Goal: Task Accomplishment & Management: Manage account settings

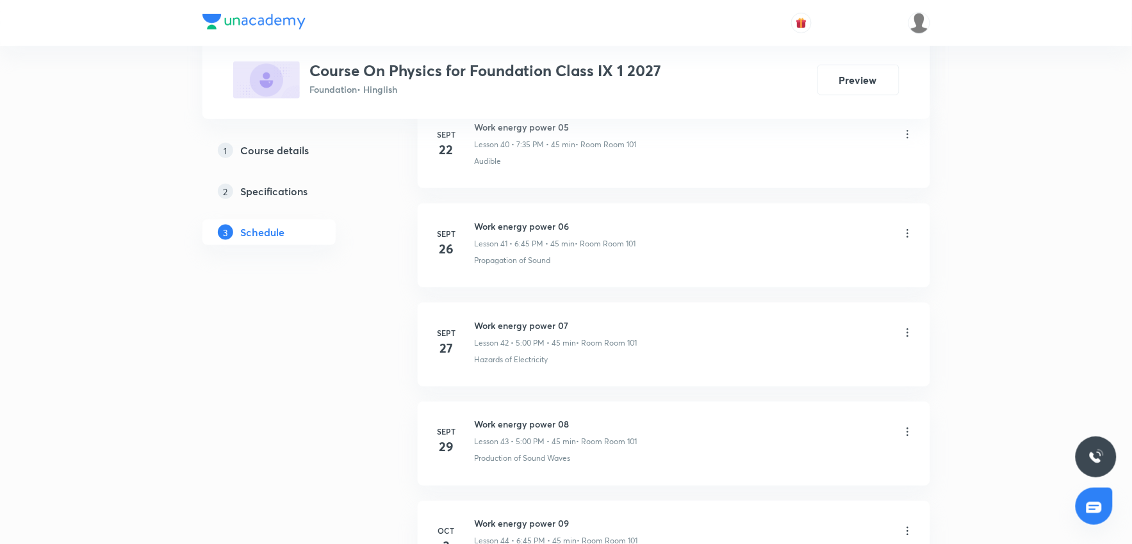
scroll to position [4955, 0]
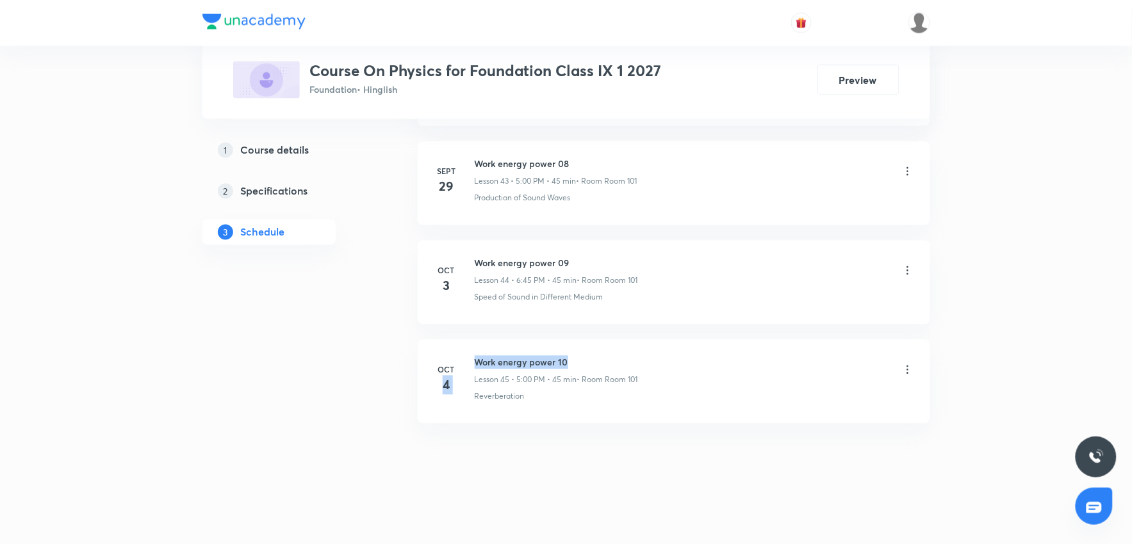
drag, startPoint x: 572, startPoint y: 359, endPoint x: 471, endPoint y: 361, distance: 101.2
click at [471, 361] on div "Oct 4 Work energy power 10 Lesson 45 • 5:00 PM • 45 min • Room Room 101 Reverbe…" at bounding box center [674, 379] width 480 height 47
drag, startPoint x: 577, startPoint y: 359, endPoint x: 472, endPoint y: 356, distance: 105.1
click at [472, 356] on div "Oct 4 Work energy power 10 Lesson 45 • 5:00 PM • 45 min • Room Room 101 Reverbe…" at bounding box center [674, 379] width 480 height 47
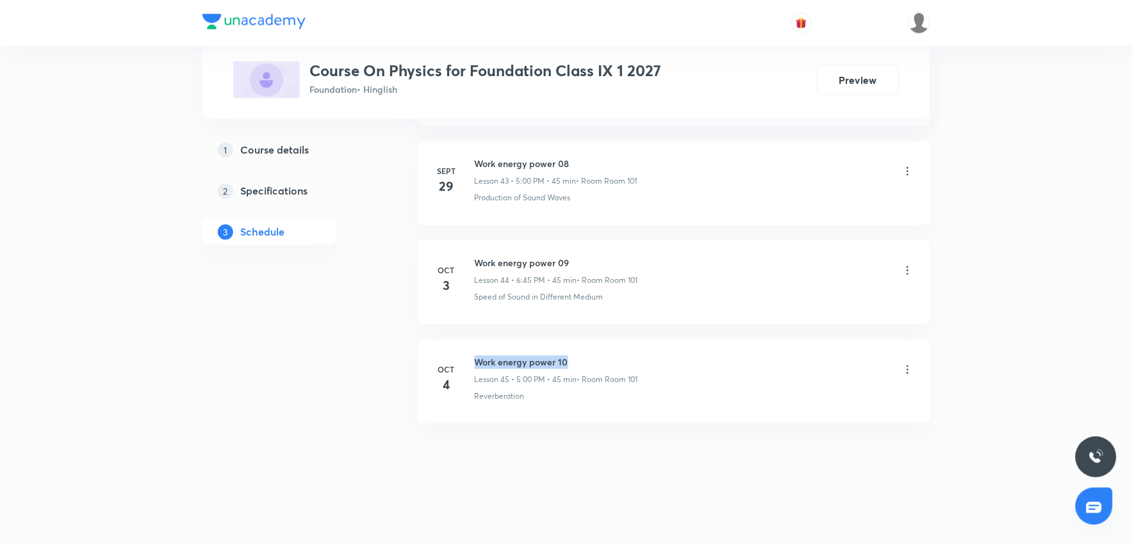
copy h6 "Work energy power 10"
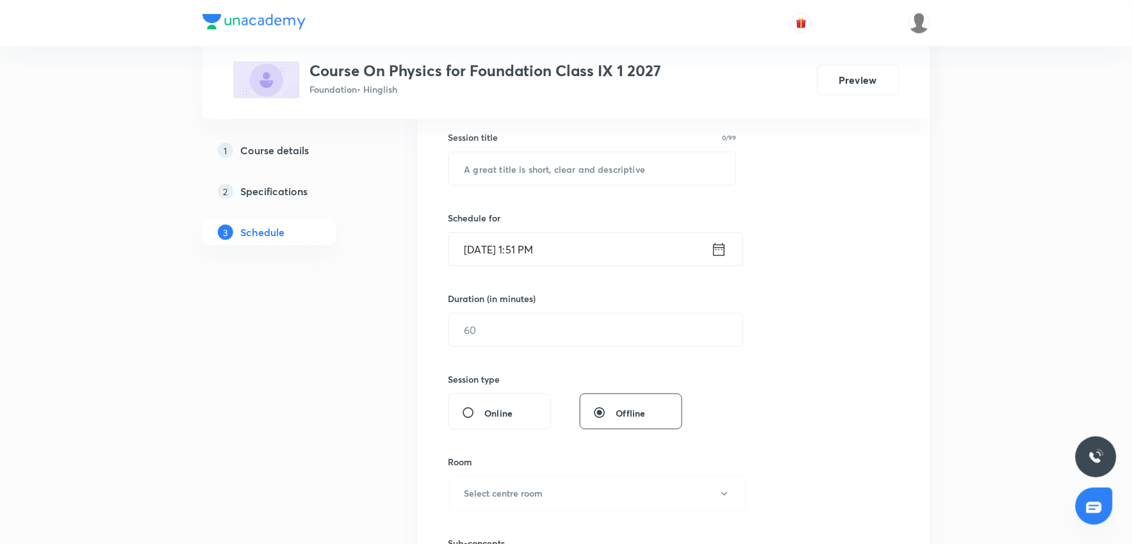
scroll to position [209, 0]
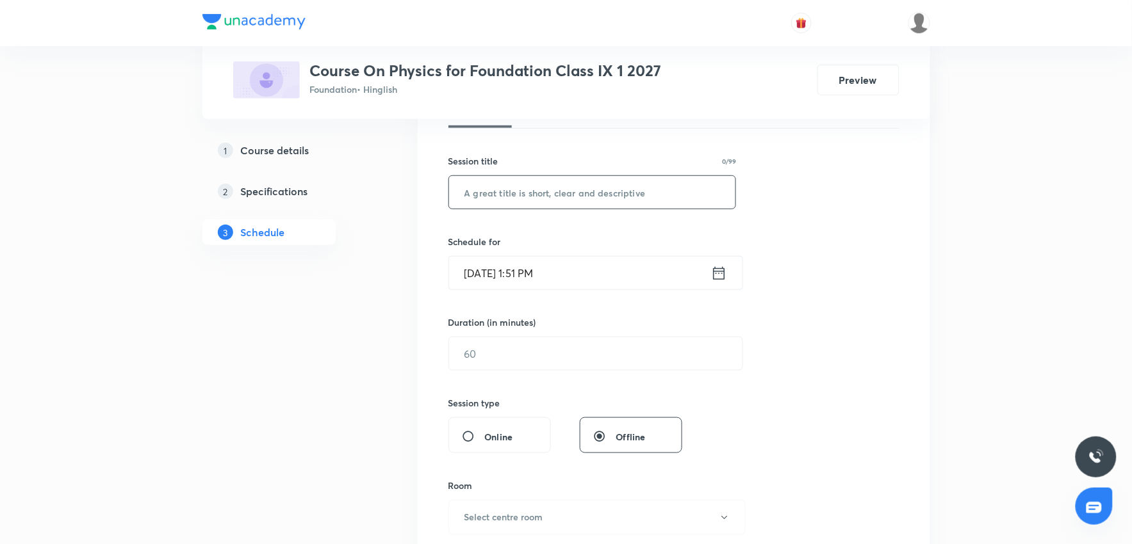
click at [528, 197] on input "text" at bounding box center [592, 192] width 287 height 33
paste input "Work energy power 10"
type input "Work energy power 11"
click at [536, 272] on input "Oct 6, 2025, 1:51 PM" at bounding box center [580, 273] width 262 height 33
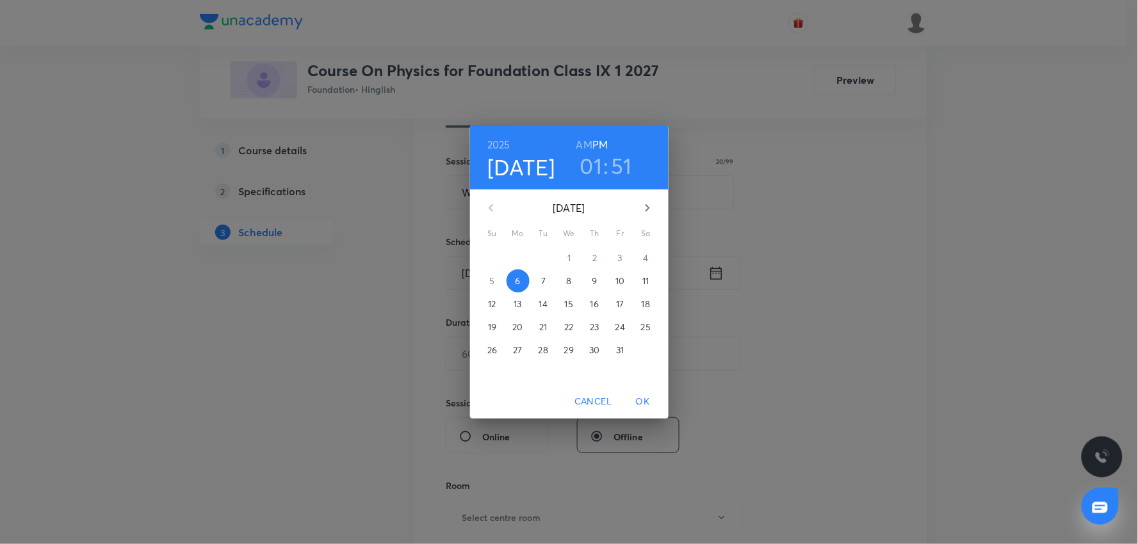
click at [587, 163] on h3 "01" at bounding box center [591, 165] width 22 height 27
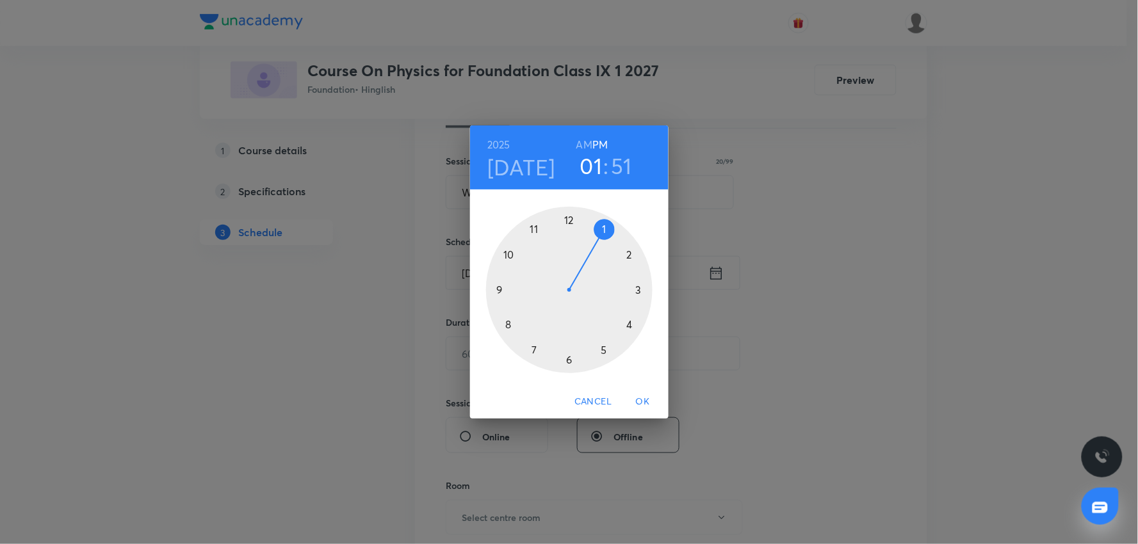
click at [603, 350] on div at bounding box center [569, 290] width 167 height 167
click at [568, 218] on div at bounding box center [569, 290] width 167 height 167
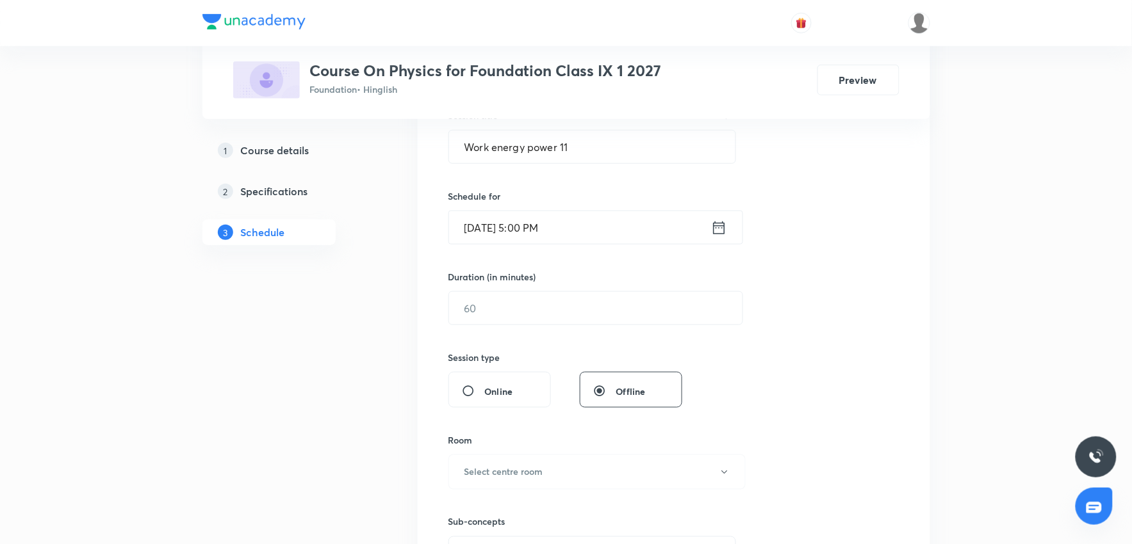
scroll to position [280, 0]
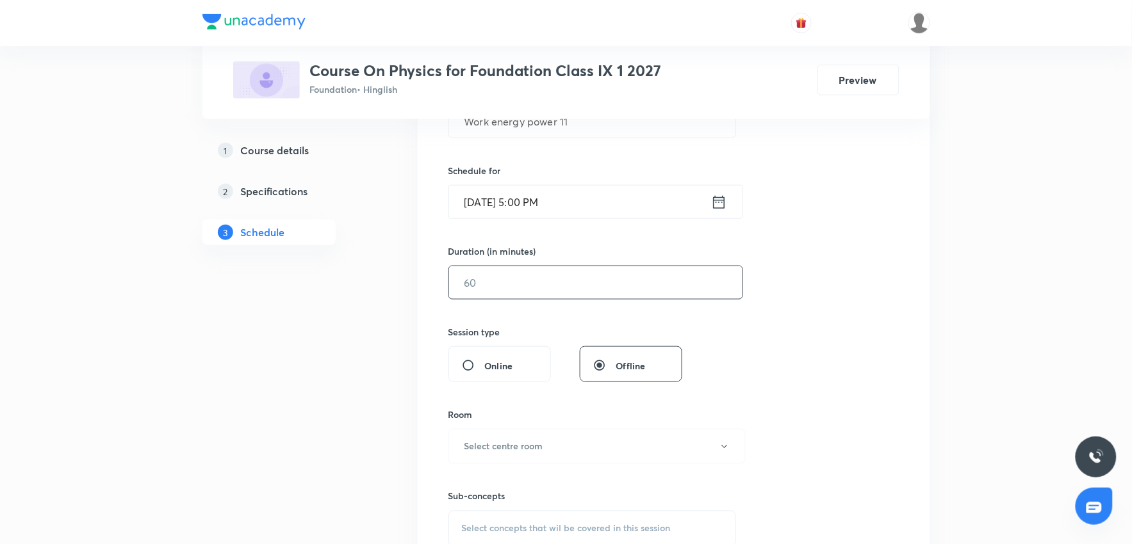
click at [487, 287] on input "text" at bounding box center [595, 282] width 293 height 33
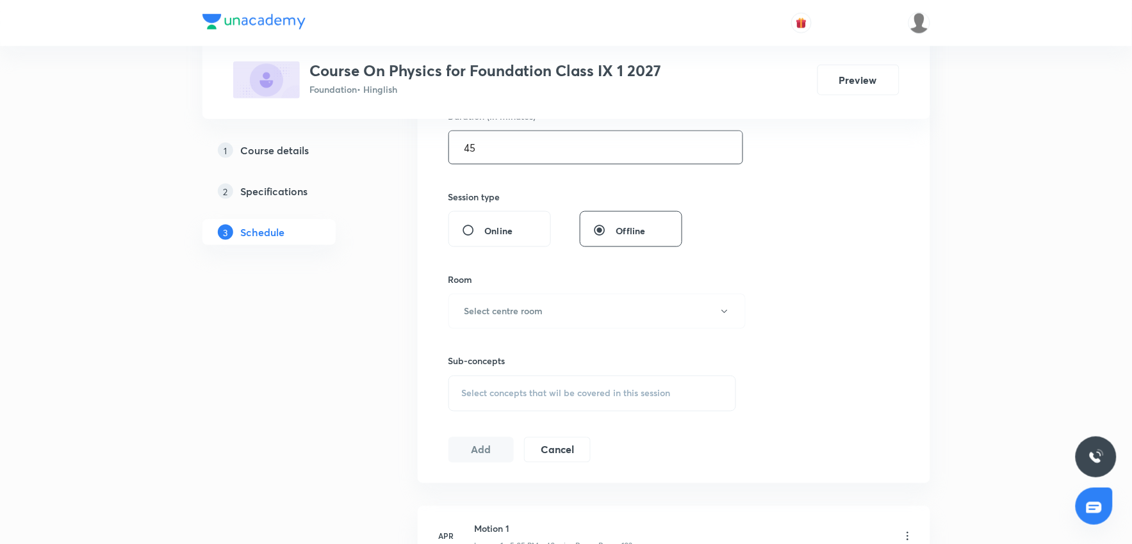
scroll to position [423, 0]
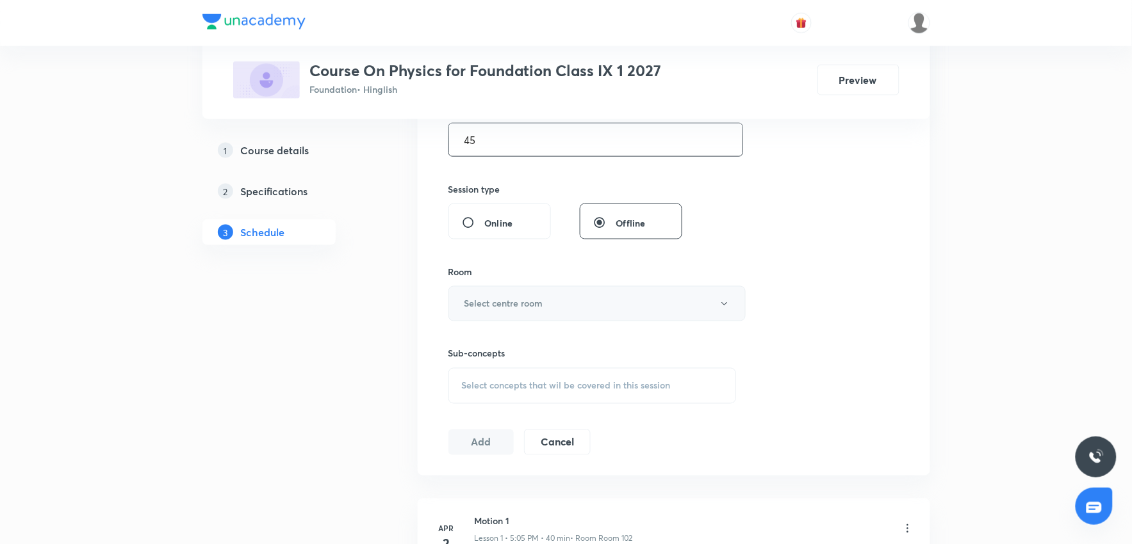
type input "45"
click at [502, 307] on h6 "Select centre room" at bounding box center [503, 303] width 79 height 13
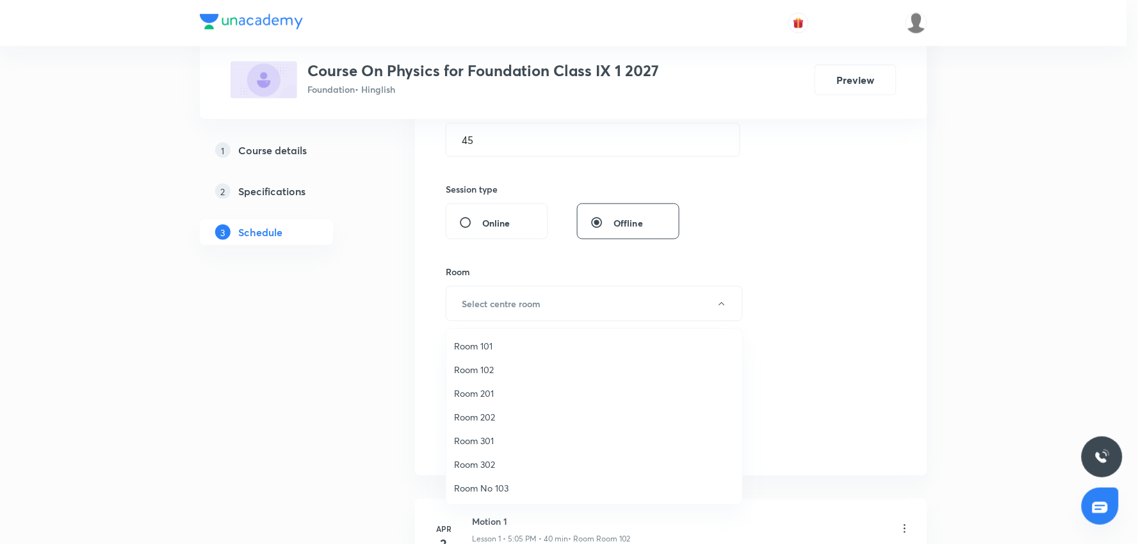
click at [482, 347] on span "Room 101" at bounding box center [594, 345] width 281 height 13
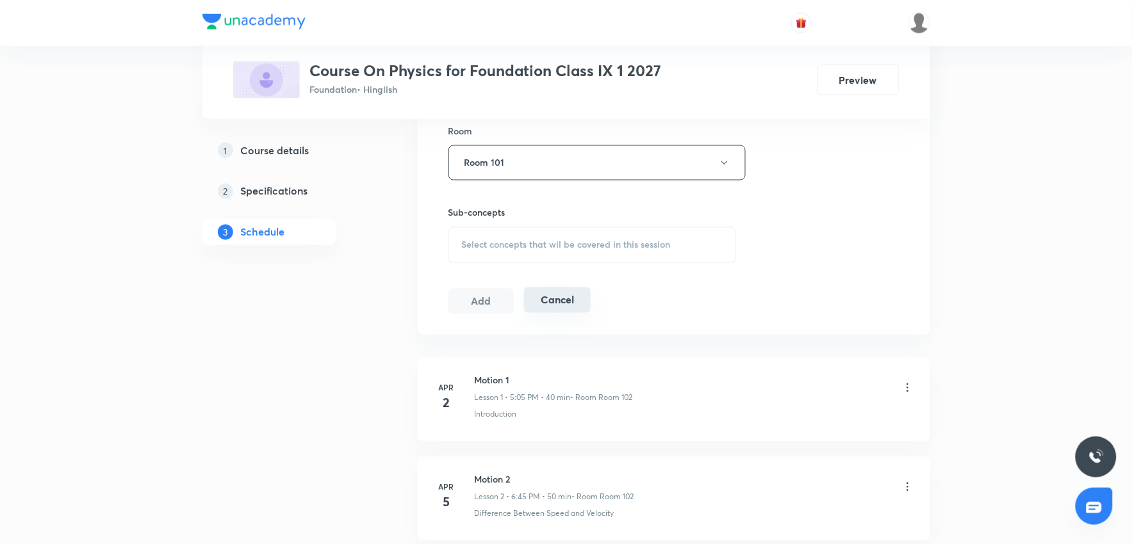
scroll to position [565, 0]
click at [521, 245] on span "Select concepts that wil be covered in this session" at bounding box center [566, 244] width 209 height 10
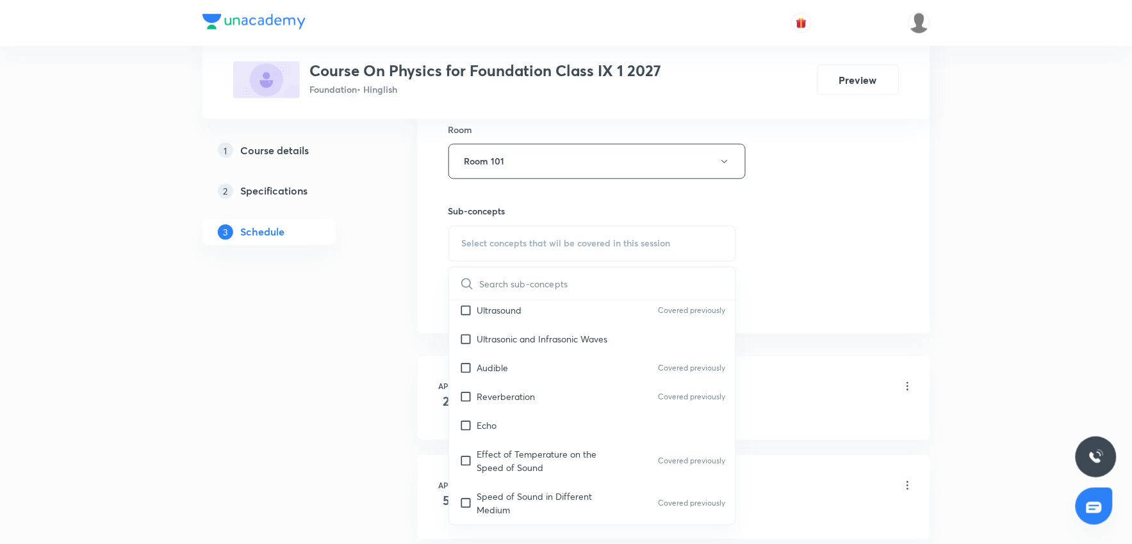
scroll to position [142, 0]
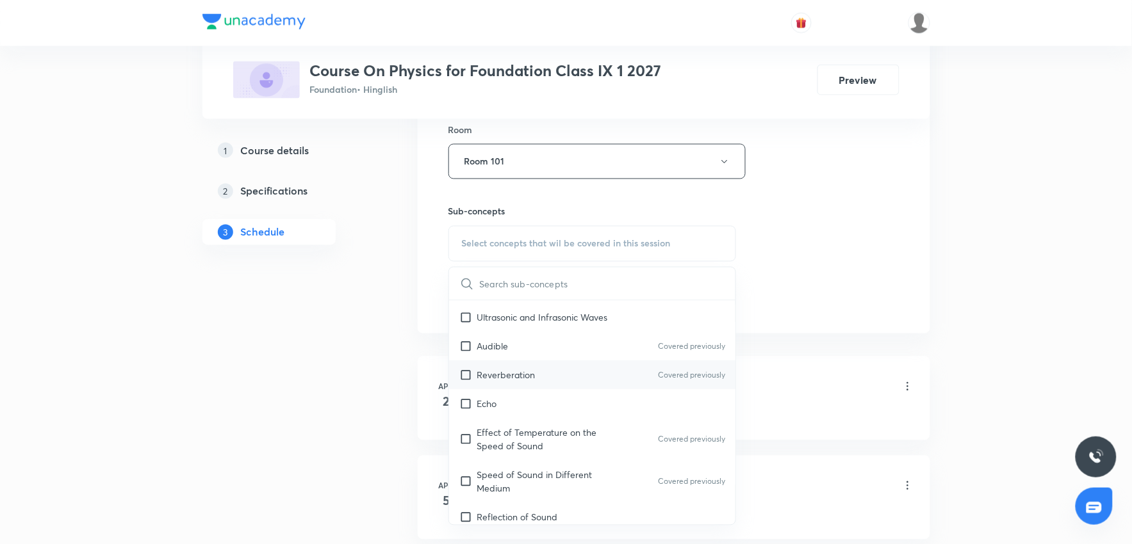
click at [468, 375] on input "checkbox" at bounding box center [468, 374] width 18 height 13
checkbox input "true"
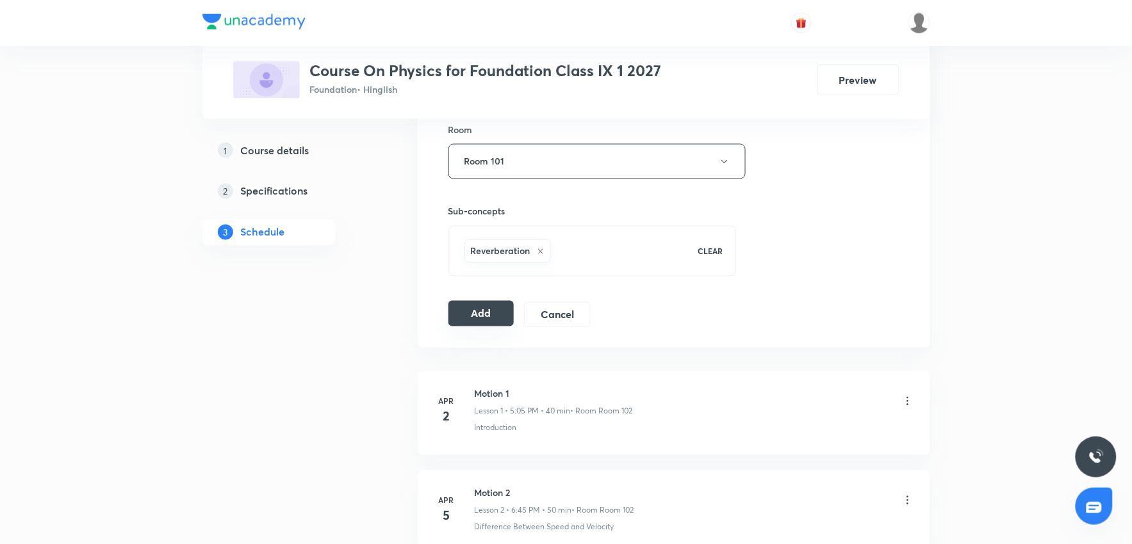
click at [481, 316] on button "Add" at bounding box center [481, 314] width 66 height 26
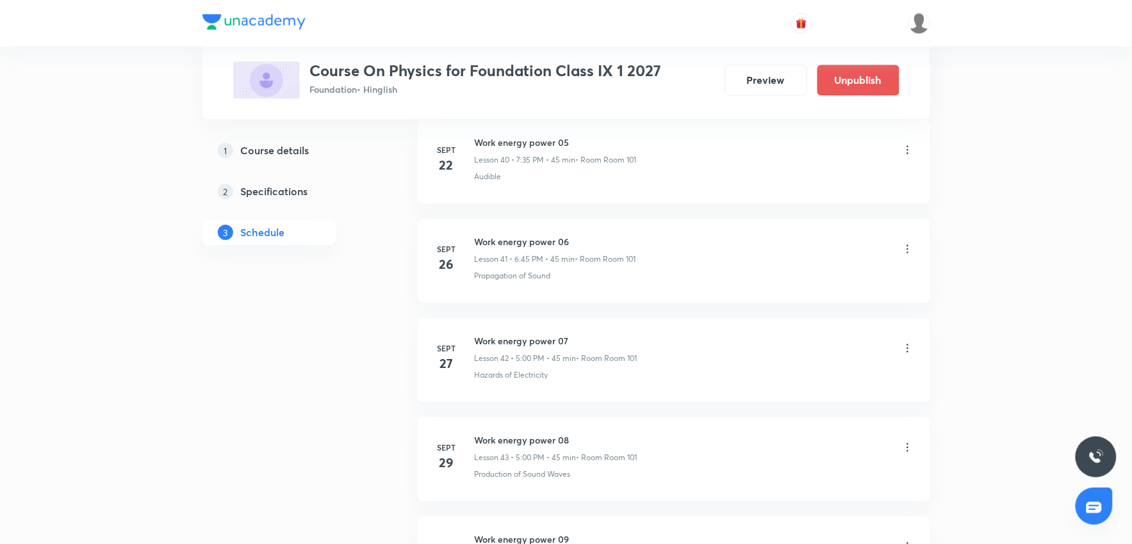
scroll to position [4466, 0]
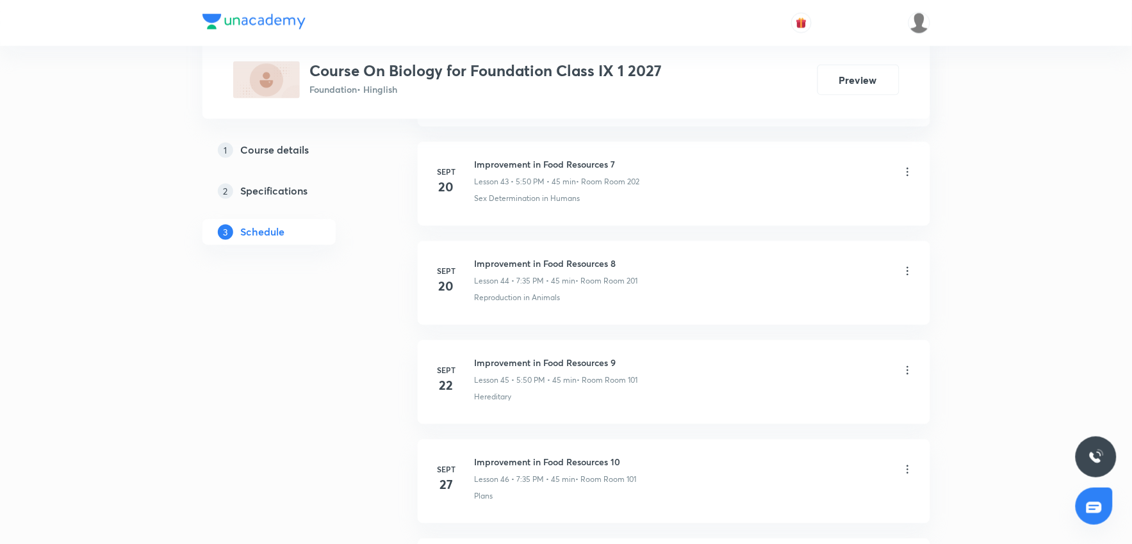
scroll to position [5254, 0]
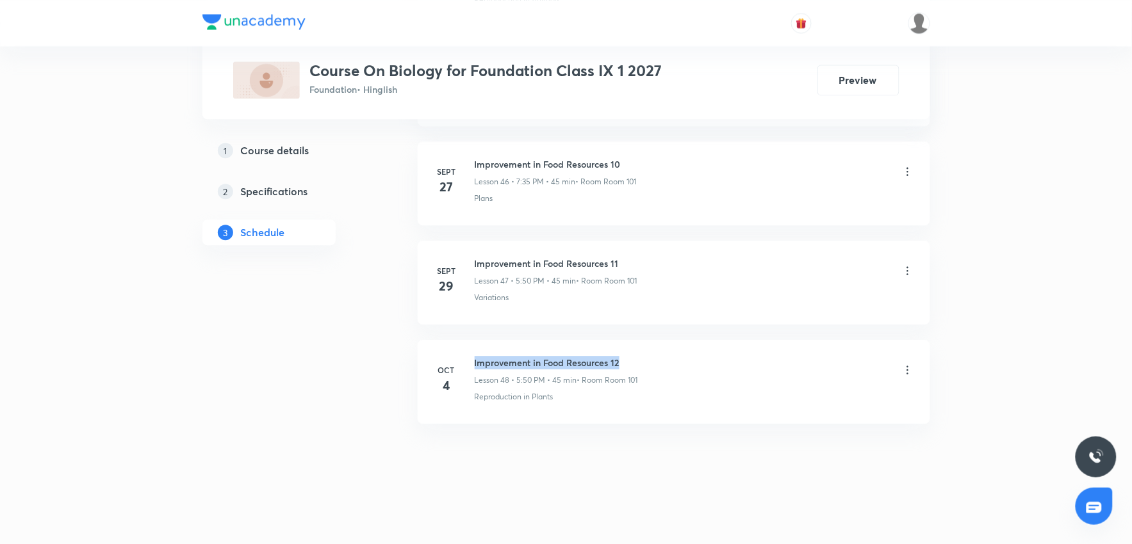
drag, startPoint x: 628, startPoint y: 357, endPoint x: 470, endPoint y: 354, distance: 158.9
click at [470, 354] on li "Oct 4 Improvement in Food Resources 12 Lesson 48 • 5:50 PM • 45 min • Room Room…" at bounding box center [674, 382] width 512 height 84
copy h6 "Improvement in Food Resources 12"
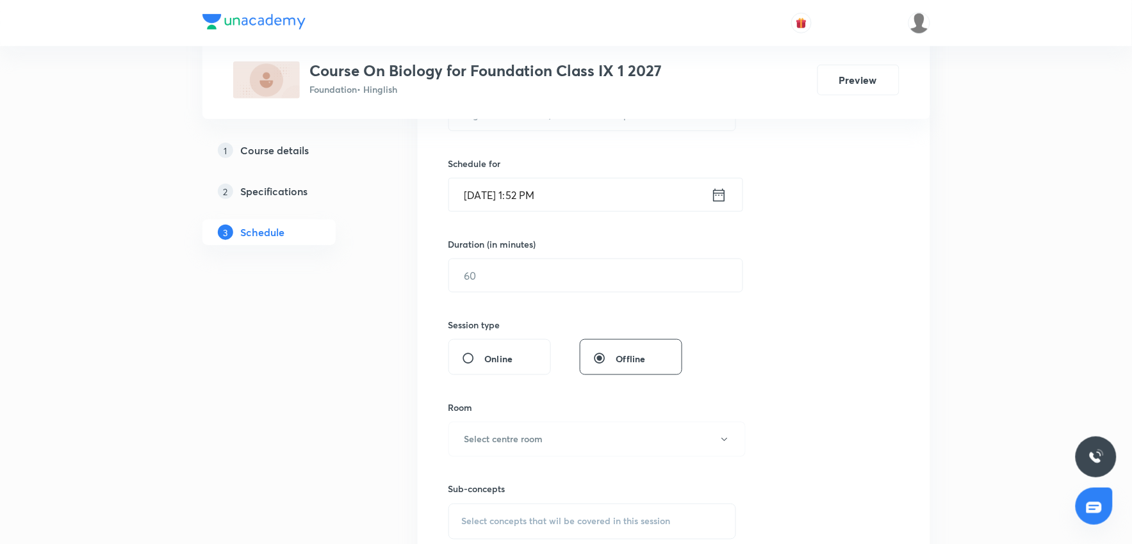
scroll to position [212, 0]
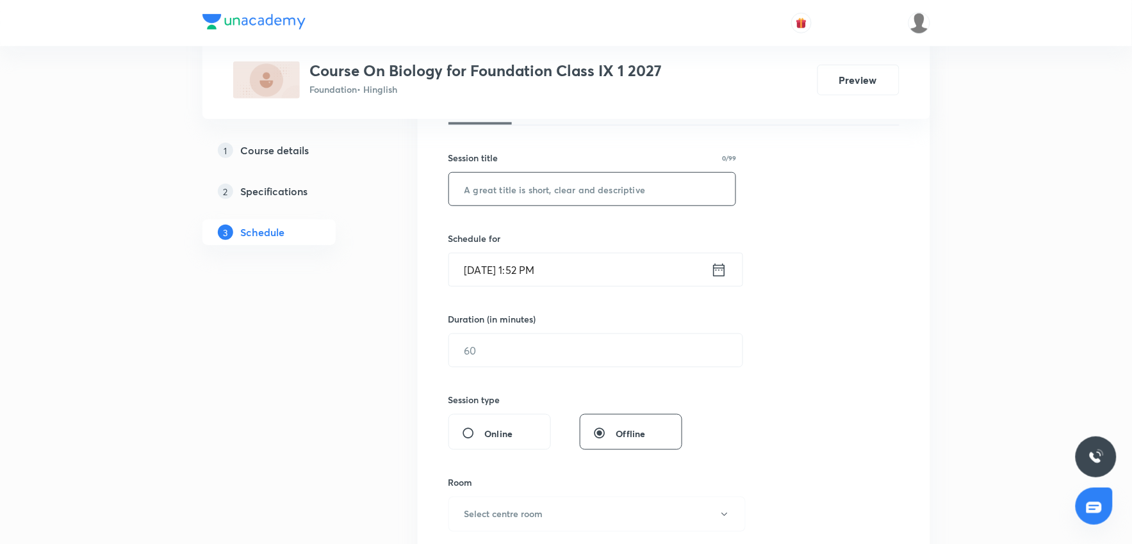
click at [496, 190] on input "text" at bounding box center [592, 189] width 287 height 33
paste input "Improvement in Food Resources 12"
type input "Improvement in Food Resources 13"
click at [541, 270] on input "Oct 6, 2025, 1:52 PM" at bounding box center [580, 270] width 262 height 33
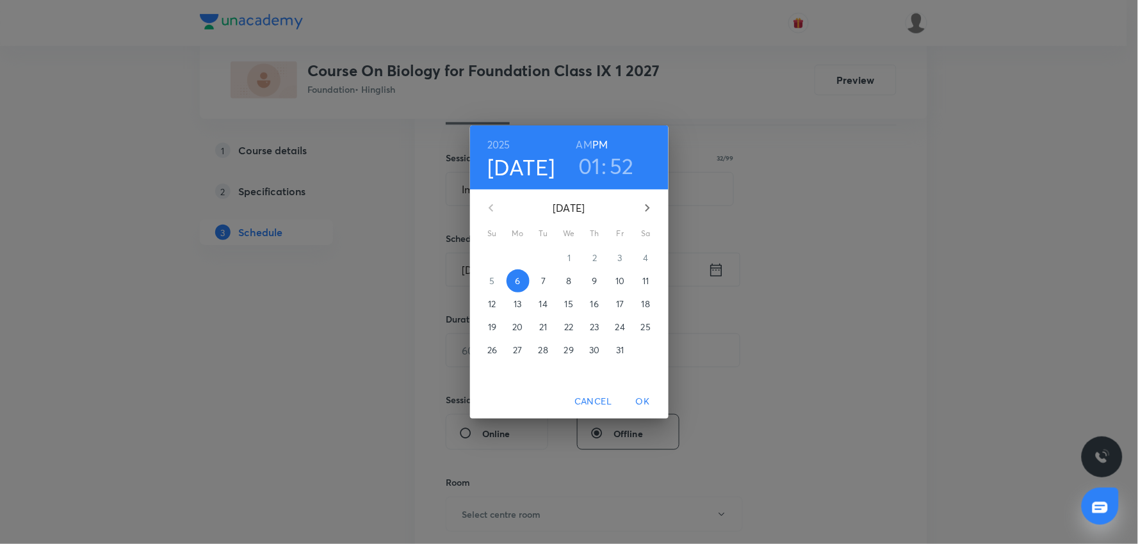
click at [591, 163] on h3 "01" at bounding box center [589, 165] width 22 height 27
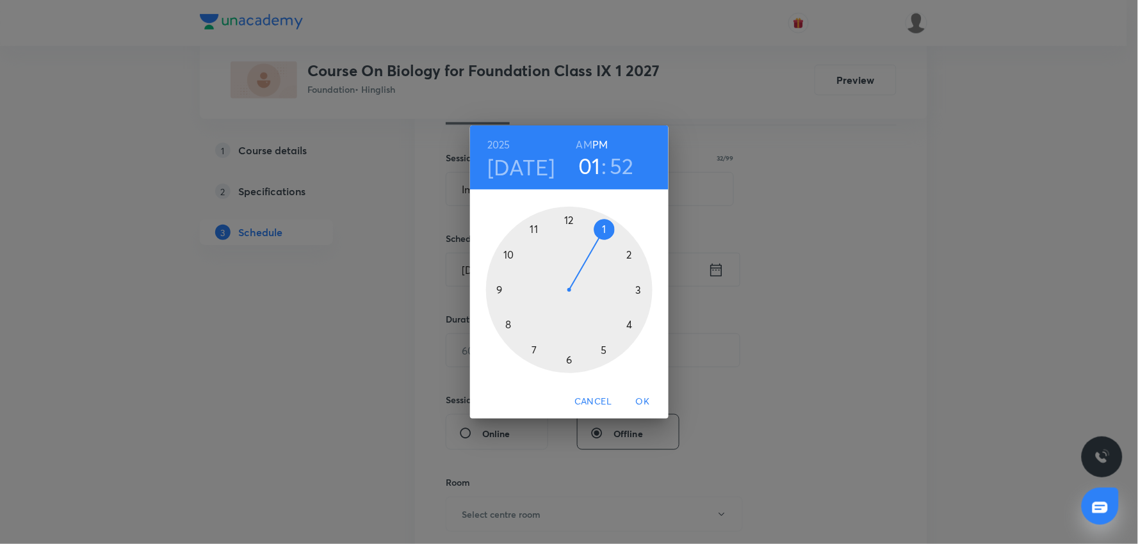
click at [605, 350] on div at bounding box center [569, 290] width 167 height 167
click at [506, 254] on div at bounding box center [569, 290] width 167 height 167
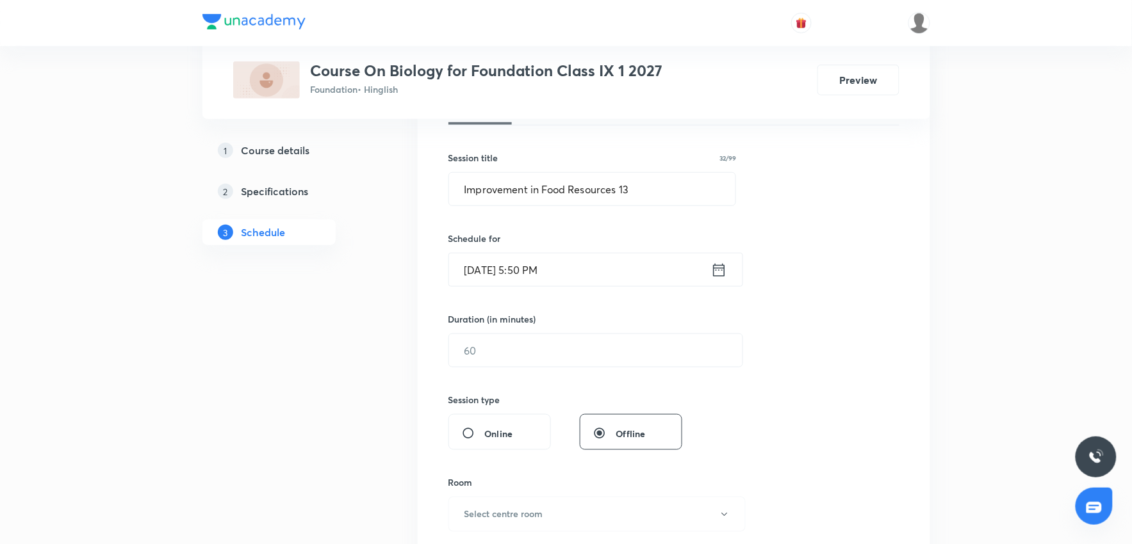
scroll to position [283, 0]
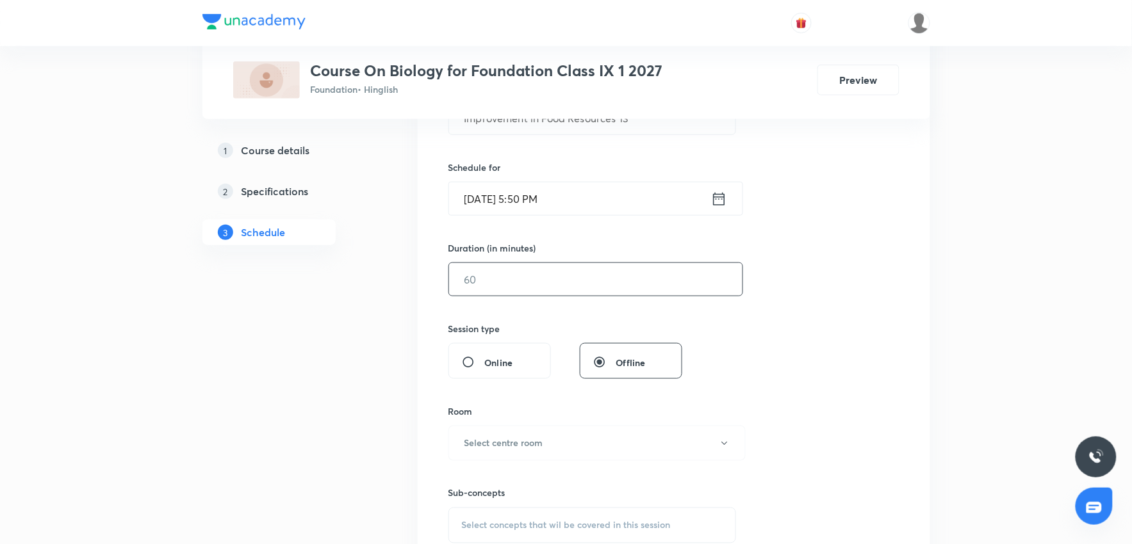
click at [483, 279] on input "text" at bounding box center [595, 279] width 293 height 33
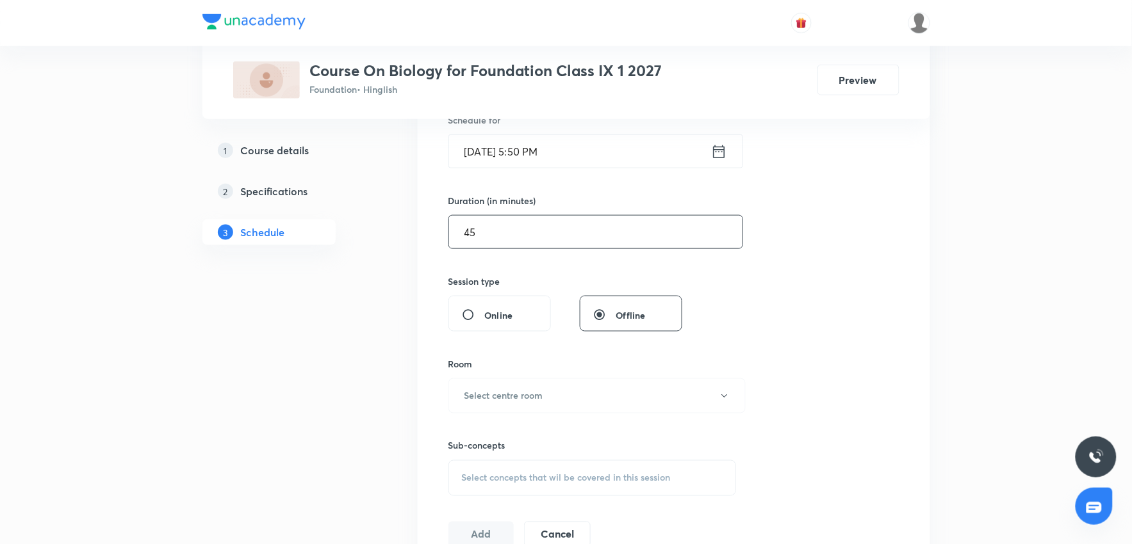
scroll to position [425, 0]
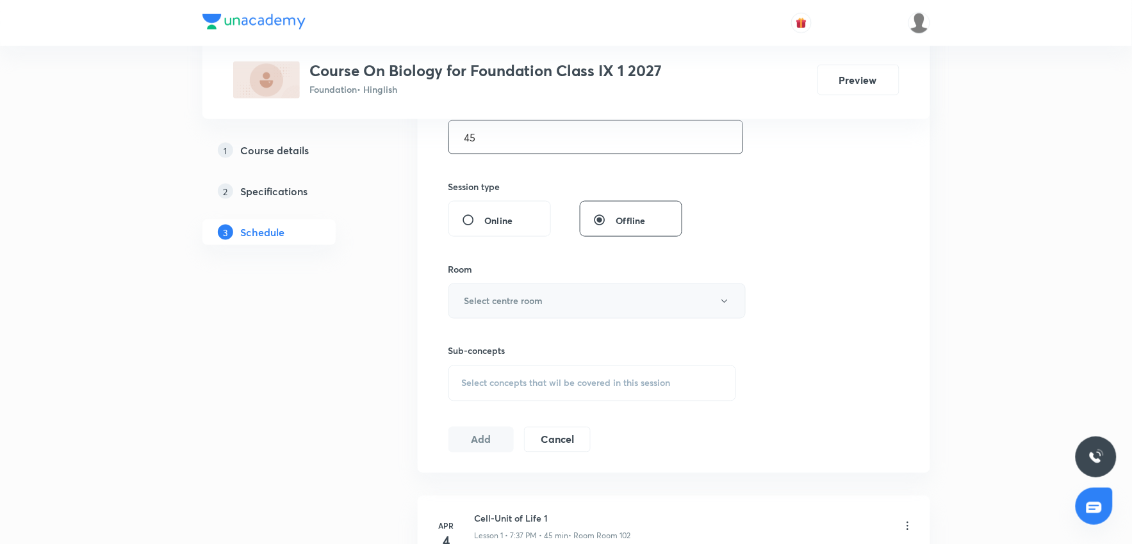
type input "45"
click at [512, 299] on h6 "Select centre room" at bounding box center [503, 301] width 79 height 13
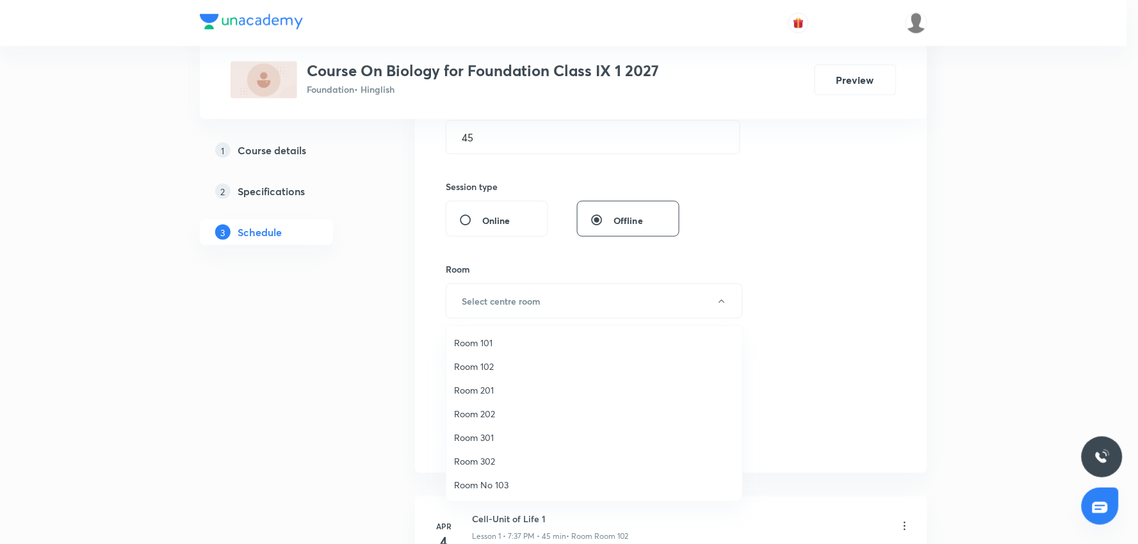
click at [483, 341] on span "Room 101" at bounding box center [594, 342] width 281 height 13
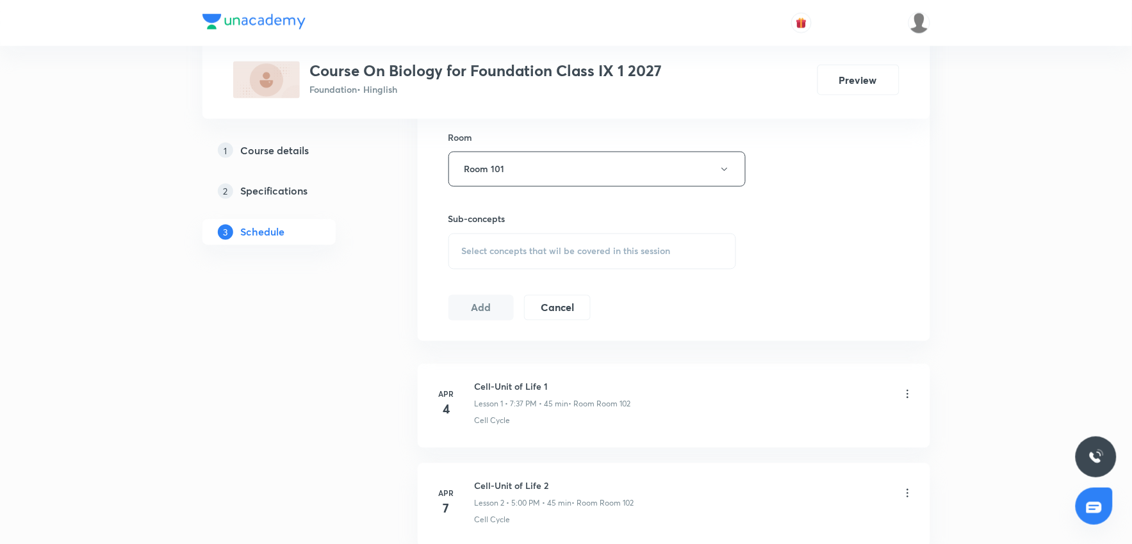
scroll to position [568, 0]
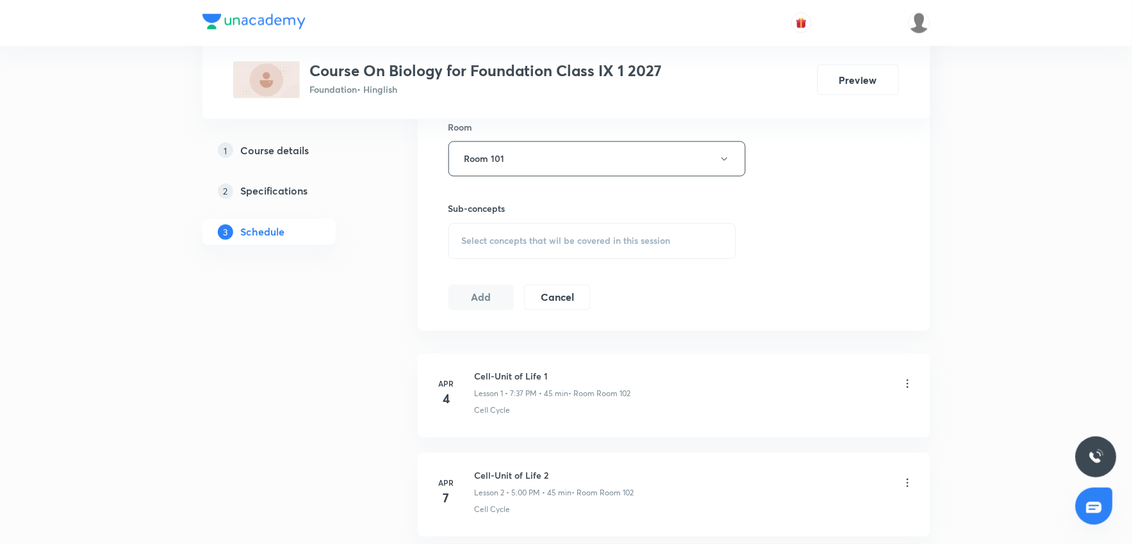
click at [508, 241] on span "Select concepts that wil be covered in this session" at bounding box center [566, 241] width 209 height 10
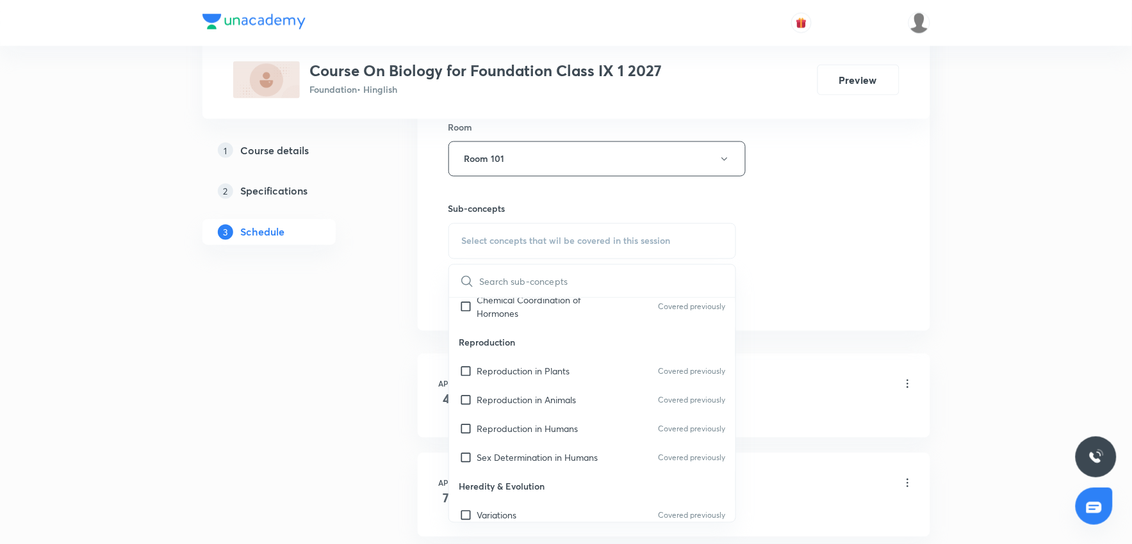
scroll to position [213, 0]
click at [463, 370] on input "checkbox" at bounding box center [468, 370] width 18 height 13
checkbox input "true"
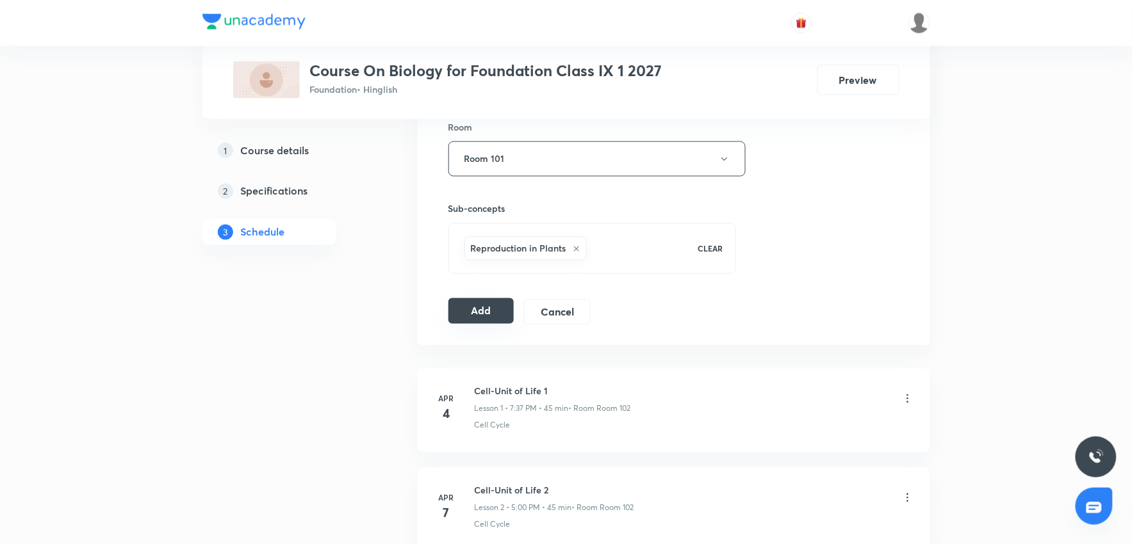
click at [472, 311] on button "Add" at bounding box center [481, 311] width 66 height 26
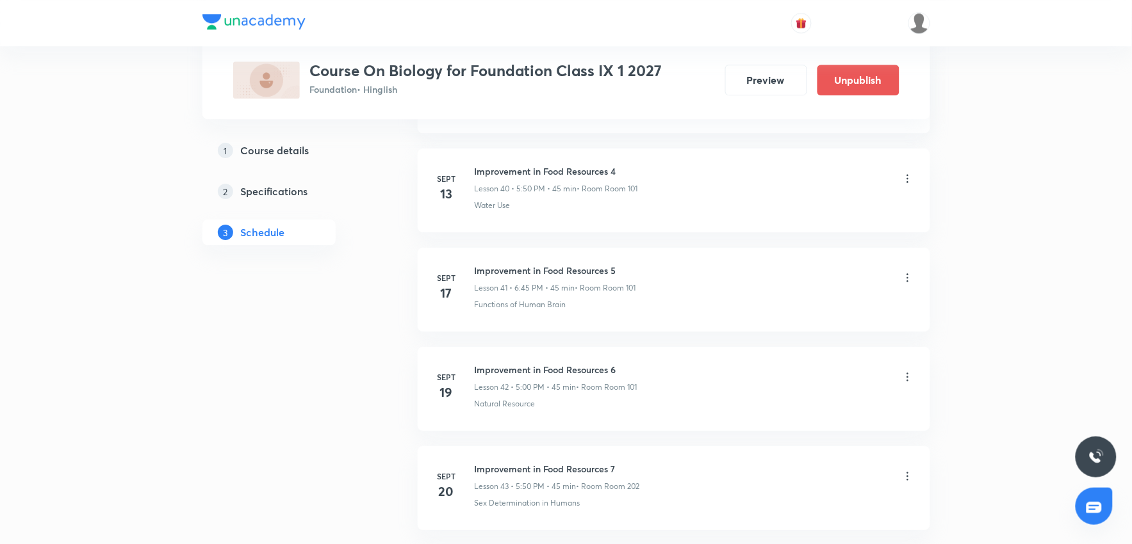
scroll to position [4764, 0]
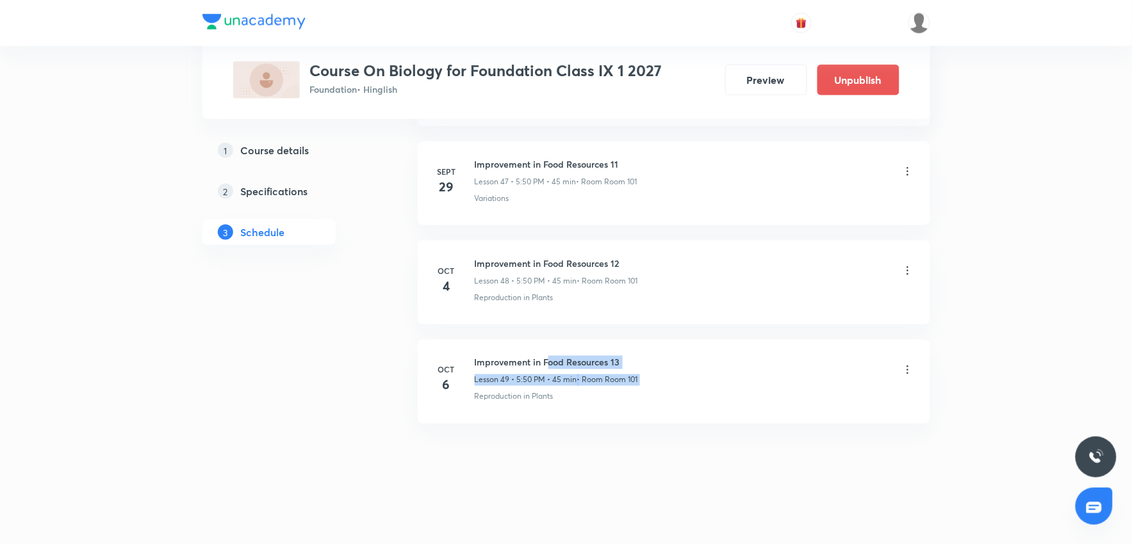
drag, startPoint x: 547, startPoint y: 361, endPoint x: 783, endPoint y: 340, distance: 236.6
click at [783, 340] on li "Oct 6 Improvement in Food Resources 13 Lesson 49 • 5:50 PM • 45 min • Room Room…" at bounding box center [674, 382] width 512 height 84
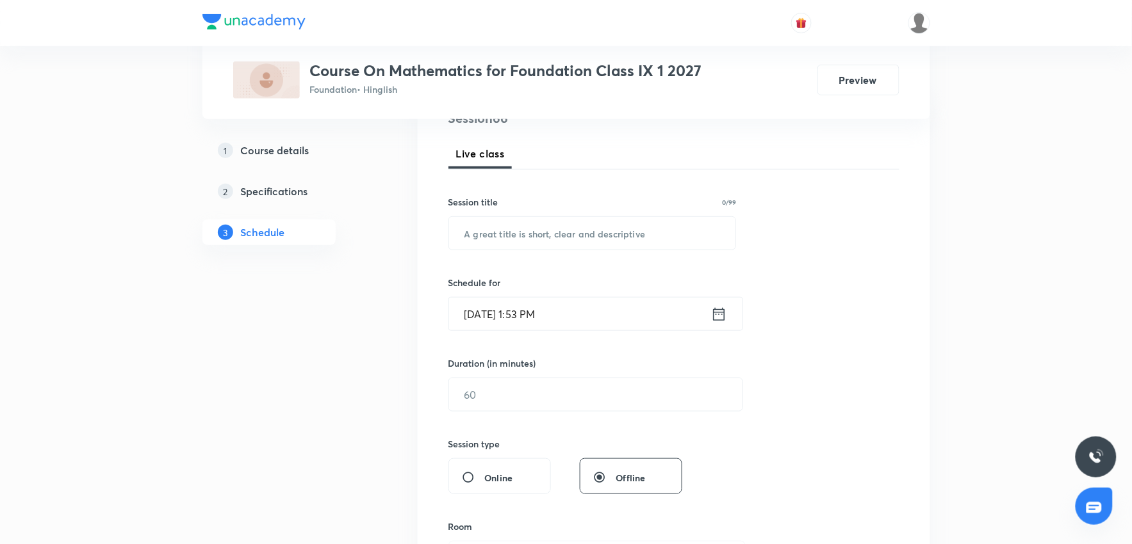
scroll to position [142, 0]
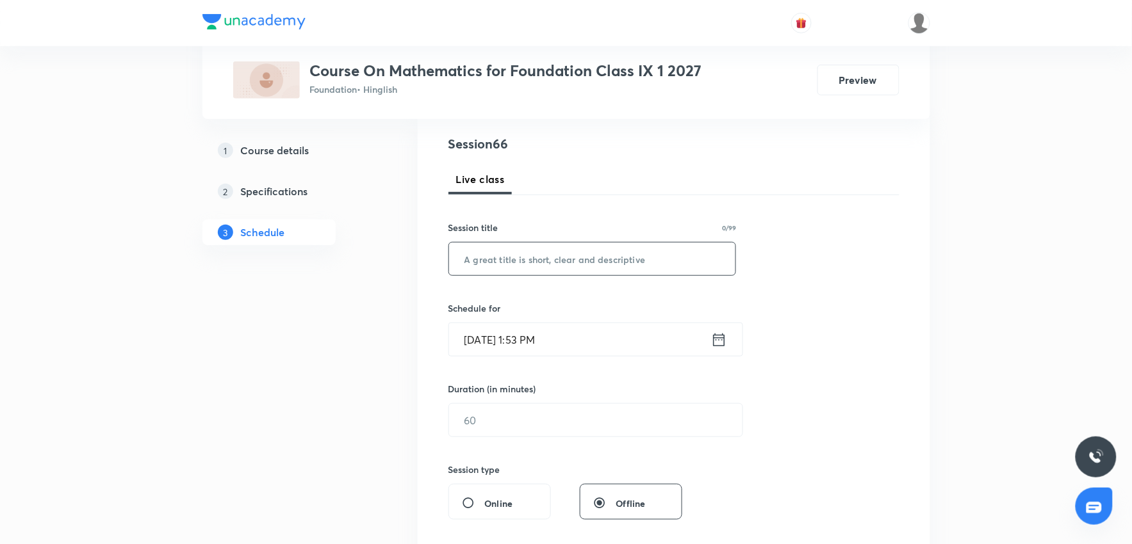
click at [540, 265] on input "text" at bounding box center [592, 259] width 287 height 33
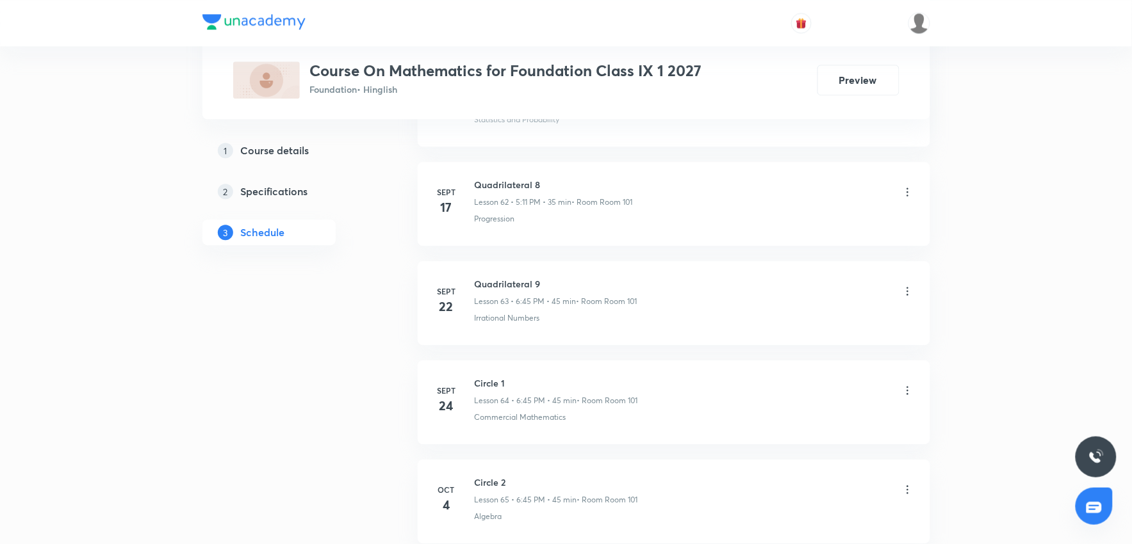
scroll to position [6944, 0]
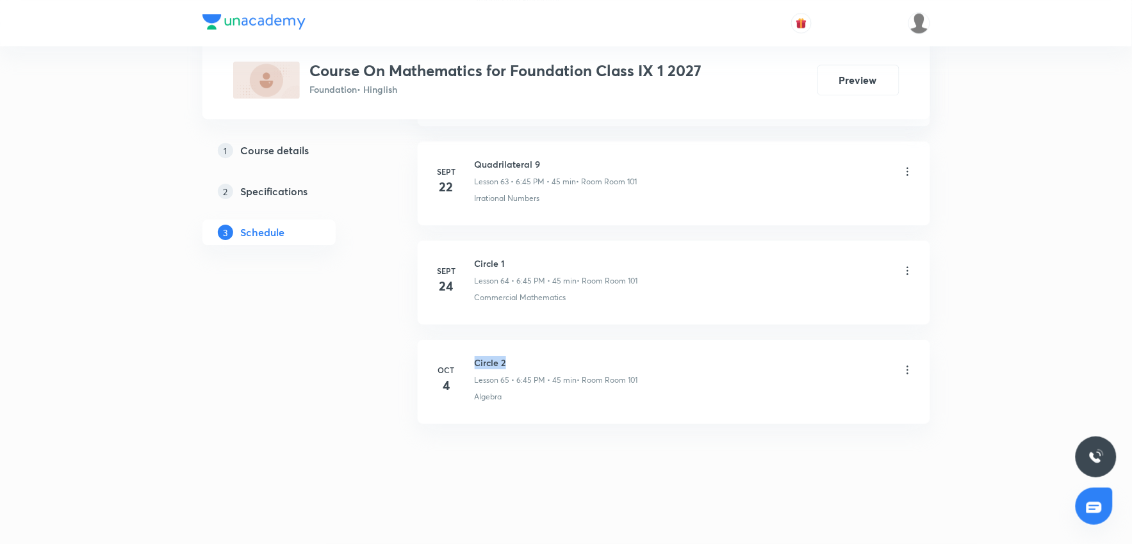
drag, startPoint x: 514, startPoint y: 359, endPoint x: 473, endPoint y: 359, distance: 41.0
click at [473, 359] on div "[DATE] Circle 2 Lesson 65 • 6:45 PM • 45 min • Room Room 101 Algebra" at bounding box center [674, 379] width 480 height 47
copy h6 "Circle 2"
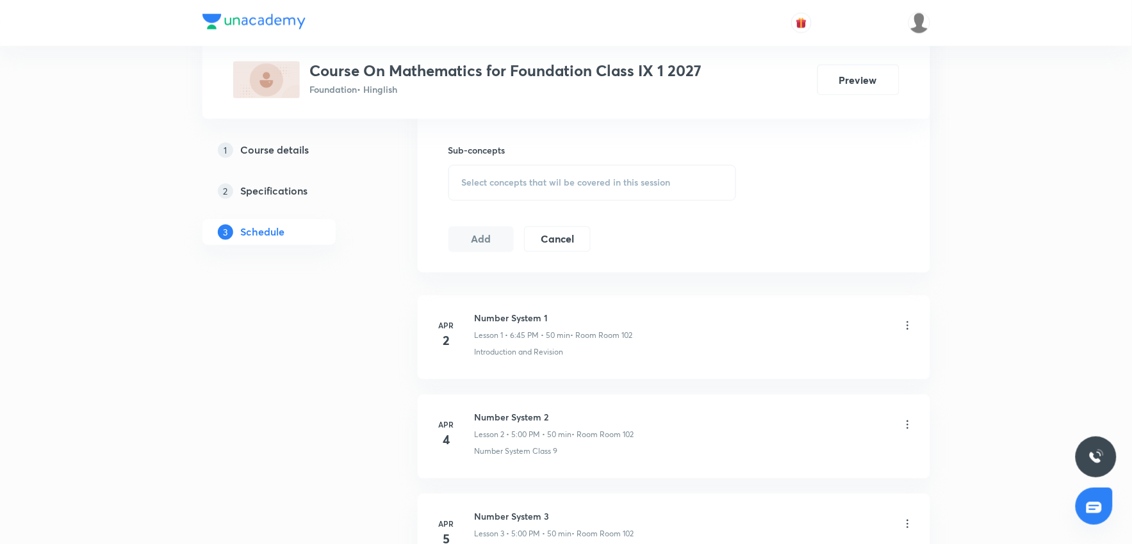
scroll to position [0, 0]
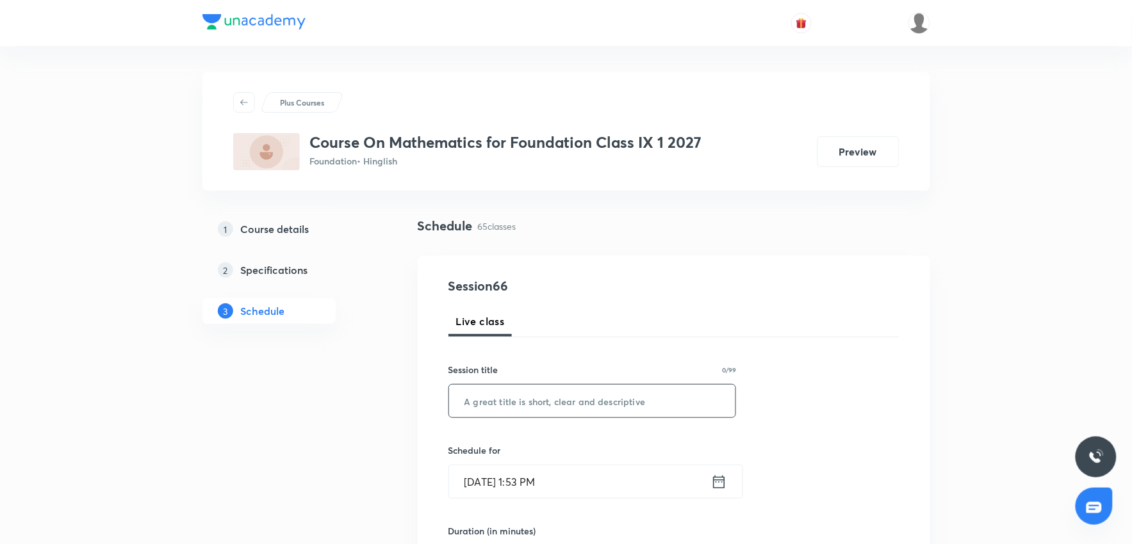
click at [486, 404] on input "text" at bounding box center [592, 401] width 287 height 33
paste input "Circle 2"
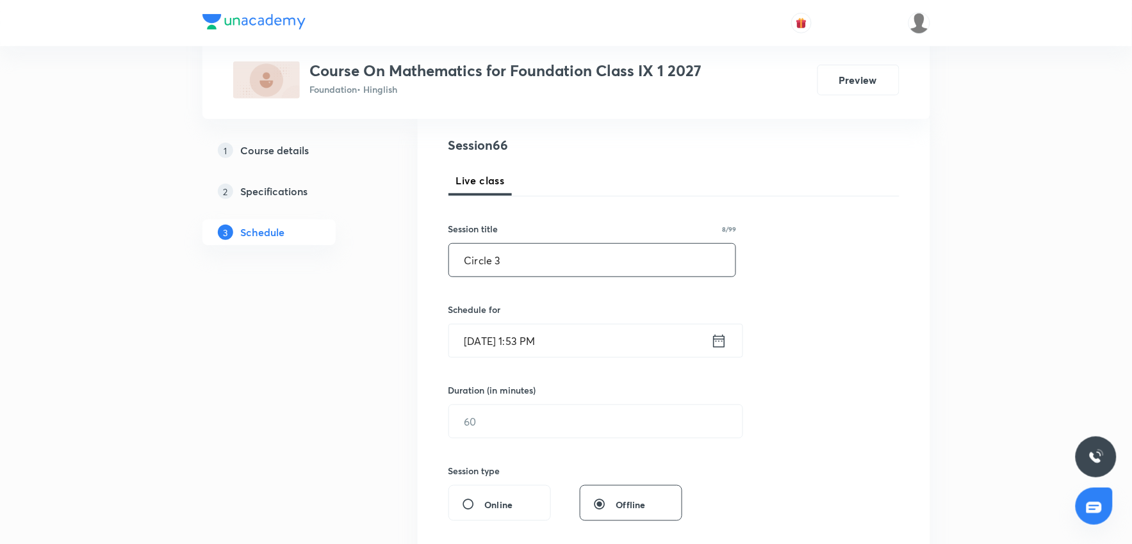
scroll to position [142, 0]
type input "Circle 3"
click at [535, 338] on input "[DATE] 1:53 PM" at bounding box center [580, 339] width 262 height 33
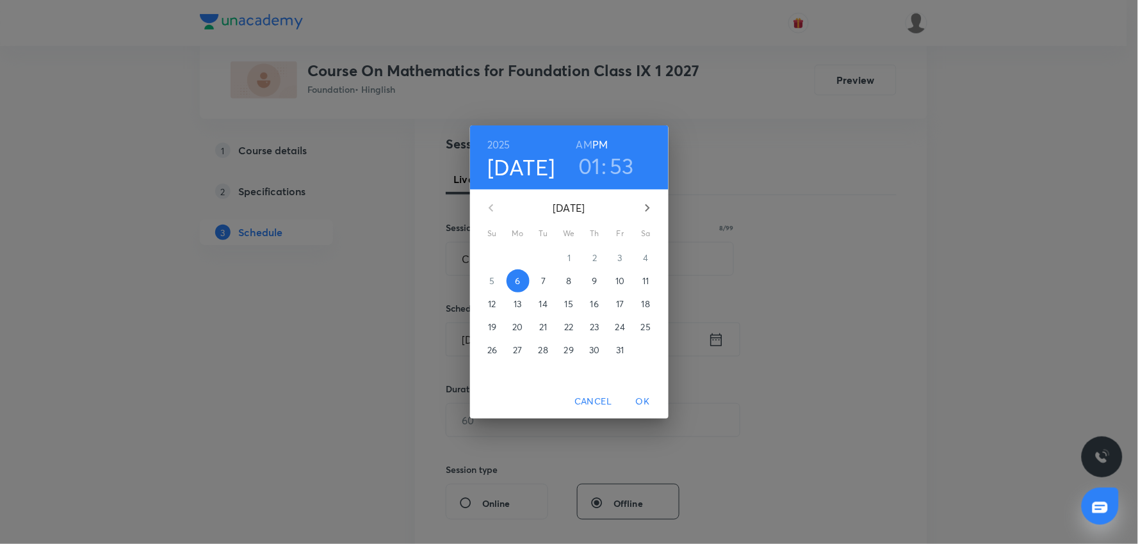
click at [591, 161] on h3 "01" at bounding box center [589, 165] width 22 height 27
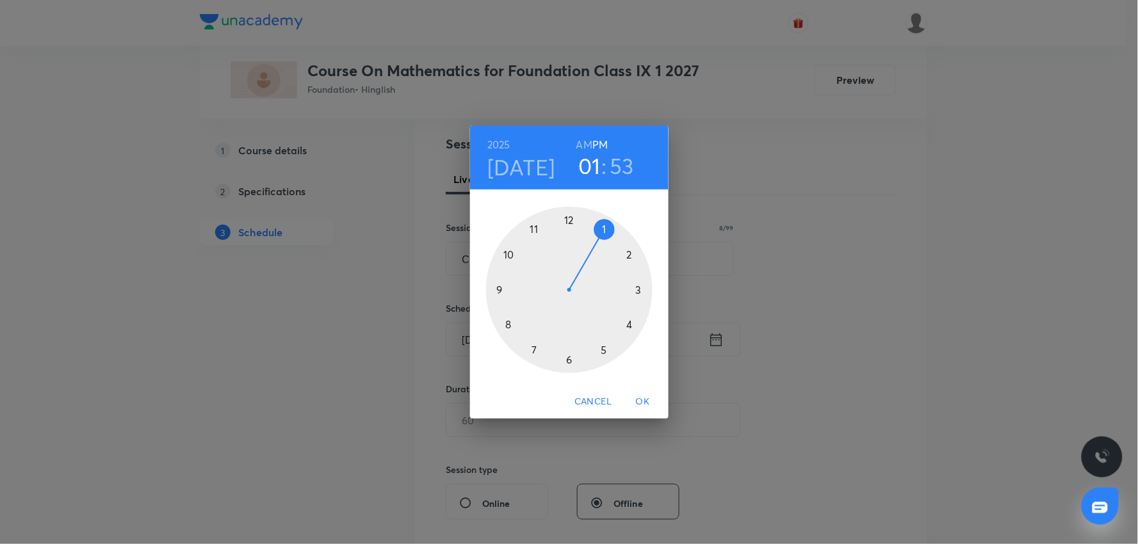
click at [568, 359] on div at bounding box center [569, 290] width 167 height 167
click at [498, 287] on div at bounding box center [569, 290] width 167 height 167
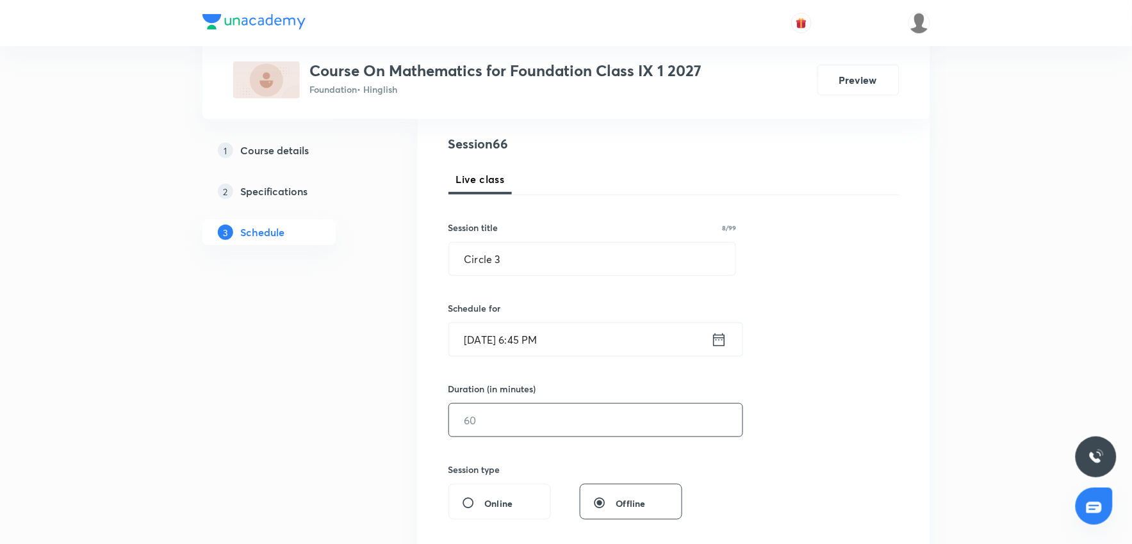
click at [503, 420] on input "text" at bounding box center [595, 420] width 293 height 33
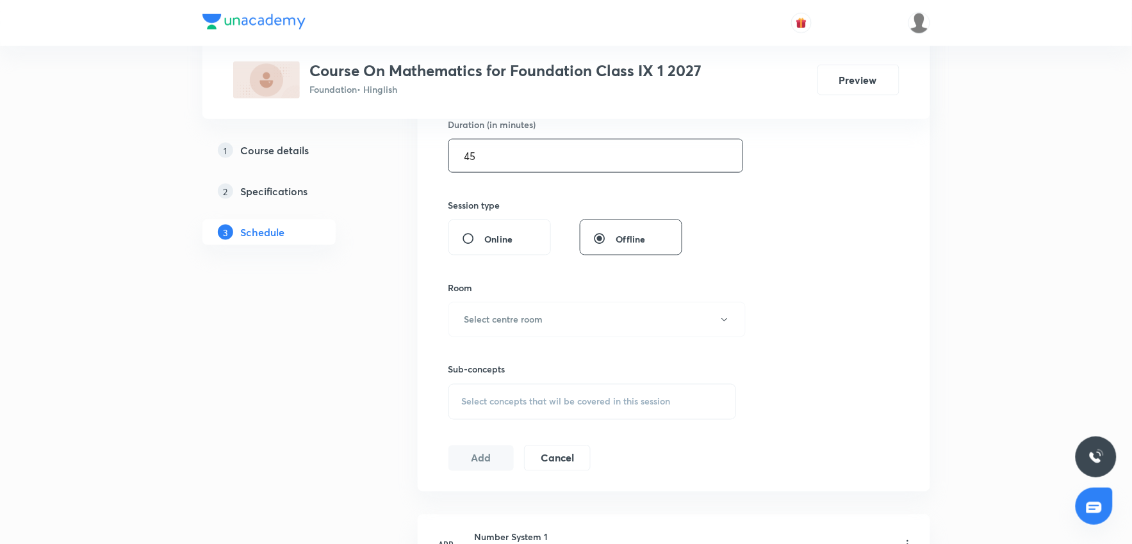
scroll to position [427, 0]
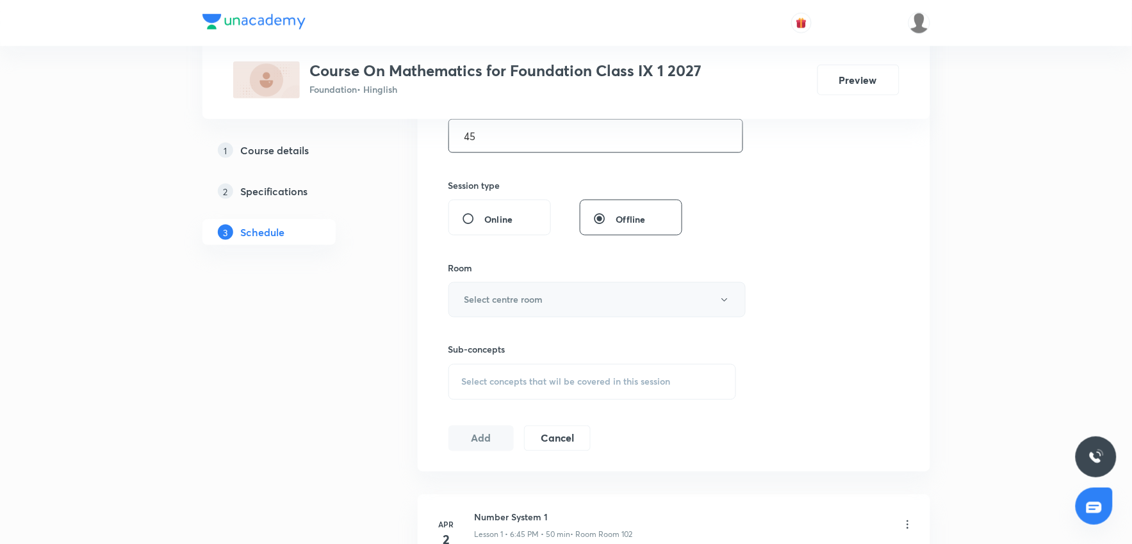
type input "45"
click at [517, 301] on h6 "Select centre room" at bounding box center [503, 299] width 79 height 13
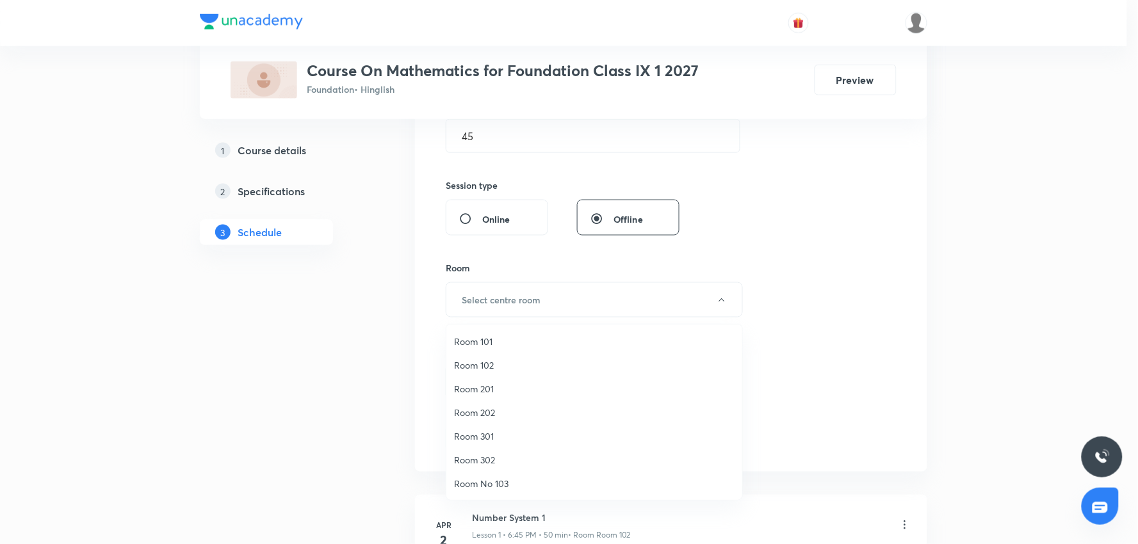
click at [476, 341] on span "Room 101" at bounding box center [594, 341] width 281 height 13
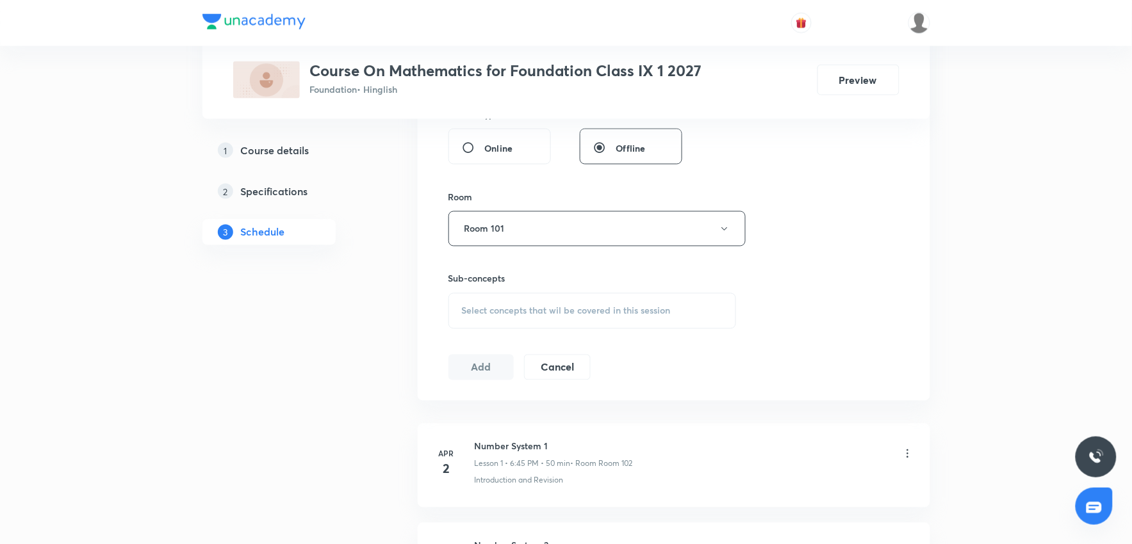
scroll to position [569, 0]
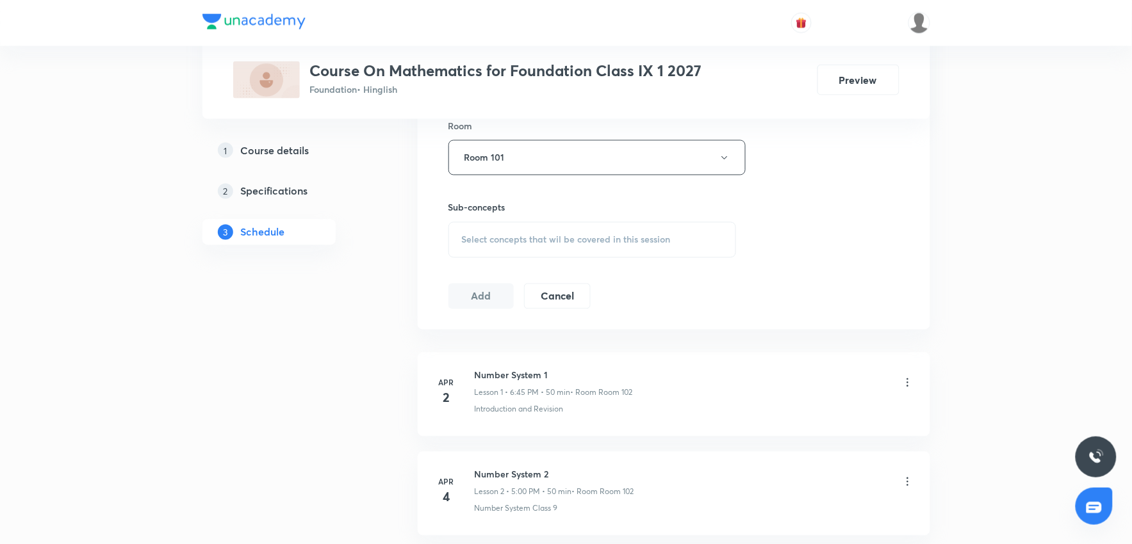
click at [543, 245] on span "Select concepts that wil be covered in this session" at bounding box center [566, 240] width 209 height 10
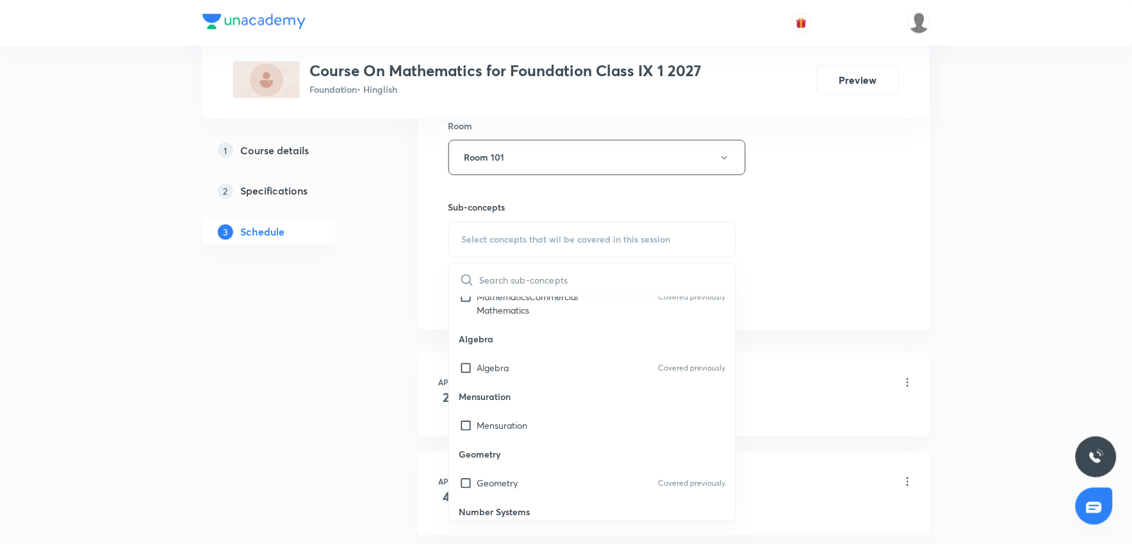
scroll to position [213, 0]
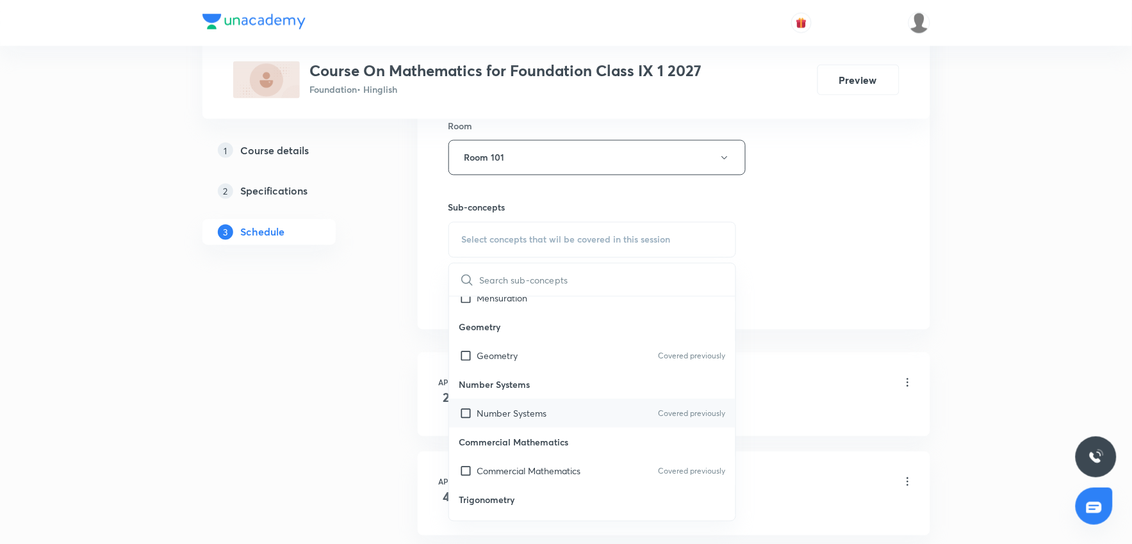
click at [464, 412] on input "checkbox" at bounding box center [468, 413] width 18 height 13
checkbox input "true"
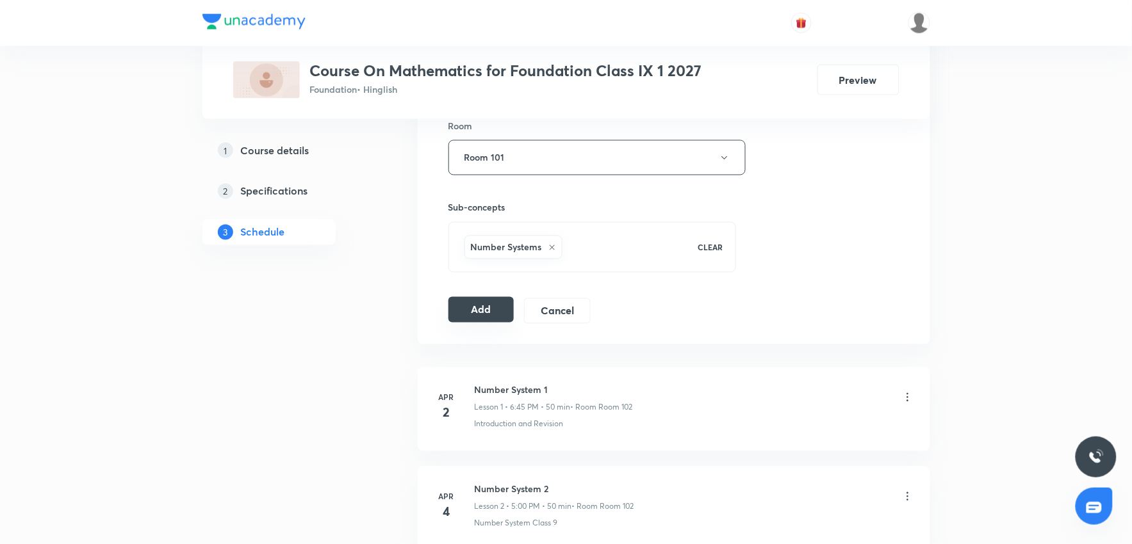
click at [480, 308] on button "Add" at bounding box center [481, 310] width 66 height 26
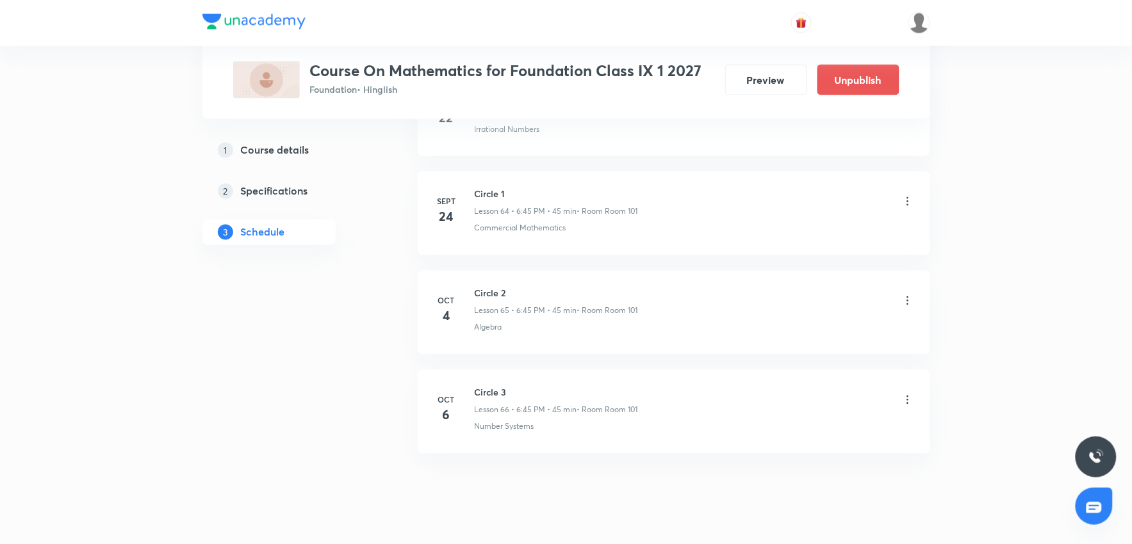
scroll to position [6454, 0]
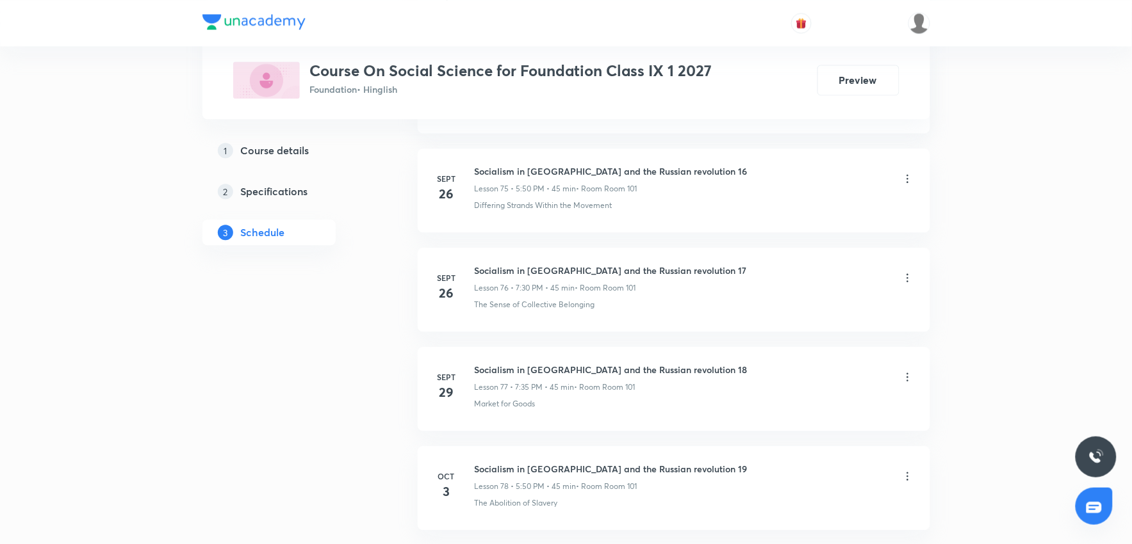
scroll to position [8236, 0]
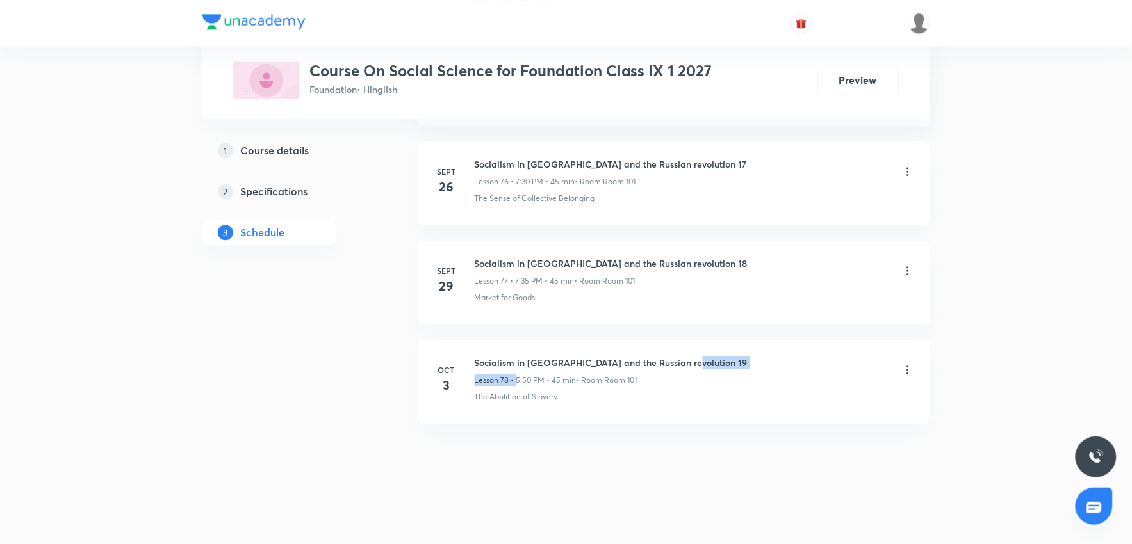
drag, startPoint x: 694, startPoint y: 357, endPoint x: 517, endPoint y: 374, distance: 178.2
click at [517, 374] on div "Socialism in Europe and the Russian revolution 19 Lesson 78 • 5:50 PM • 45 min …" at bounding box center [694, 371] width 439 height 30
drag, startPoint x: 694, startPoint y: 360, endPoint x: 487, endPoint y: 369, distance: 207.1
click at [487, 369] on div "Socialism in Europe and the Russian revolution 19 Lesson 78 • 5:50 PM • 45 min …" at bounding box center [694, 371] width 439 height 30
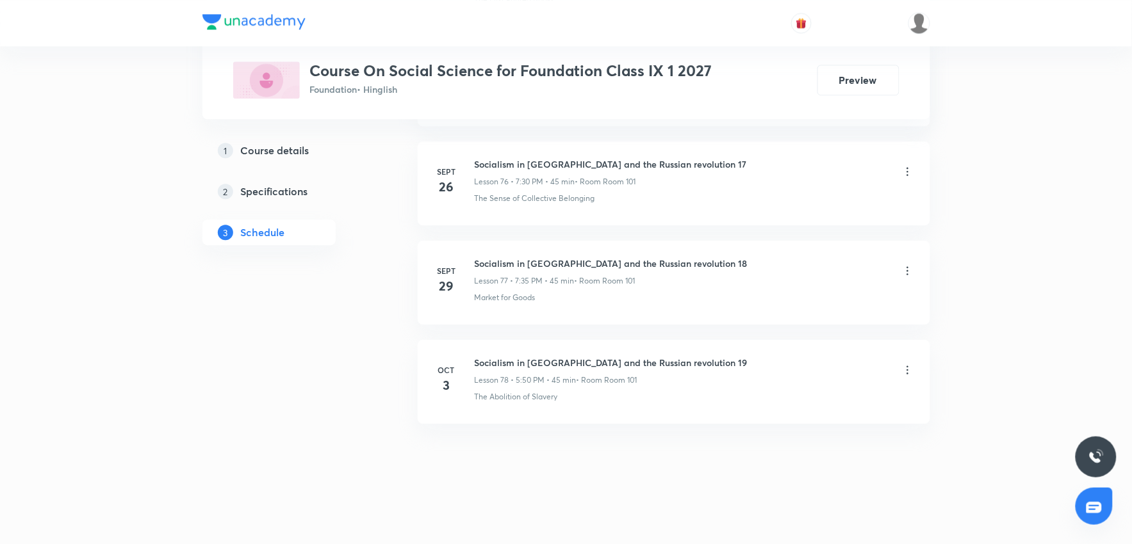
drag, startPoint x: 688, startPoint y: 357, endPoint x: 471, endPoint y: 353, distance: 217.2
click at [471, 353] on li "Oct 3 Socialism in Europe and the Russian revolution 19 Lesson 78 • 5:50 PM • 4…" at bounding box center [674, 382] width 512 height 84
copy h6 "Socialism in Europe and the Russian revolution 19"
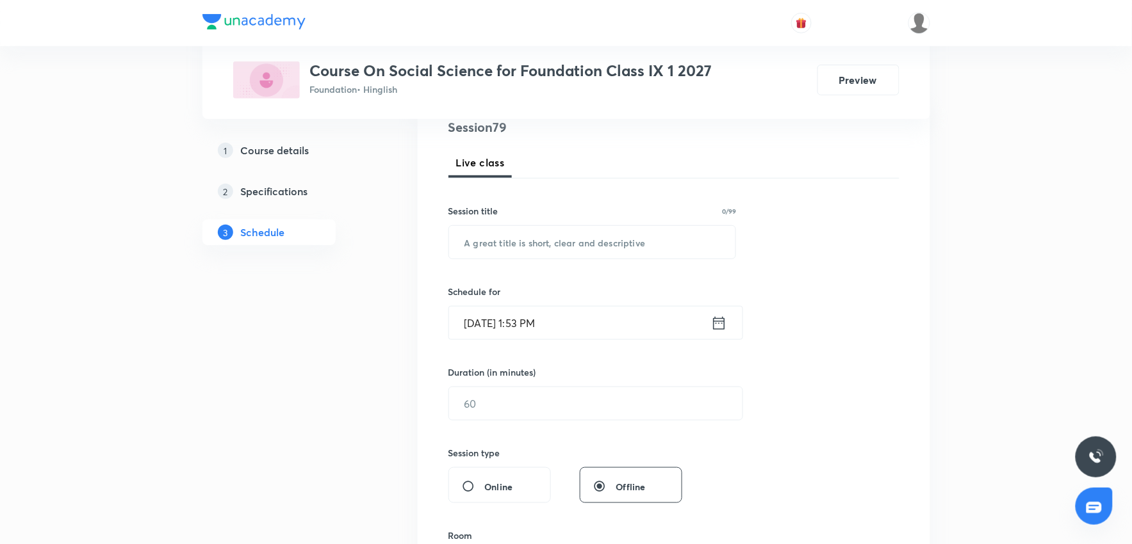
scroll to position [135, 0]
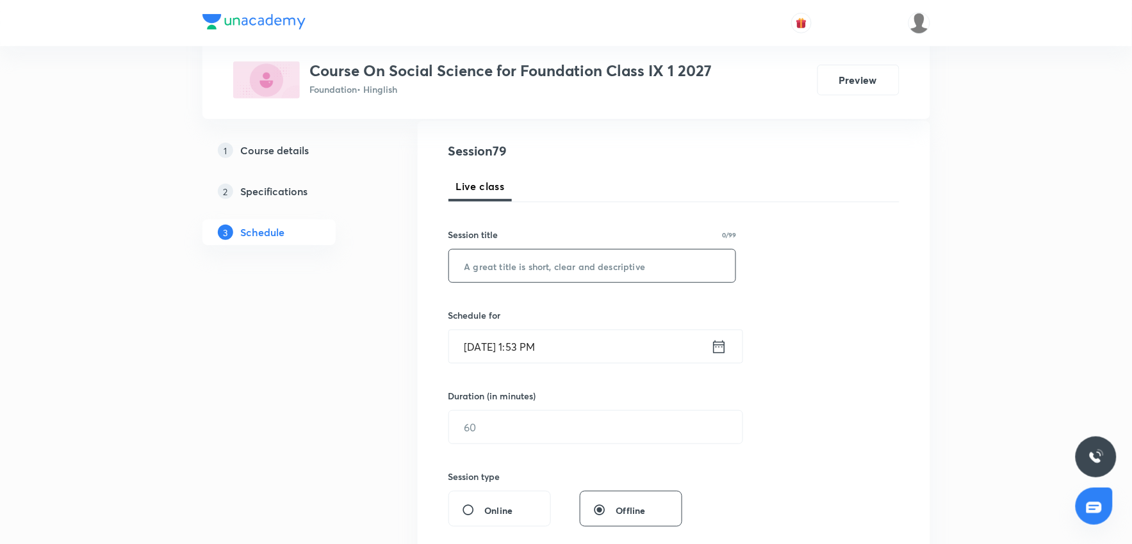
click at [544, 274] on input "text" at bounding box center [592, 266] width 287 height 33
paste input "Socialism in Europe and the Russian revolution 19"
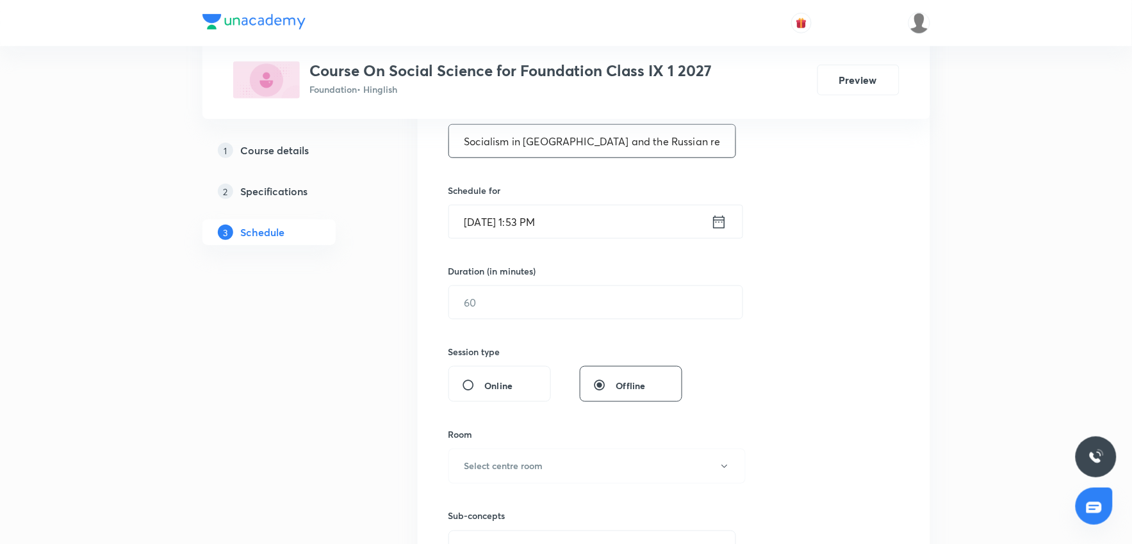
scroll to position [277, 0]
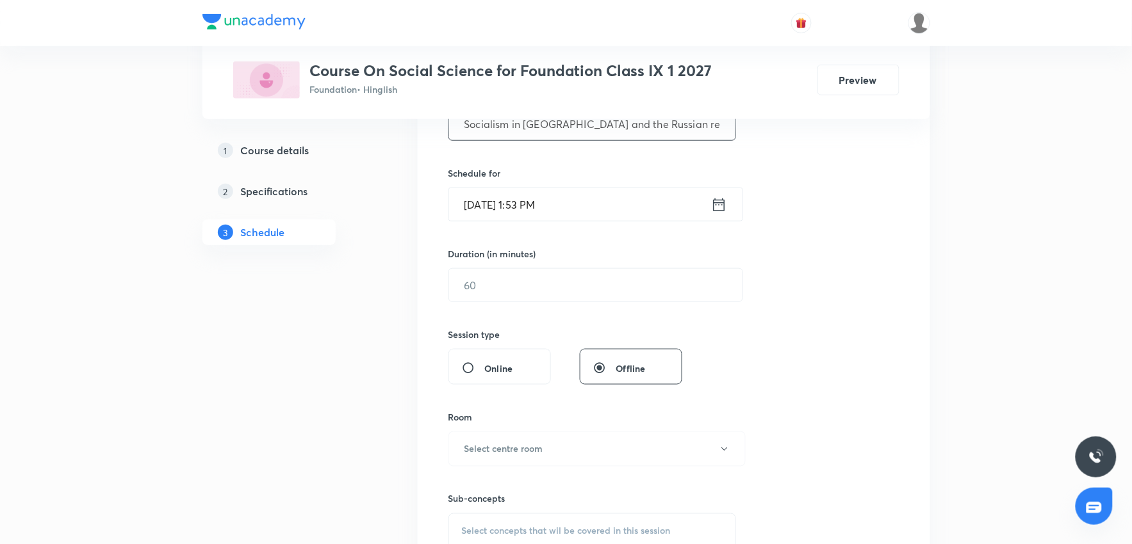
type input "Socialism in Europe and the Russian revolution 20"
click at [536, 204] on input "[DATE] 1:53 PM" at bounding box center [580, 204] width 262 height 33
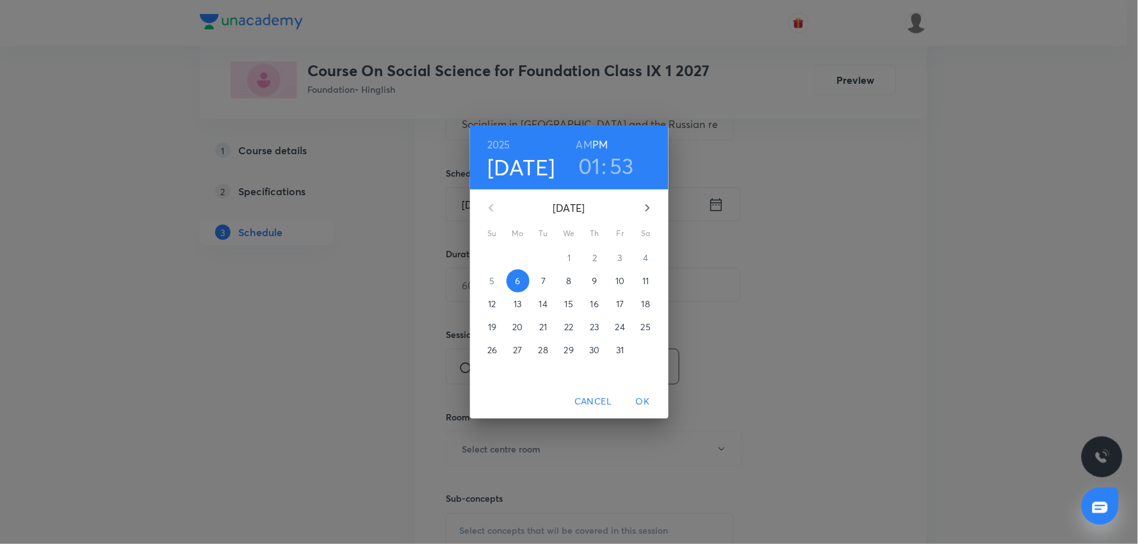
click at [594, 161] on h3 "01" at bounding box center [589, 165] width 22 height 27
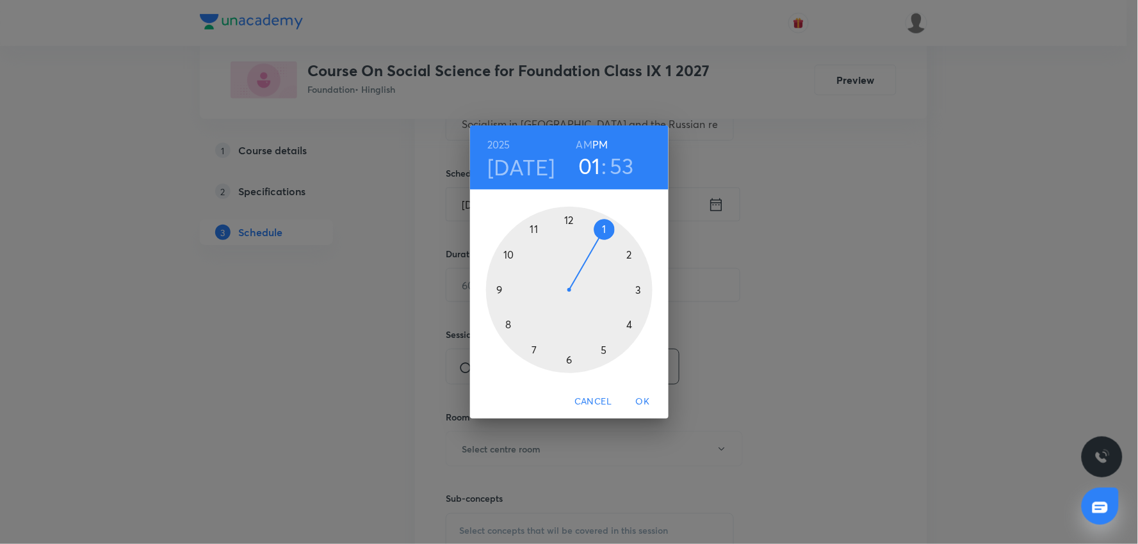
click at [535, 348] on div at bounding box center [569, 290] width 167 height 167
click at [566, 218] on div at bounding box center [569, 290] width 167 height 167
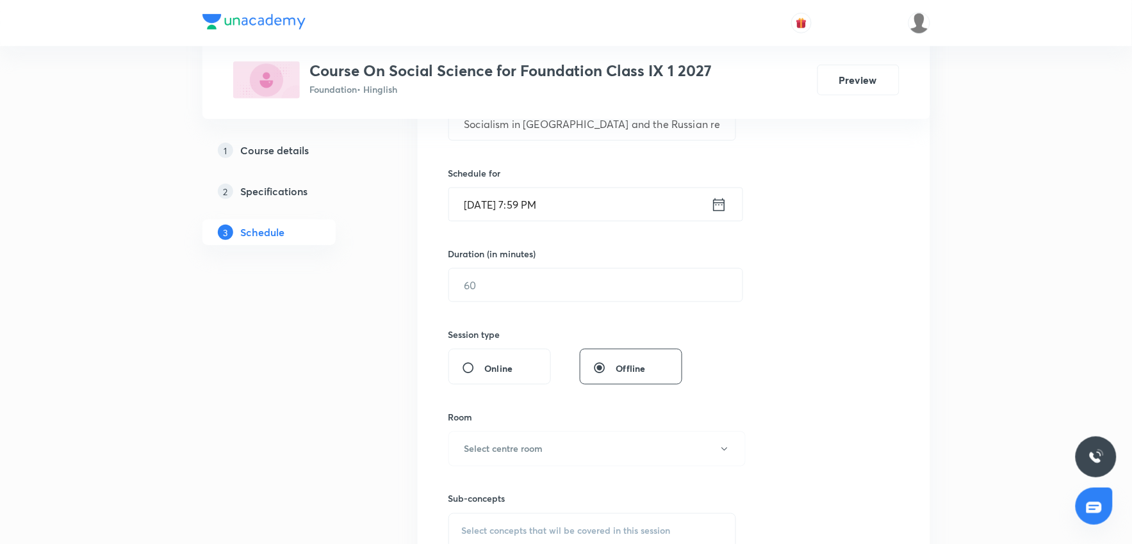
click at [538, 207] on input "Oct 6, 2025, 7:59 PM" at bounding box center [580, 204] width 262 height 33
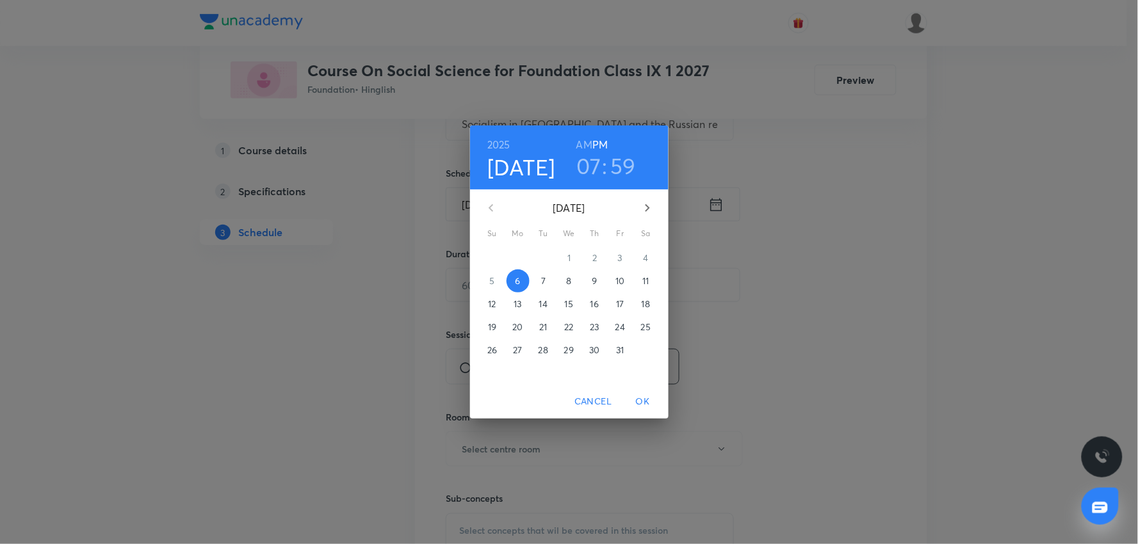
click at [625, 169] on h3 "59" at bounding box center [623, 165] width 26 height 27
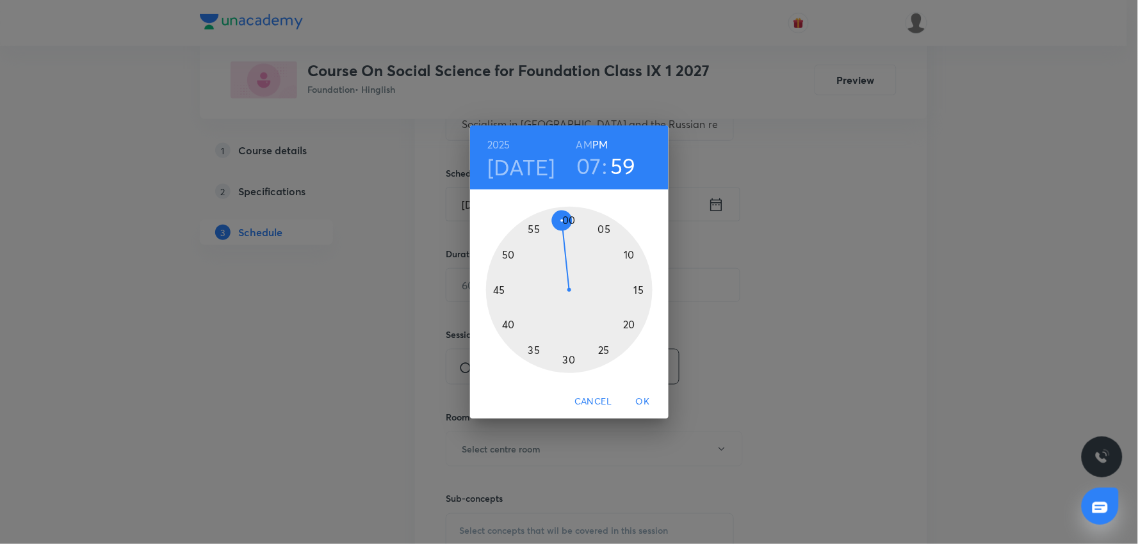
click at [573, 220] on div at bounding box center [569, 290] width 167 height 167
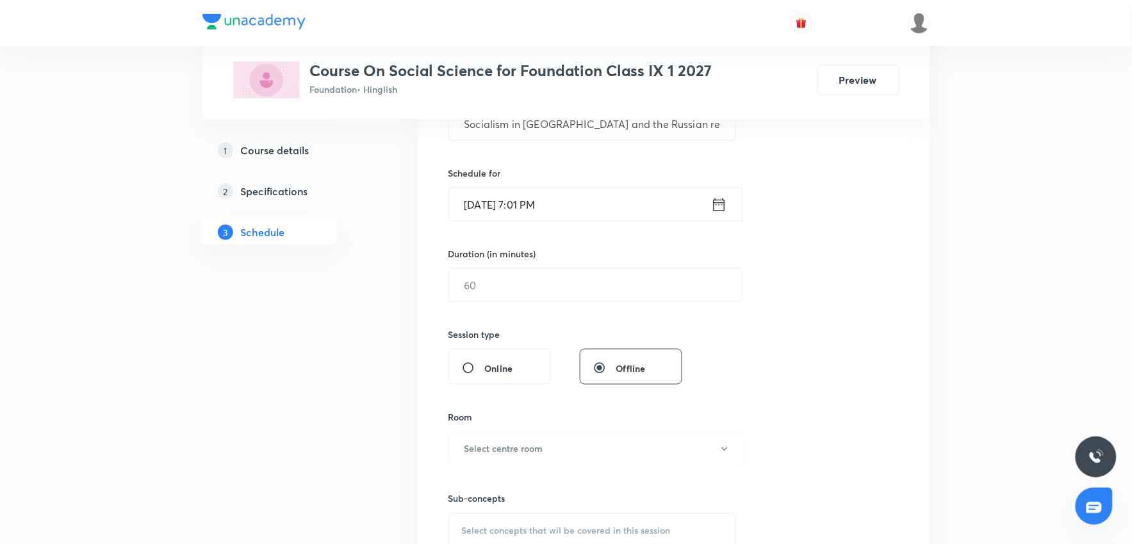
click at [536, 209] on input "Oct 6, 2025, 7:01 PM" at bounding box center [580, 204] width 262 height 33
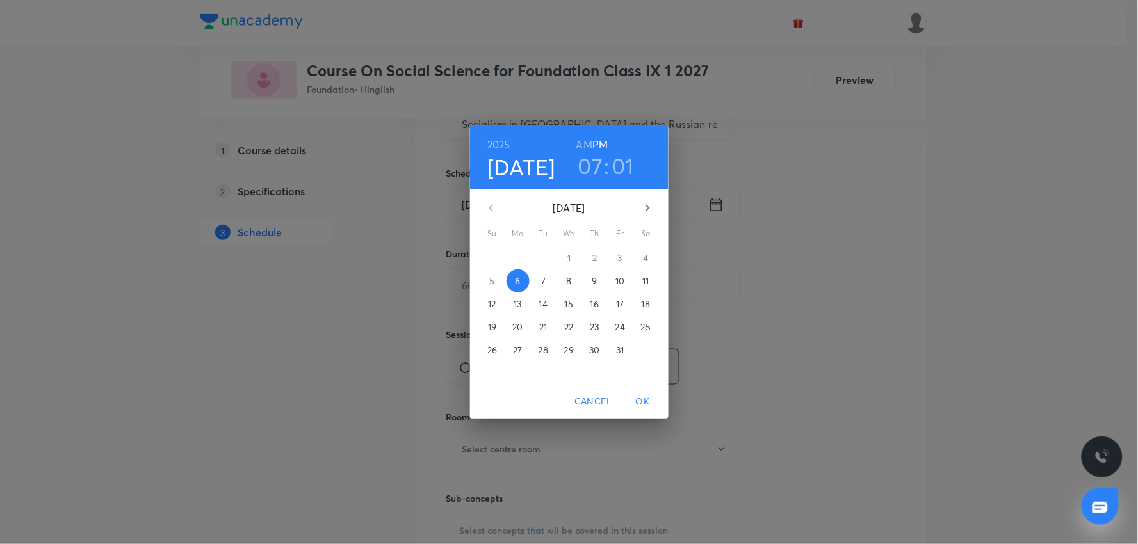
click at [621, 165] on h3 "01" at bounding box center [623, 165] width 22 height 27
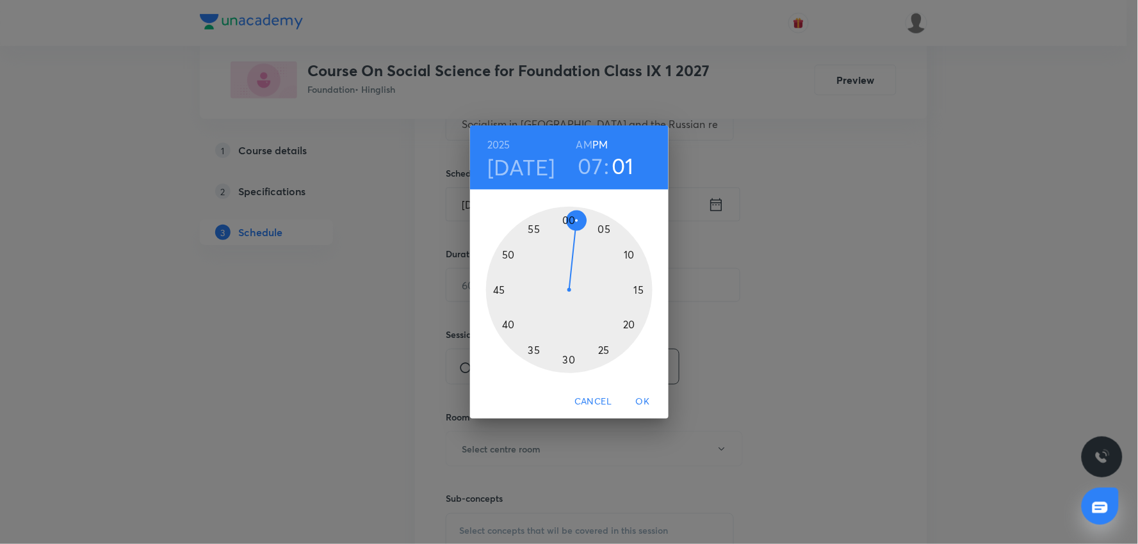
click at [567, 219] on div at bounding box center [569, 290] width 167 height 167
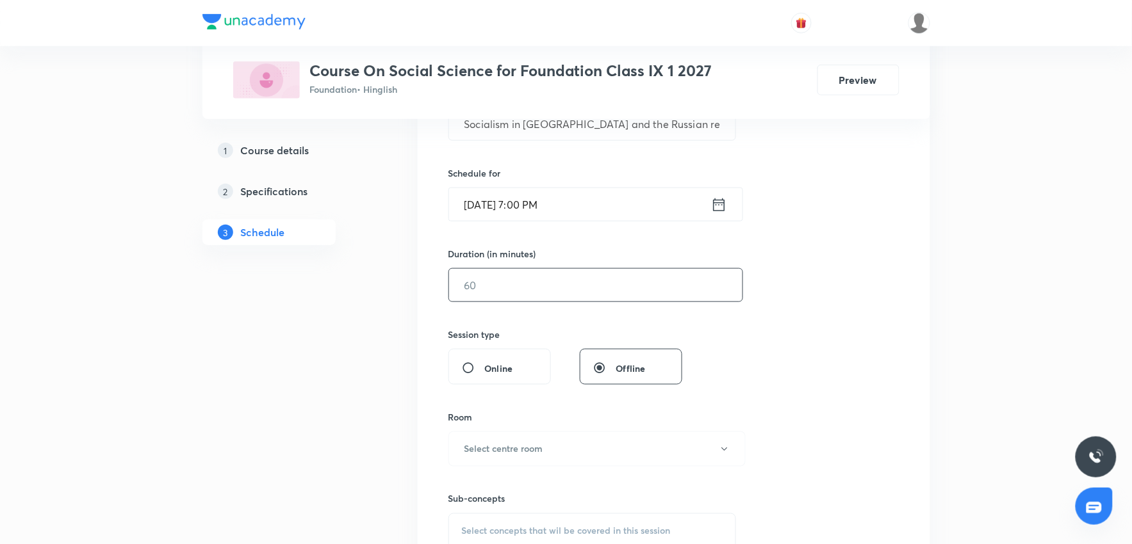
click at [503, 291] on input "text" at bounding box center [595, 285] width 293 height 33
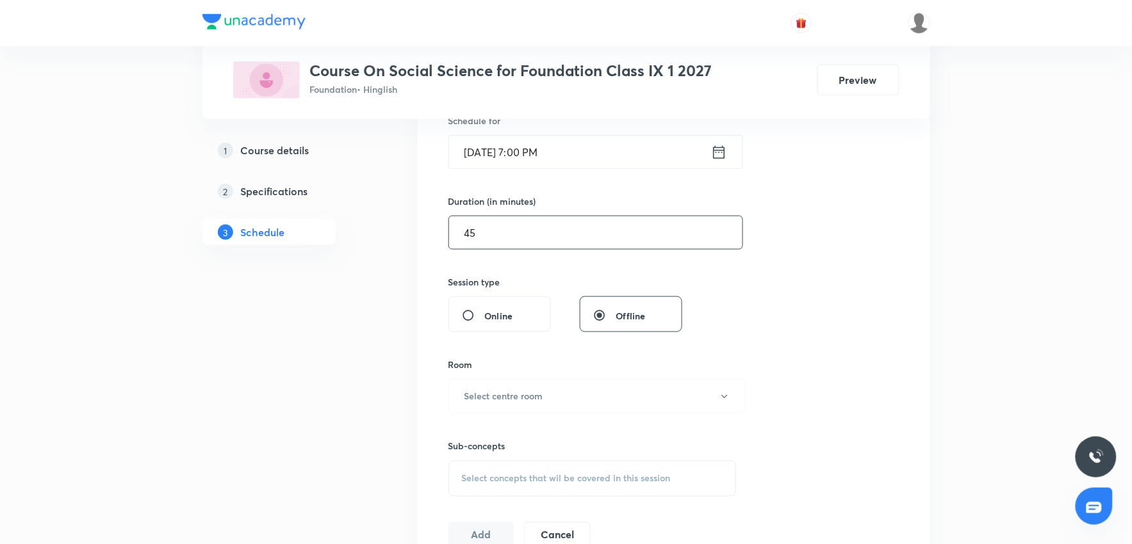
scroll to position [491, 0]
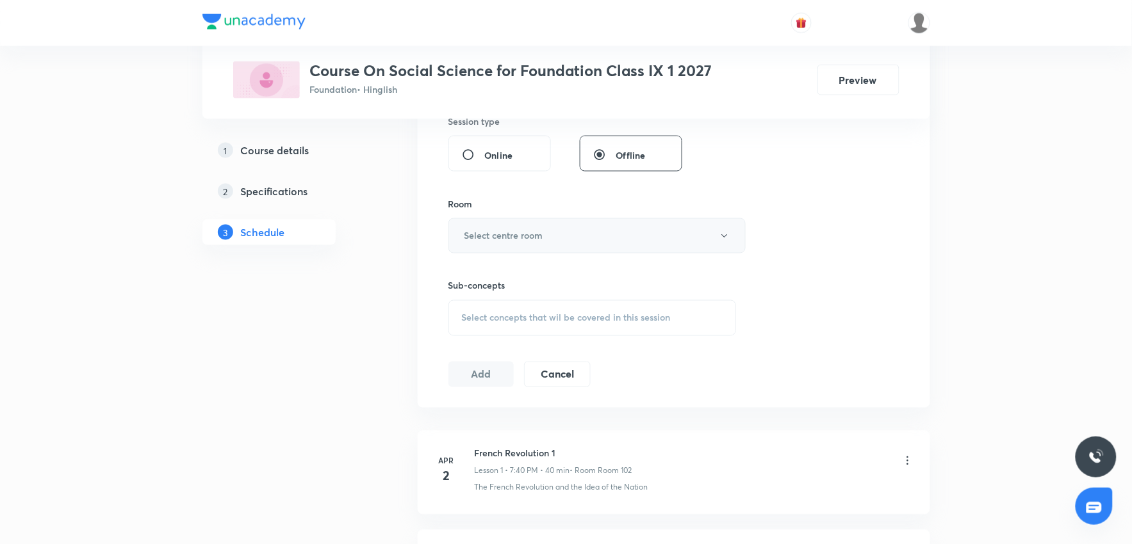
type input "45"
click at [545, 240] on button "Select centre room" at bounding box center [596, 235] width 297 height 35
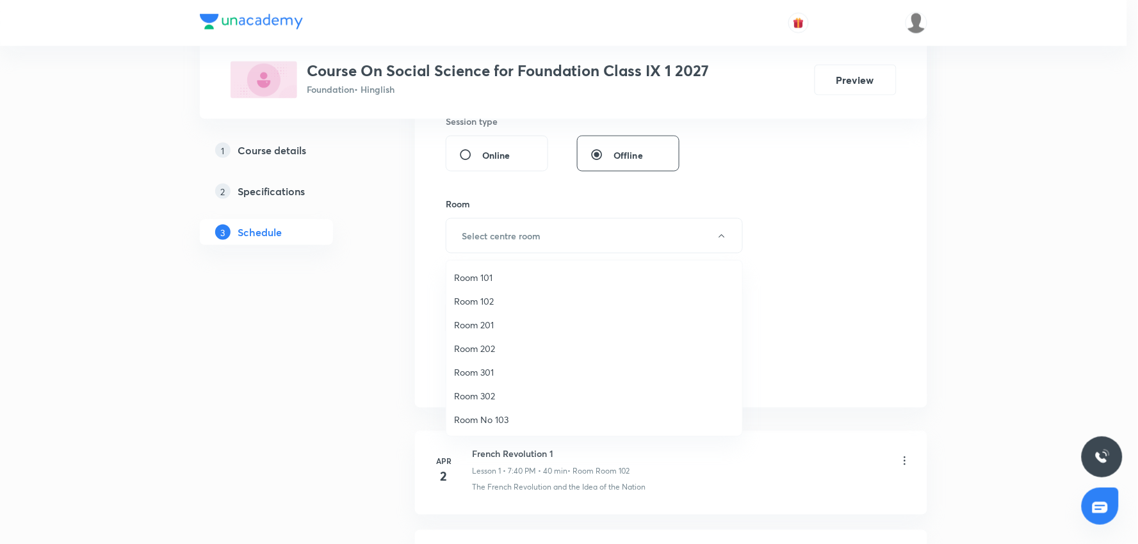
click at [484, 275] on span "Room 101" at bounding box center [594, 277] width 281 height 13
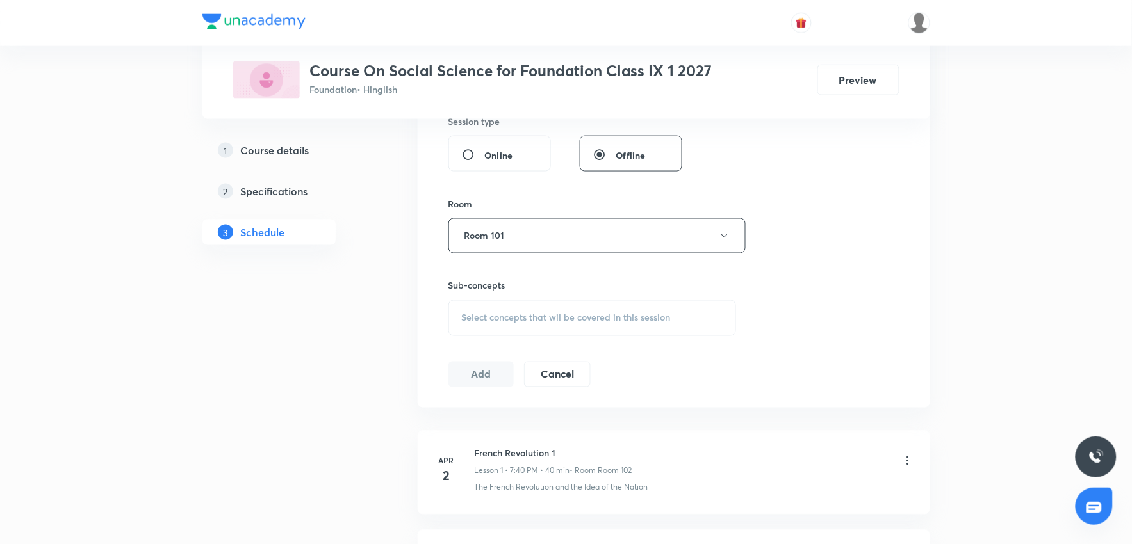
click at [556, 313] on span "Select concepts that wil be covered in this session" at bounding box center [566, 318] width 209 height 10
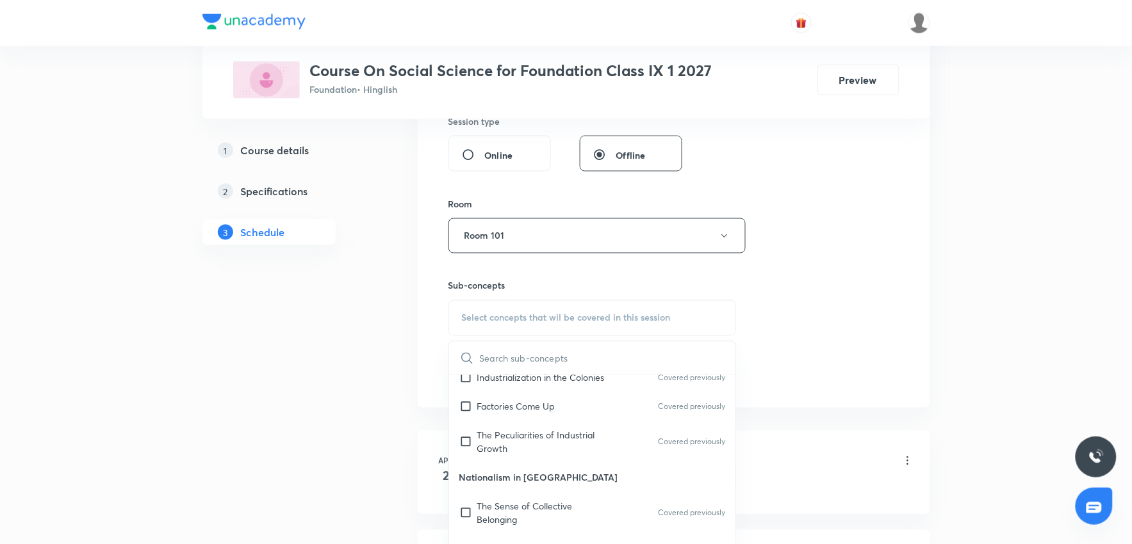
scroll to position [356, 0]
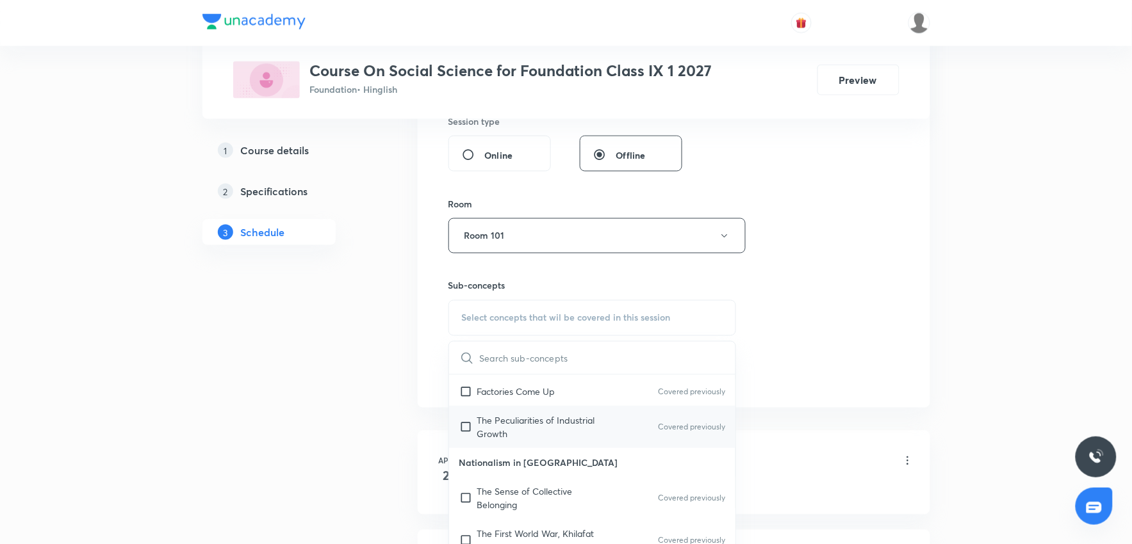
click at [470, 414] on input "checkbox" at bounding box center [468, 427] width 18 height 27
checkbox input "true"
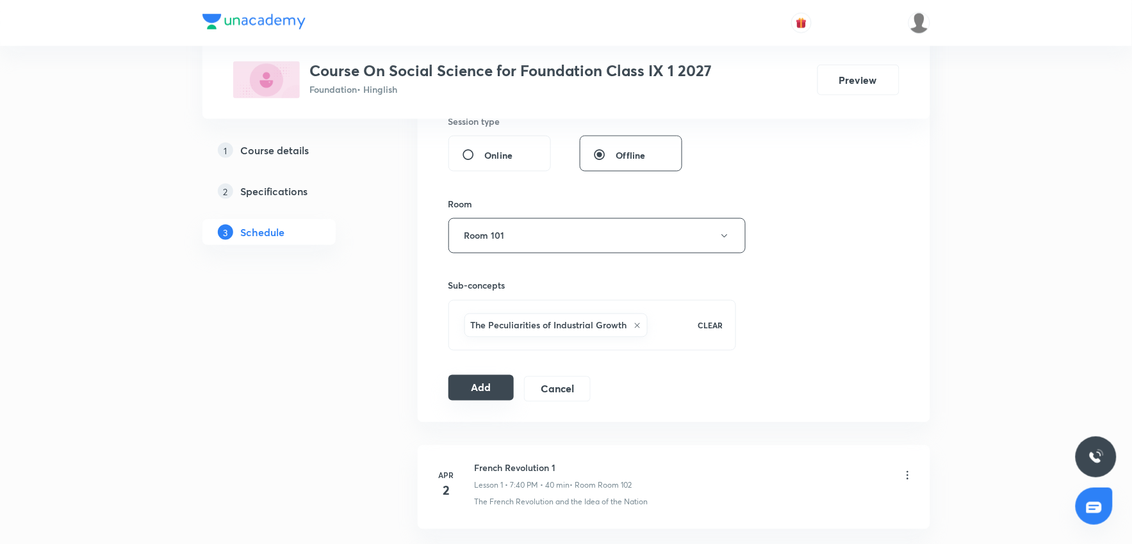
click at [488, 386] on button "Add" at bounding box center [481, 388] width 66 height 26
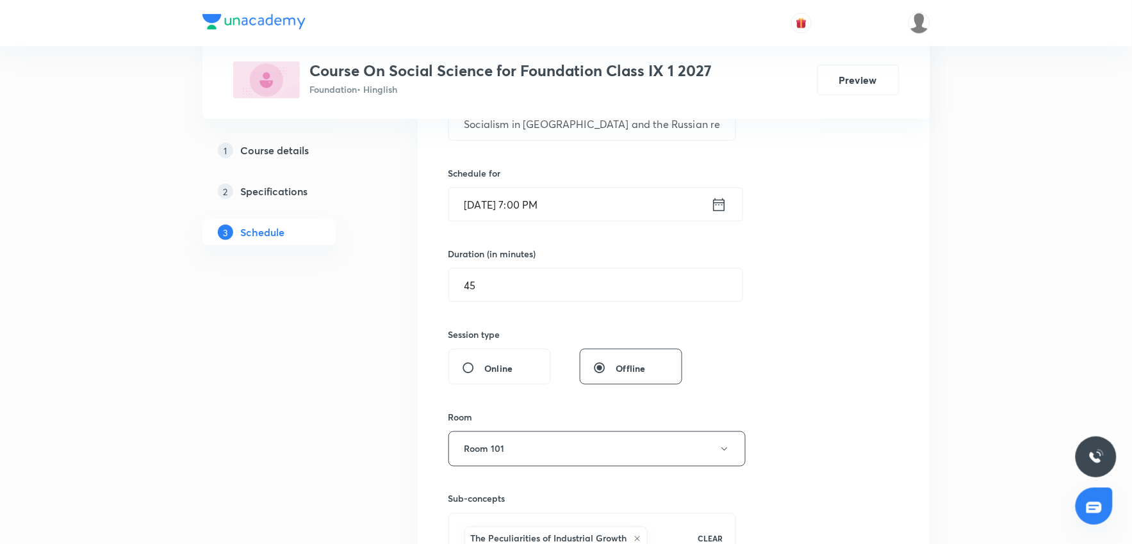
scroll to position [135, 0]
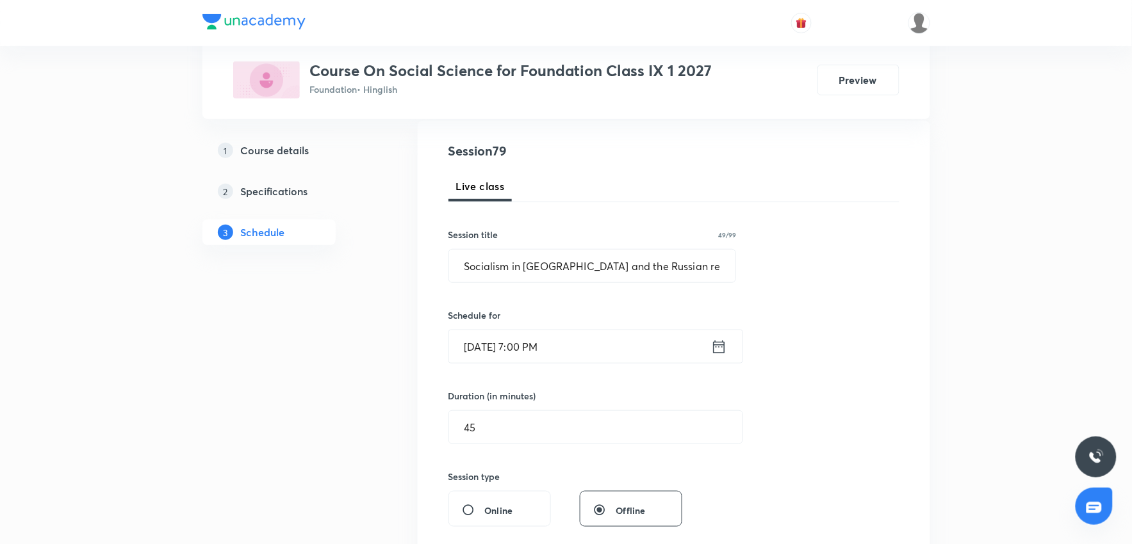
click at [565, 341] on input "Oct 6, 2025, 7:00 PM" at bounding box center [580, 347] width 262 height 33
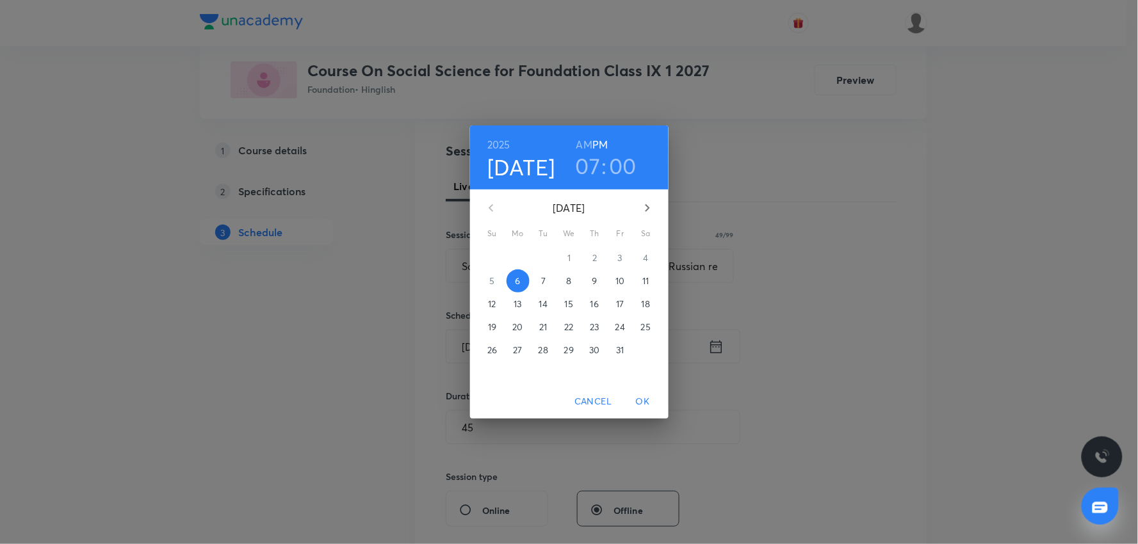
click at [620, 149] on div "2025 Oct 6 07 : 00 AM PM" at bounding box center [569, 158] width 178 height 44
click at [626, 161] on h3 "00" at bounding box center [624, 165] width 28 height 27
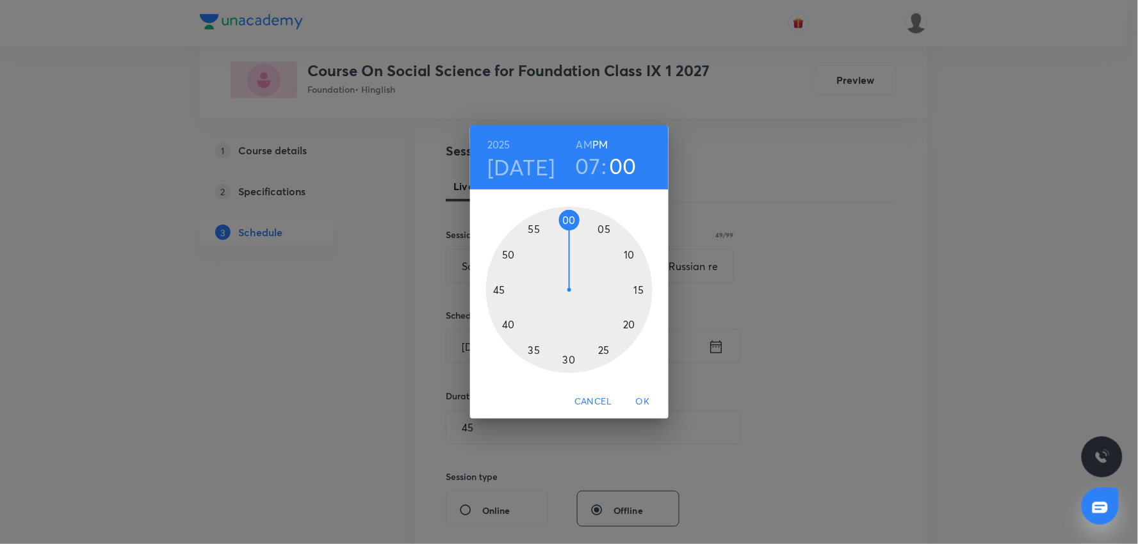
click at [533, 348] on div at bounding box center [569, 290] width 167 height 167
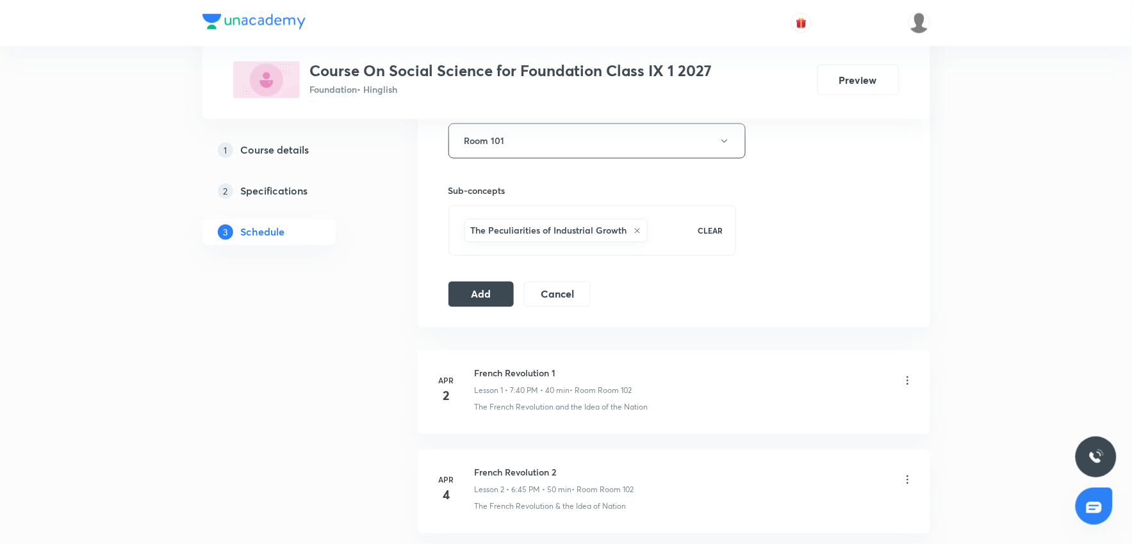
scroll to position [705, 0]
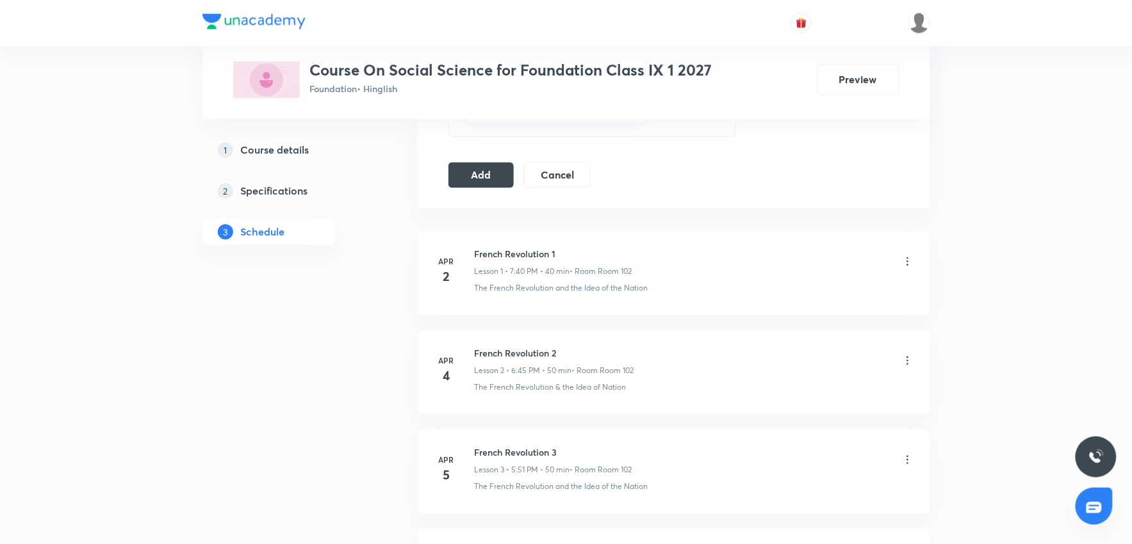
drag, startPoint x: 495, startPoint y: 183, endPoint x: 522, endPoint y: 226, distance: 50.7
click at [496, 184] on button "Add" at bounding box center [481, 176] width 66 height 26
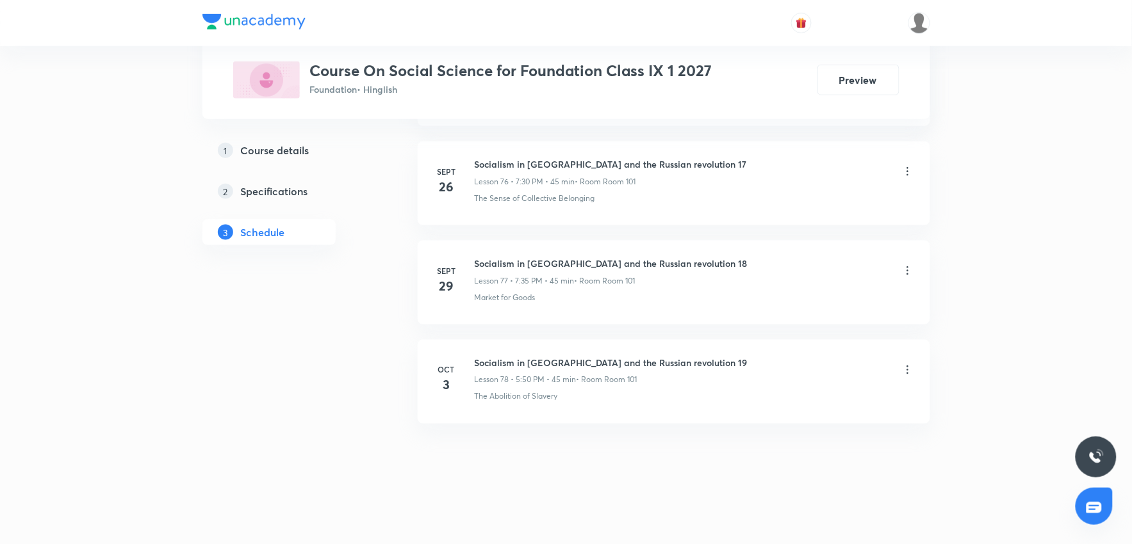
scroll to position [7745, 0]
click at [527, 348] on li "Oct 6 Socialism in Europe and the Russian revolution 20 Lesson 79 • 7:35 PM • 4…" at bounding box center [674, 382] width 512 height 84
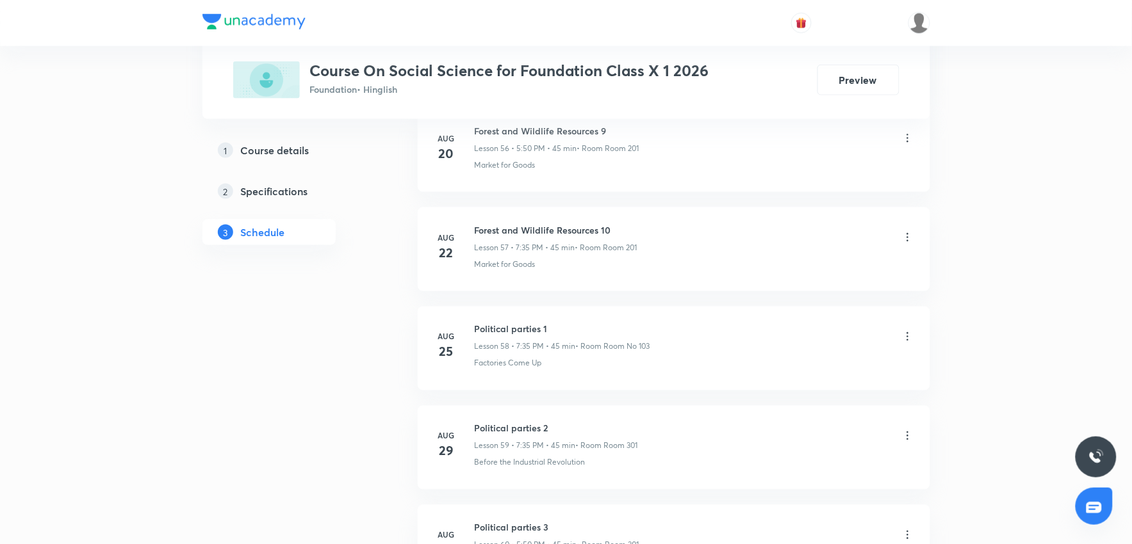
scroll to position [8036, 0]
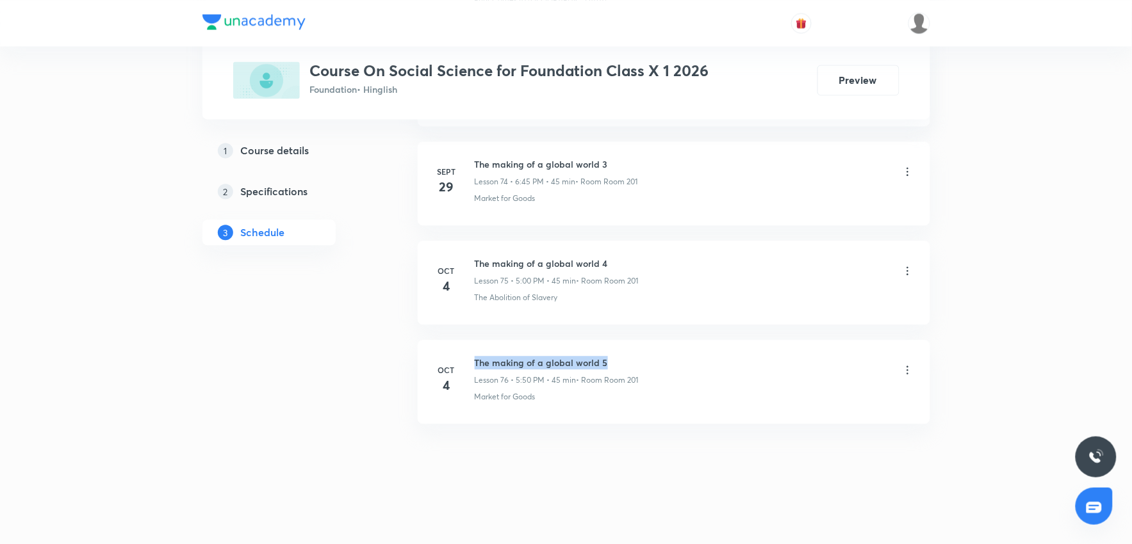
drag, startPoint x: 476, startPoint y: 357, endPoint x: 693, endPoint y: 362, distance: 217.2
click at [693, 362] on div "The making of a global world 5 Lesson 76 • 5:50 PM • 45 min • Room Room 201" at bounding box center [694, 371] width 439 height 30
copy h6 "The making of a global world 5"
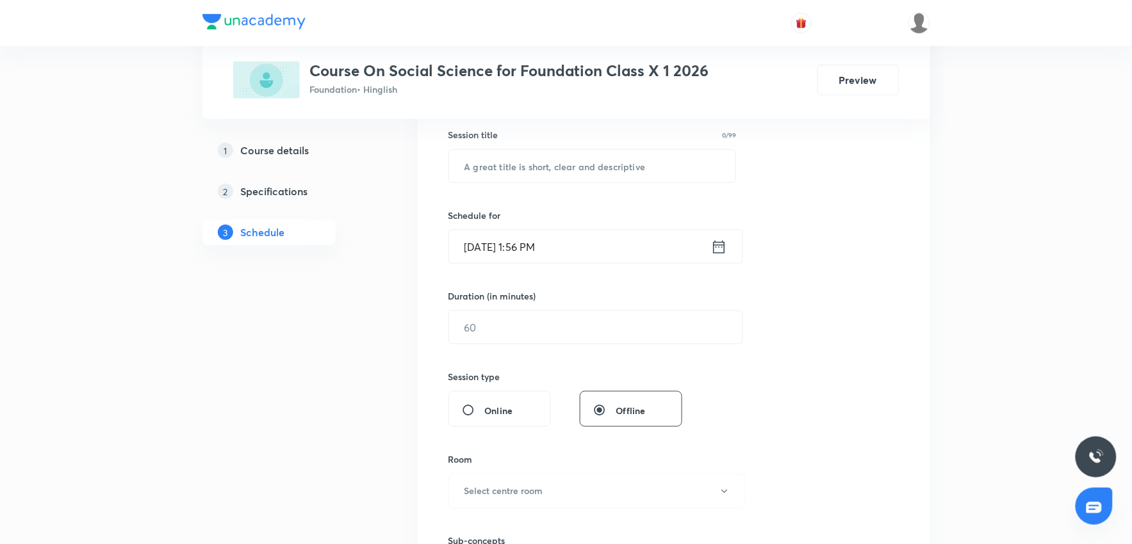
scroll to position [0, 0]
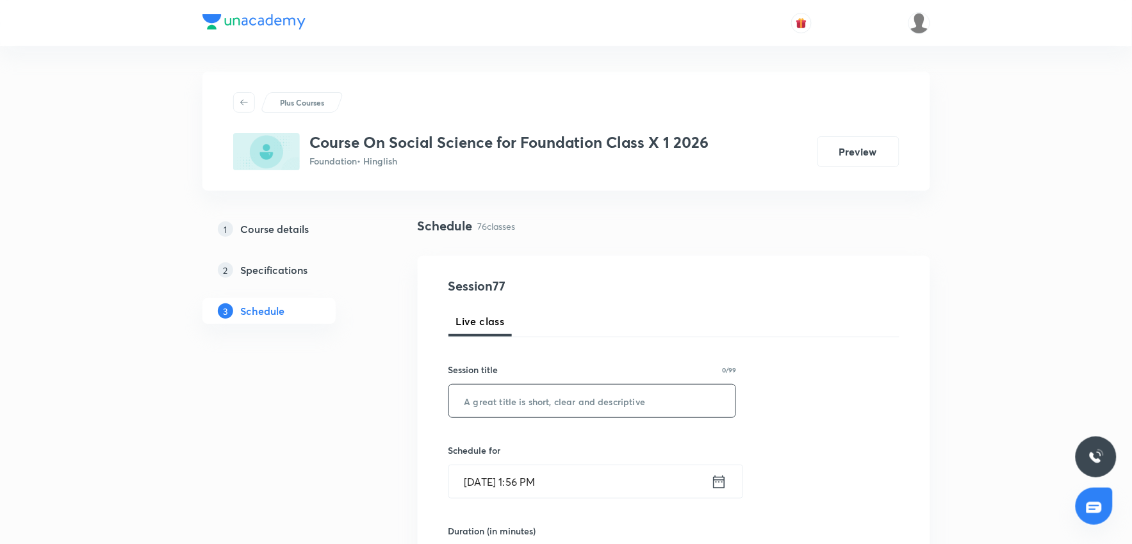
click at [559, 399] on input "text" at bounding box center [592, 401] width 287 height 33
paste input "The making of a global world 5"
type input "The making of a global world 5"
click at [548, 484] on input "Oct 6, 2025, 1:56 PM" at bounding box center [580, 482] width 262 height 33
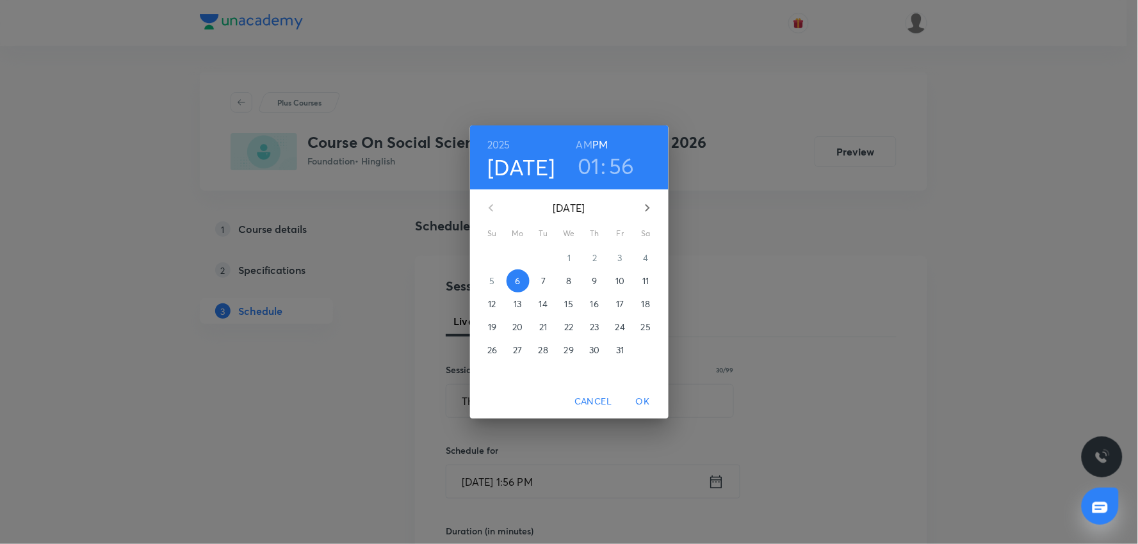
click at [585, 171] on h3 "01" at bounding box center [589, 165] width 22 height 27
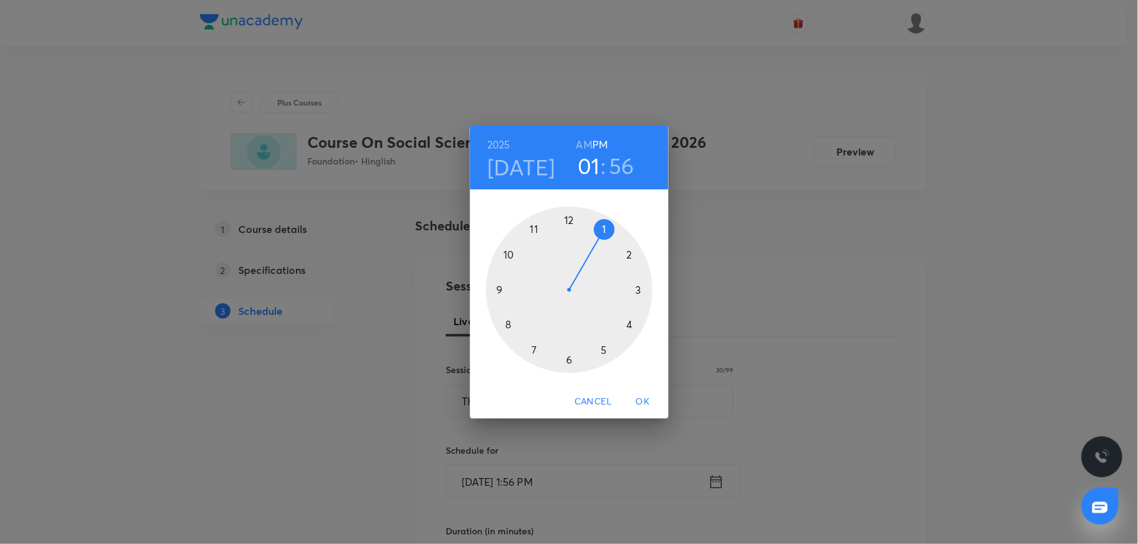
drag, startPoint x: 600, startPoint y: 344, endPoint x: 592, endPoint y: 286, distance: 58.2
click at [599, 345] on div at bounding box center [569, 290] width 167 height 167
click at [567, 216] on div at bounding box center [569, 290] width 167 height 167
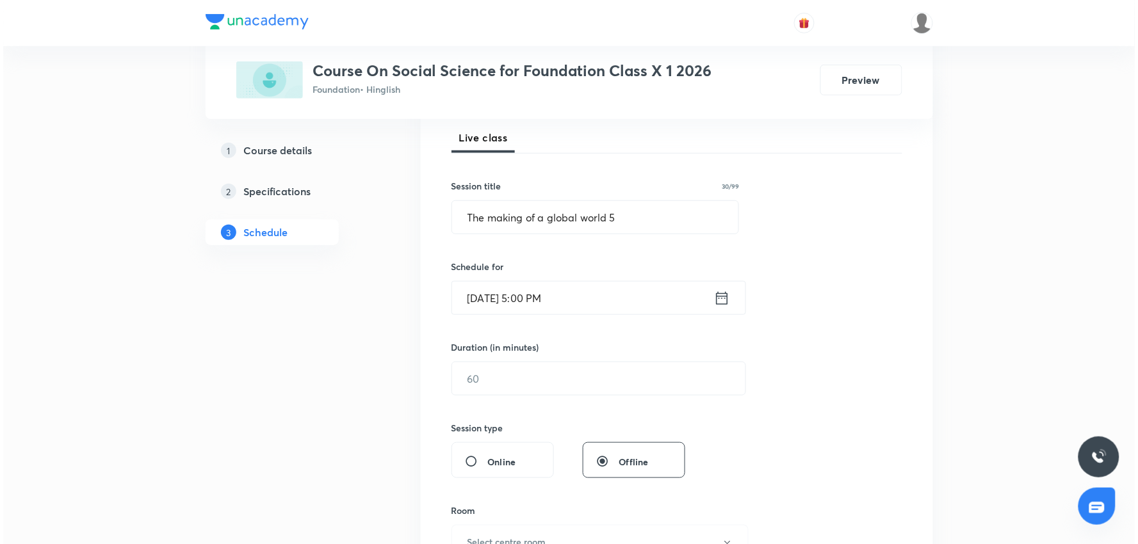
scroll to position [213, 0]
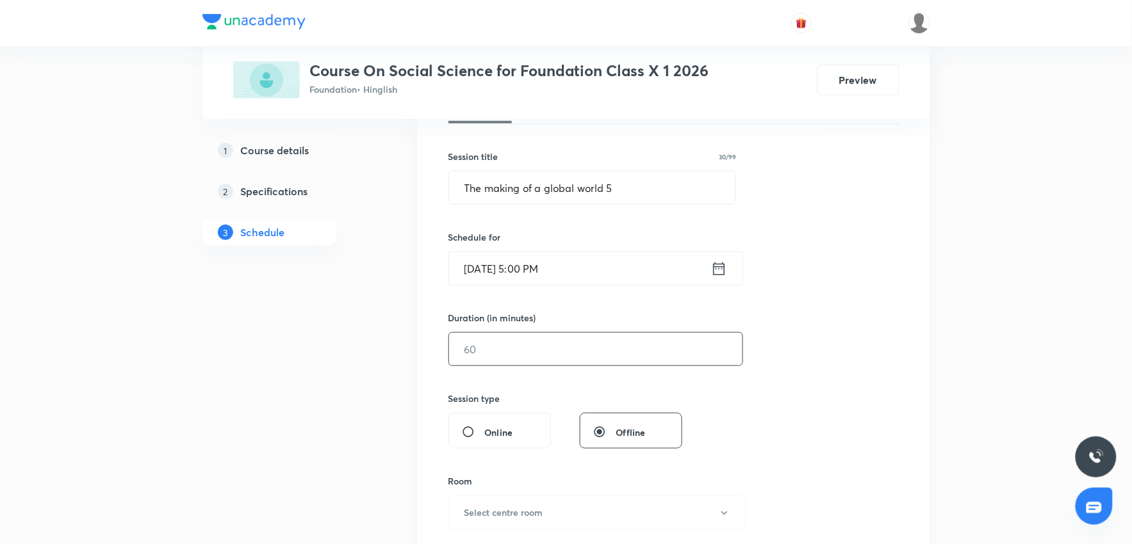
click at [503, 356] on input "text" at bounding box center [595, 349] width 293 height 33
type input "45"
click at [509, 519] on h6 "Select centre room" at bounding box center [503, 513] width 79 height 13
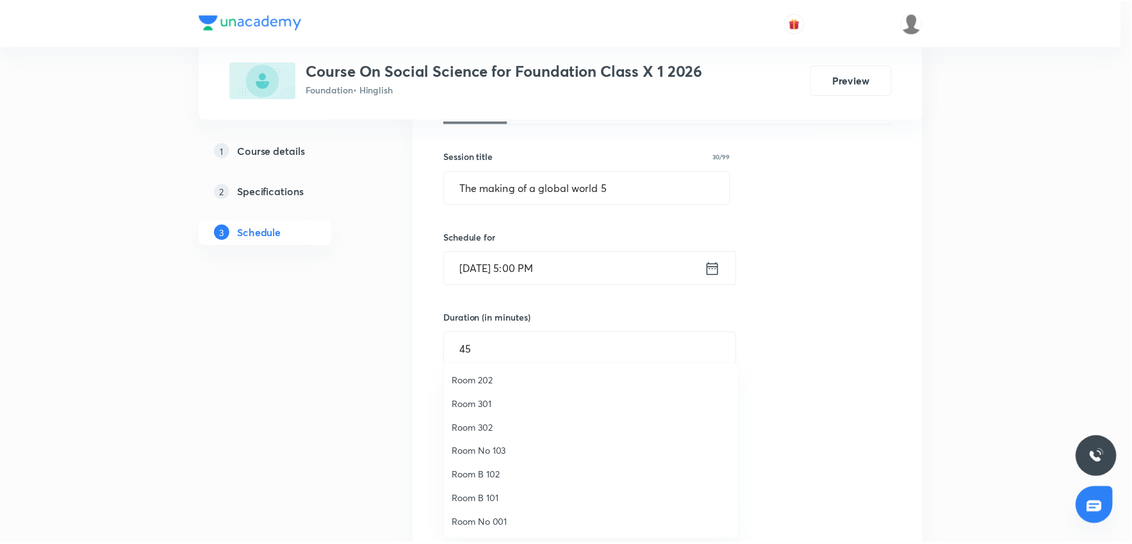
scroll to position [0, 0]
drag, startPoint x: 485, startPoint y: 423, endPoint x: 617, endPoint y: 455, distance: 136.3
click at [495, 430] on span "Room 201" at bounding box center [594, 428] width 281 height 13
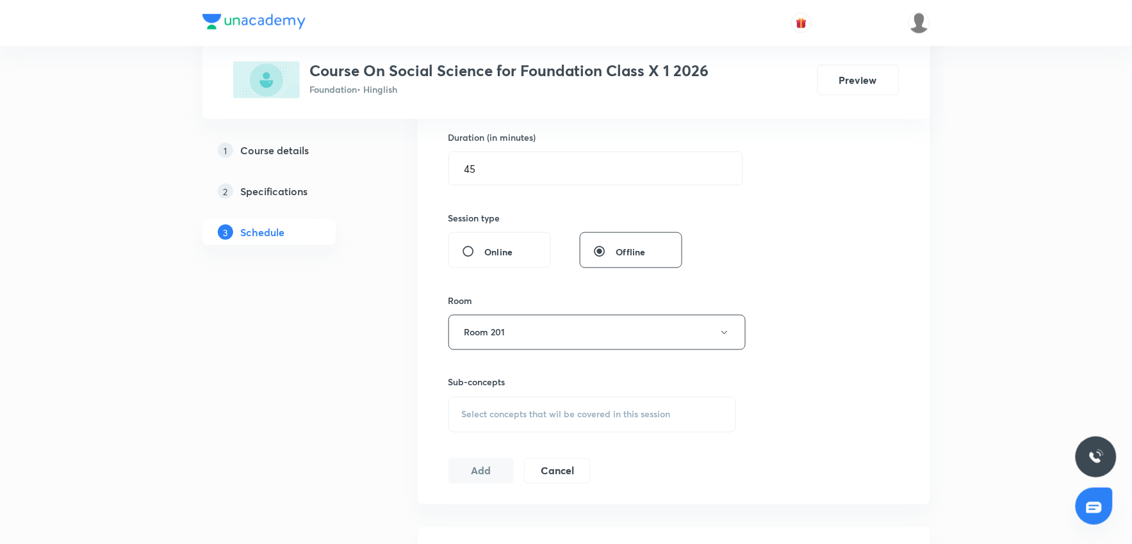
scroll to position [427, 0]
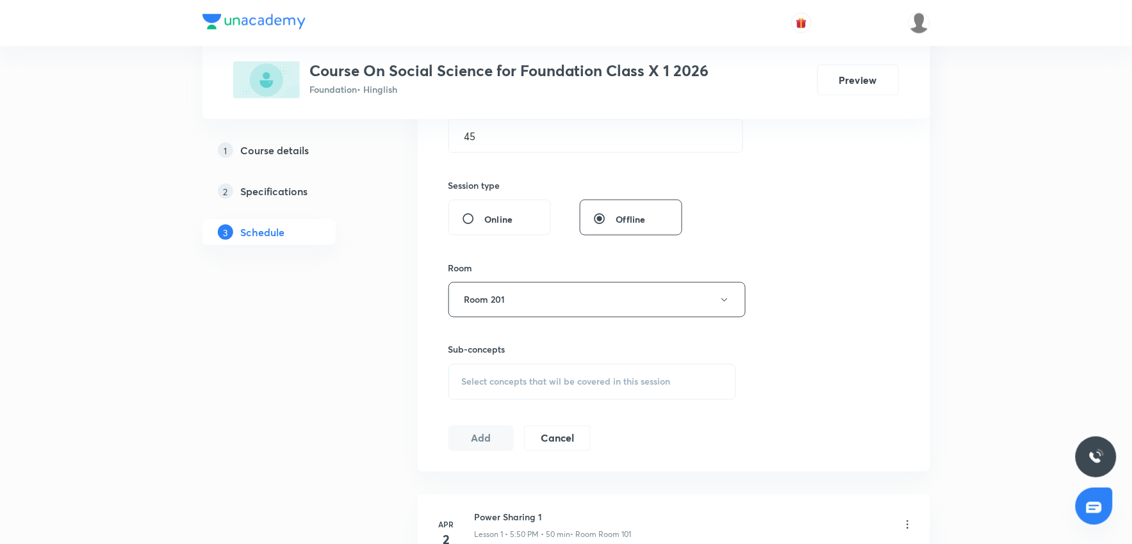
click at [500, 382] on span "Select concepts that wil be covered in this session" at bounding box center [566, 382] width 209 height 10
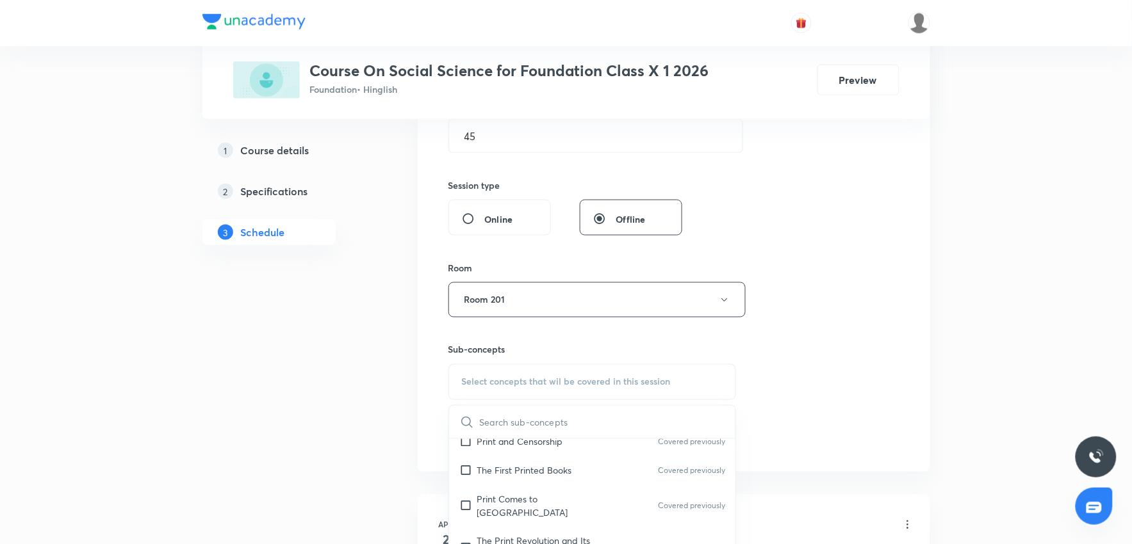
scroll to position [641, 0]
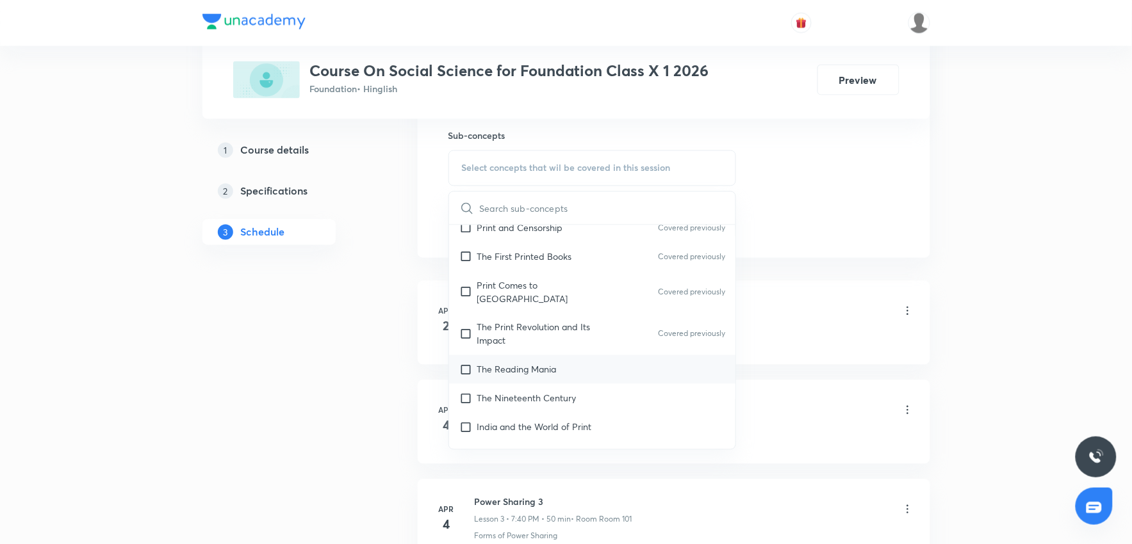
click at [542, 363] on p "The Reading Mania" at bounding box center [516, 369] width 79 height 13
checkbox input "true"
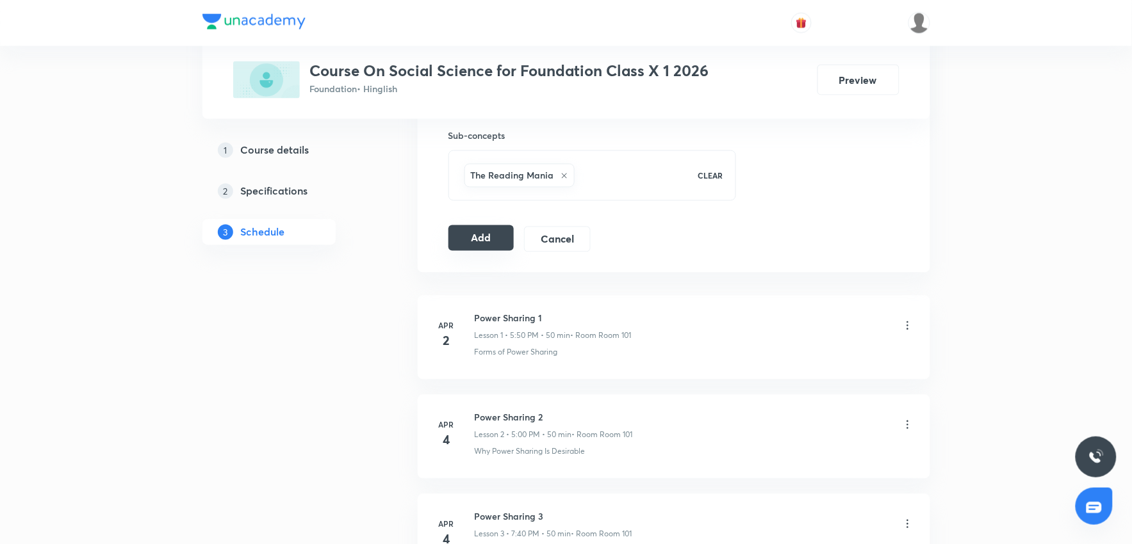
click at [476, 236] on button "Add" at bounding box center [481, 238] width 66 height 26
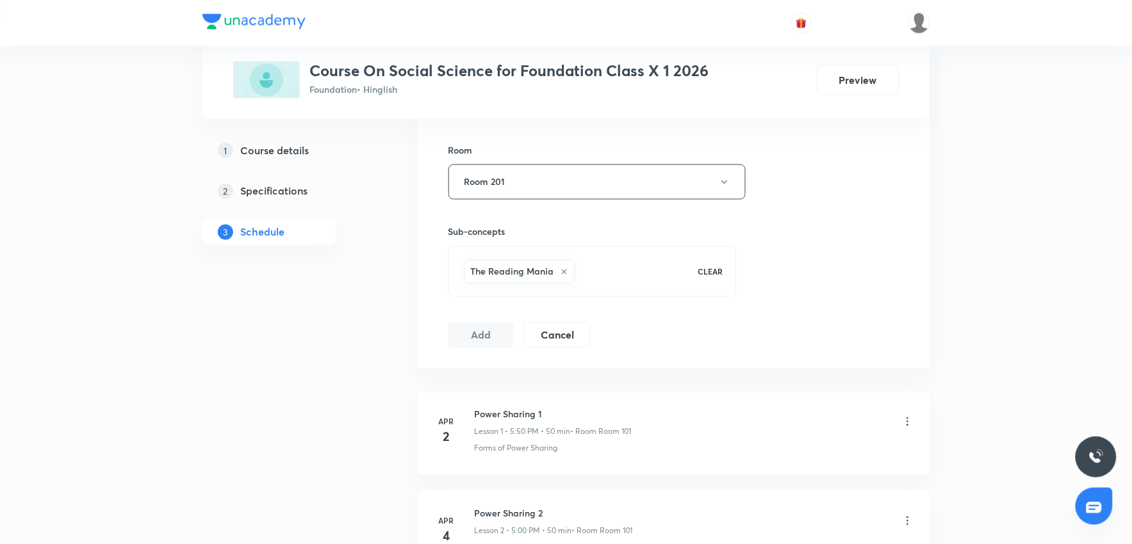
scroll to position [569, 0]
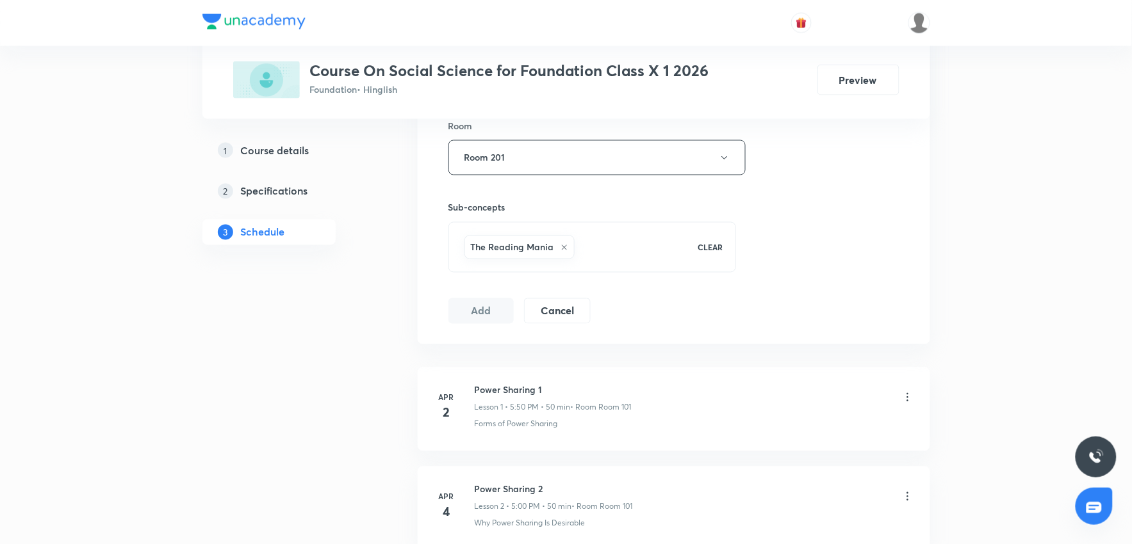
click at [494, 318] on button "Add" at bounding box center [481, 311] width 66 height 26
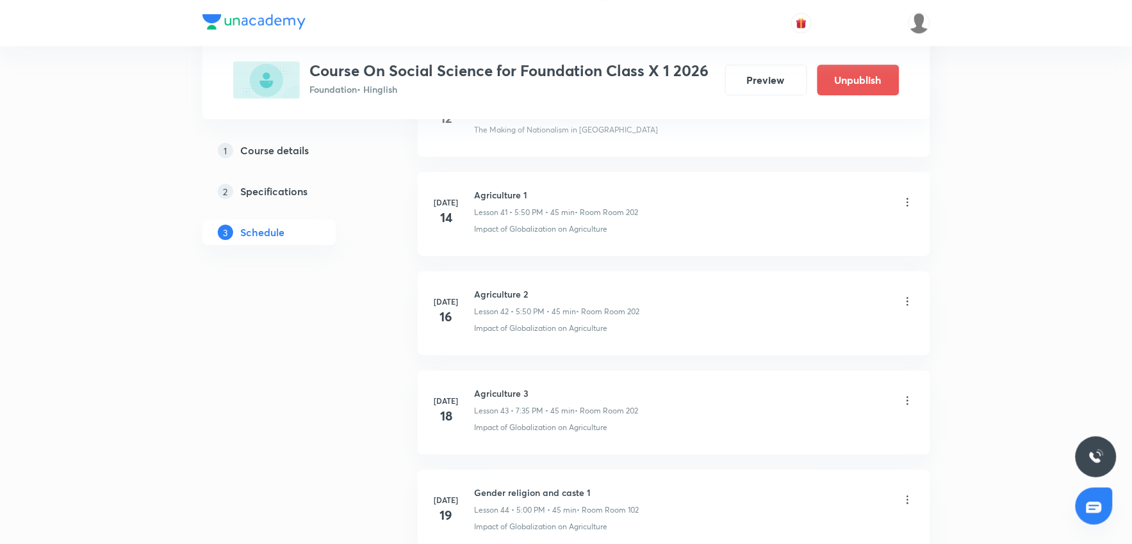
scroll to position [7547, 0]
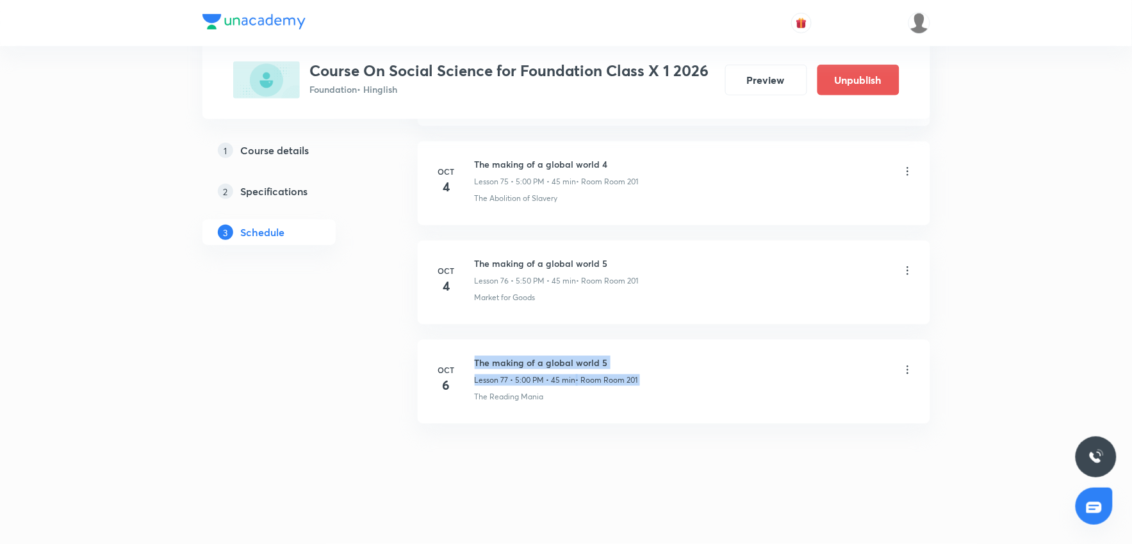
drag, startPoint x: 477, startPoint y: 360, endPoint x: 869, endPoint y: 331, distance: 393.1
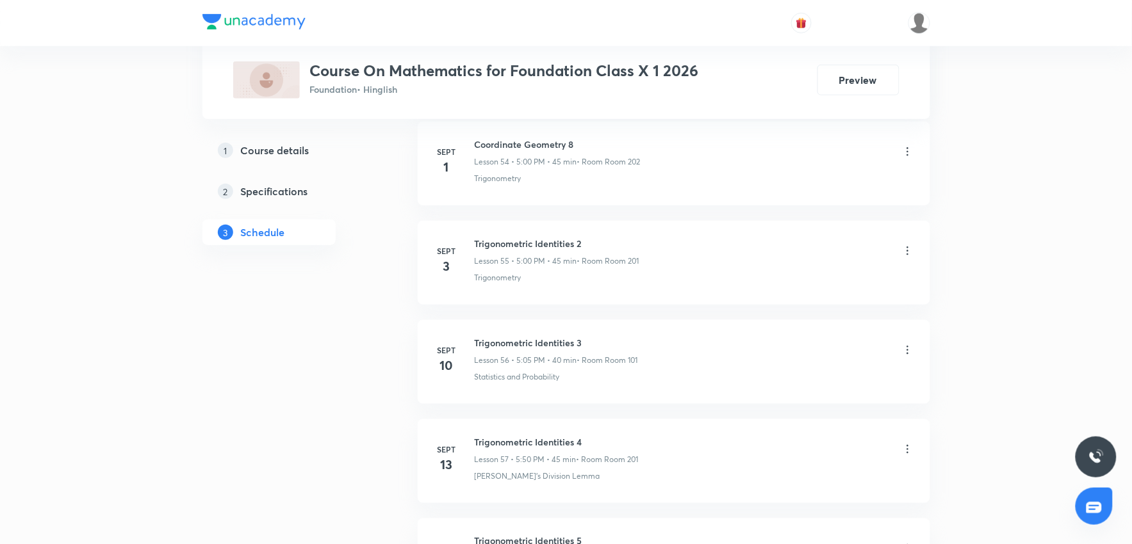
scroll to position [6844, 0]
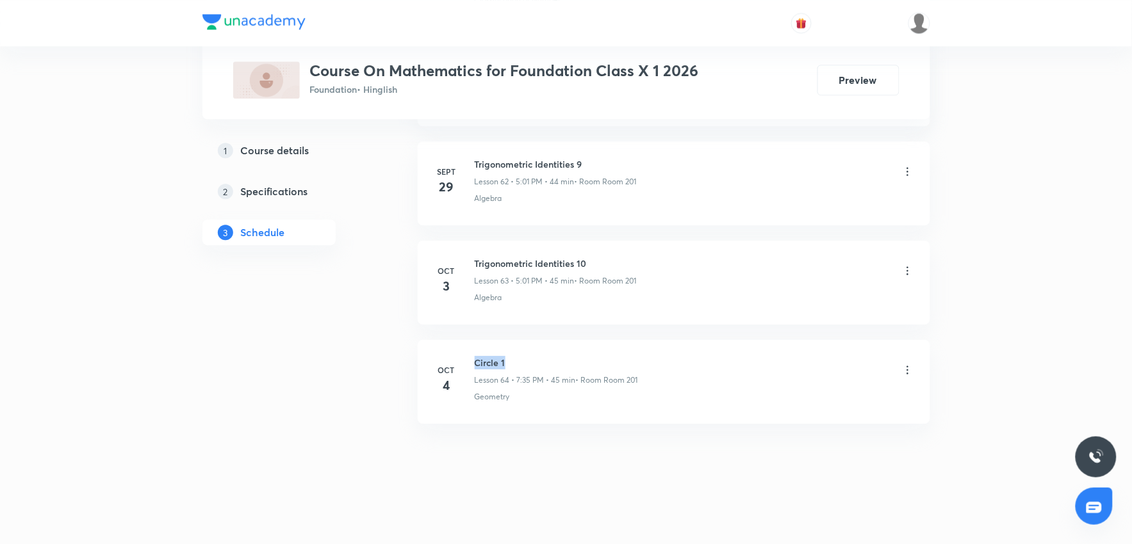
drag, startPoint x: 471, startPoint y: 359, endPoint x: 533, endPoint y: 356, distance: 62.2
click at [533, 356] on div "[DATE] Circle 1 Lesson 64 • 7:35 PM • 45 min • Room Room 201 Geometry" at bounding box center [674, 379] width 480 height 47
copy h6 "Circle 1"
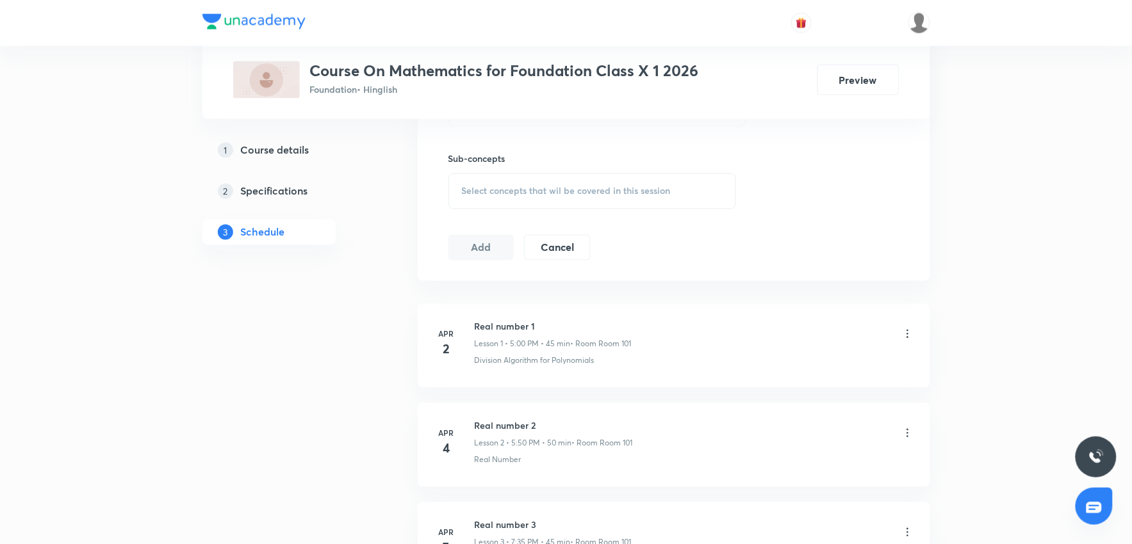
scroll to position [0, 0]
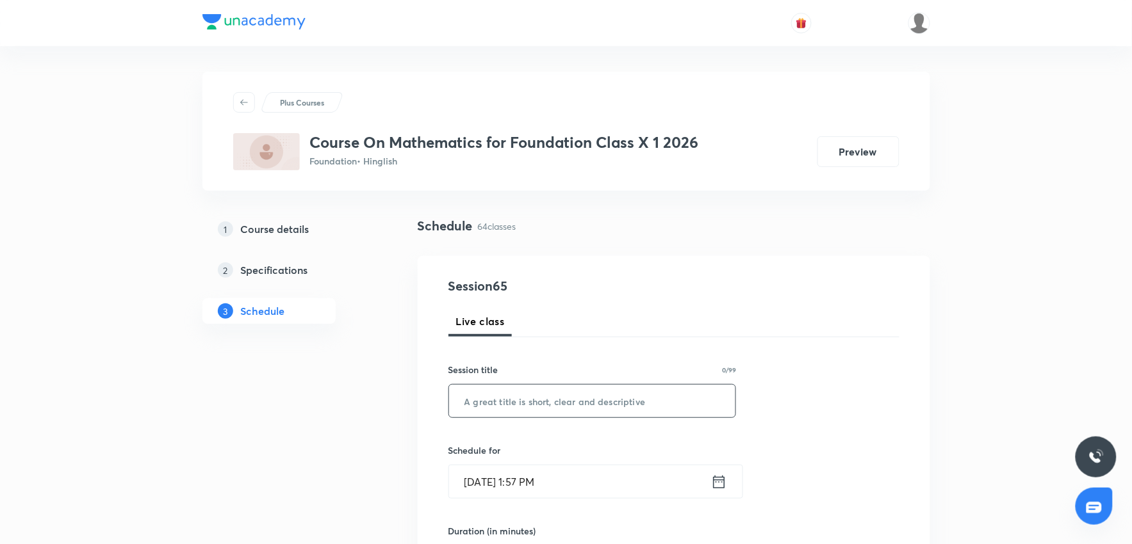
click at [537, 409] on input "text" at bounding box center [592, 401] width 287 height 33
paste input "Circle 1"
type input "Circle 1"
click at [566, 475] on input "[DATE] 1:57 PM" at bounding box center [580, 482] width 262 height 33
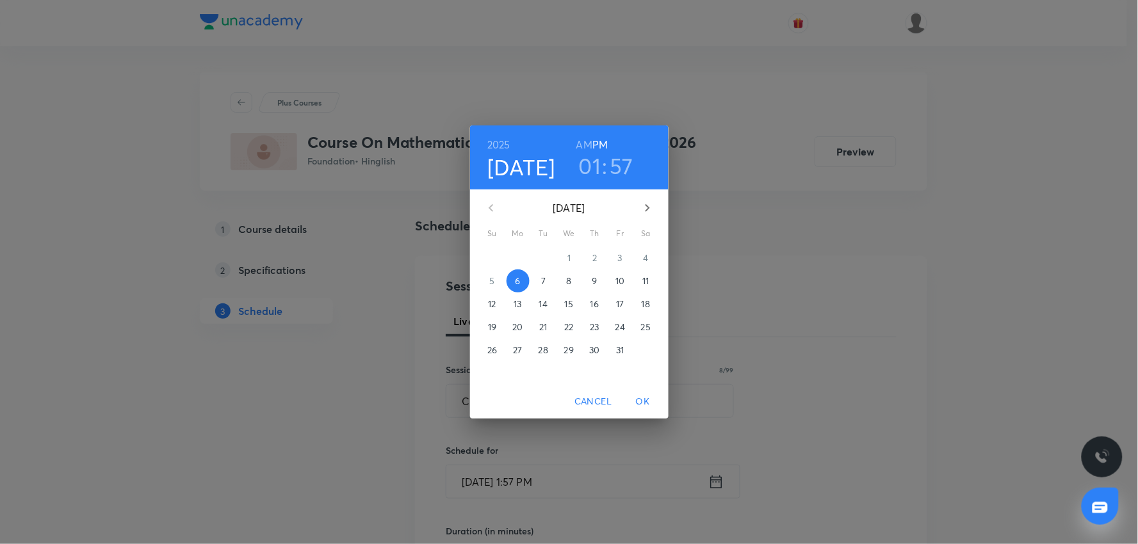
click at [593, 176] on h3 "01" at bounding box center [590, 165] width 22 height 27
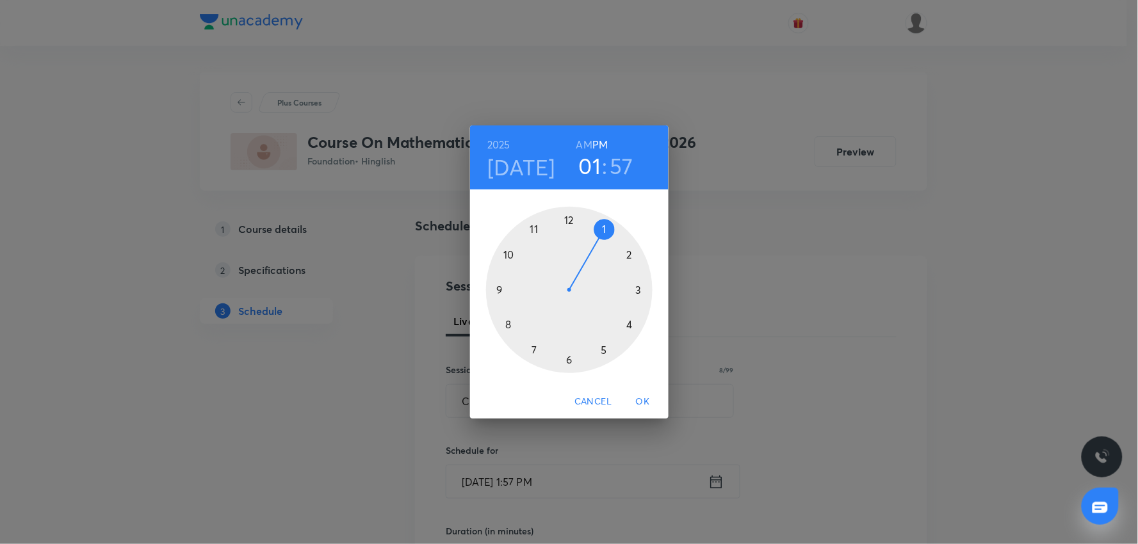
click at [605, 351] on div at bounding box center [569, 290] width 167 height 167
click at [510, 254] on div at bounding box center [569, 290] width 167 height 167
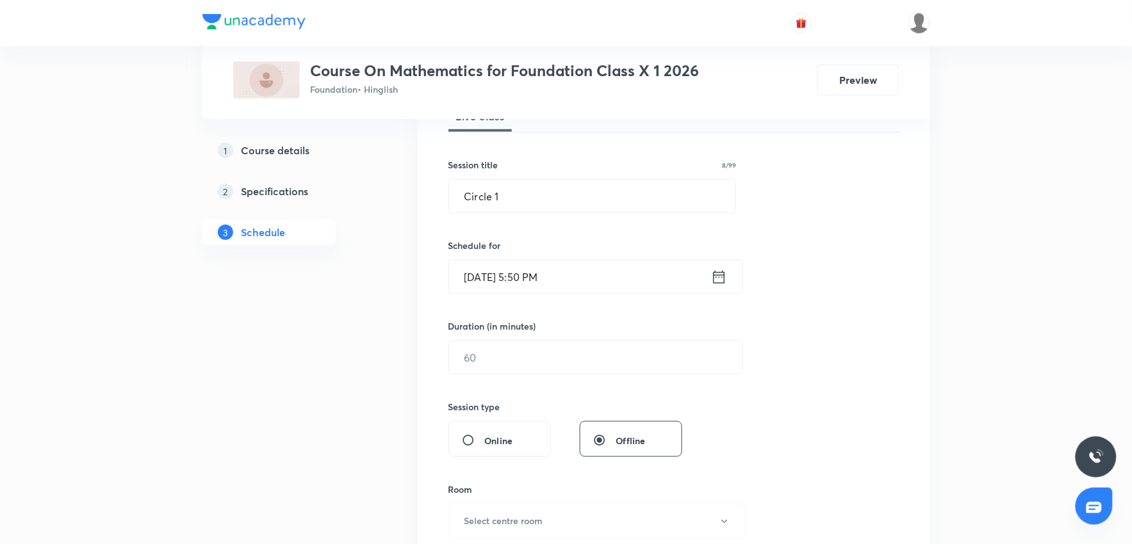
scroll to position [213, 0]
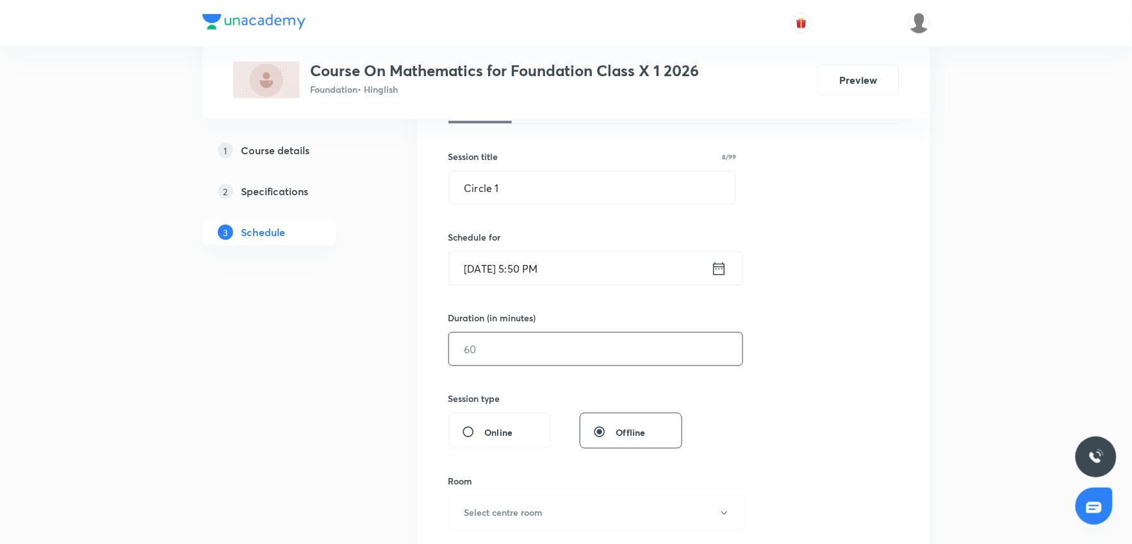
click at [530, 355] on input "text" at bounding box center [595, 349] width 293 height 33
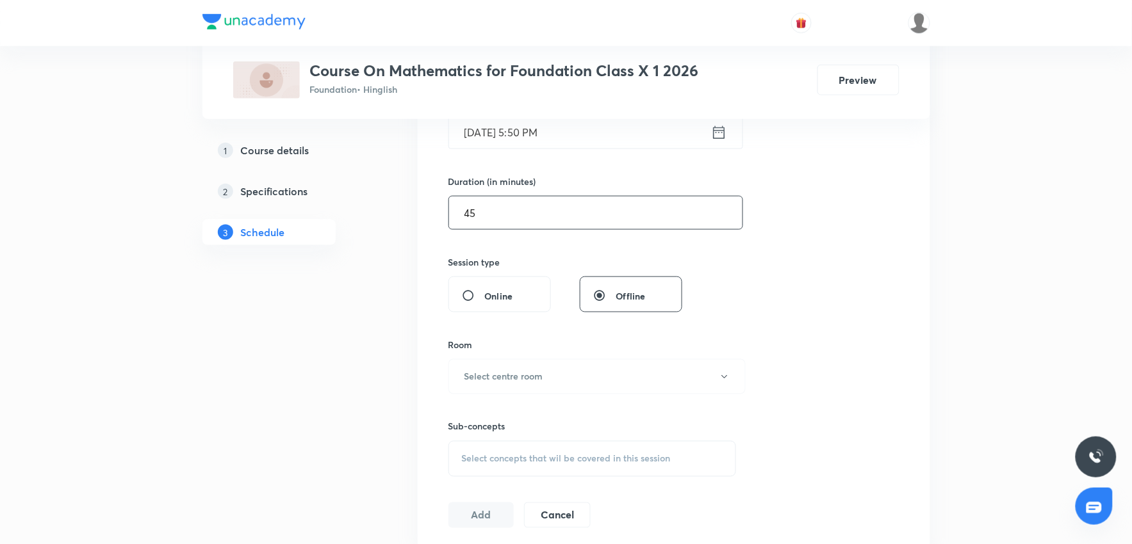
scroll to position [356, 0]
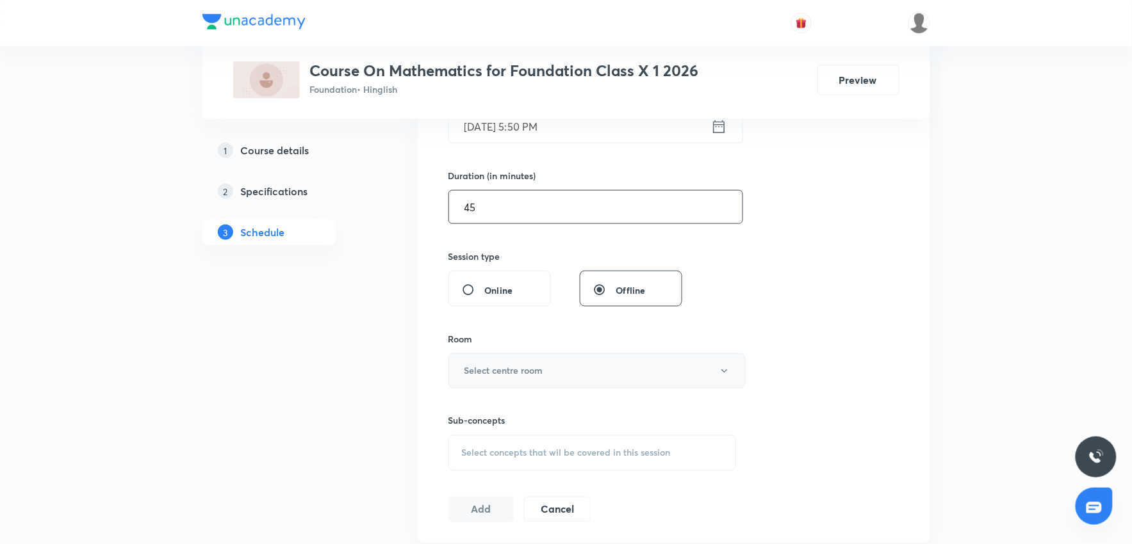
type input "45"
click at [514, 369] on h6 "Select centre room" at bounding box center [503, 370] width 79 height 13
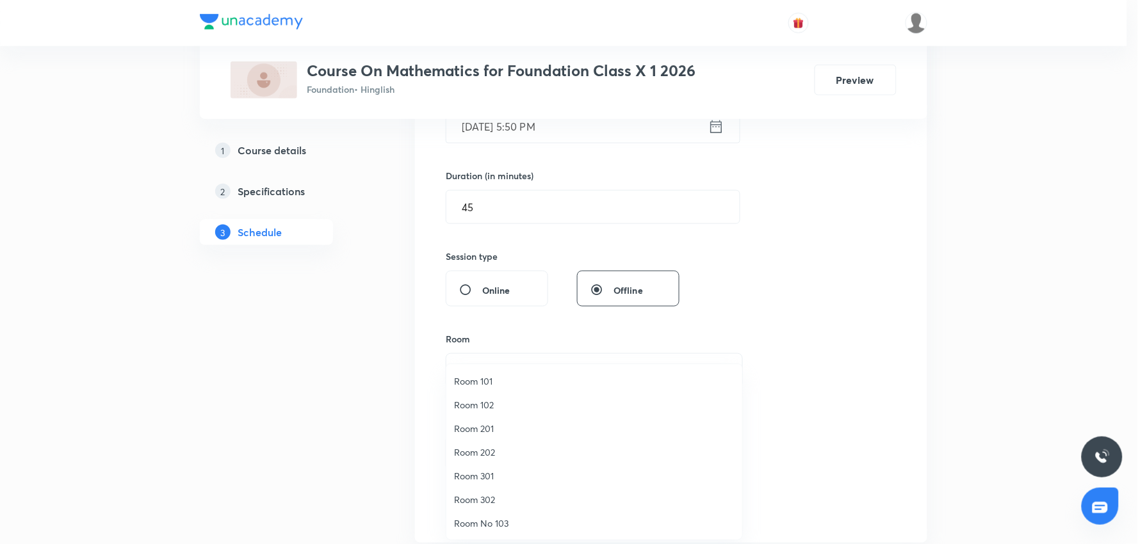
drag, startPoint x: 483, startPoint y: 425, endPoint x: 532, endPoint y: 425, distance: 48.7
click at [483, 424] on span "Room 201" at bounding box center [594, 428] width 281 height 13
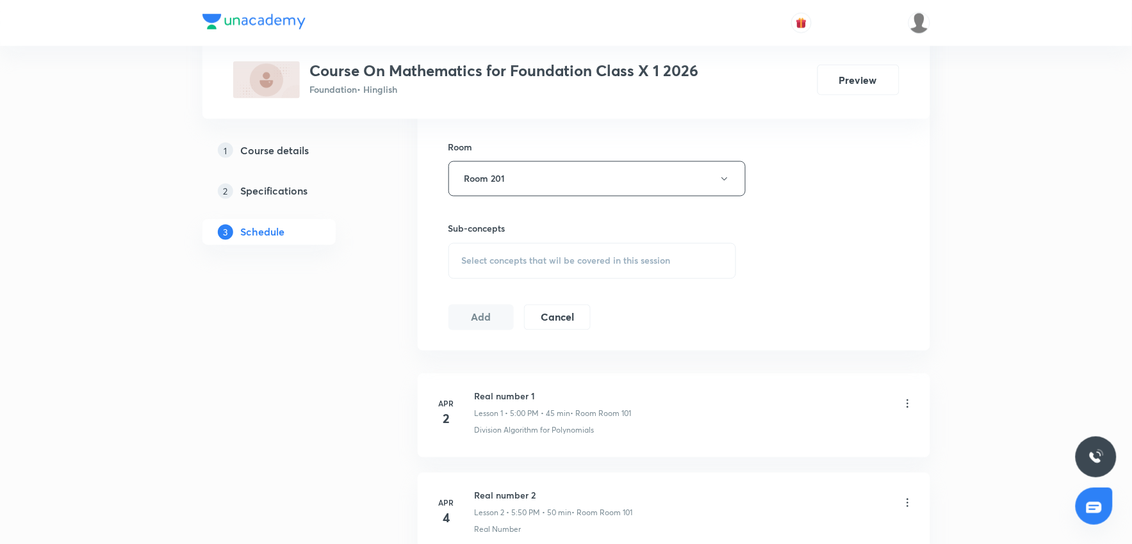
scroll to position [569, 0]
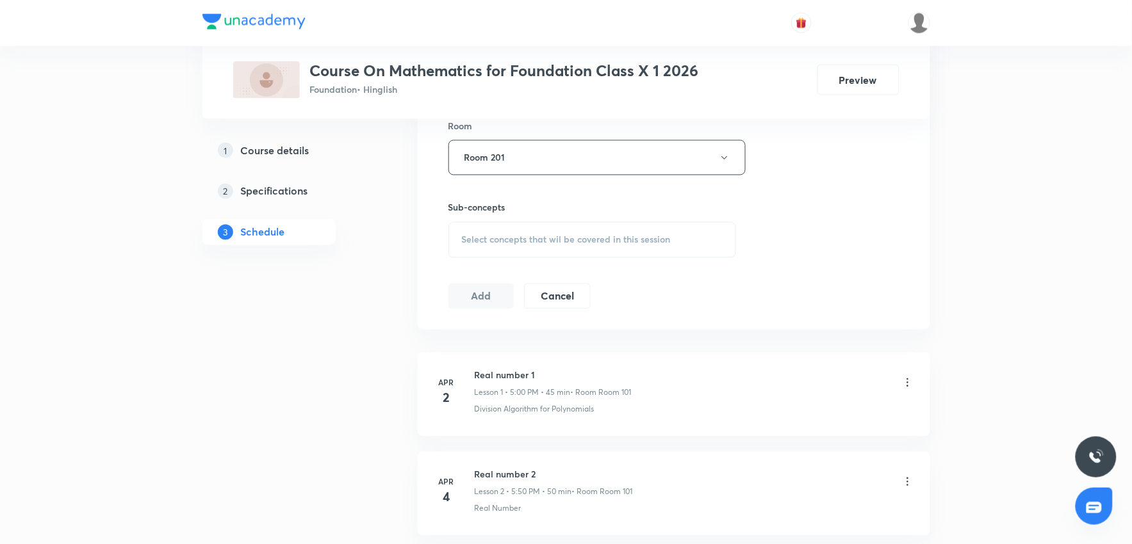
click at [588, 254] on div "Select concepts that wil be covered in this session" at bounding box center [592, 240] width 288 height 36
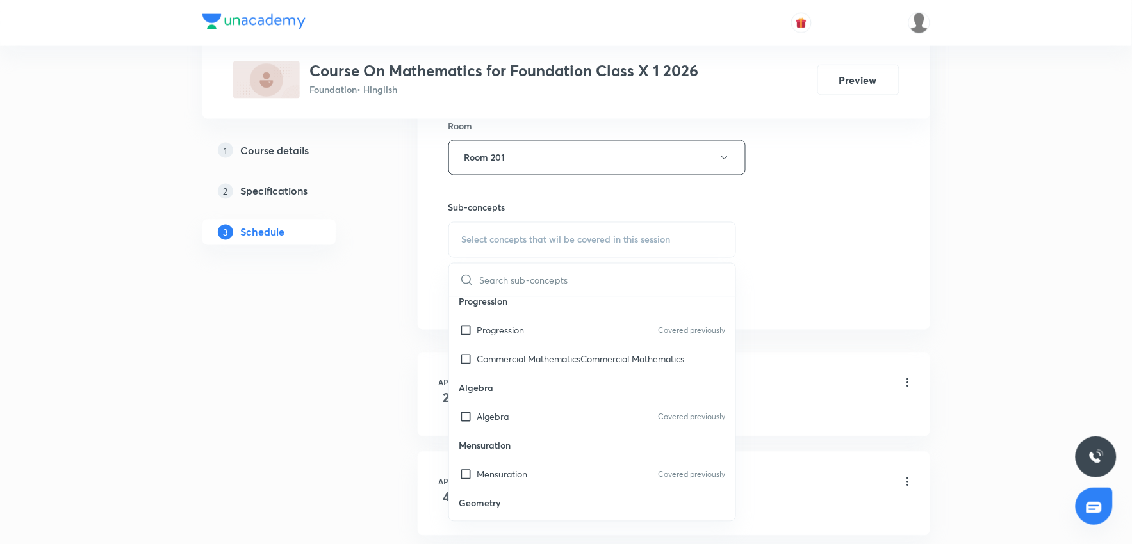
scroll to position [0, 0]
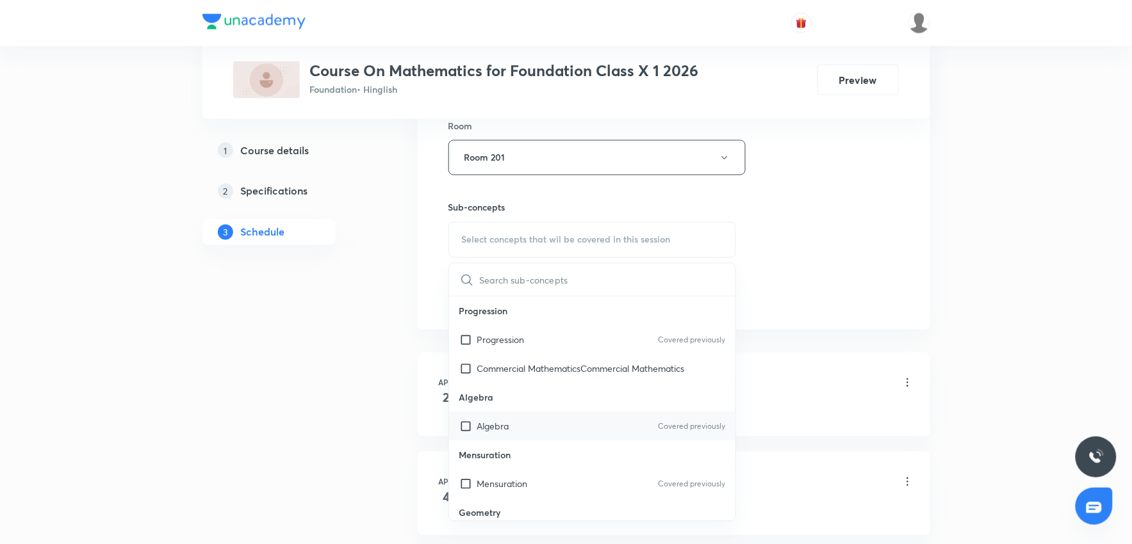
click at [519, 423] on div "Algebra Covered previously" at bounding box center [592, 427] width 287 height 29
checkbox input "true"
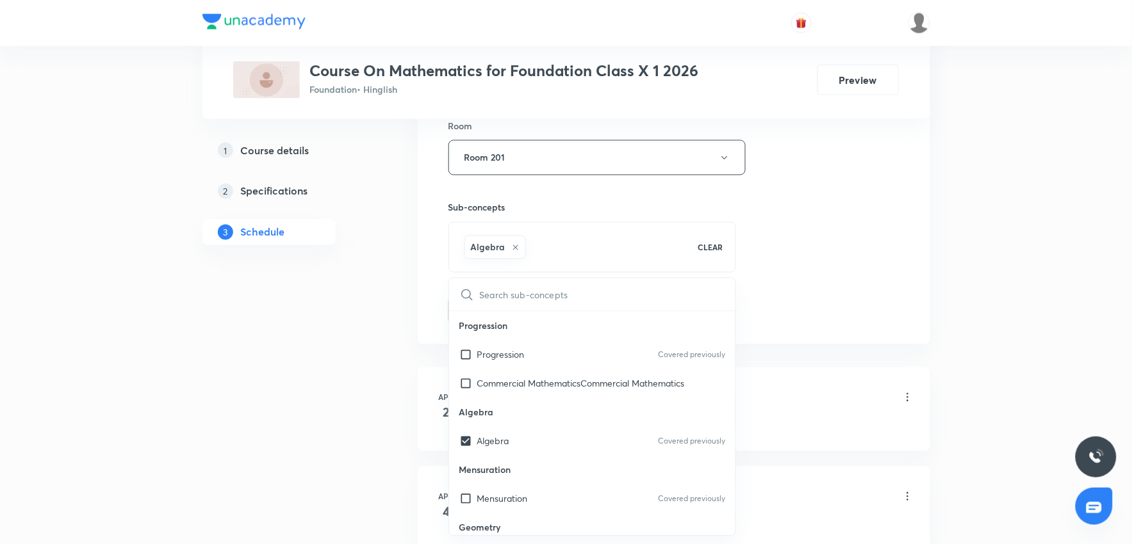
click at [923, 311] on div "Session 65 Live class Session title 8/99 Circle 1 ​ Schedule for Oct 6, 2025, 5…" at bounding box center [674, 15] width 512 height 657
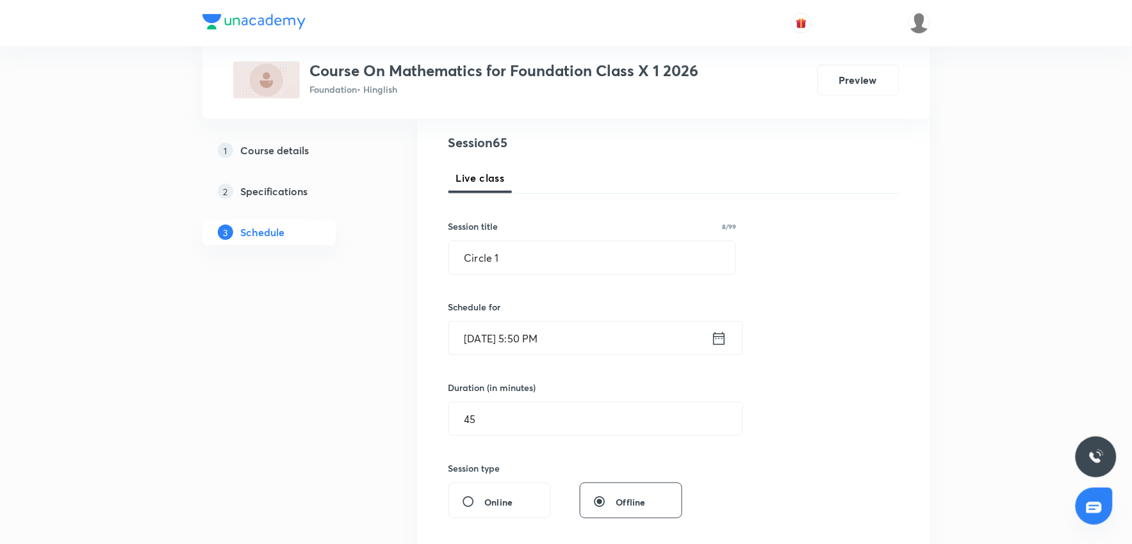
scroll to position [142, 0]
click at [537, 257] on input "Circle 1" at bounding box center [592, 259] width 287 height 33
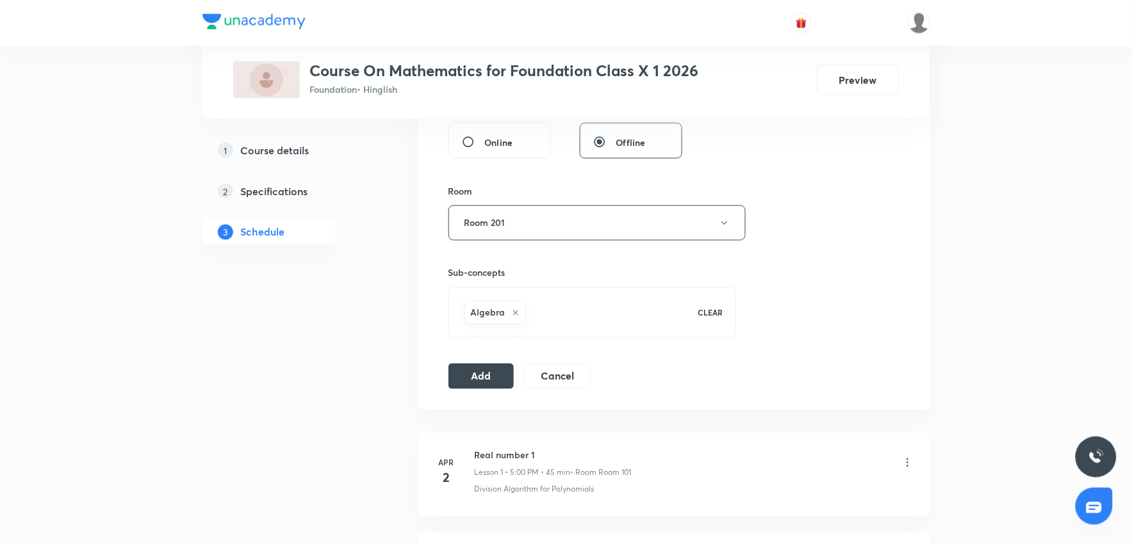
scroll to position [569, 0]
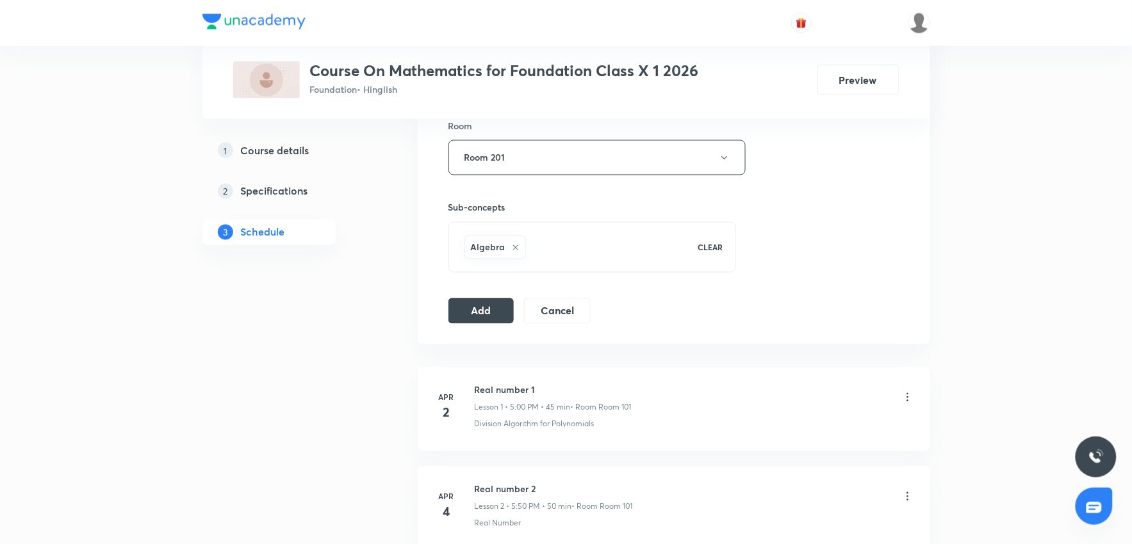
type input "Circle 2"
click at [493, 328] on div "Session 65 Live class Session title 8/99 Circle 2 ​ Schedule for Oct 6, 2025, 5…" at bounding box center [674, 15] width 512 height 657
click at [478, 295] on div "Session 65 Live class Session title 8/99 Circle 2 ​ Schedule for Oct 6, 2025, 5…" at bounding box center [673, 16] width 451 height 616
click at [482, 318] on button "Add" at bounding box center [481, 310] width 66 height 26
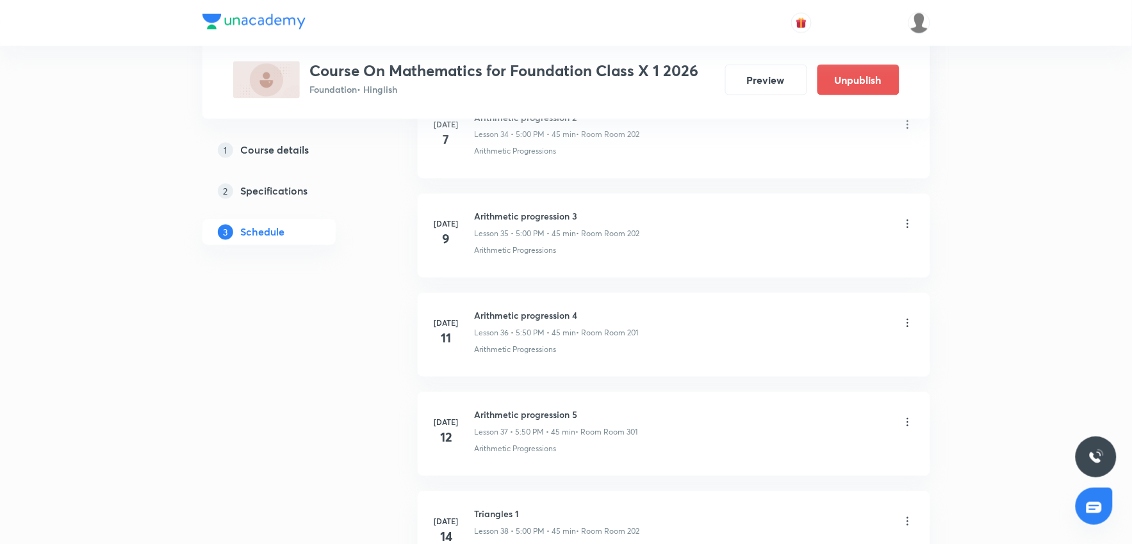
scroll to position [6354, 0]
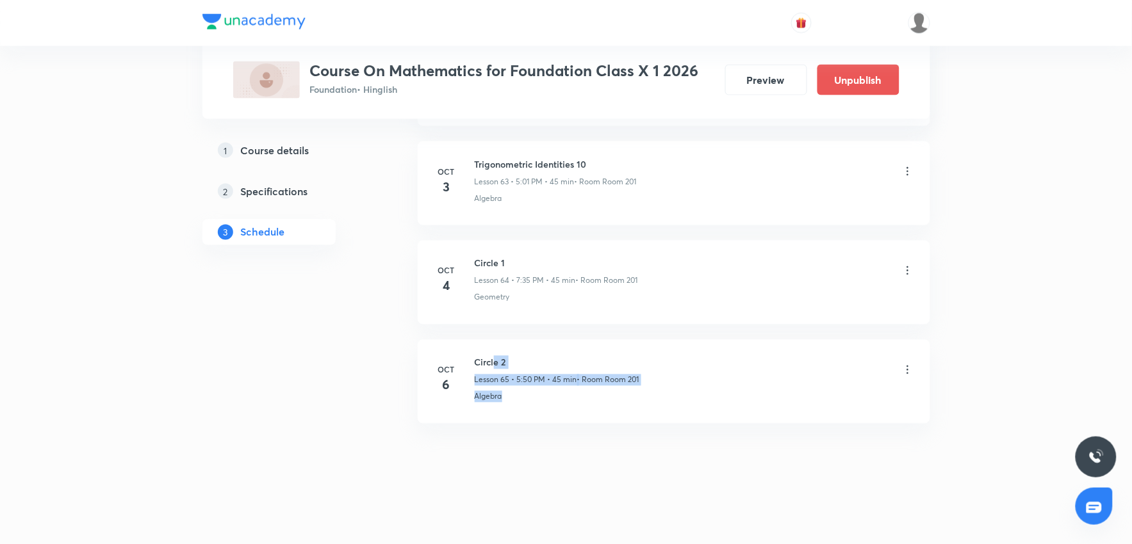
drag, startPoint x: 495, startPoint y: 356, endPoint x: 712, endPoint y: 407, distance: 223.7
click at [712, 407] on li "Oct 6 Circle 2 Lesson 65 • 5:50 PM • 45 min • Room Room 201 Algebra" at bounding box center [674, 382] width 512 height 84
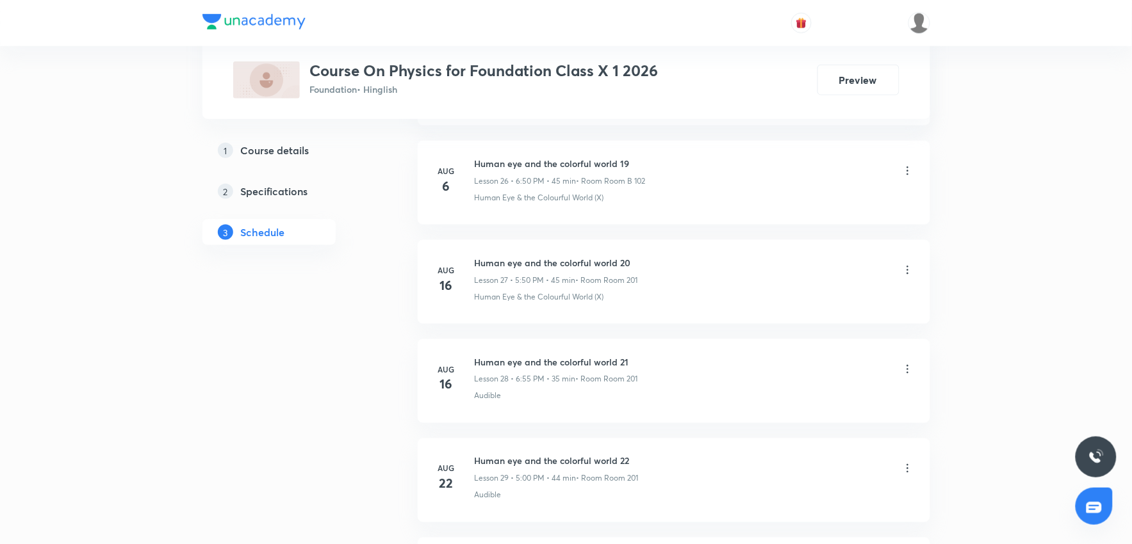
scroll to position [4557, 0]
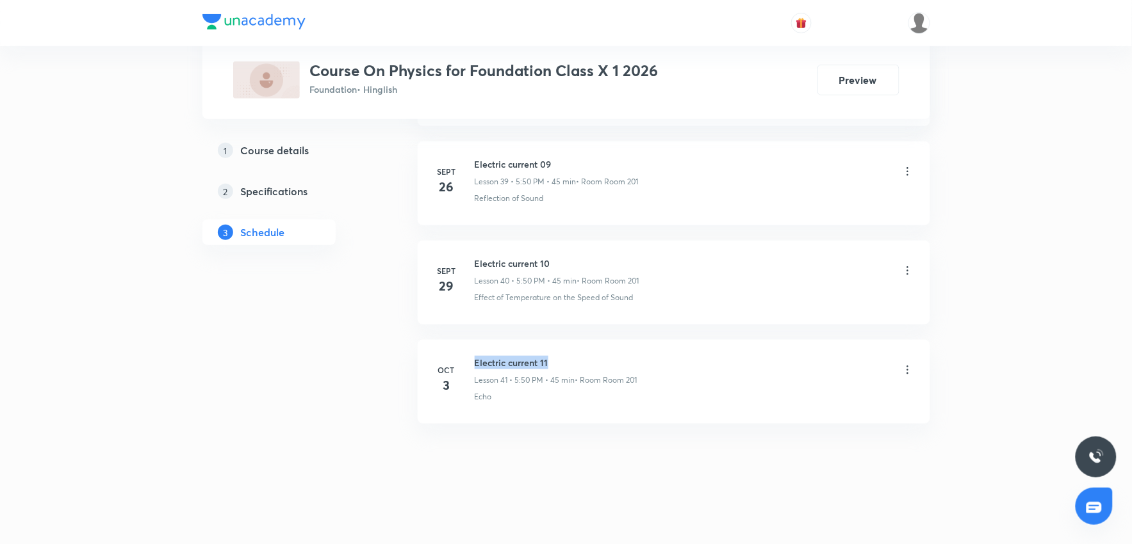
drag, startPoint x: 475, startPoint y: 361, endPoint x: 724, endPoint y: 343, distance: 249.1
click at [724, 343] on li "[DATE] Electric current 11 Lesson 41 • 5:50 PM • 45 min • Room Room 201 Echo" at bounding box center [674, 382] width 512 height 84
copy h6 "Electric current 11"
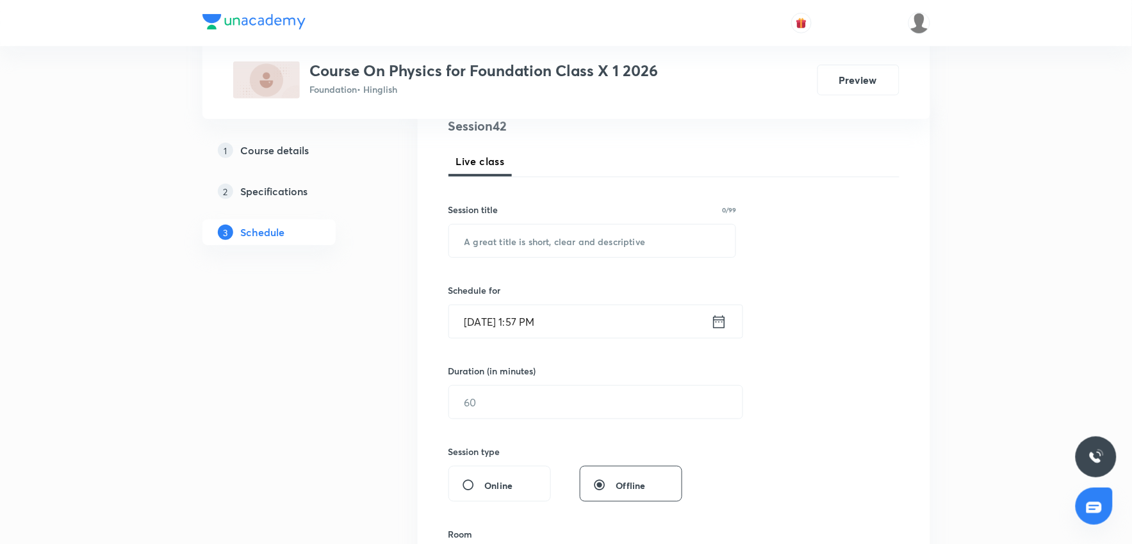
scroll to position [0, 0]
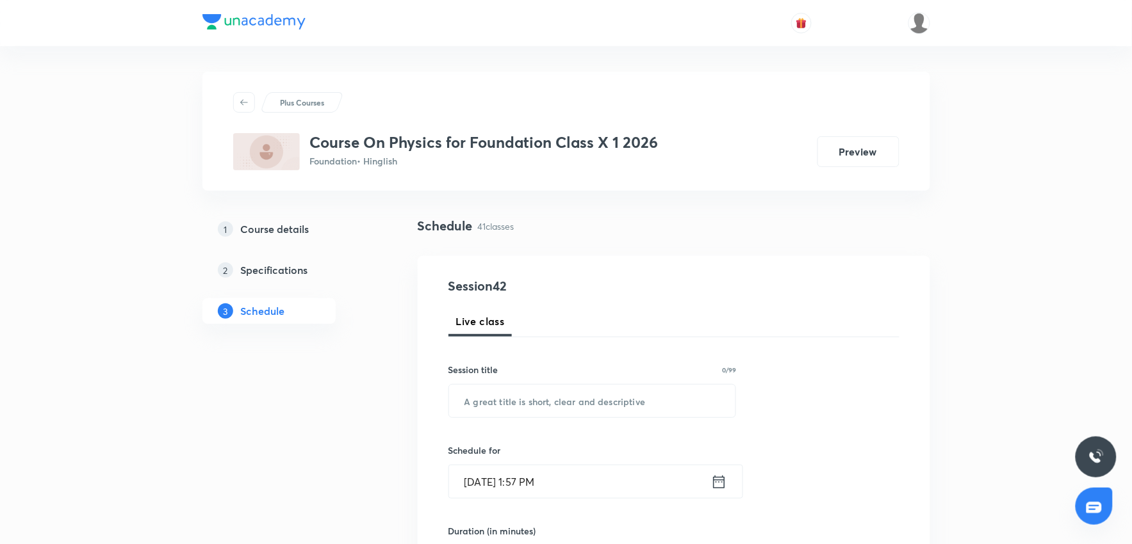
click at [560, 380] on div "Session title 0/99 ​" at bounding box center [592, 390] width 288 height 55
click at [551, 406] on input "text" at bounding box center [592, 401] width 287 height 33
paste input "Electric current 11"
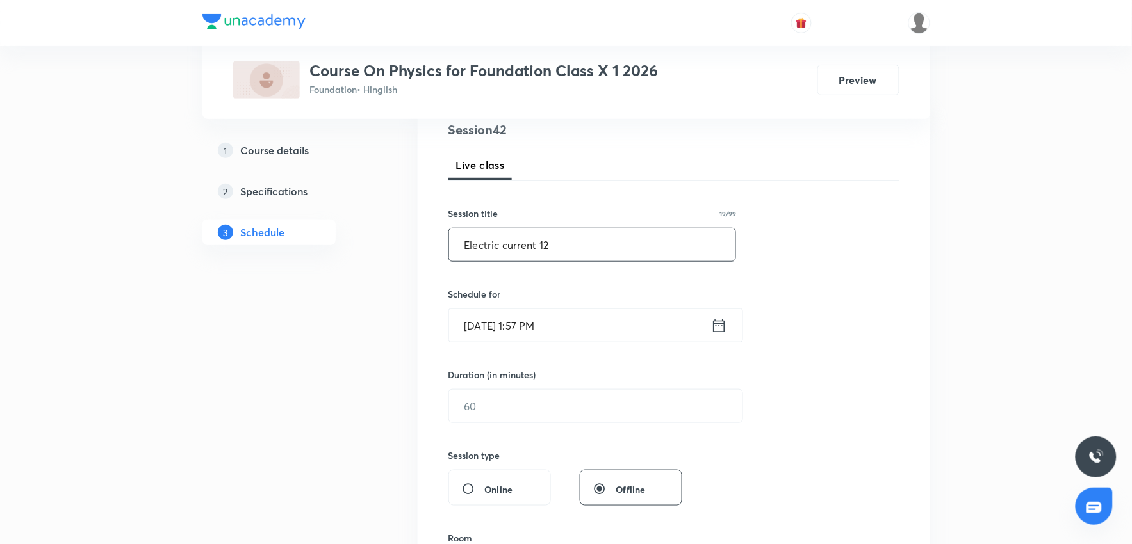
scroll to position [284, 0]
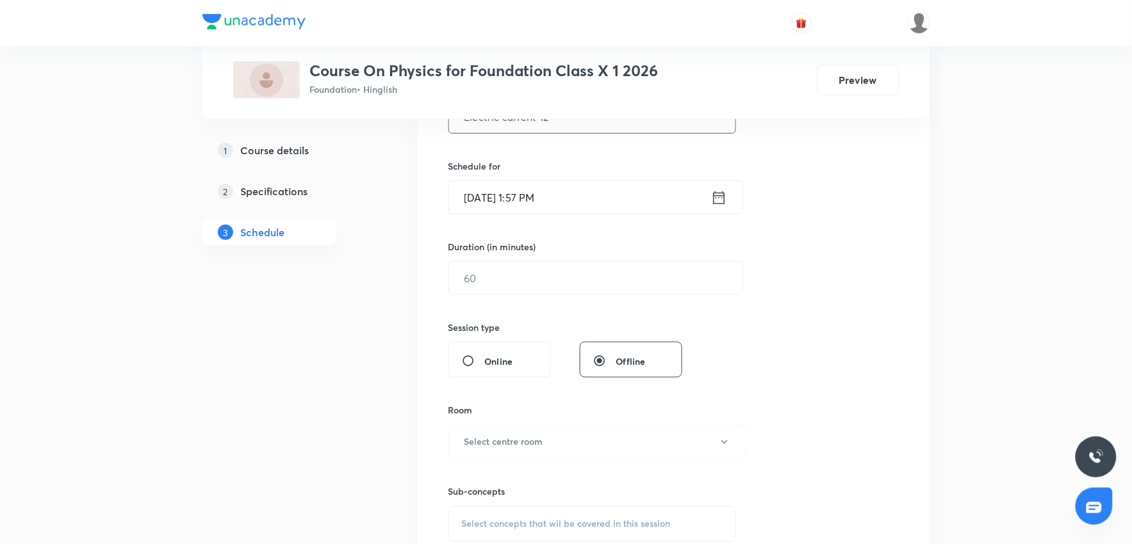
type input "Electric current 12"
click at [572, 192] on input "[DATE] 1:57 PM" at bounding box center [580, 197] width 262 height 33
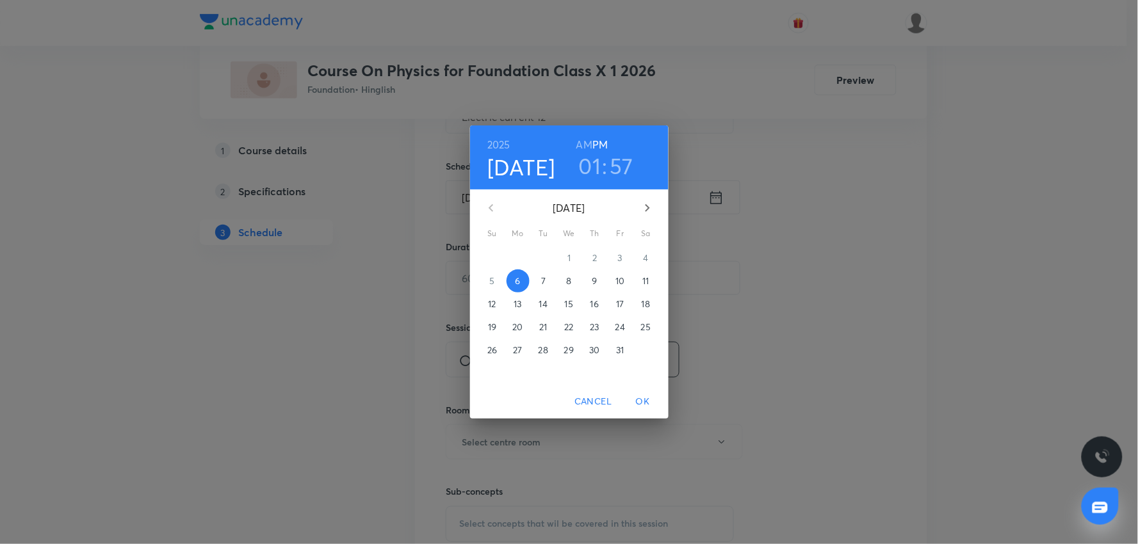
click at [591, 172] on h3 "01" at bounding box center [590, 165] width 22 height 27
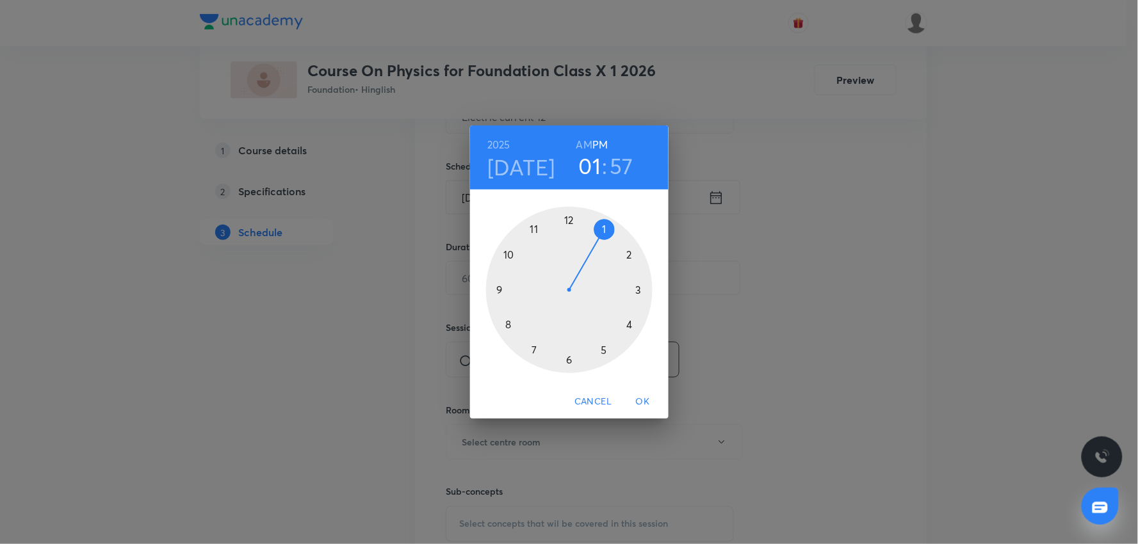
click at [573, 357] on div at bounding box center [569, 290] width 167 height 167
click at [504, 293] on div at bounding box center [569, 290] width 167 height 167
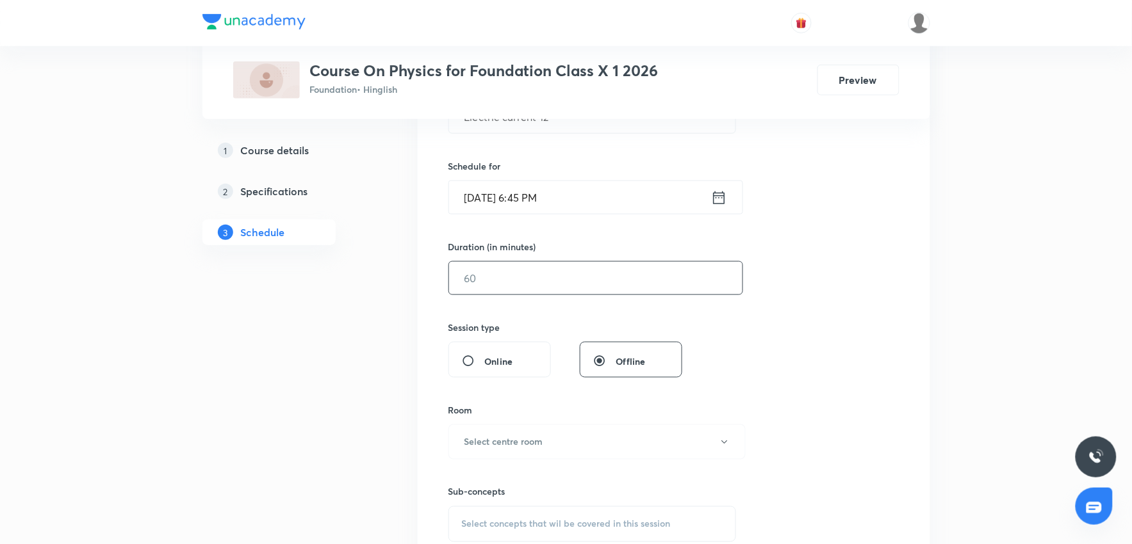
click at [528, 272] on input "text" at bounding box center [595, 278] width 293 height 33
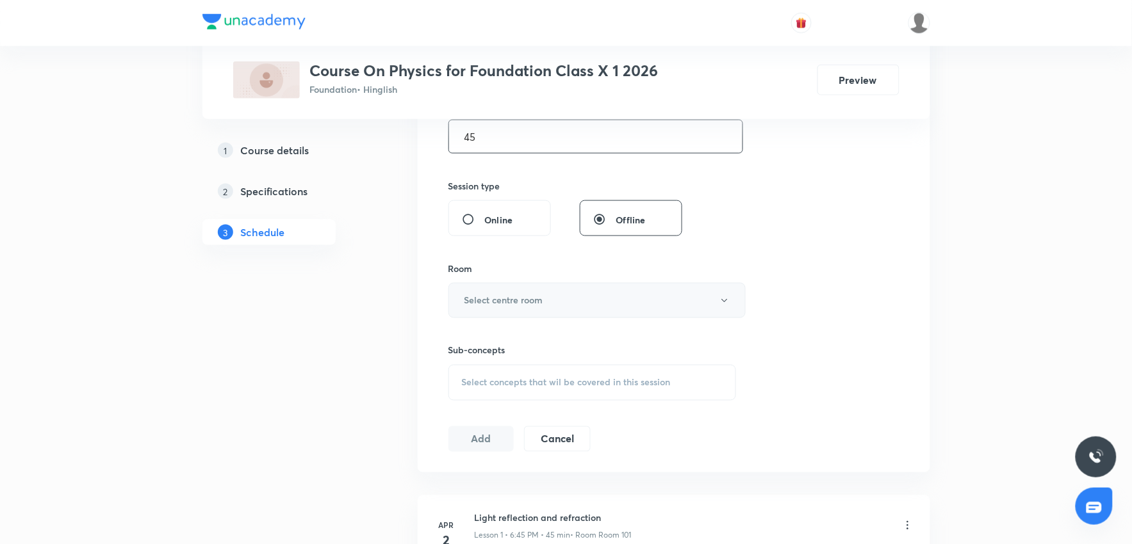
scroll to position [427, 0]
type input "45"
drag, startPoint x: 518, startPoint y: 303, endPoint x: 516, endPoint y: 316, distance: 13.5
click at [516, 316] on button "Select centre room" at bounding box center [596, 299] width 297 height 35
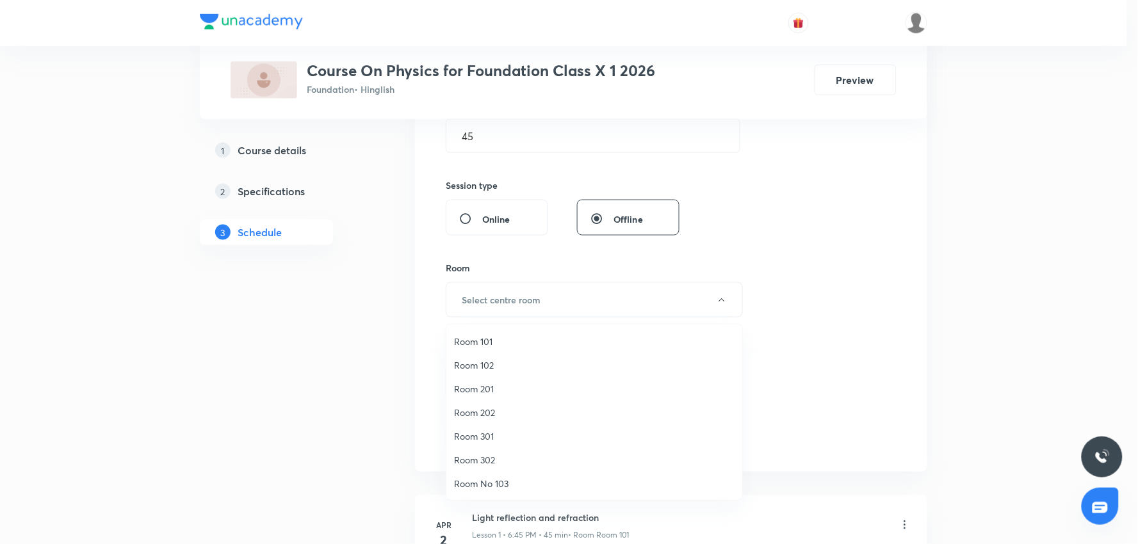
click at [473, 394] on span "Room 201" at bounding box center [594, 388] width 281 height 13
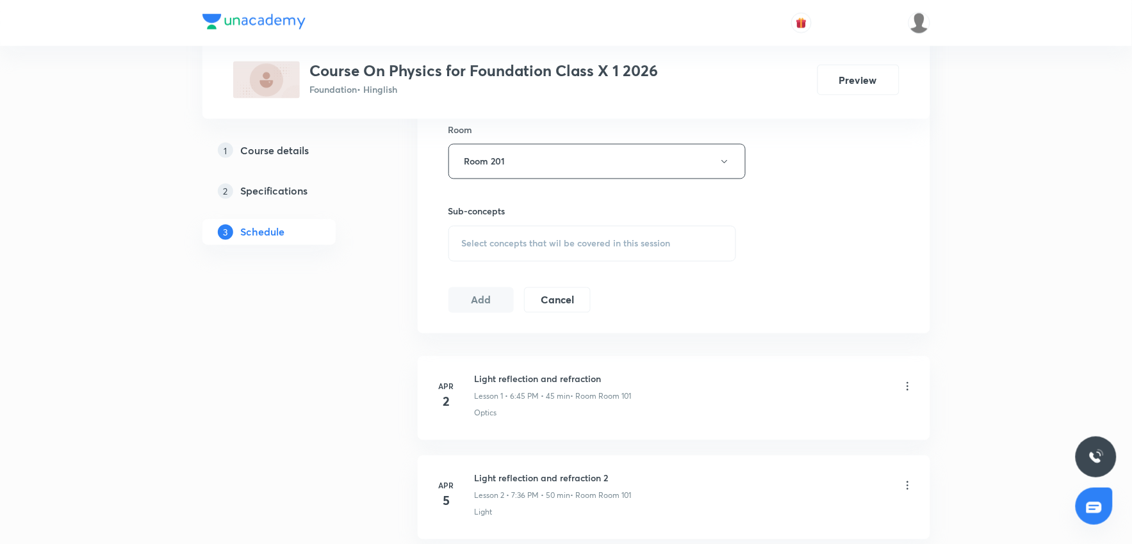
scroll to position [569, 0]
click at [554, 251] on div "Select concepts that wil be covered in this session" at bounding box center [592, 240] width 288 height 36
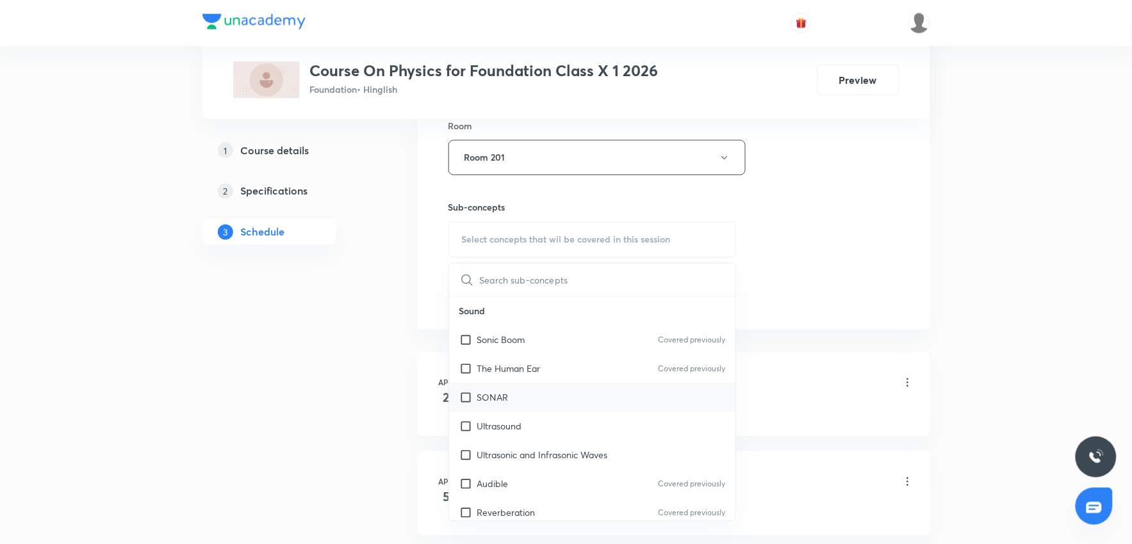
scroll to position [427, 0]
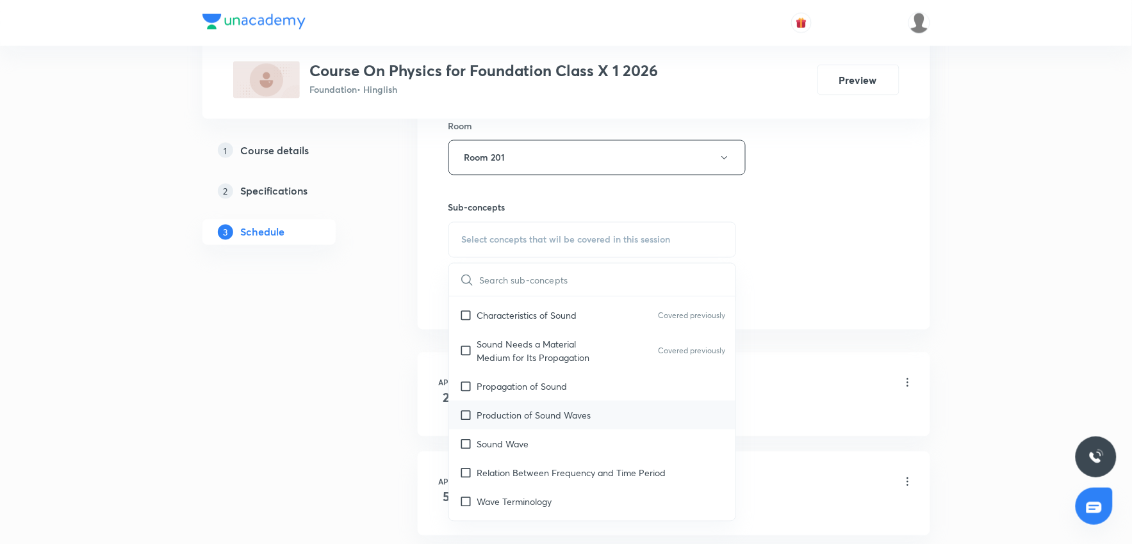
click at [511, 424] on div "Production of Sound Waves" at bounding box center [592, 415] width 287 height 29
checkbox input "true"
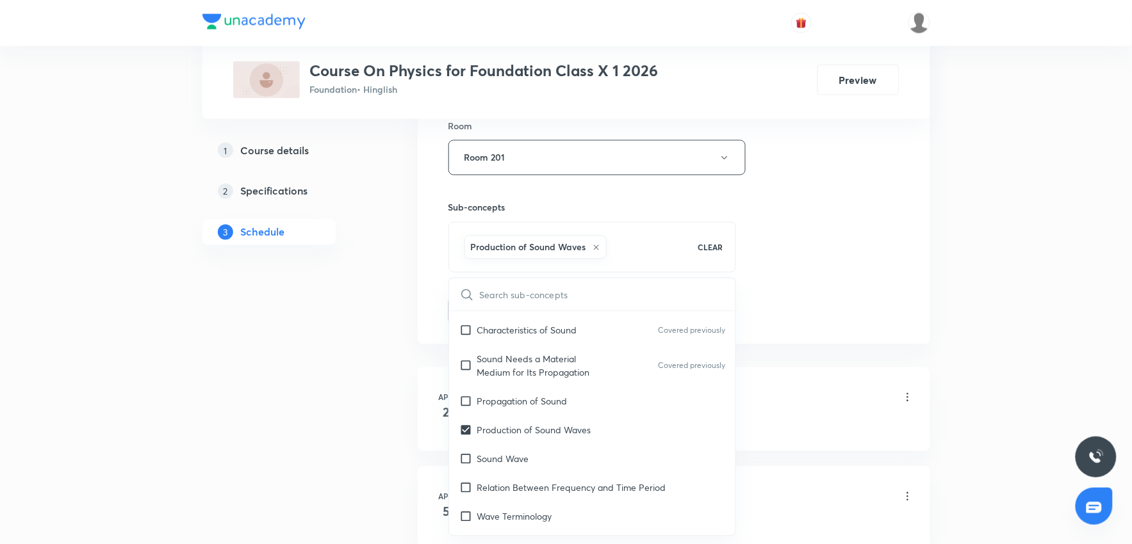
drag, startPoint x: 985, startPoint y: 325, endPoint x: 585, endPoint y: 350, distance: 400.5
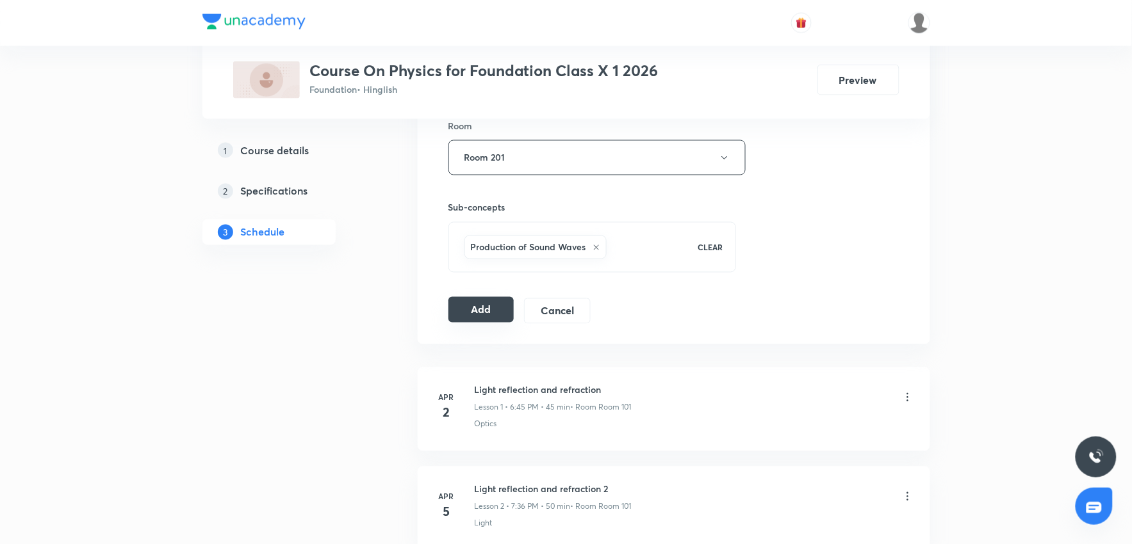
click at [491, 309] on button "Add" at bounding box center [481, 310] width 66 height 26
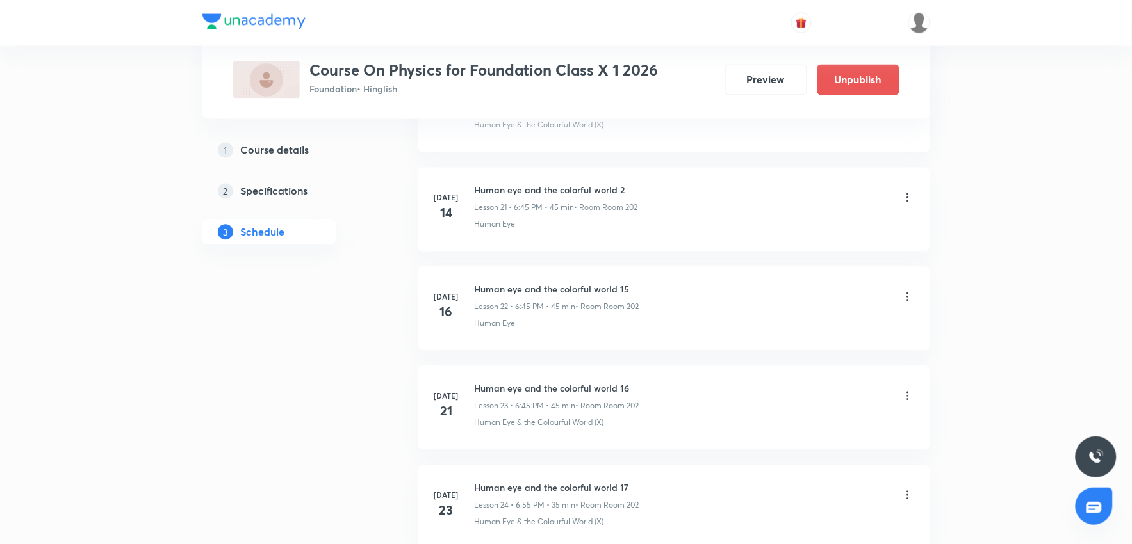
scroll to position [4068, 0]
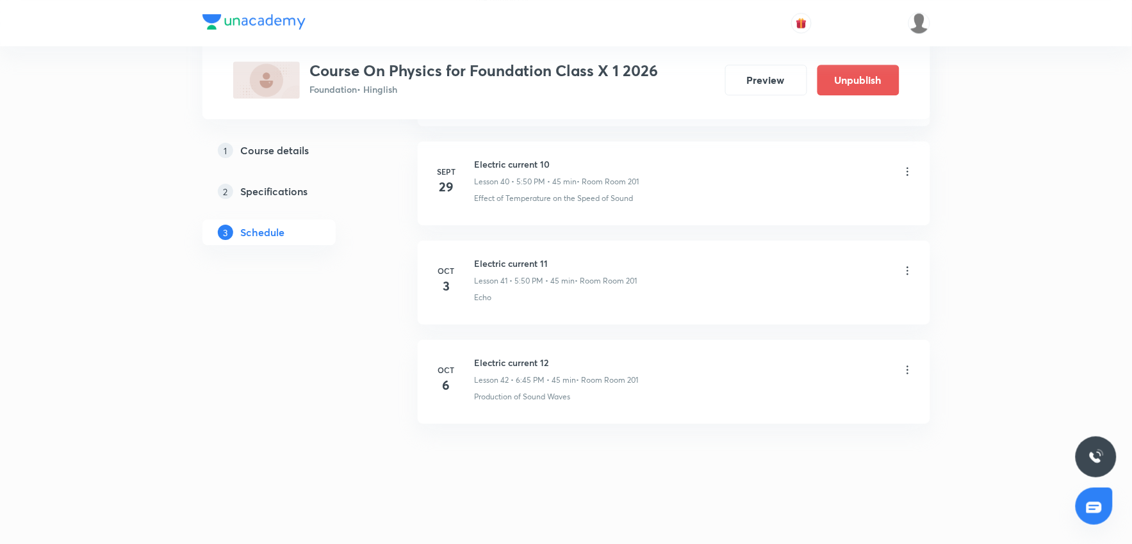
drag, startPoint x: 598, startPoint y: 373, endPoint x: 623, endPoint y: 504, distance: 133.0
click at [687, 380] on div "Electric current 12 Lesson 42 • 6:45 PM • 45 min • Room Room 201" at bounding box center [694, 371] width 439 height 30
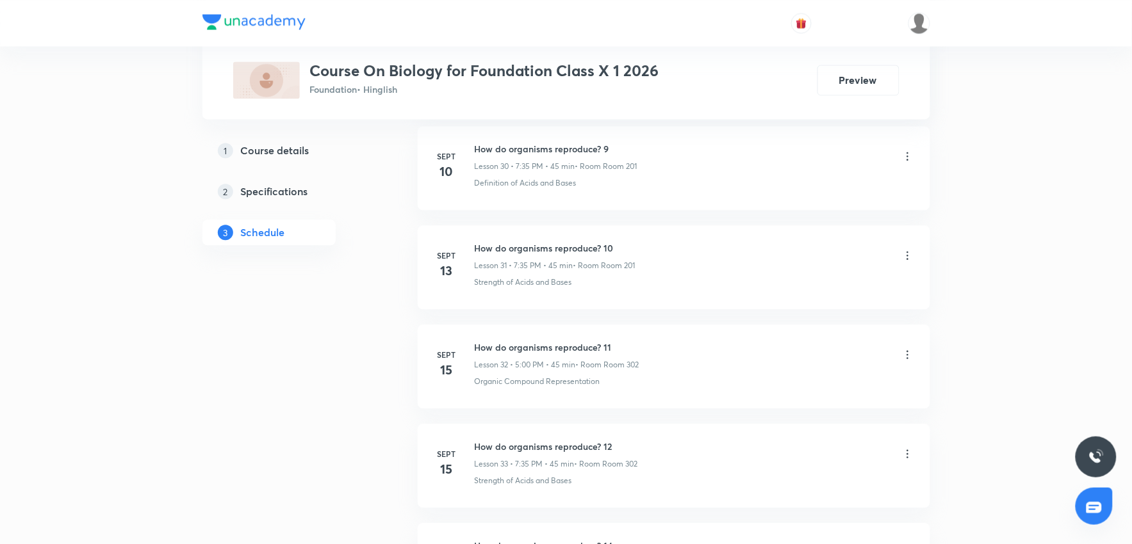
scroll to position [4260, 0]
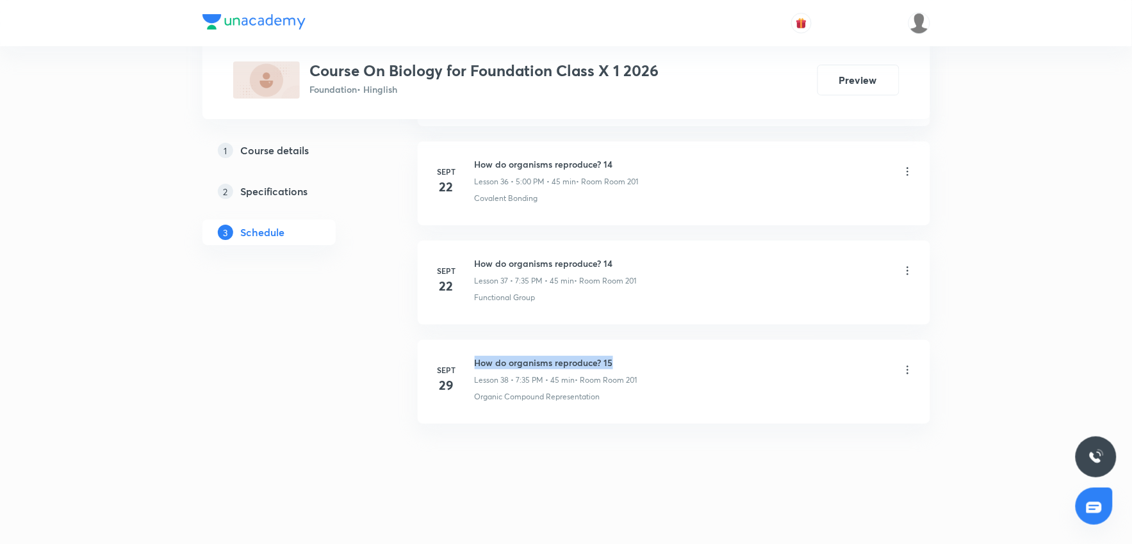
drag, startPoint x: 469, startPoint y: 357, endPoint x: 663, endPoint y: 353, distance: 194.1
click at [663, 353] on li "[DATE] How do organisms reproduce? 15 Lesson 38 • 7:35 PM • 45 min • Room Room …" at bounding box center [674, 382] width 512 height 84
copy h6 "How do organisms reproduce? 15"
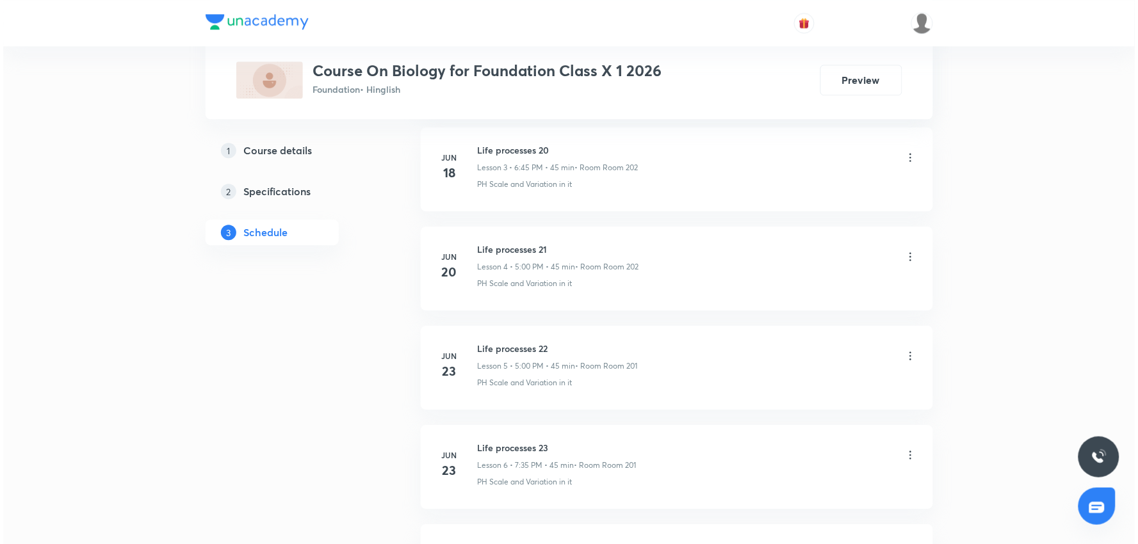
scroll to position [0, 0]
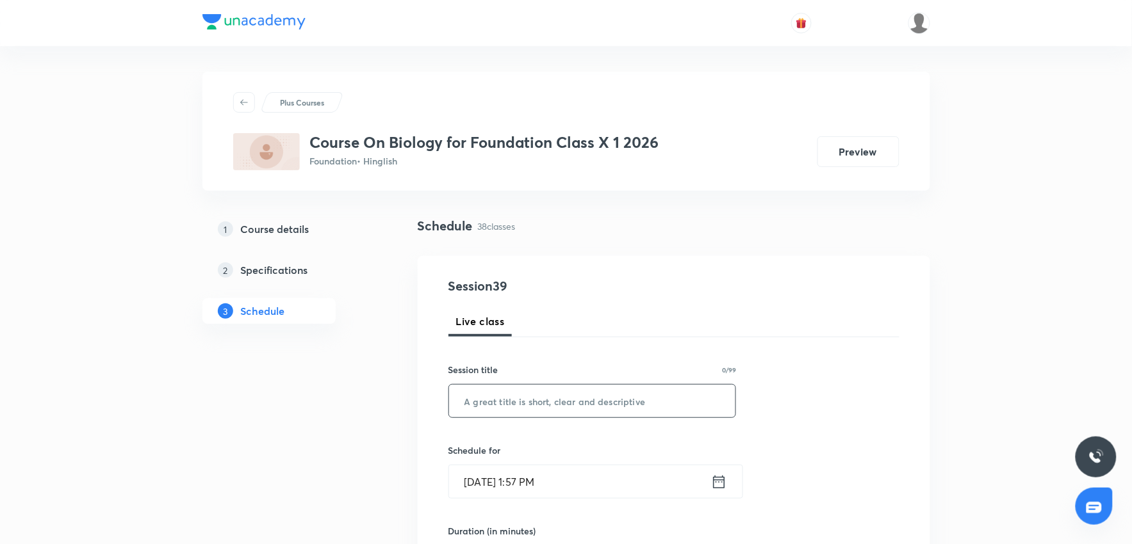
click at [491, 397] on input "text" at bounding box center [592, 401] width 287 height 33
paste input "How do organisms reproduce? 15"
type input "How do organisms reproduce? 16"
click at [548, 473] on input "[DATE] 1:57 PM" at bounding box center [580, 482] width 262 height 33
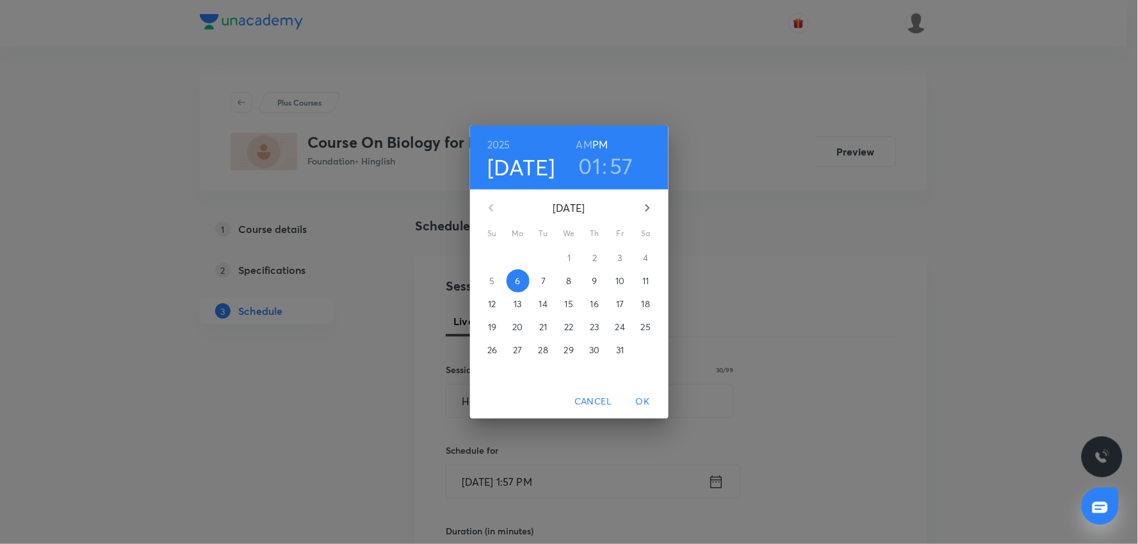
click at [597, 167] on h3 "01" at bounding box center [590, 165] width 22 height 27
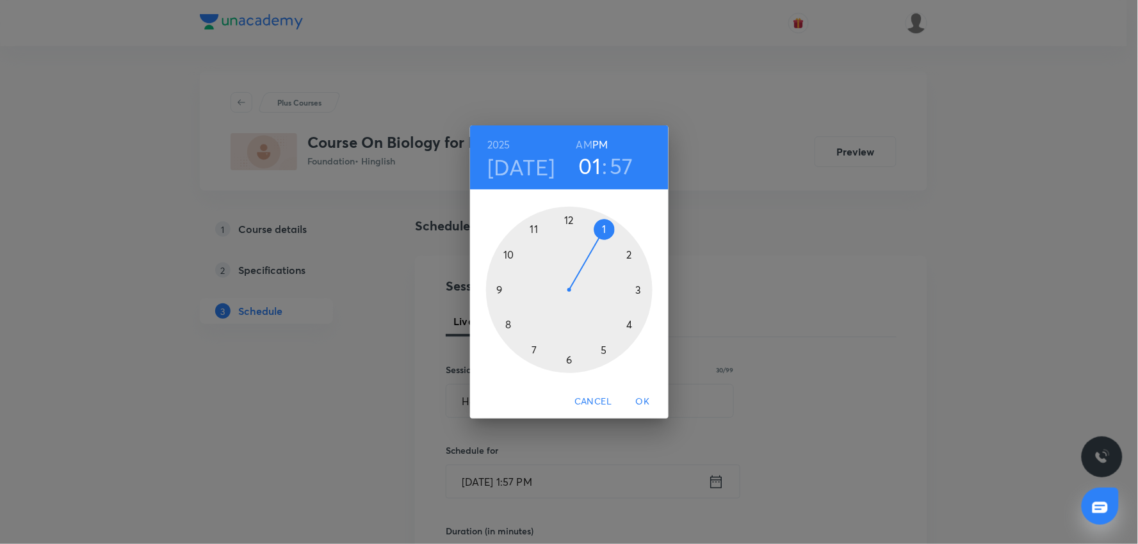
click at [534, 350] on div at bounding box center [569, 290] width 167 height 167
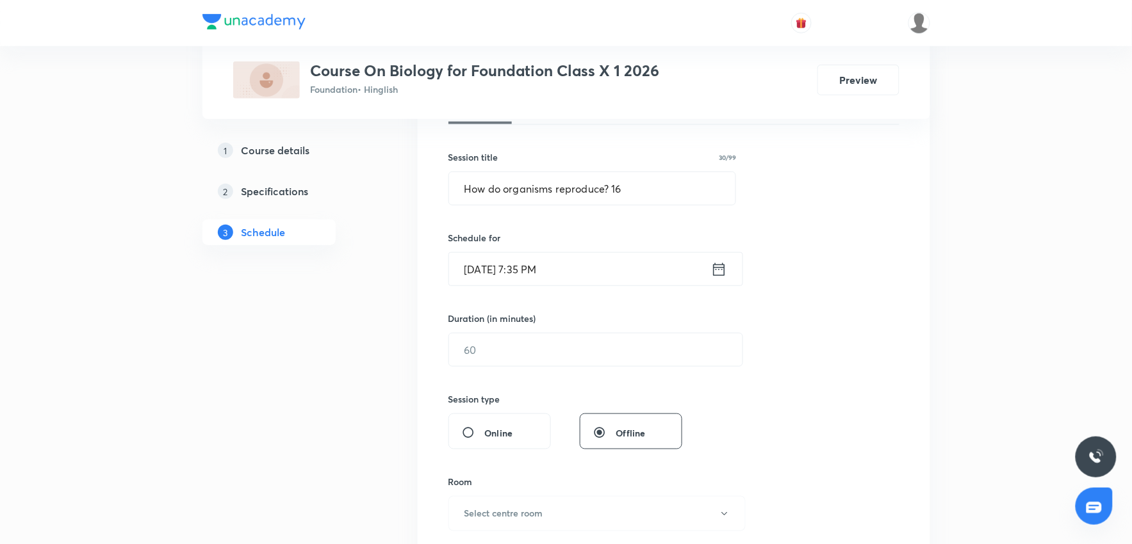
scroll to position [213, 0]
click at [528, 359] on input "text" at bounding box center [595, 349] width 293 height 33
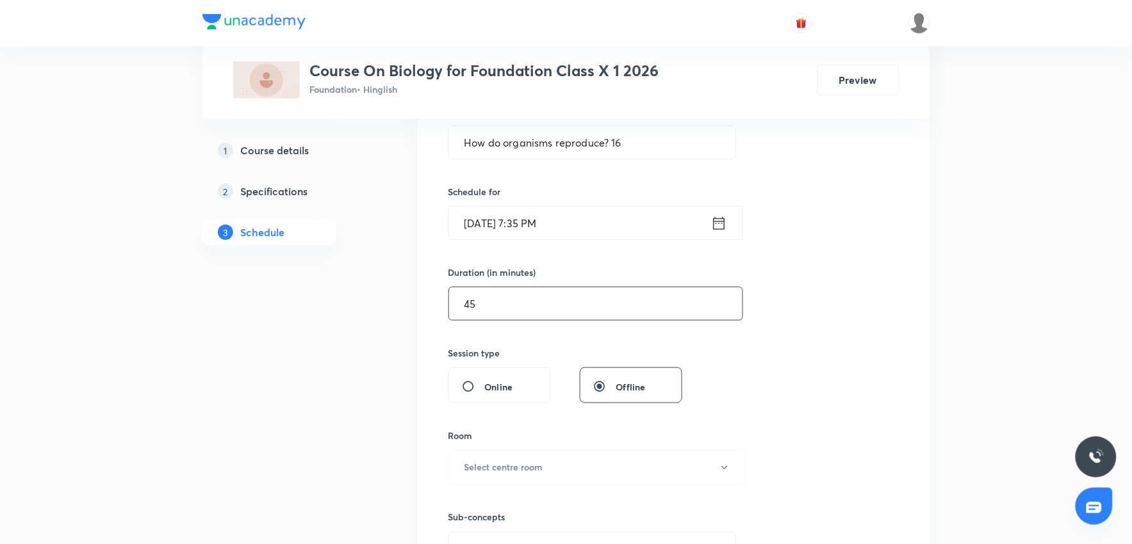
scroll to position [284, 0]
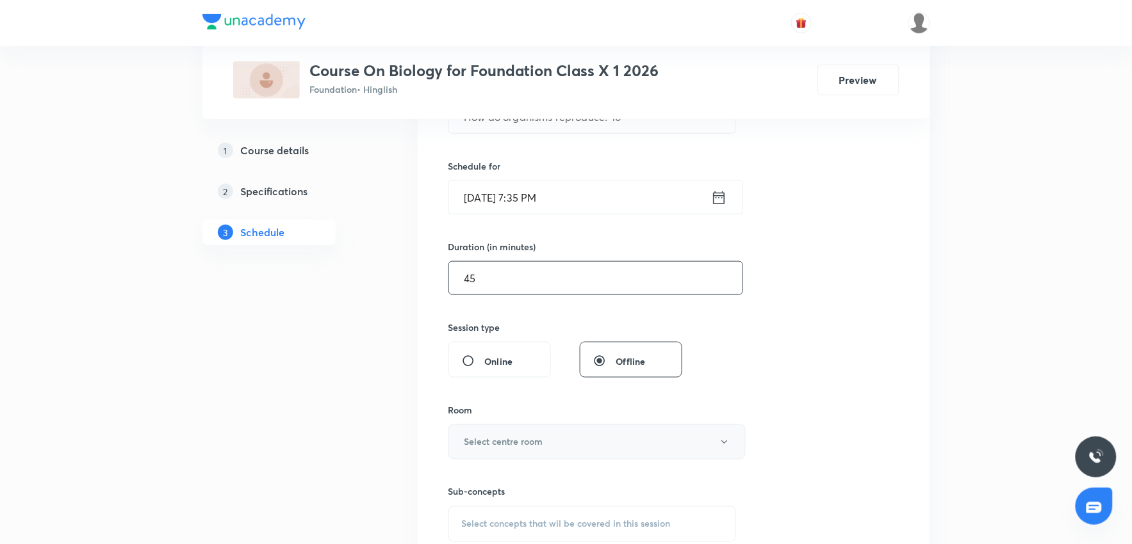
type input "45"
click at [528, 447] on h6 "Select centre room" at bounding box center [503, 442] width 79 height 13
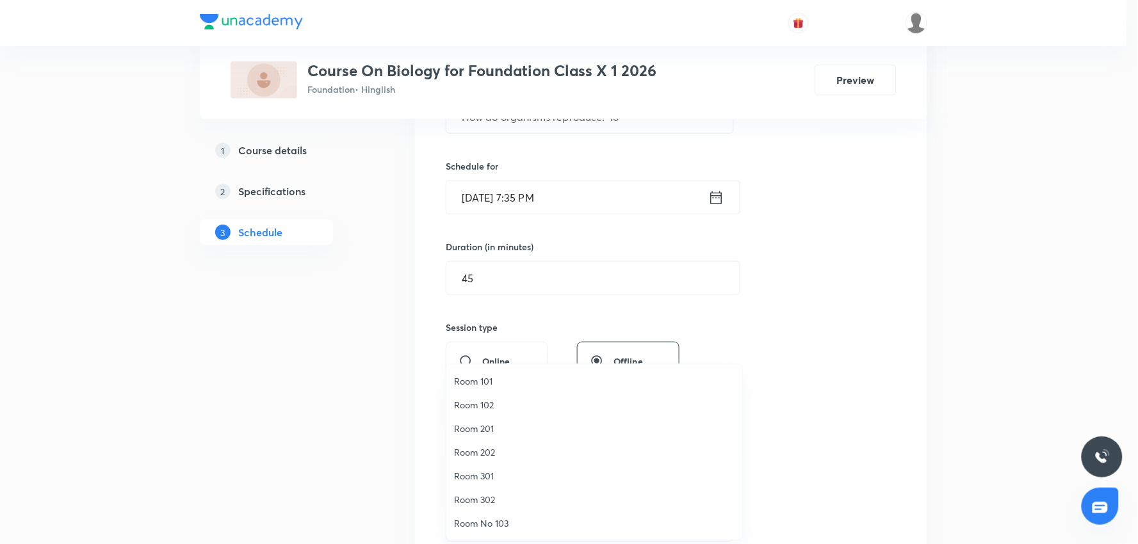
click at [477, 425] on span "Room 201" at bounding box center [594, 428] width 281 height 13
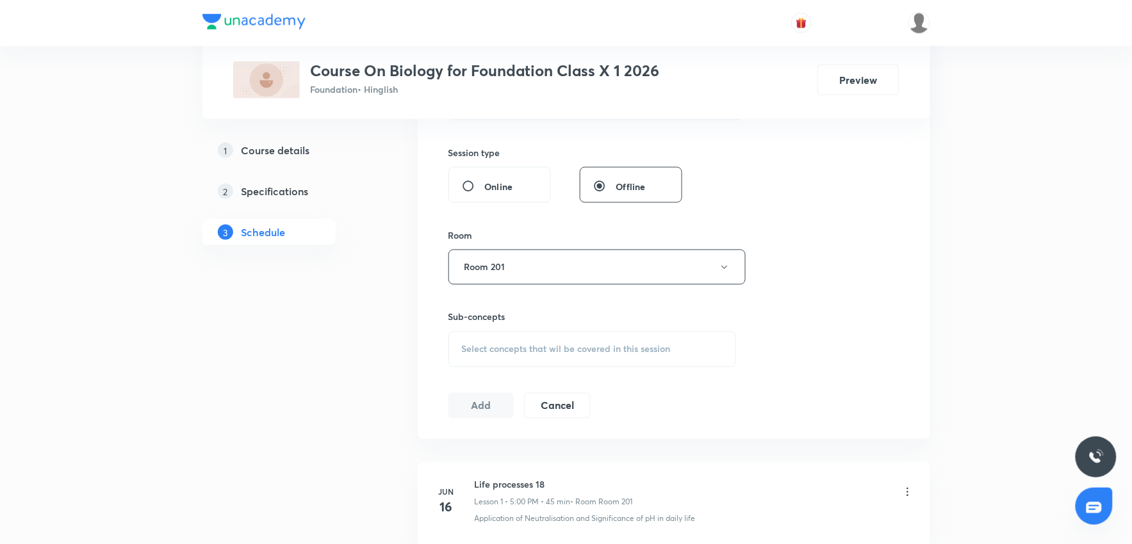
scroll to position [498, 0]
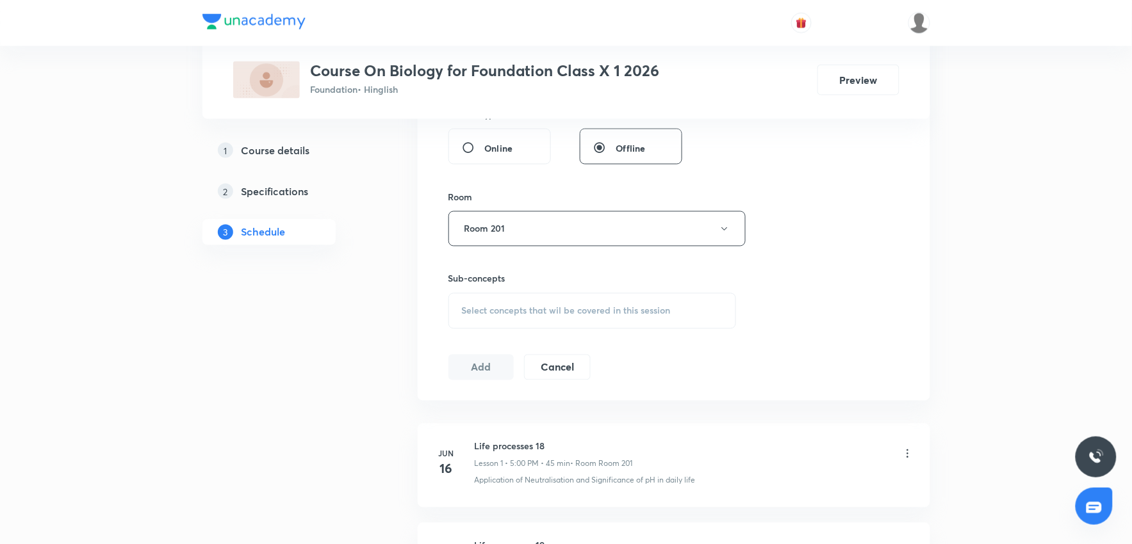
click at [522, 318] on div "Select concepts that wil be covered in this session" at bounding box center [592, 311] width 288 height 36
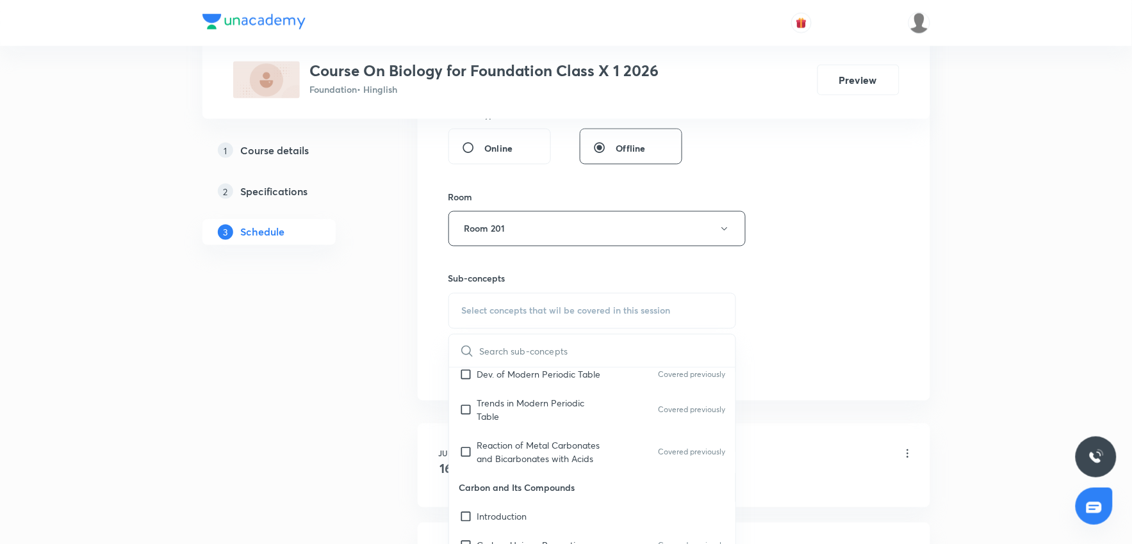
scroll to position [284, 0]
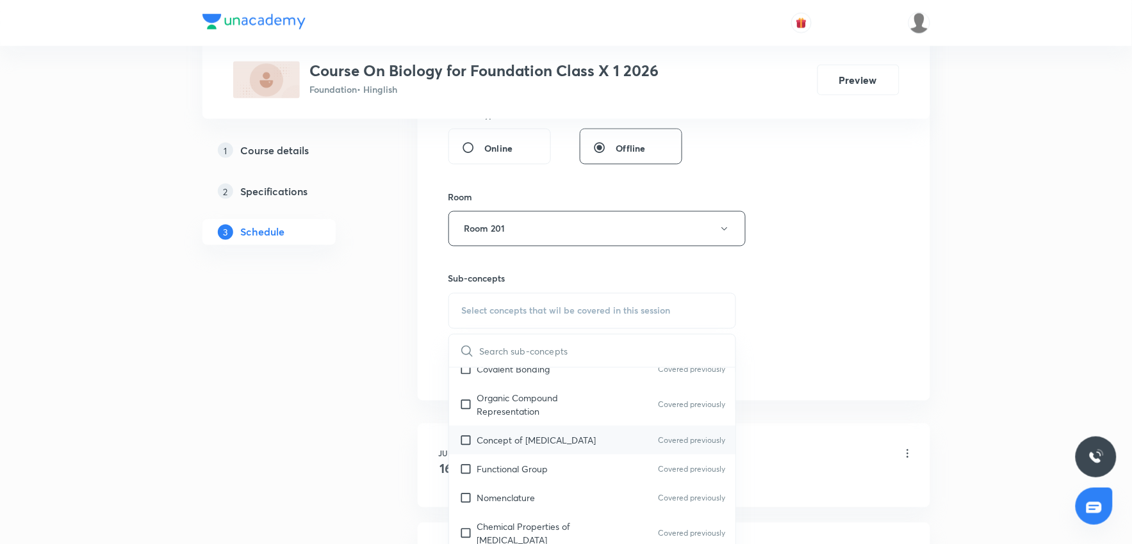
click at [537, 436] on p "Concept of [MEDICAL_DATA]" at bounding box center [536, 440] width 119 height 13
checkbox input "true"
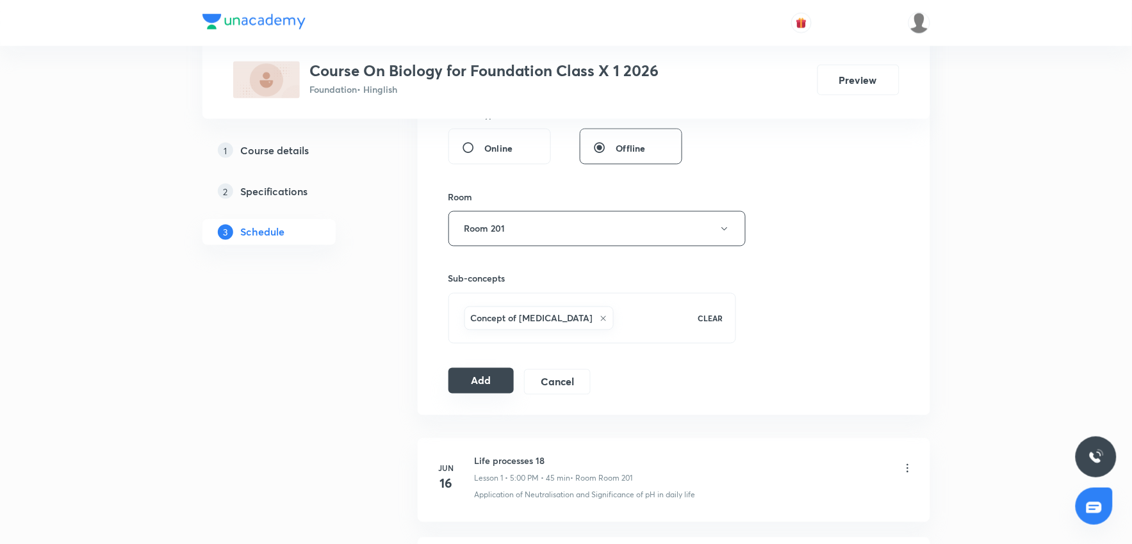
click at [460, 380] on button "Add" at bounding box center [481, 381] width 66 height 26
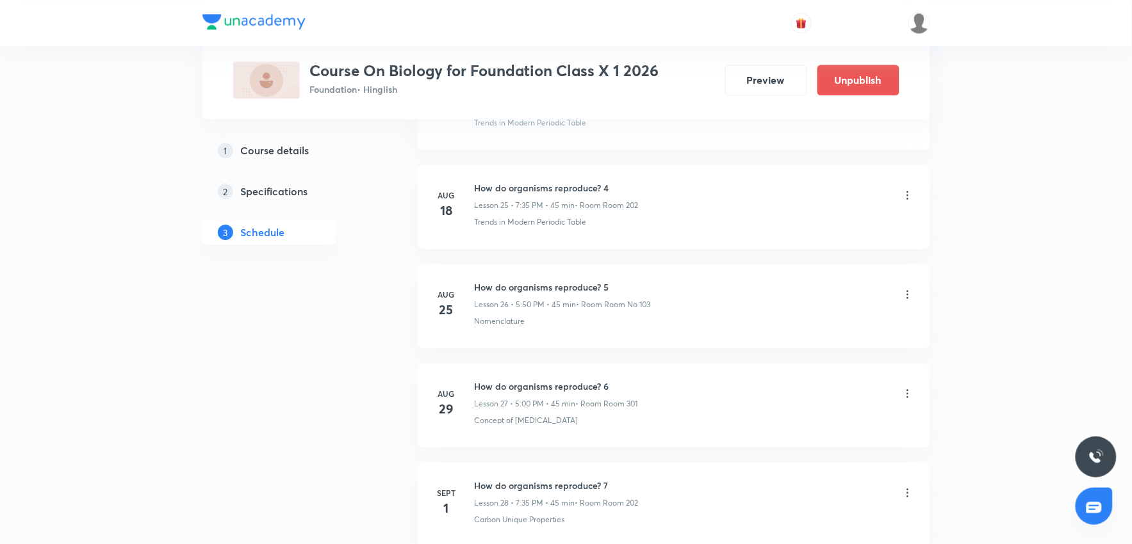
scroll to position [3770, 0]
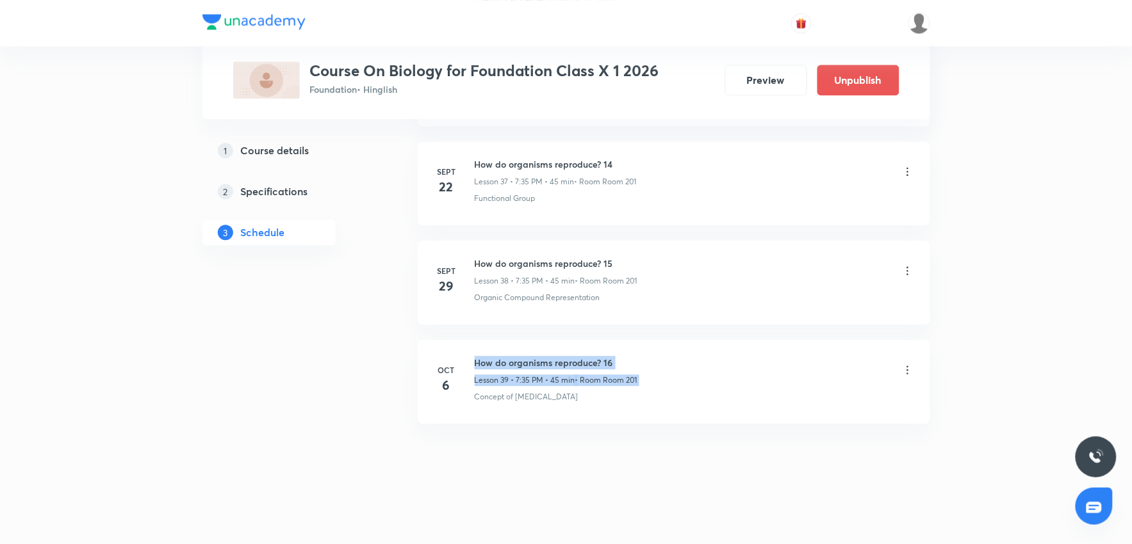
drag, startPoint x: 475, startPoint y: 361, endPoint x: 908, endPoint y: 334, distance: 433.8
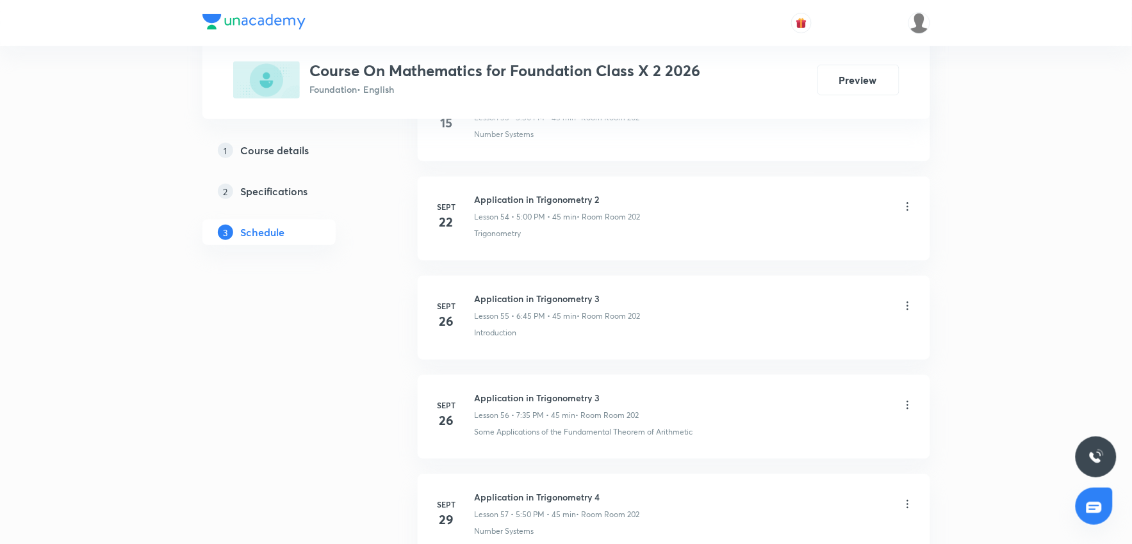
scroll to position [6247, 0]
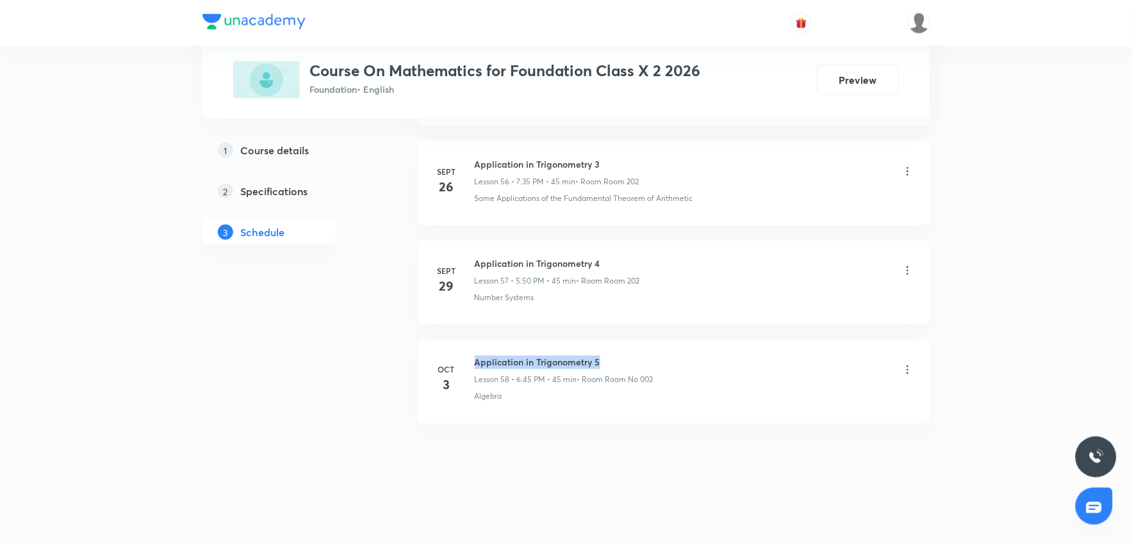
drag, startPoint x: 612, startPoint y: 360, endPoint x: 471, endPoint y: 356, distance: 140.3
click at [471, 356] on div "Oct 3 Application in Trigonometry 5 Lesson 58 • 6:45 PM • 45 min • Room Room No…" at bounding box center [674, 379] width 480 height 47
copy h6 "Application in Trigonometry 5"
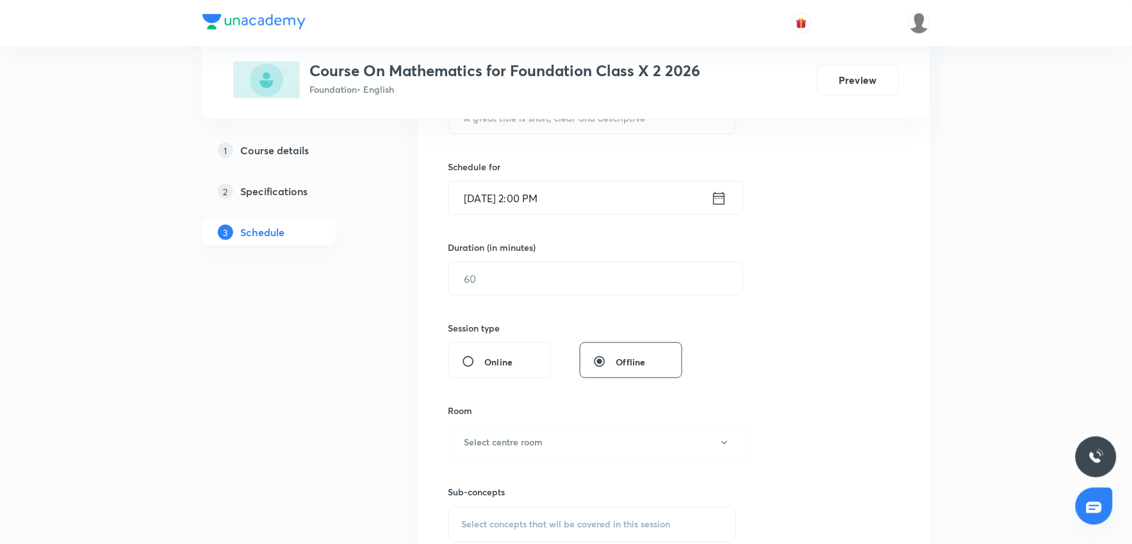
scroll to position [27, 0]
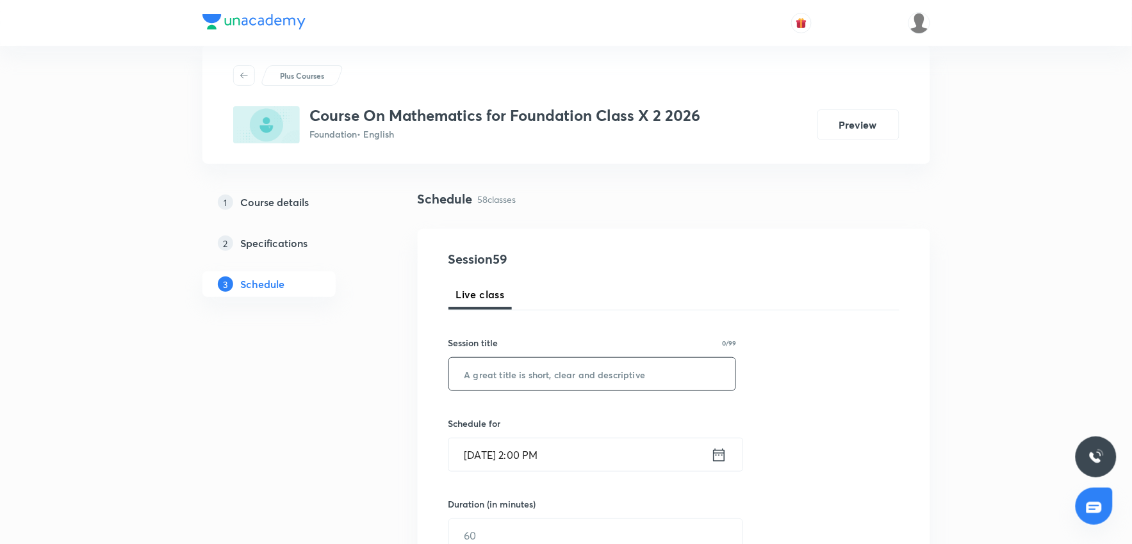
click at [536, 382] on input "text" at bounding box center [592, 374] width 287 height 33
paste input "Application in Trigonometry 5"
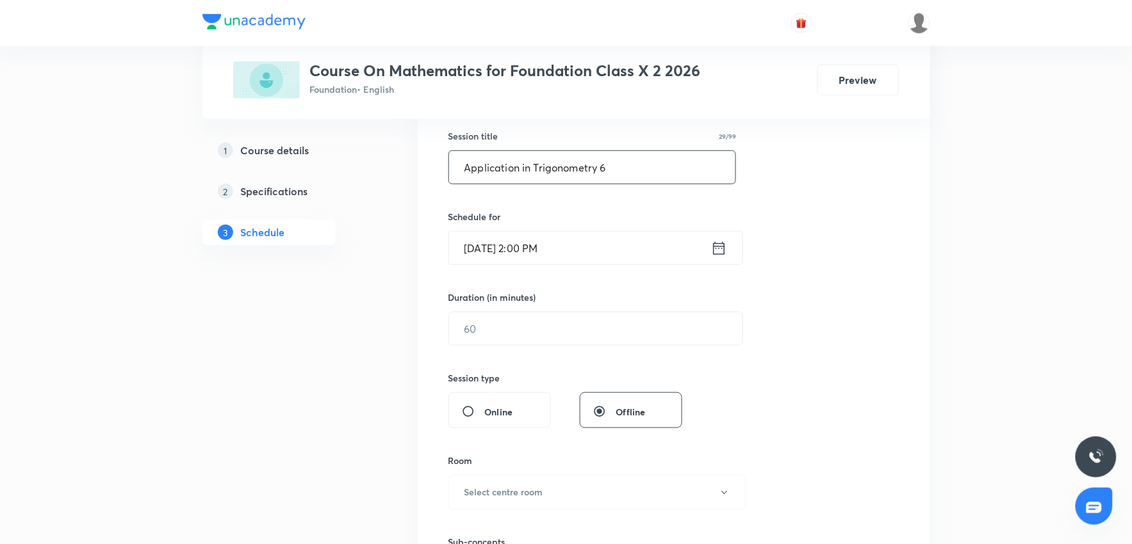
scroll to position [240, 0]
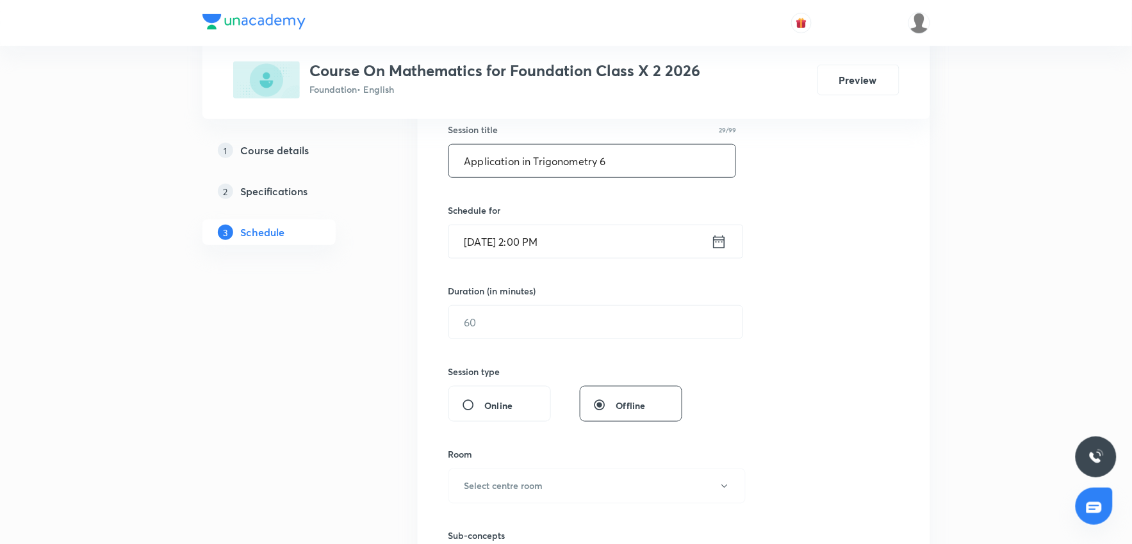
type input "Application in Trigonometry 6"
click at [533, 241] on input "[DATE] 2:00 PM" at bounding box center [580, 241] width 262 height 33
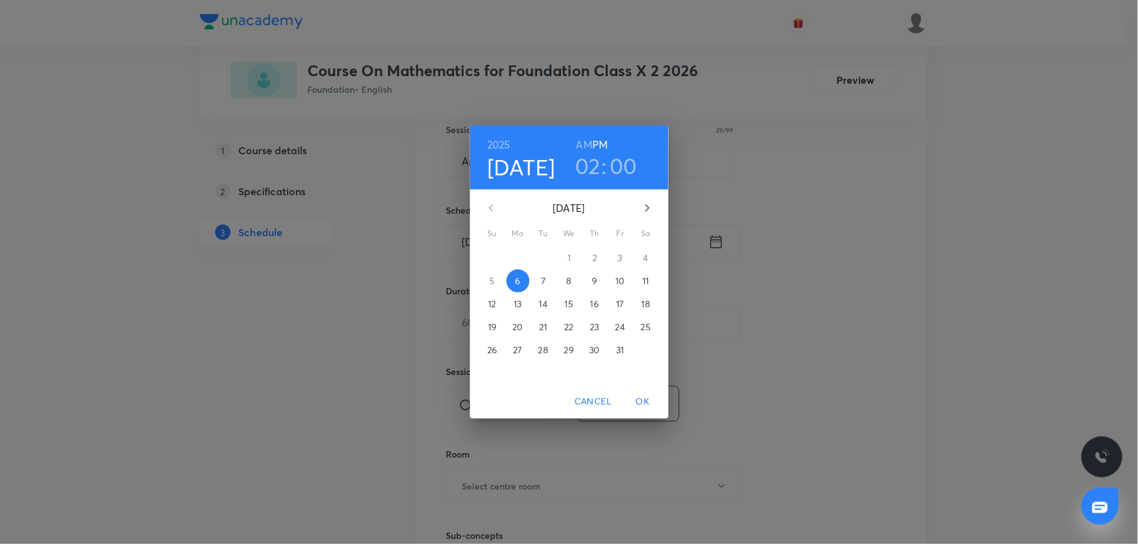
click at [587, 161] on h3 "02" at bounding box center [588, 165] width 26 height 27
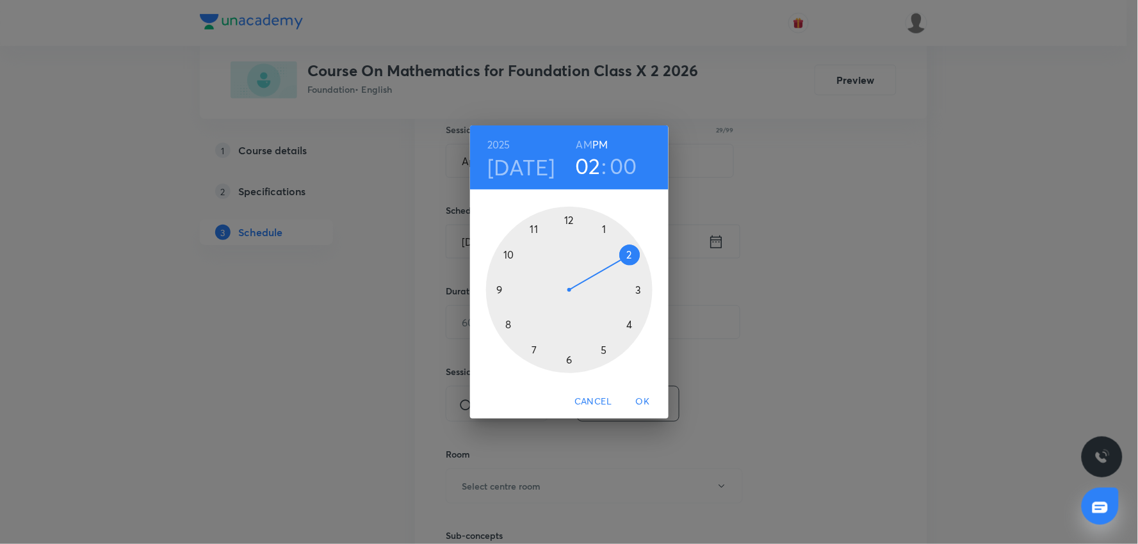
click at [605, 348] on div at bounding box center [569, 290] width 167 height 167
click at [566, 217] on div at bounding box center [569, 290] width 167 height 167
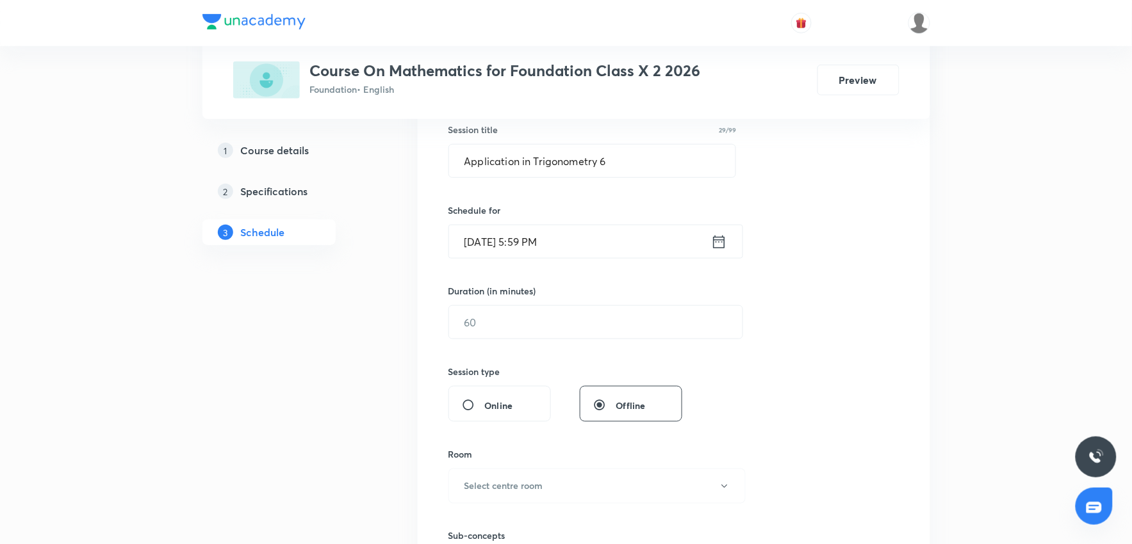
click at [535, 242] on input "Oct 6, 2025, 5:59 PM" at bounding box center [580, 241] width 262 height 33
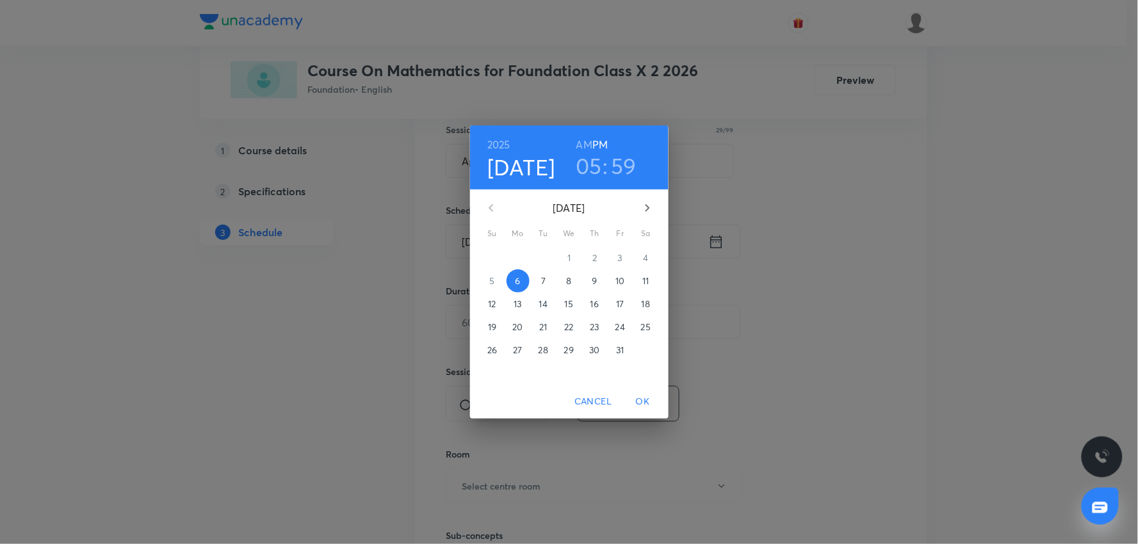
click at [622, 162] on h3 "59" at bounding box center [624, 165] width 26 height 27
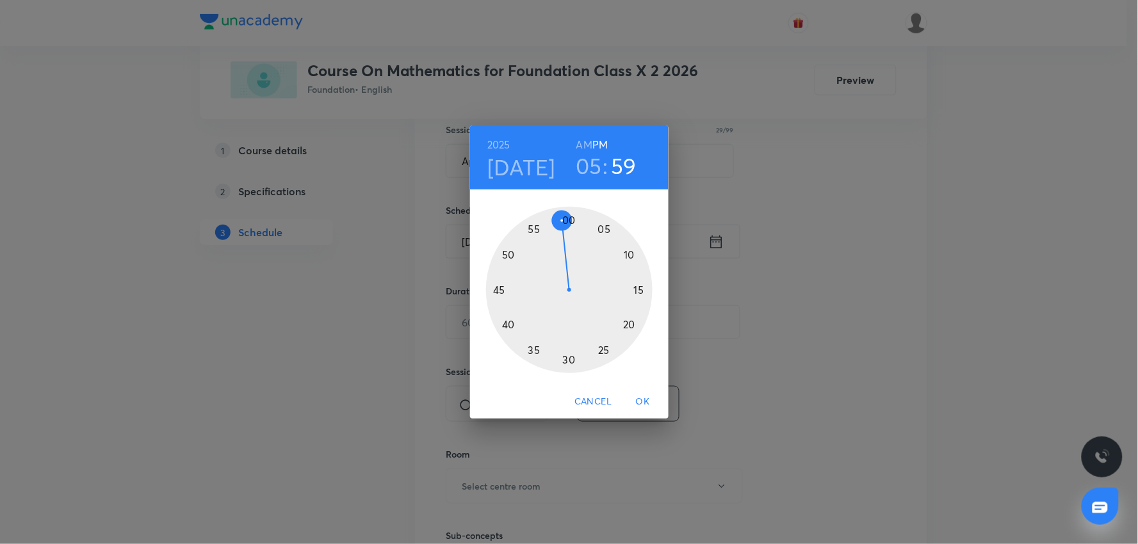
click at [569, 220] on div at bounding box center [569, 290] width 167 height 167
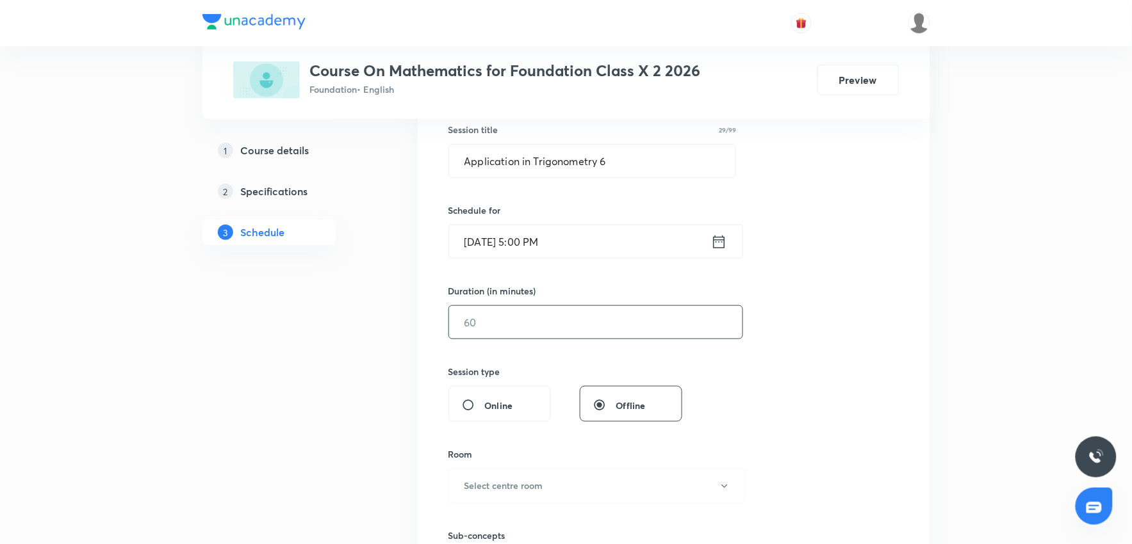
click at [519, 334] on input "text" at bounding box center [595, 322] width 293 height 33
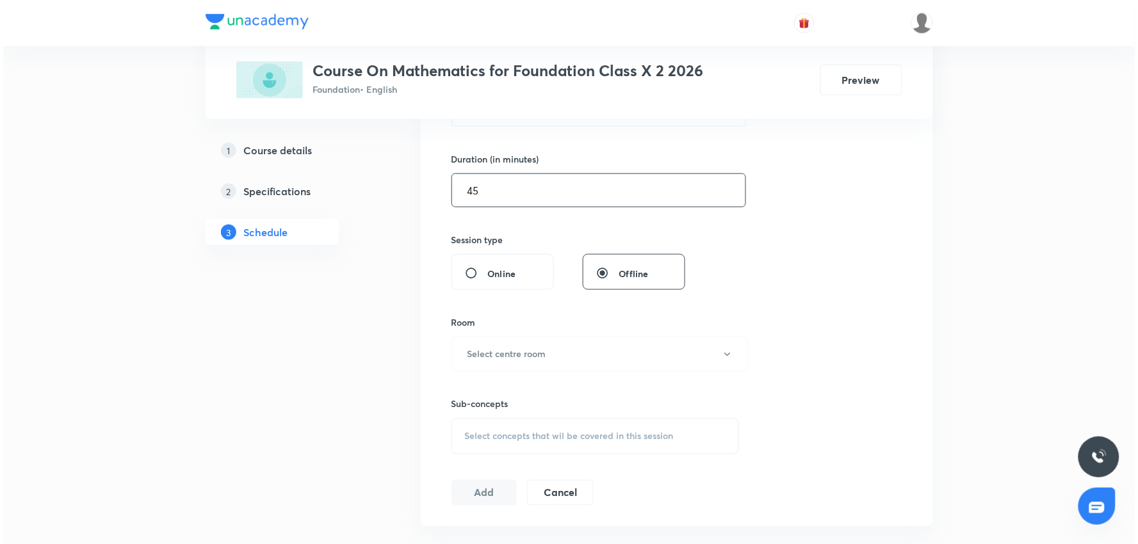
scroll to position [382, 0]
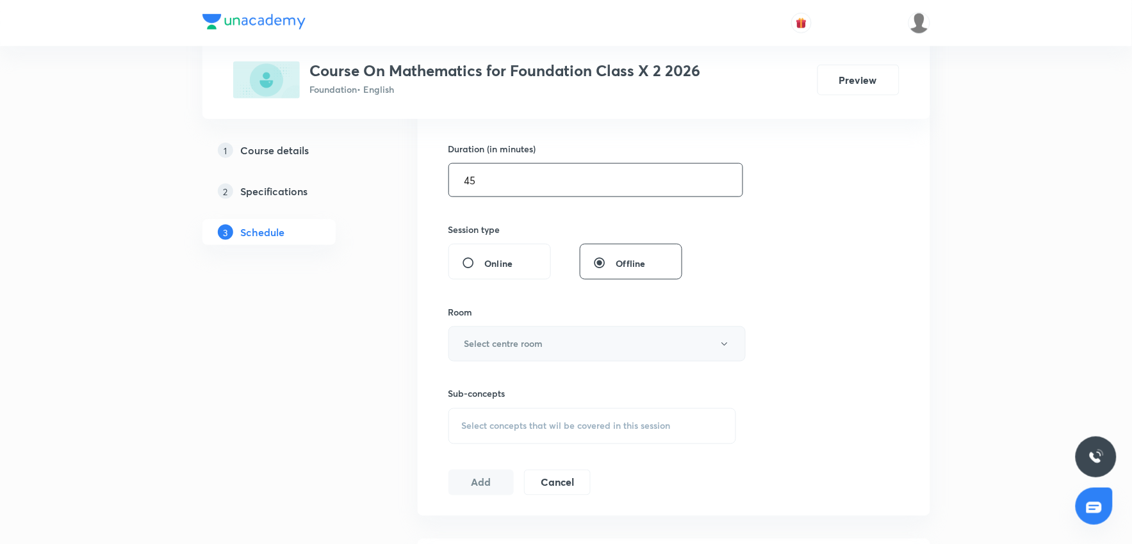
type input "45"
click at [519, 345] on h6 "Select centre room" at bounding box center [503, 344] width 79 height 13
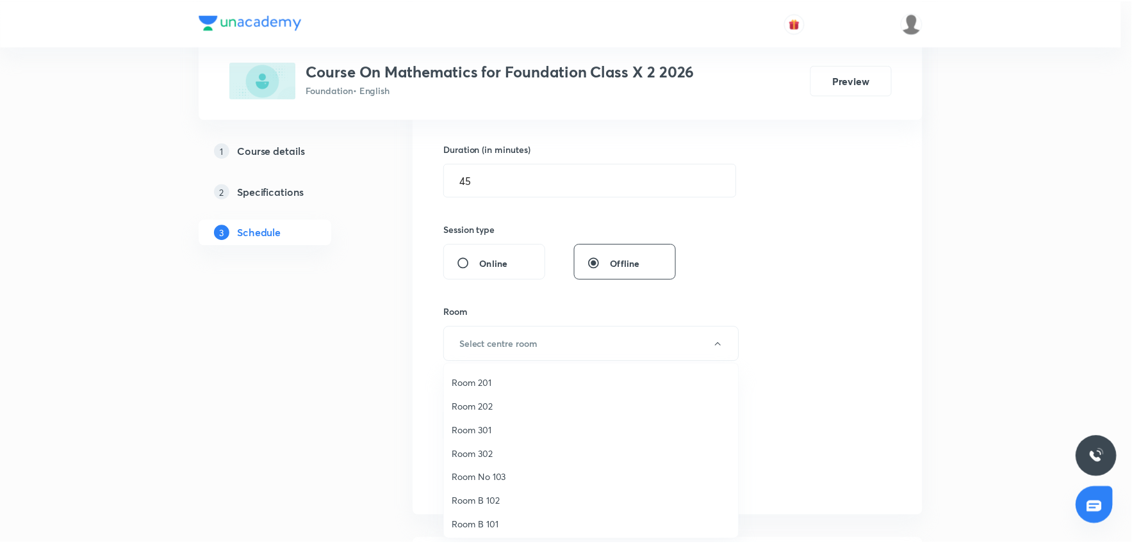
scroll to position [95, 0]
click at [504, 522] on span "Room No 002" at bounding box center [594, 523] width 281 height 13
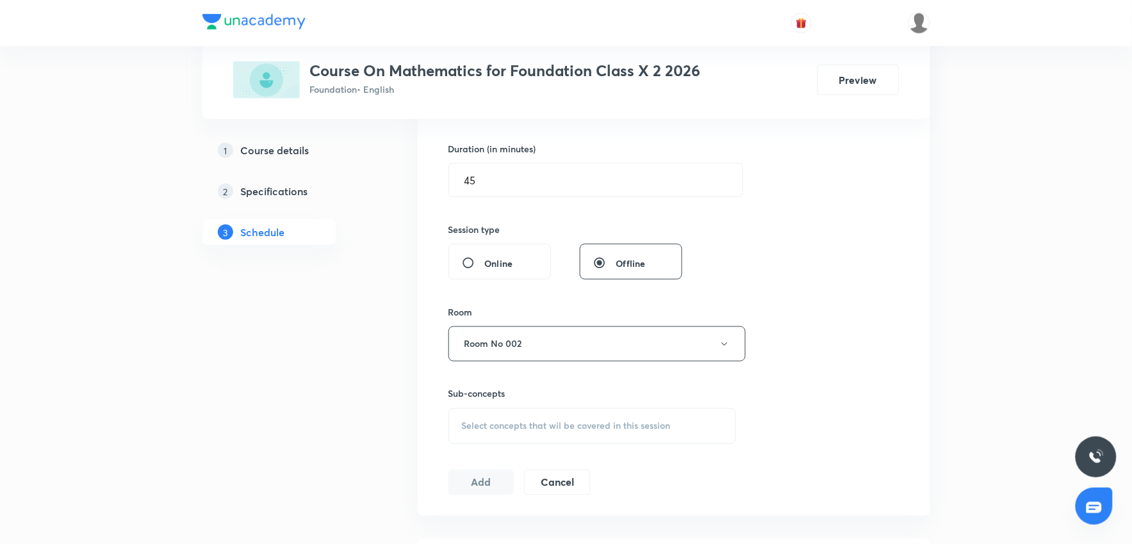
click at [510, 421] on span "Select concepts that wil be covered in this session" at bounding box center [566, 426] width 209 height 10
click at [466, 485] on input "checkbox" at bounding box center [468, 484] width 18 height 13
checkbox input "true"
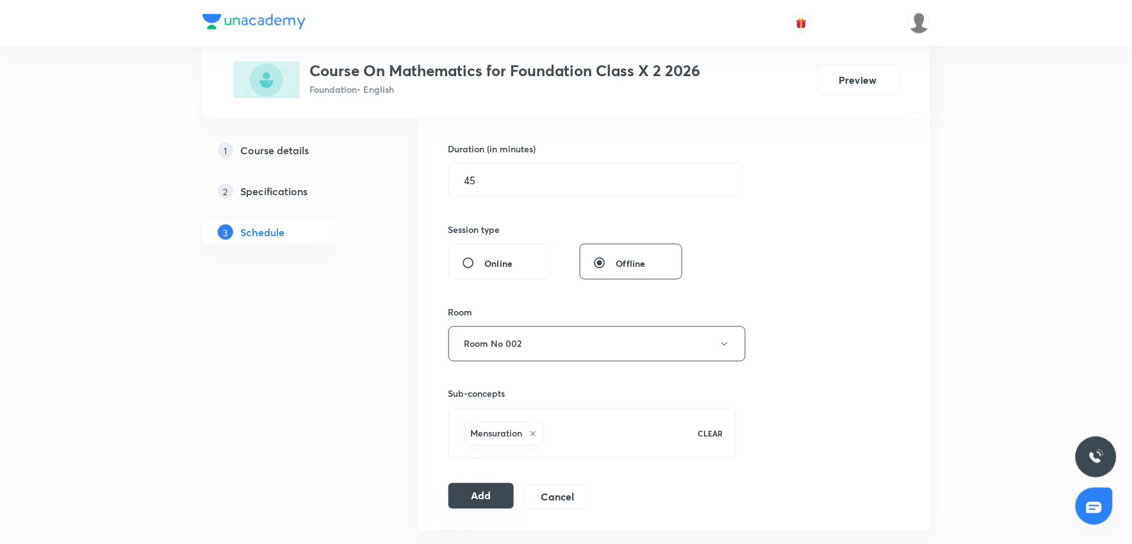
click at [478, 494] on button "Add" at bounding box center [481, 497] width 66 height 26
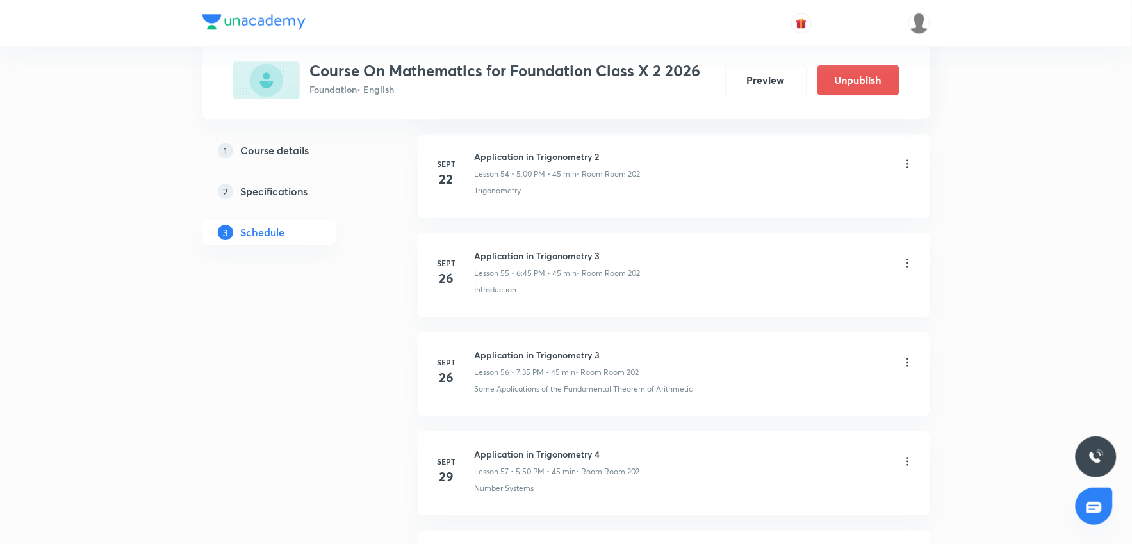
scroll to position [5757, 0]
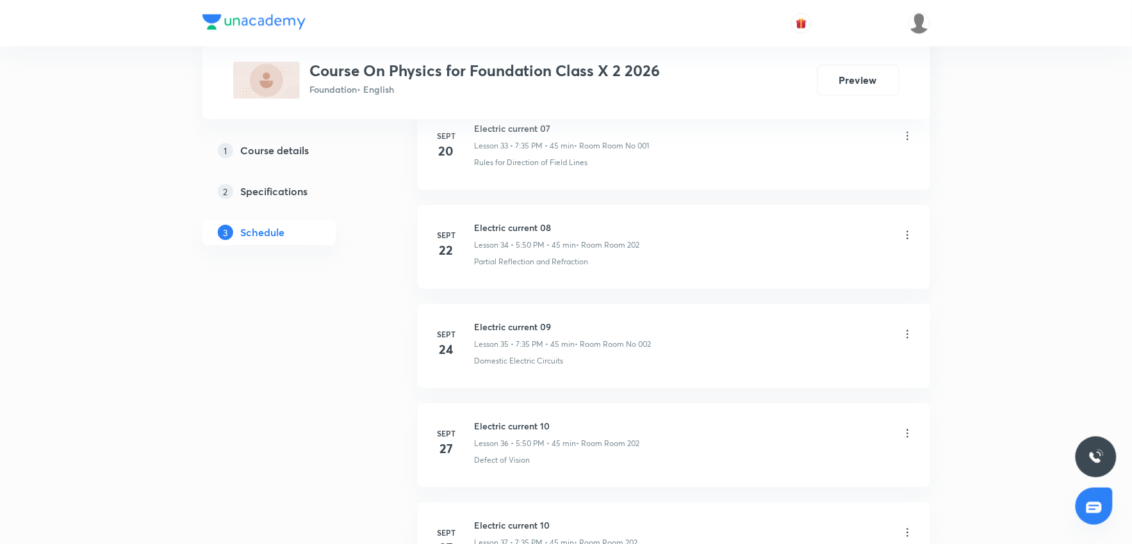
scroll to position [4359, 0]
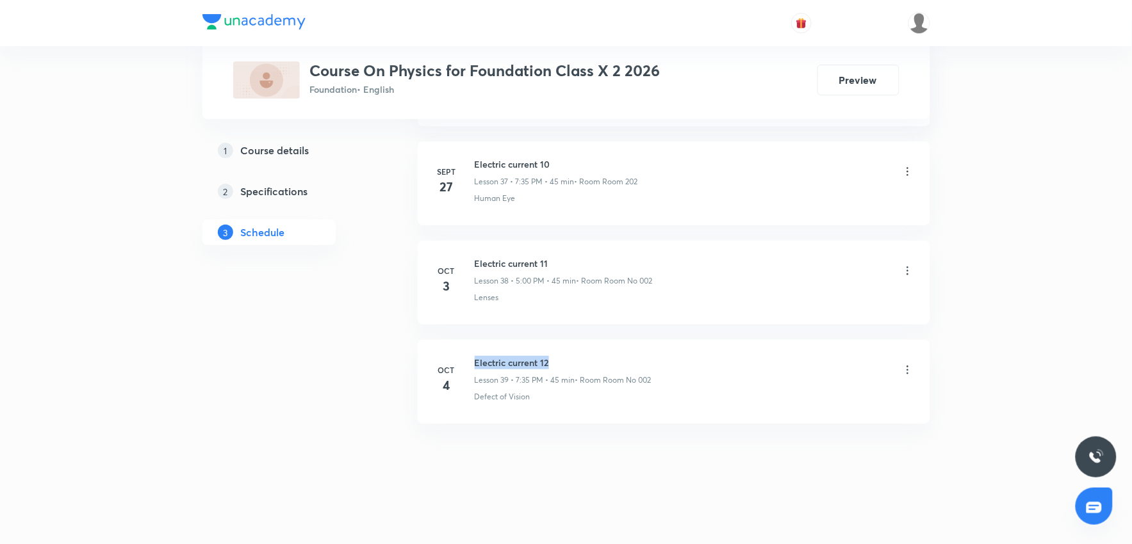
drag, startPoint x: 519, startPoint y: 356, endPoint x: 477, endPoint y: 356, distance: 42.9
click at [477, 356] on h6 "Electric current 12" at bounding box center [563, 362] width 177 height 13
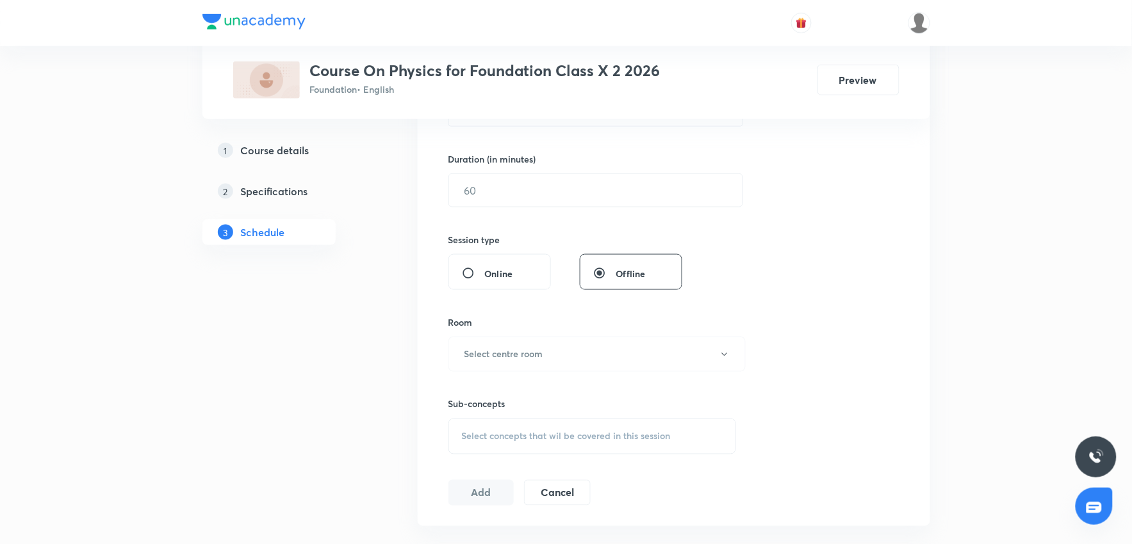
scroll to position [237, 0]
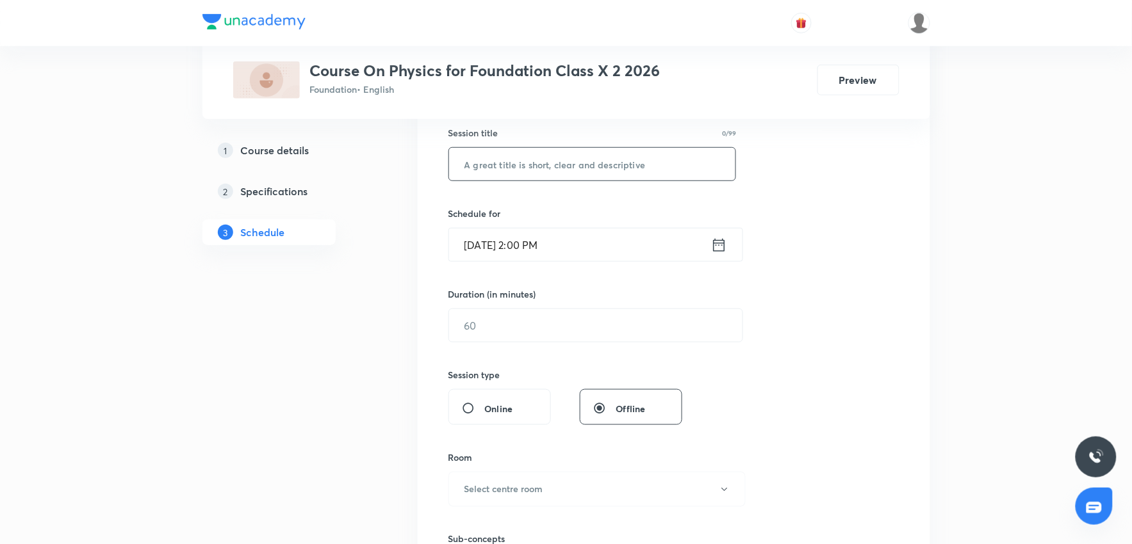
click at [562, 164] on input "text" at bounding box center [592, 164] width 287 height 33
paste input "Electric current 12"
type input "Electric current 13"
click at [535, 242] on input "[DATE] 2:00 PM" at bounding box center [580, 245] width 262 height 33
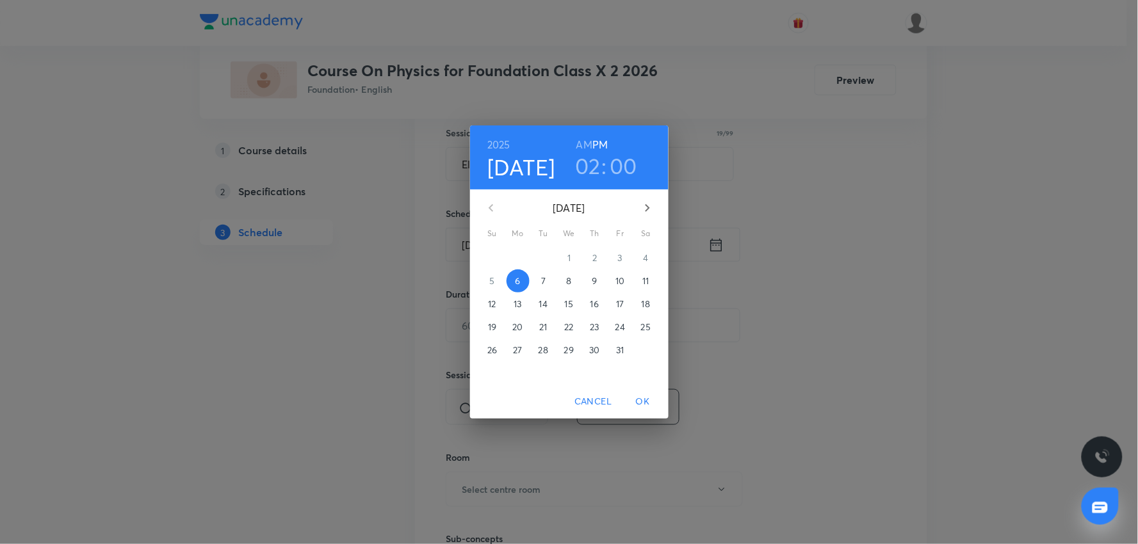
click at [587, 163] on h3 "02" at bounding box center [588, 165] width 26 height 27
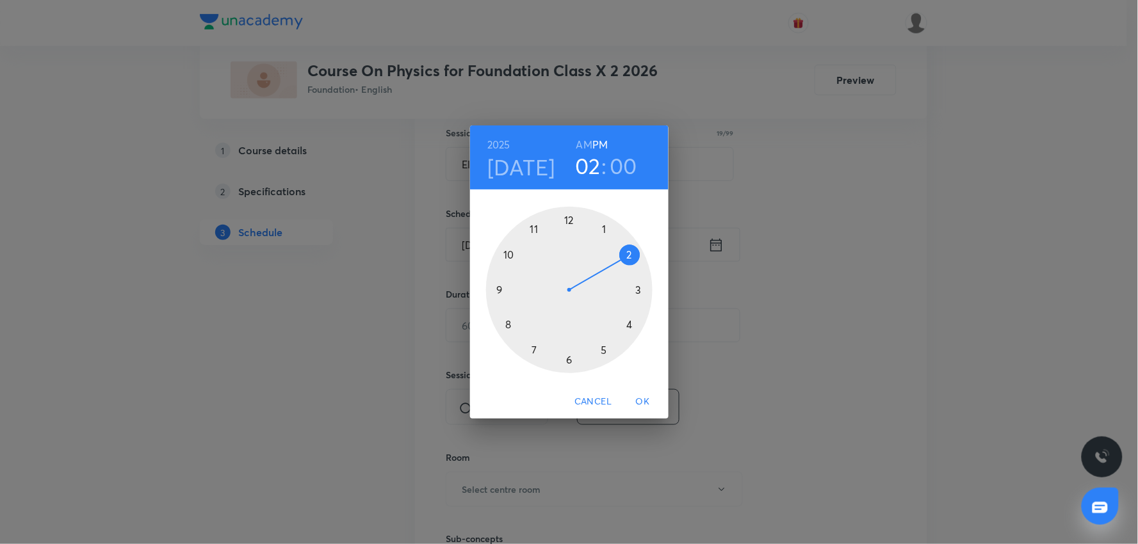
click at [604, 350] on div at bounding box center [569, 290] width 167 height 167
click at [510, 254] on div at bounding box center [569, 290] width 167 height 167
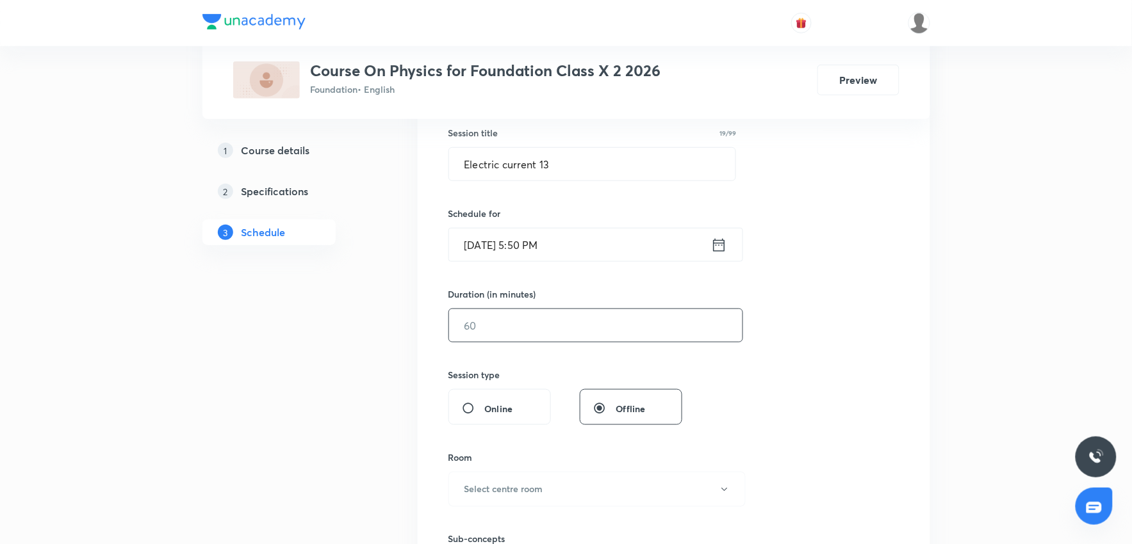
click at [494, 327] on input "text" at bounding box center [595, 325] width 293 height 33
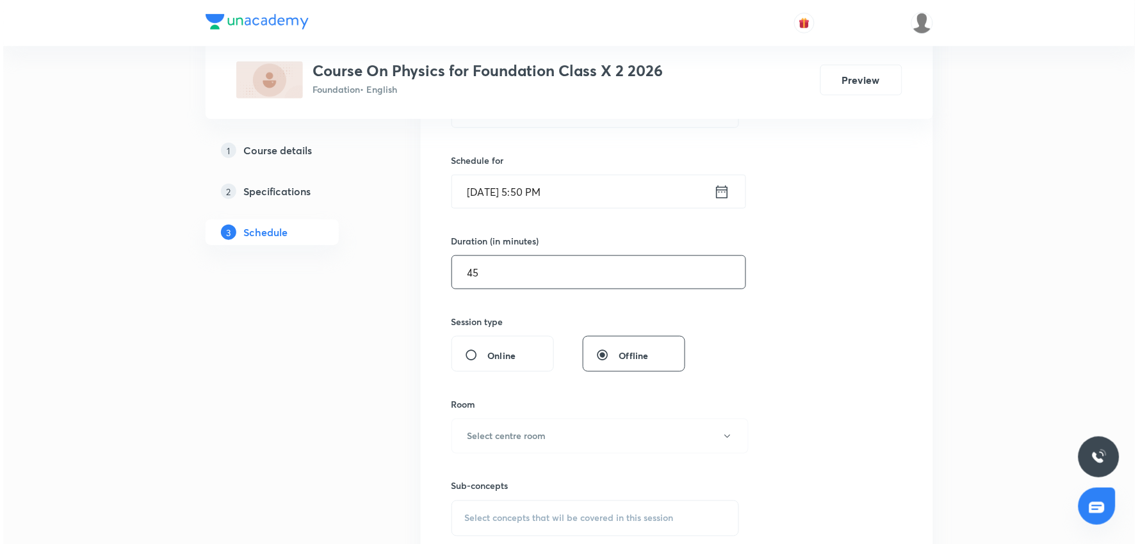
scroll to position [450, 0]
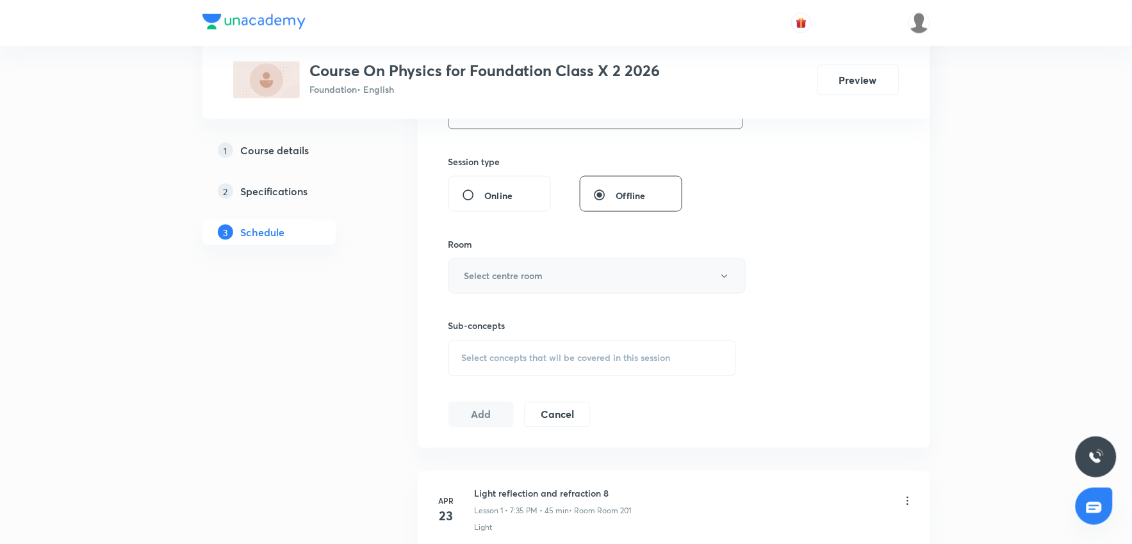
type input "45"
click at [523, 279] on h6 "Select centre room" at bounding box center [503, 276] width 79 height 13
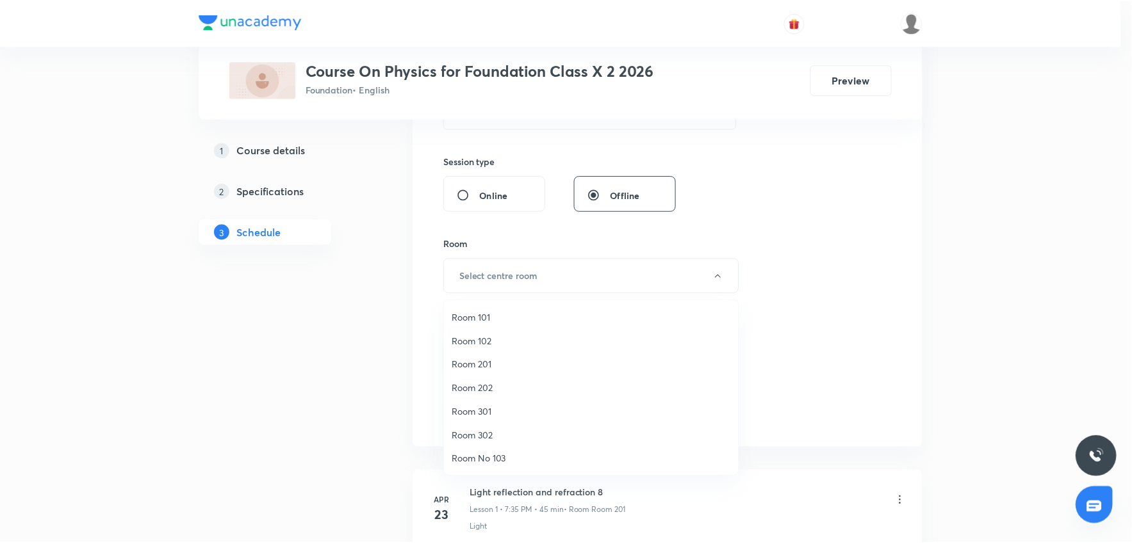
scroll to position [95, 0]
click at [500, 459] on span "Room No 002" at bounding box center [594, 460] width 281 height 13
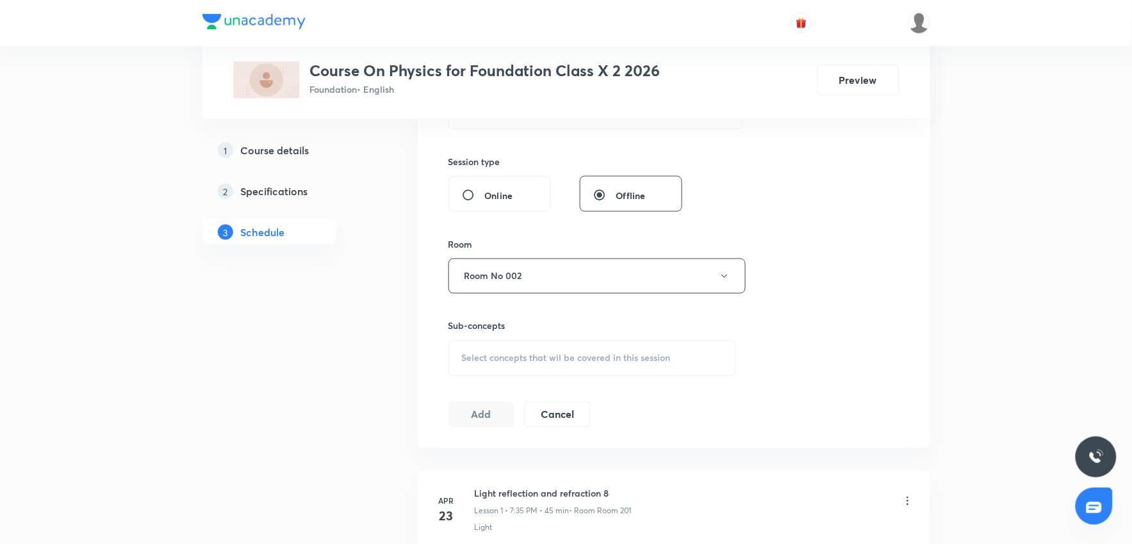
click at [521, 360] on span "Select concepts that wil be covered in this session" at bounding box center [566, 359] width 209 height 10
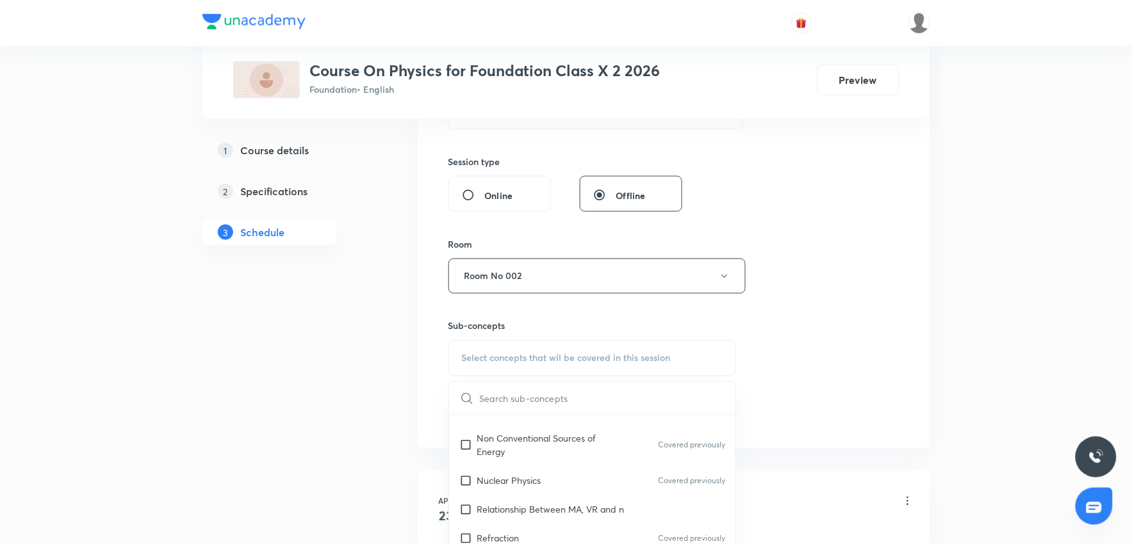
scroll to position [142, 0]
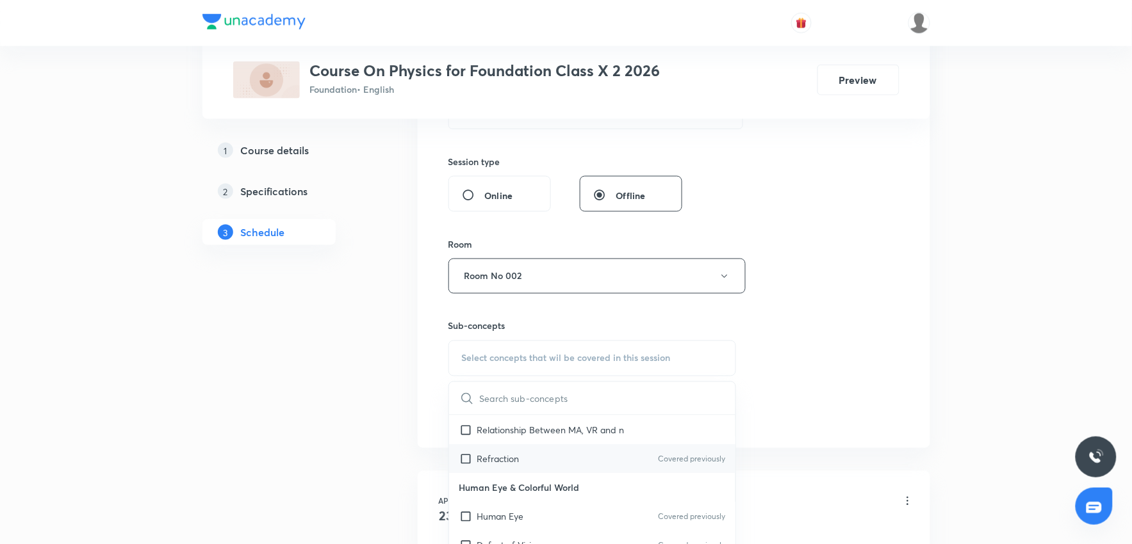
click at [466, 459] on input "checkbox" at bounding box center [468, 458] width 18 height 13
checkbox input "true"
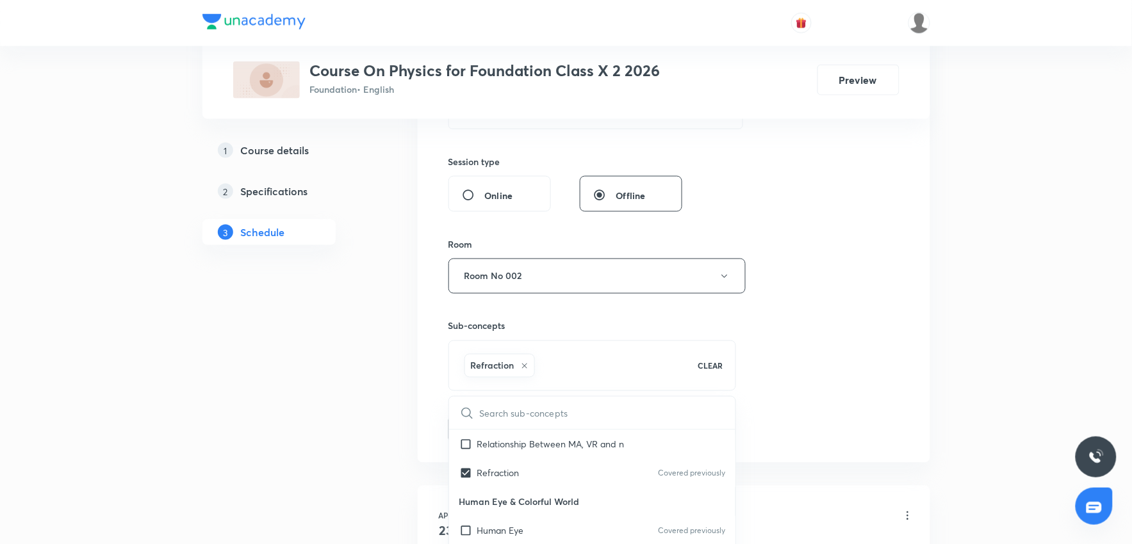
drag, startPoint x: 329, startPoint y: 407, endPoint x: 496, endPoint y: 404, distance: 166.6
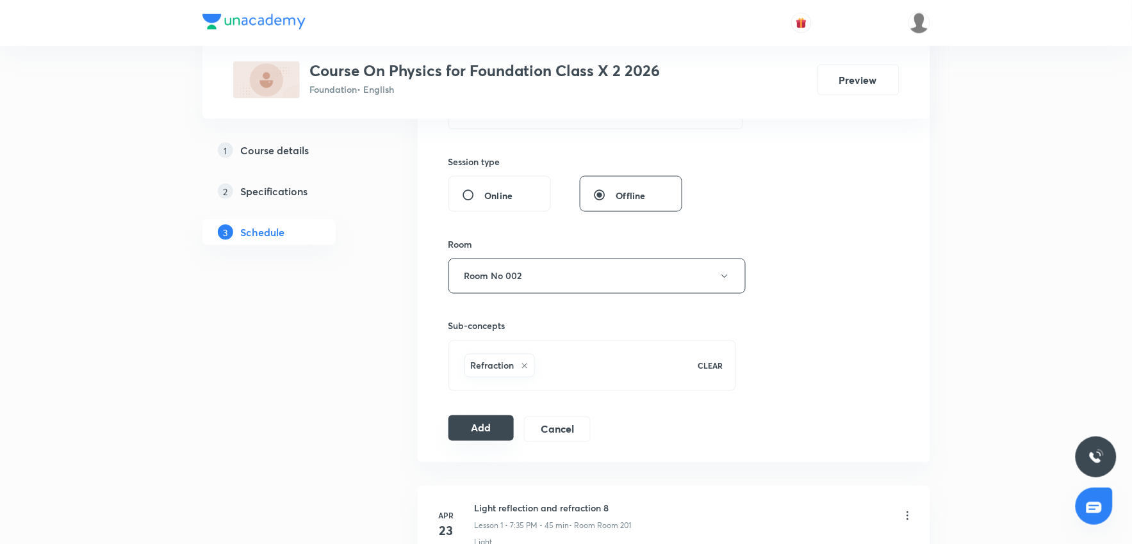
click at [484, 432] on button "Add" at bounding box center [481, 429] width 66 height 26
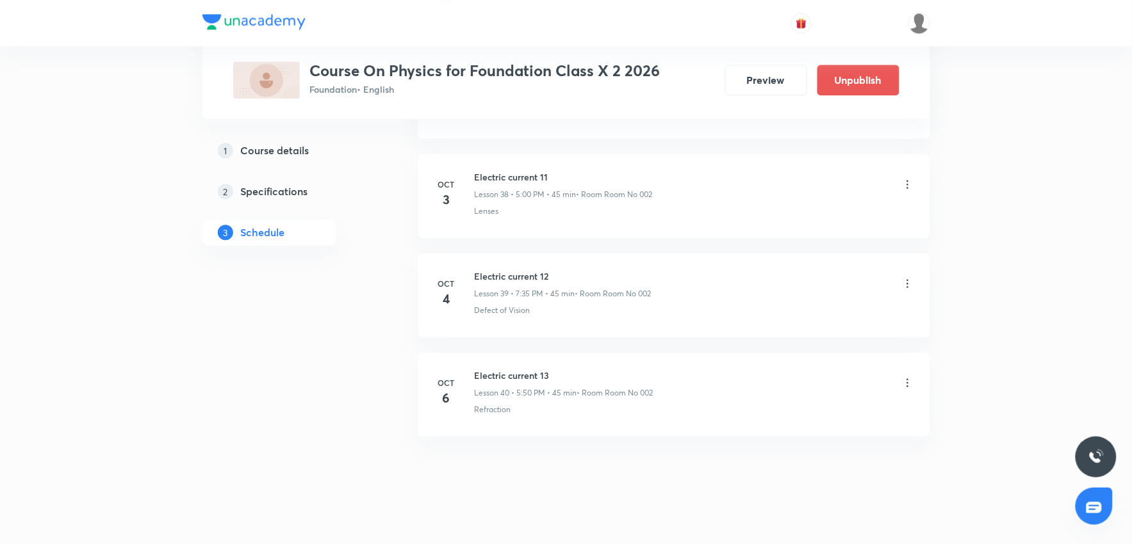
scroll to position [3870, 0]
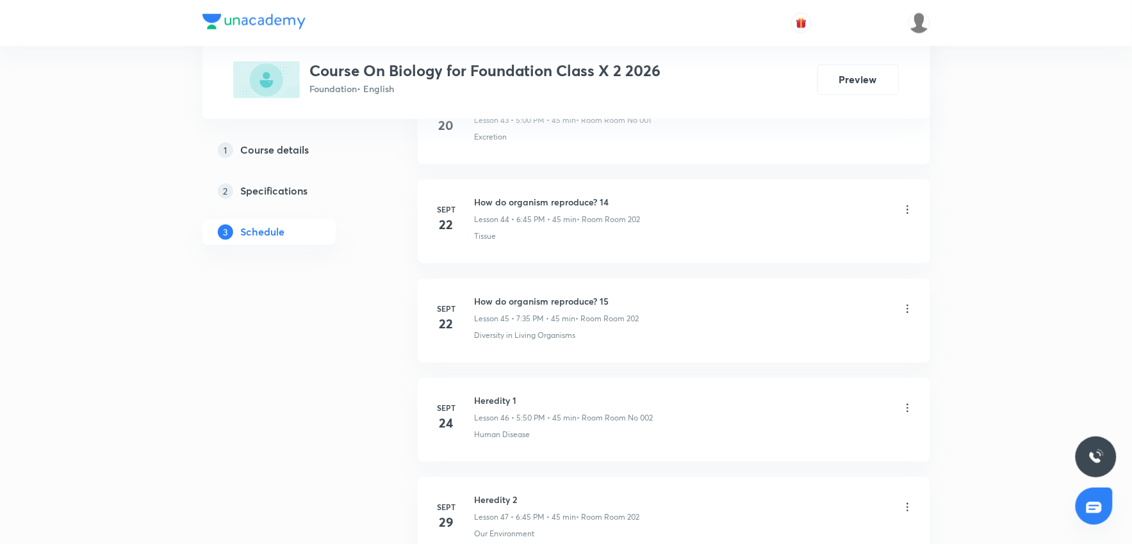
scroll to position [5254, 0]
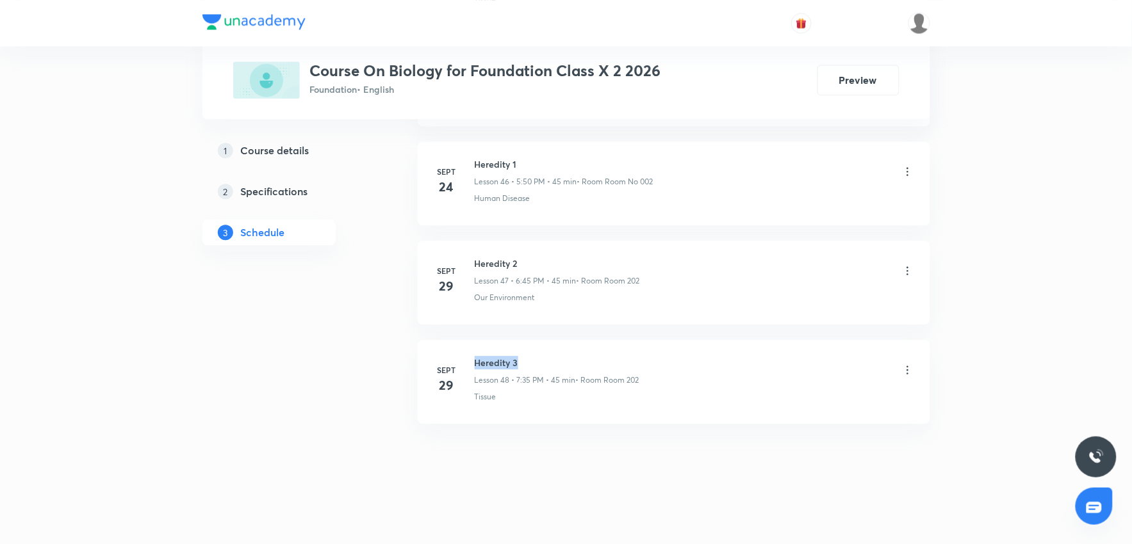
drag, startPoint x: 525, startPoint y: 360, endPoint x: 469, endPoint y: 354, distance: 56.7
click at [469, 354] on li "[DATE] Heredity 3 Lesson 48 • 7:35 PM • 45 min • Room Room 202 Tissue" at bounding box center [674, 382] width 512 height 84
copy h6 "Heredity 3"
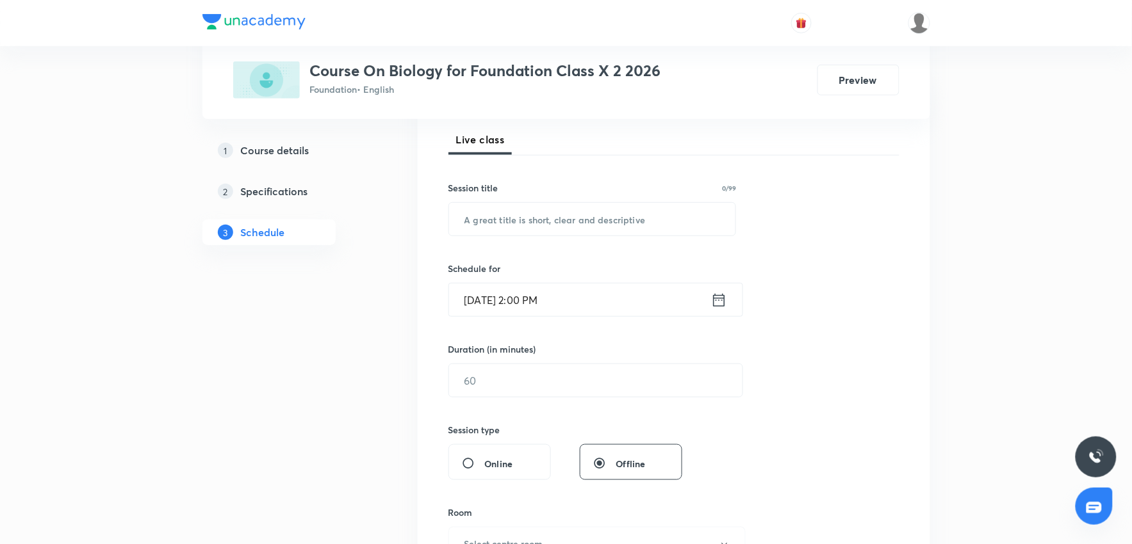
scroll to position [174, 0]
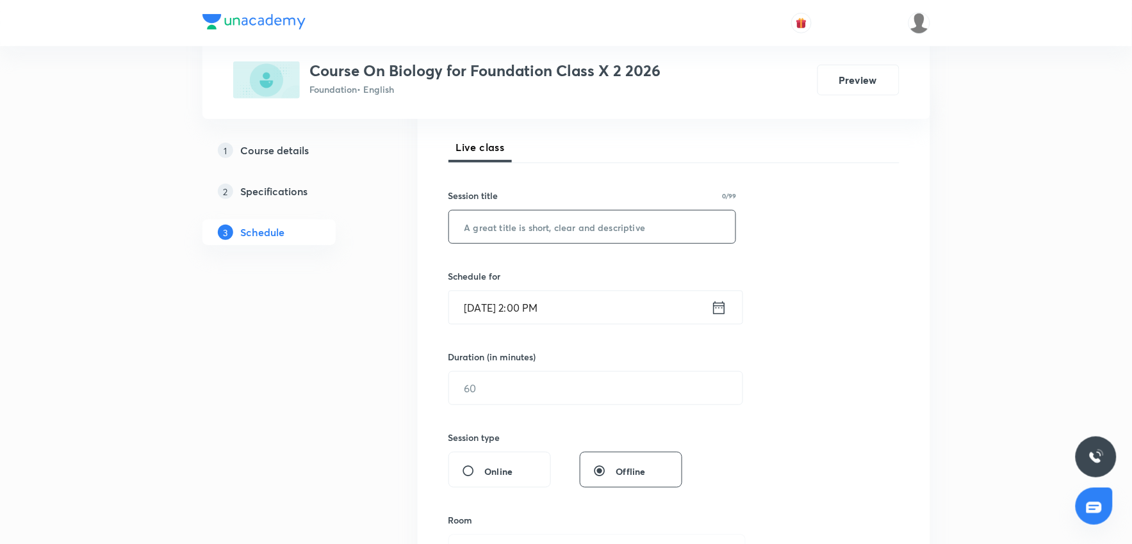
click at [535, 233] on input "text" at bounding box center [592, 227] width 287 height 33
paste input "Heredity 3"
type input "Heredity 4"
click at [533, 306] on input "[DATE] 2:00 PM" at bounding box center [580, 307] width 262 height 33
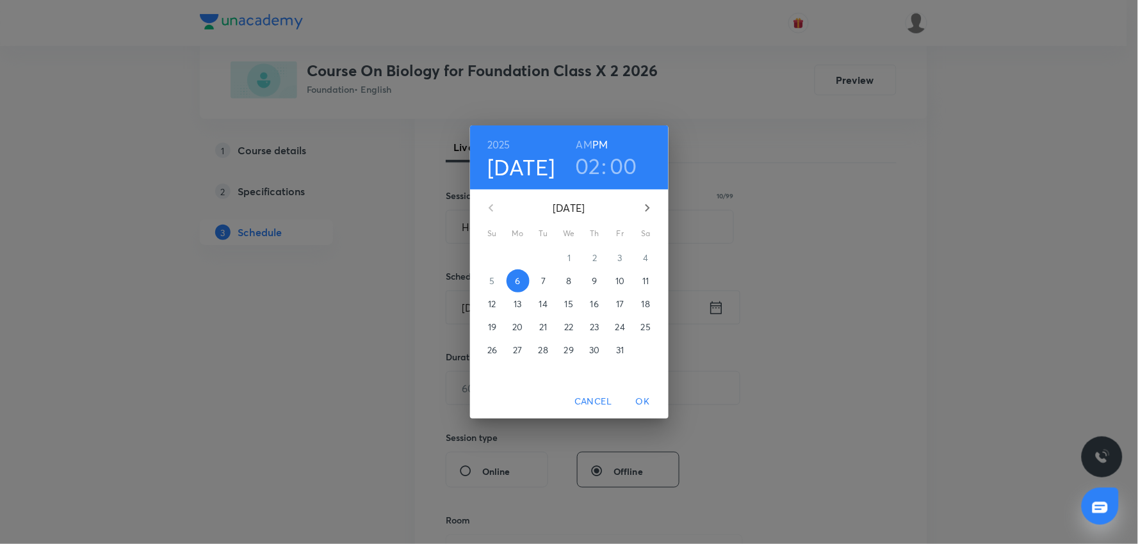
click at [594, 163] on h3 "02" at bounding box center [588, 165] width 26 height 27
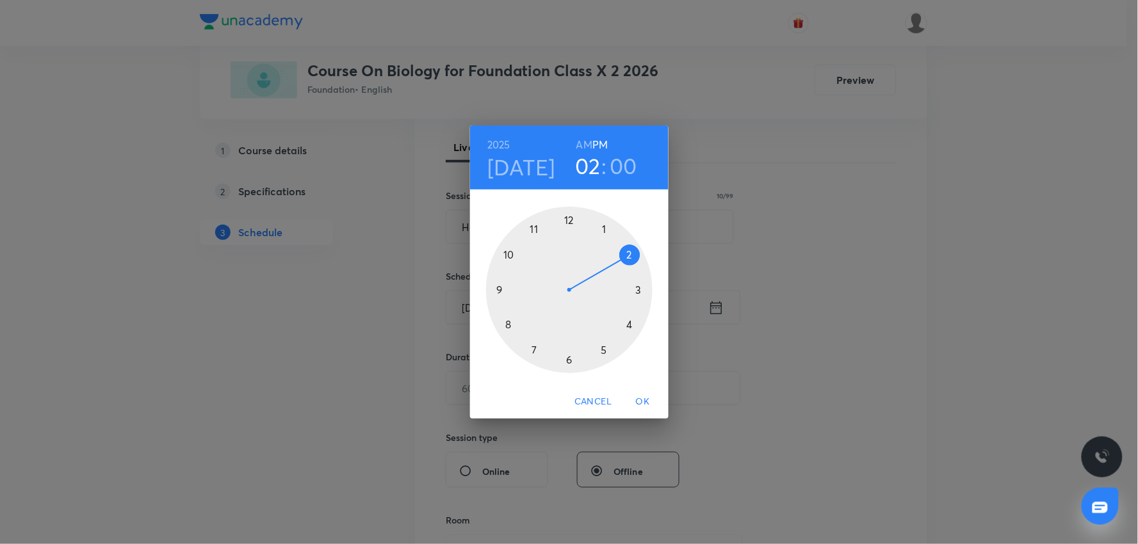
click at [568, 359] on div at bounding box center [569, 290] width 167 height 167
click at [500, 288] on div at bounding box center [569, 290] width 167 height 167
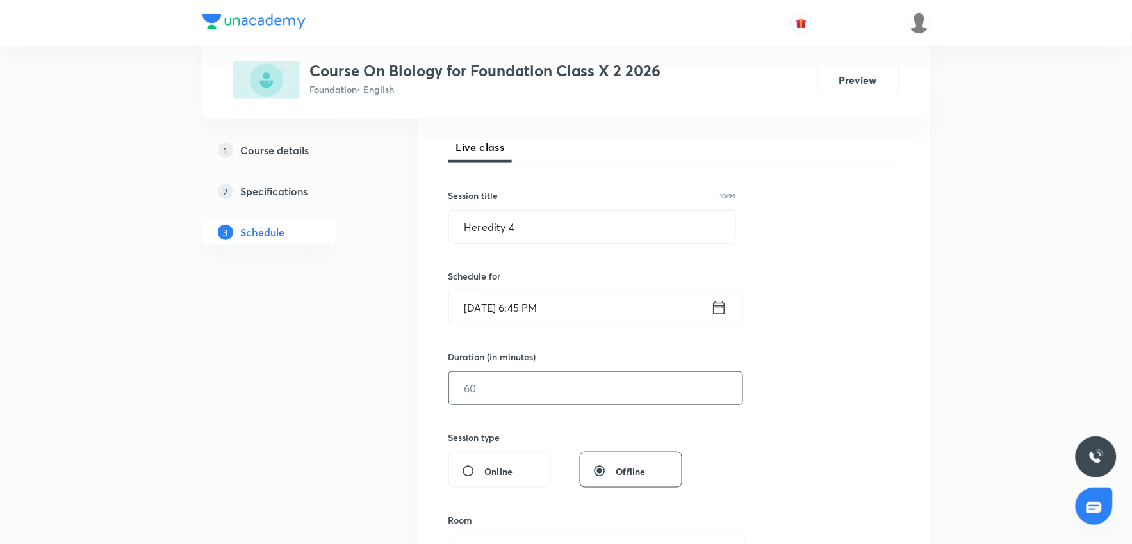
click at [495, 394] on input "text" at bounding box center [595, 388] width 293 height 33
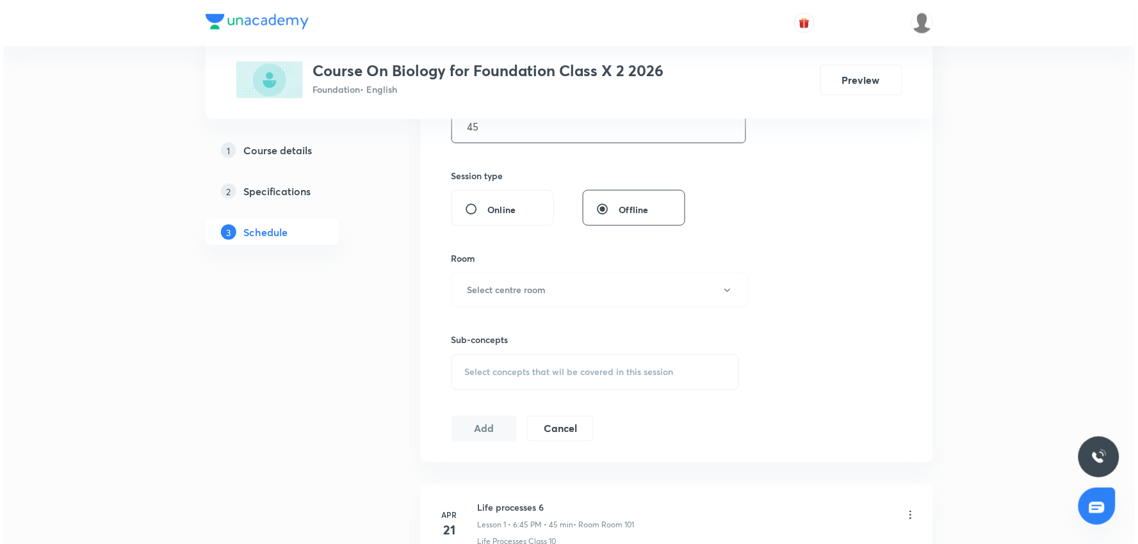
scroll to position [459, 0]
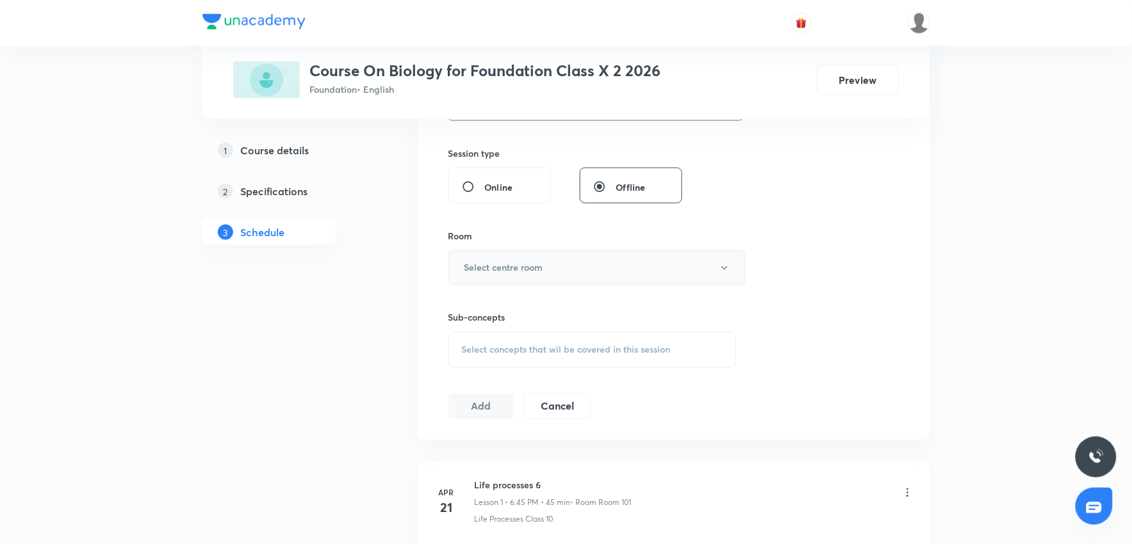
type input "45"
click at [541, 266] on h6 "Select centre room" at bounding box center [503, 267] width 79 height 13
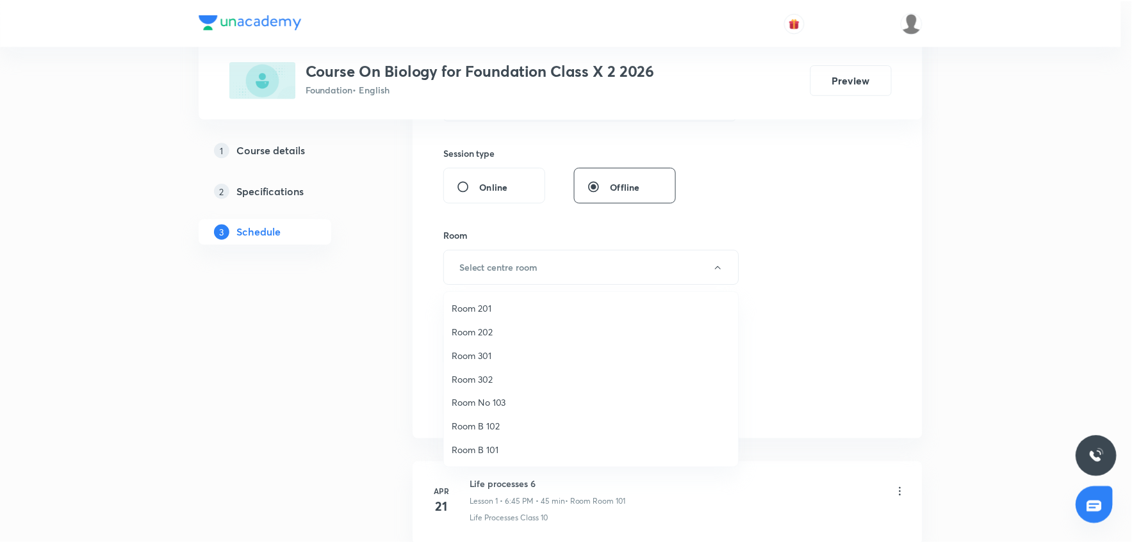
scroll to position [95, 0]
click at [501, 449] on span "Room No 002" at bounding box center [594, 451] width 281 height 13
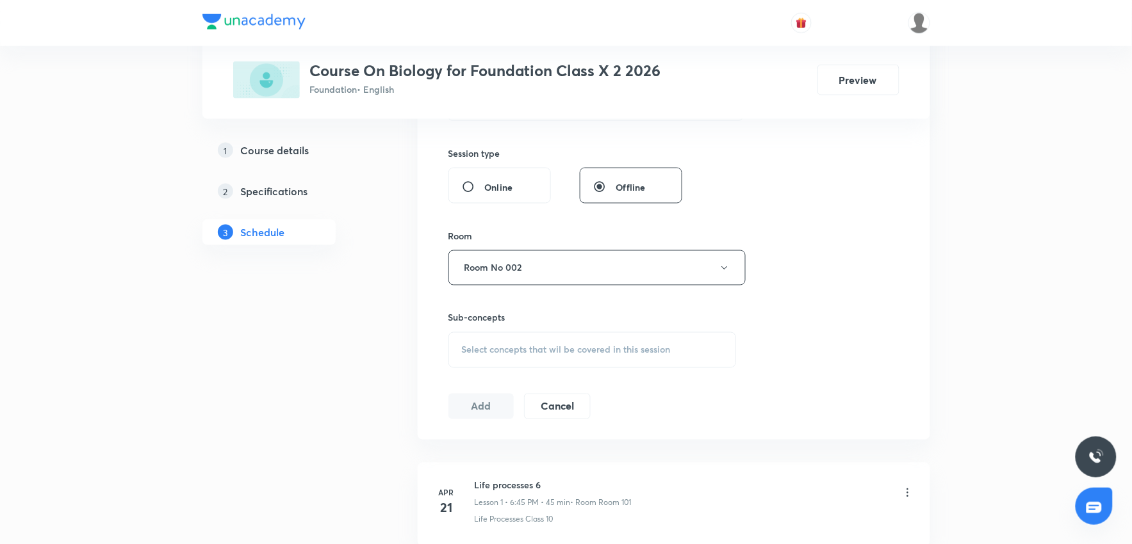
click at [486, 350] on span "Select concepts that wil be covered in this session" at bounding box center [566, 350] width 209 height 10
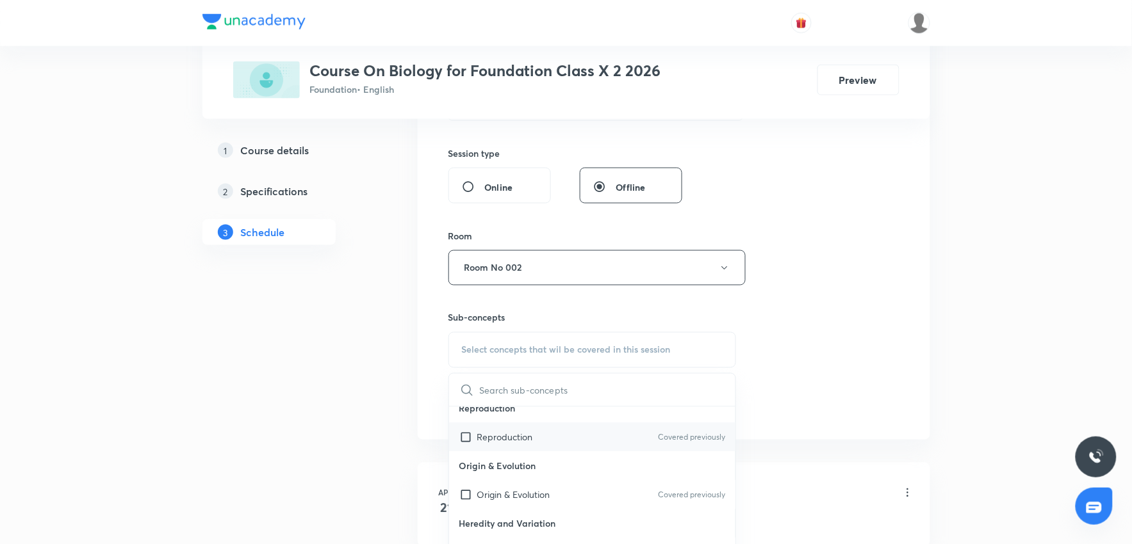
click at [464, 437] on input "checkbox" at bounding box center [468, 436] width 18 height 13
checkbox input "true"
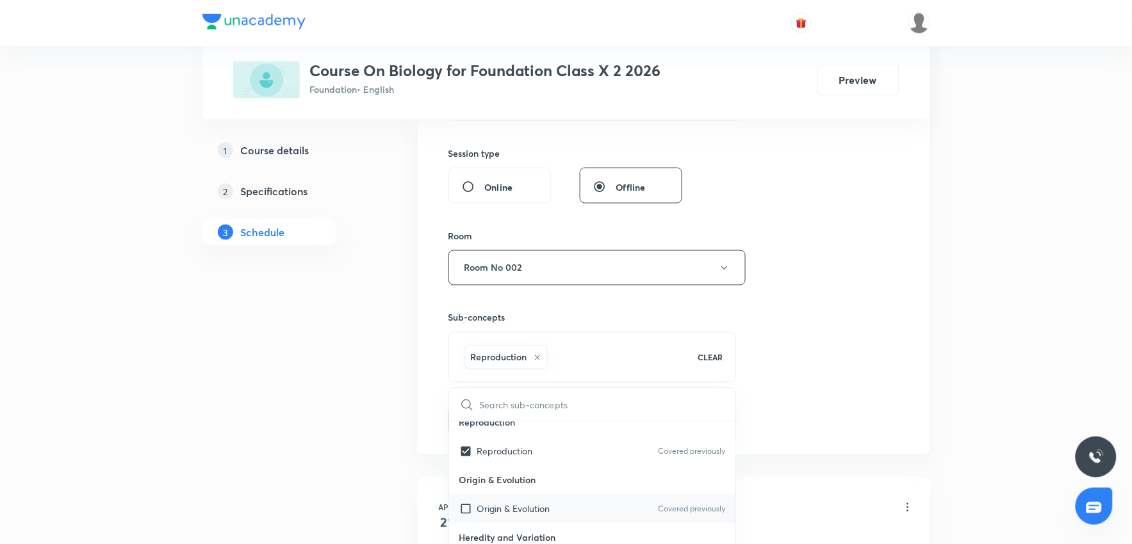
click at [466, 510] on input "checkbox" at bounding box center [468, 509] width 18 height 13
checkbox input "true"
click at [466, 452] on input "checkbox" at bounding box center [468, 451] width 18 height 13
checkbox input "false"
checkbox input "true"
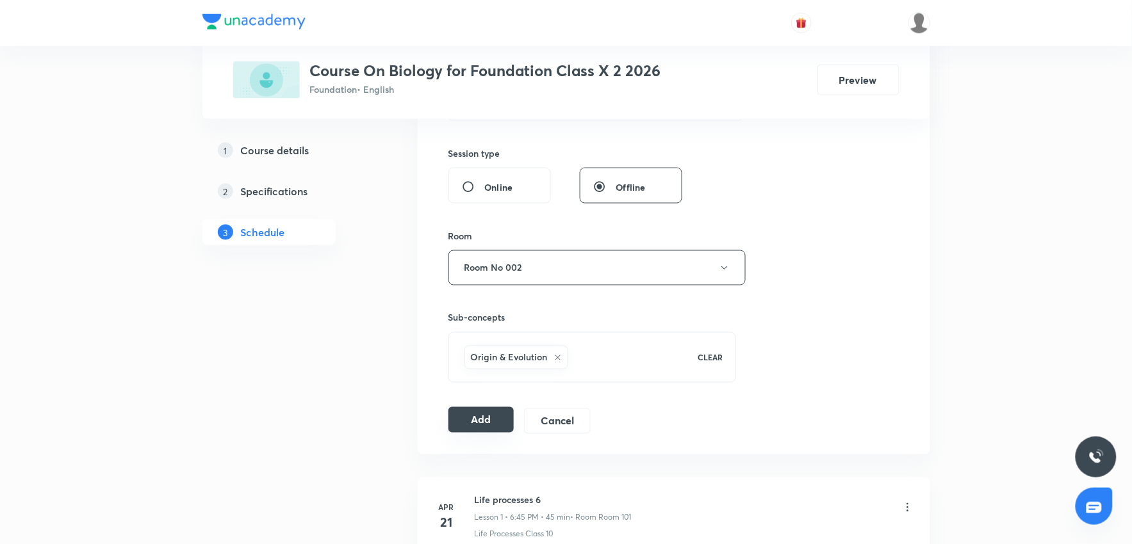
click at [475, 420] on button "Add" at bounding box center [481, 420] width 66 height 26
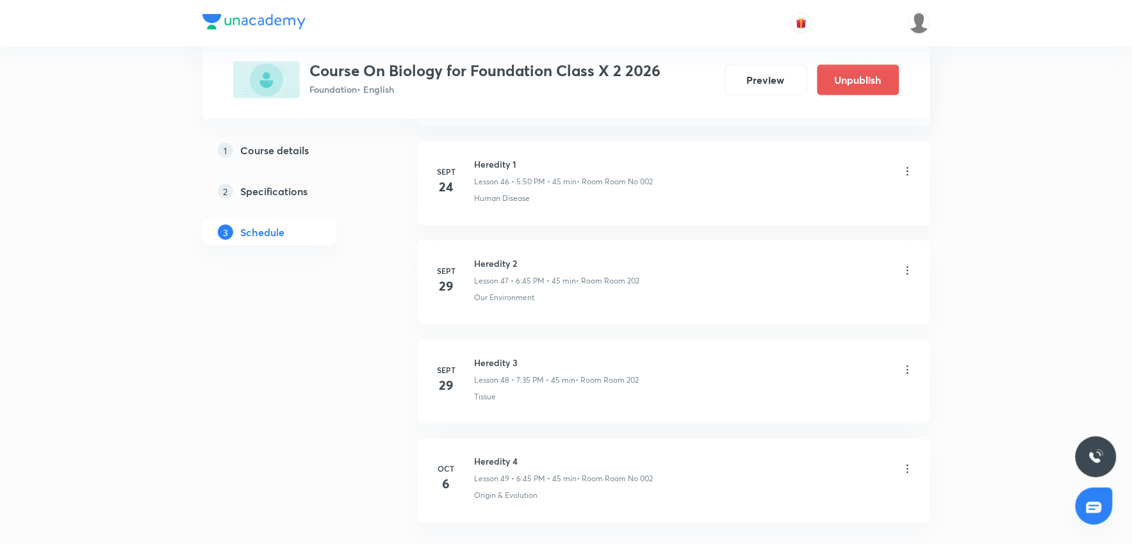
scroll to position [4664, 0]
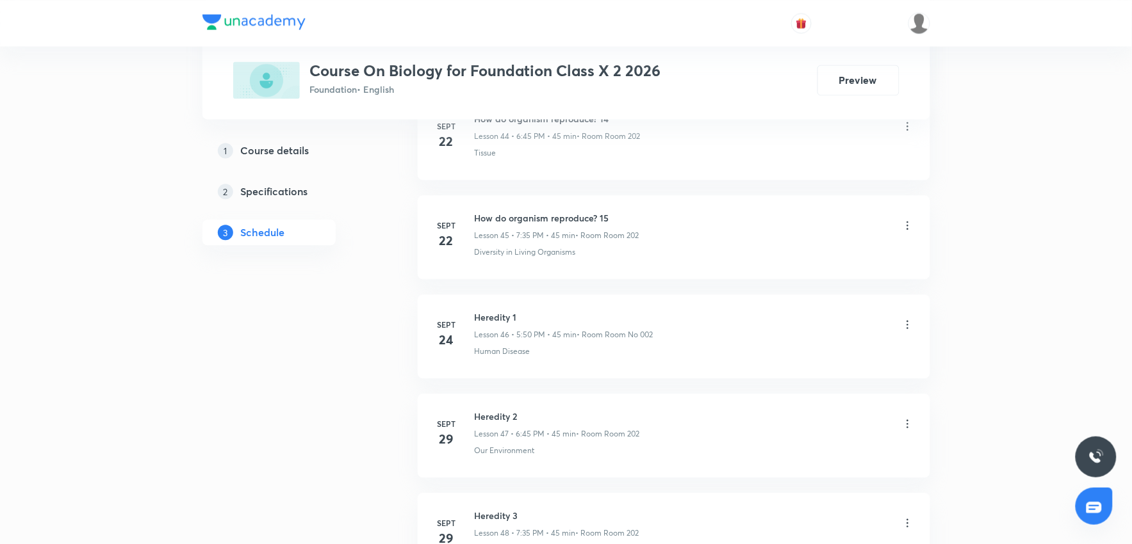
scroll to position [5254, 0]
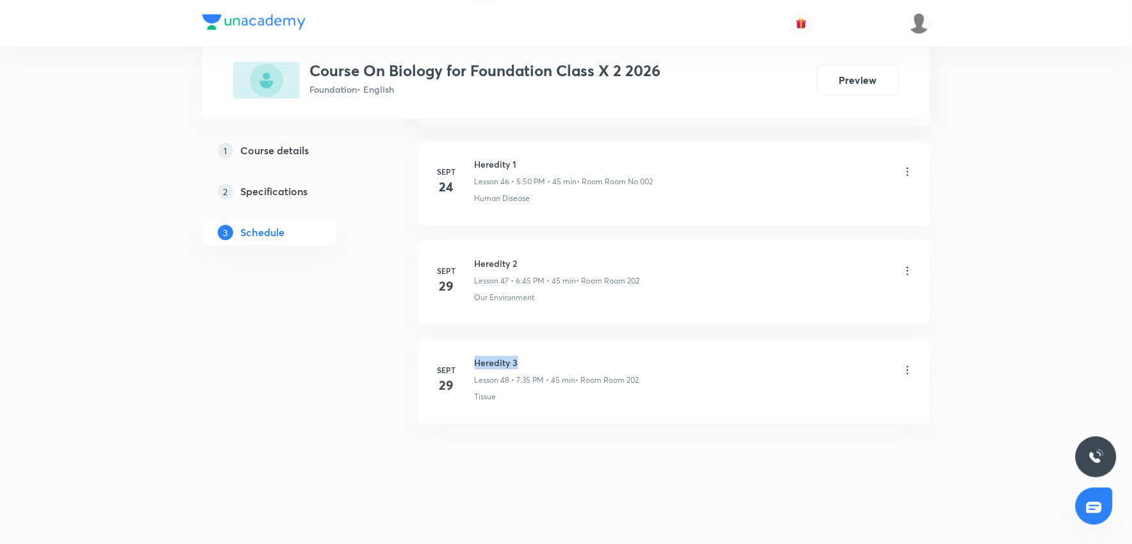
drag, startPoint x: 522, startPoint y: 353, endPoint x: 477, endPoint y: 357, distance: 45.7
click at [477, 357] on li "[DATE] Heredity 3 Lesson 48 • 7:35 PM • 45 min • Room Room 202 Tissue" at bounding box center [674, 382] width 512 height 84
copy h6 "Heredity 3"
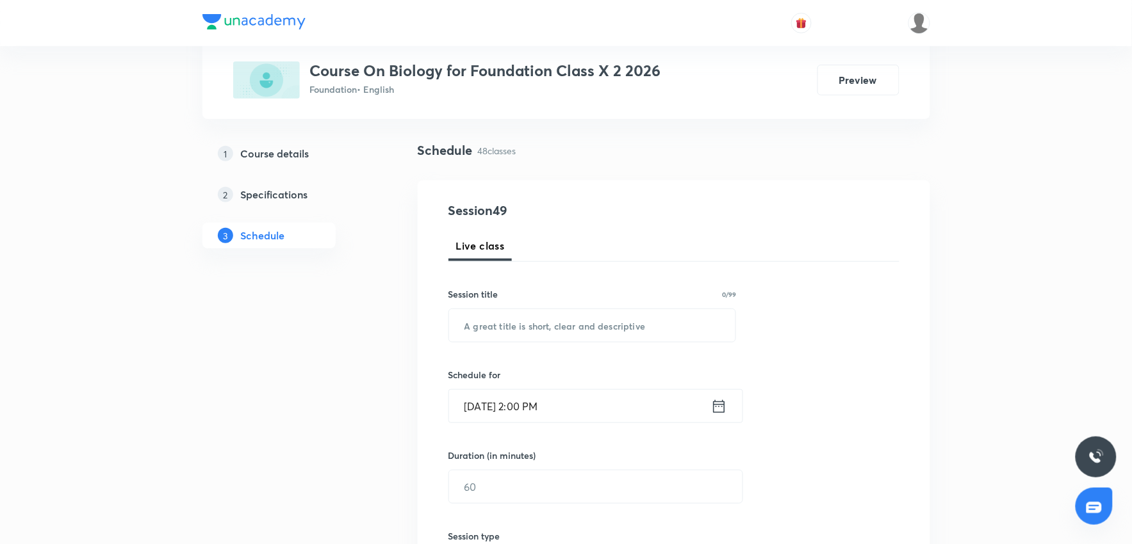
scroll to position [0, 0]
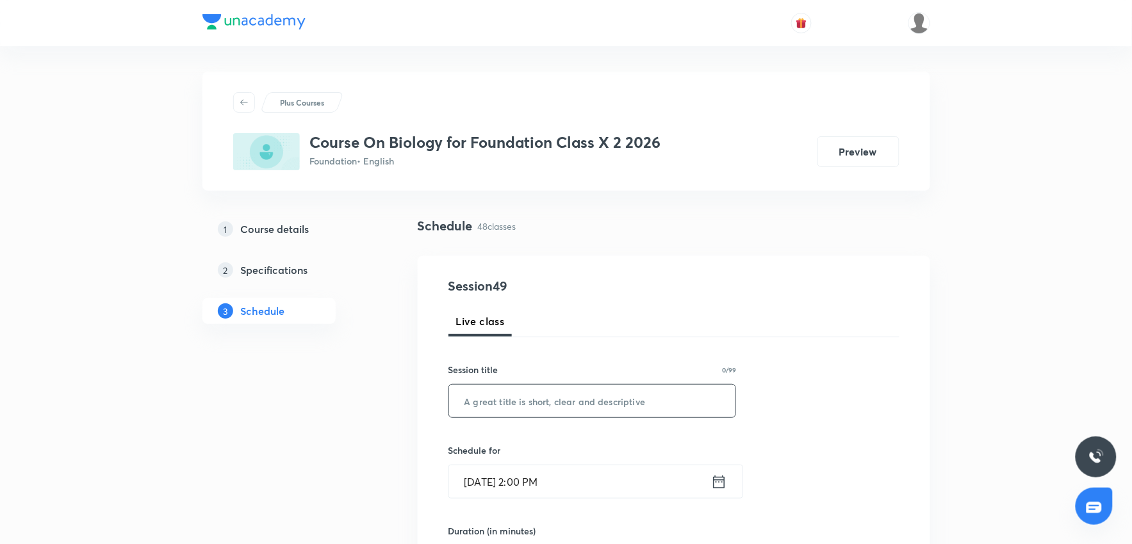
click at [500, 404] on input "text" at bounding box center [592, 401] width 287 height 33
paste input "Heredity 3"
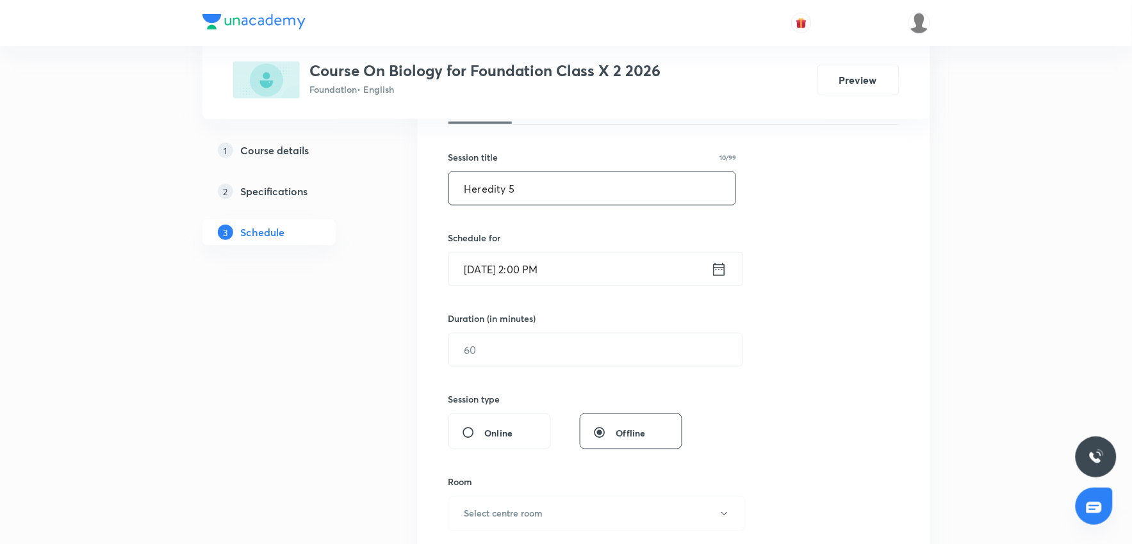
scroll to position [213, 0]
type input "Heredity 5"
click at [534, 268] on input "[DATE] 2:00 PM" at bounding box center [580, 268] width 262 height 33
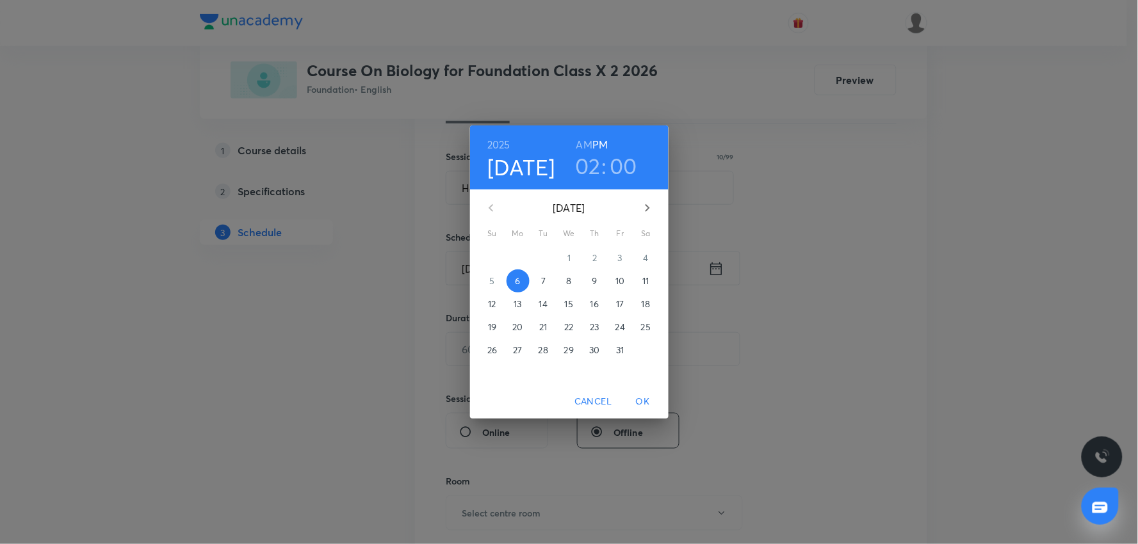
click at [591, 170] on h3 "02" at bounding box center [588, 165] width 26 height 27
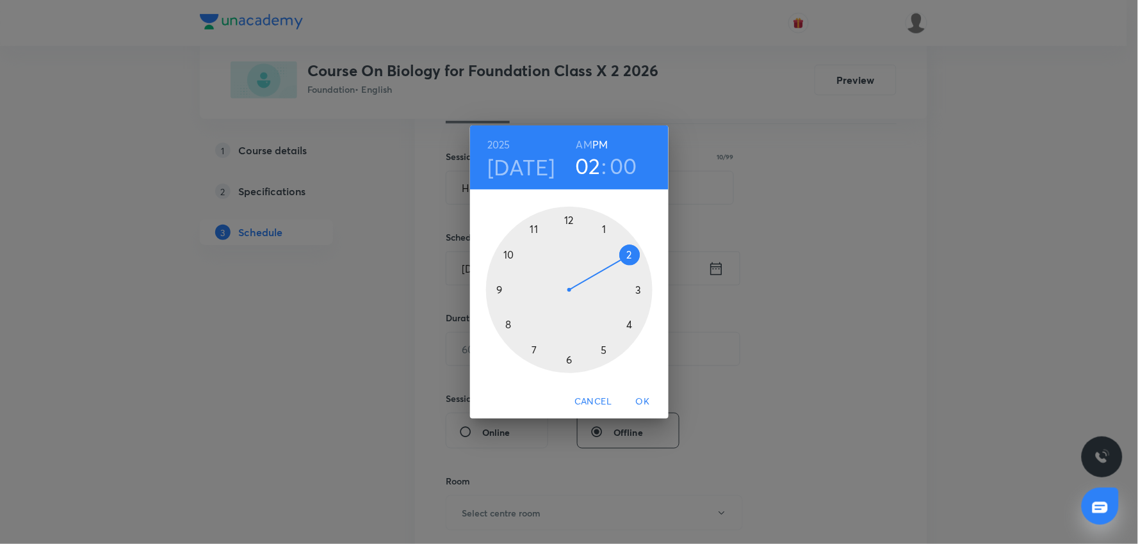
click at [534, 348] on div at bounding box center [569, 290] width 167 height 167
click at [532, 350] on div at bounding box center [569, 290] width 167 height 167
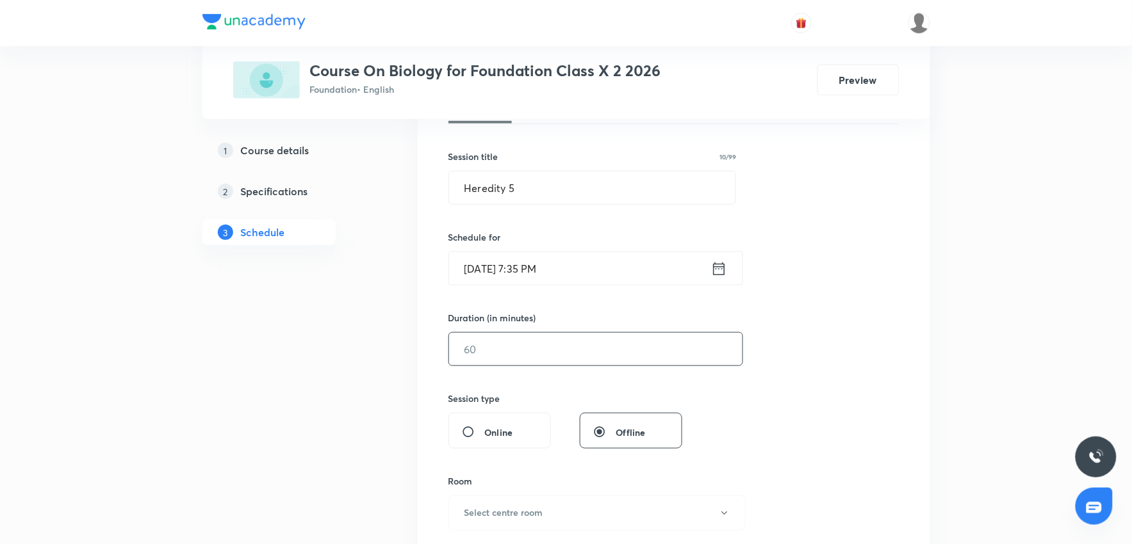
click at [521, 363] on input "text" at bounding box center [595, 349] width 293 height 33
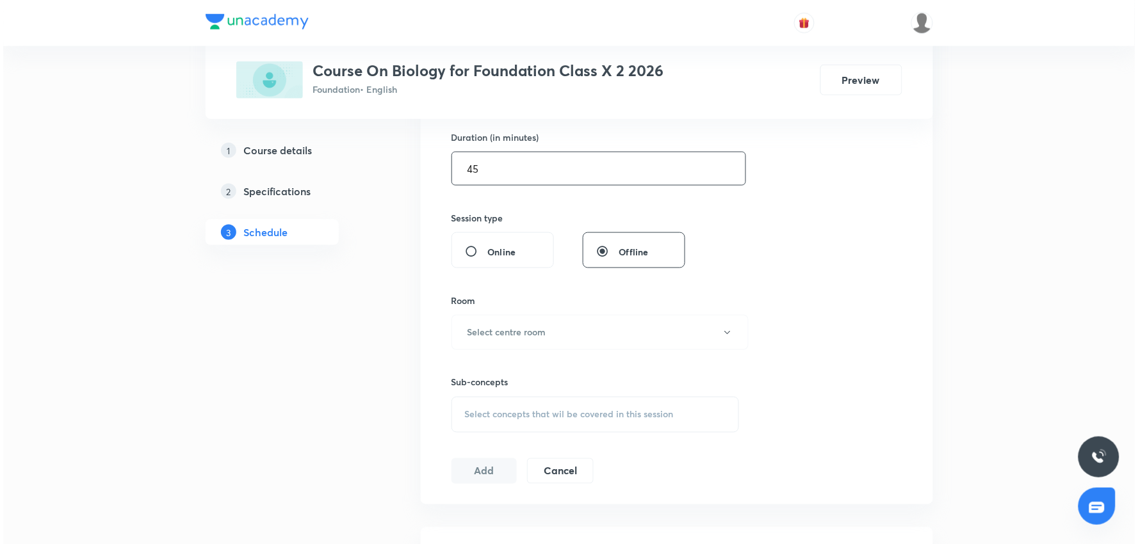
scroll to position [427, 0]
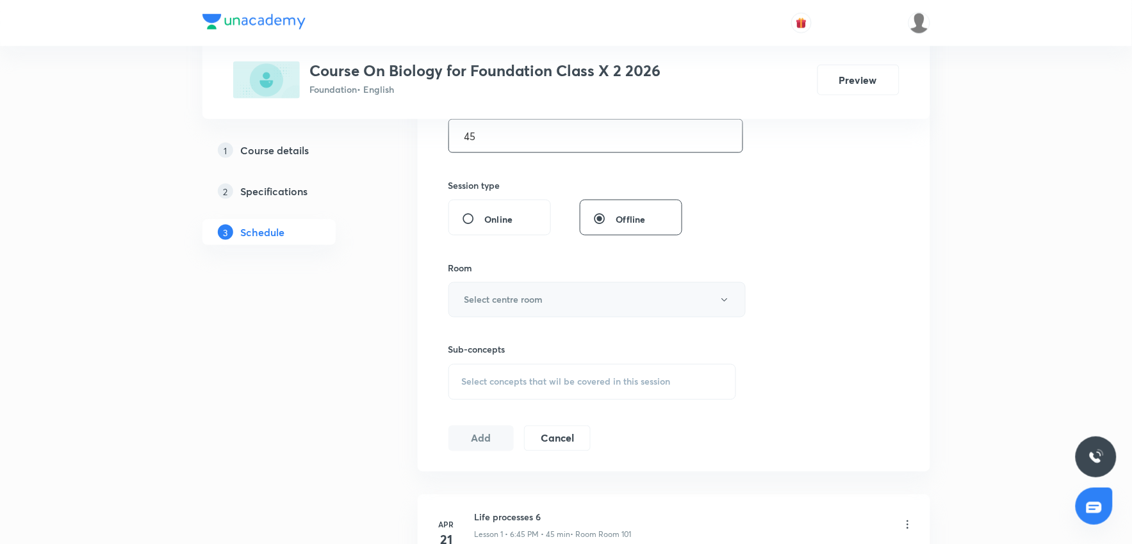
type input "45"
click at [530, 298] on h6 "Select centre room" at bounding box center [503, 299] width 79 height 13
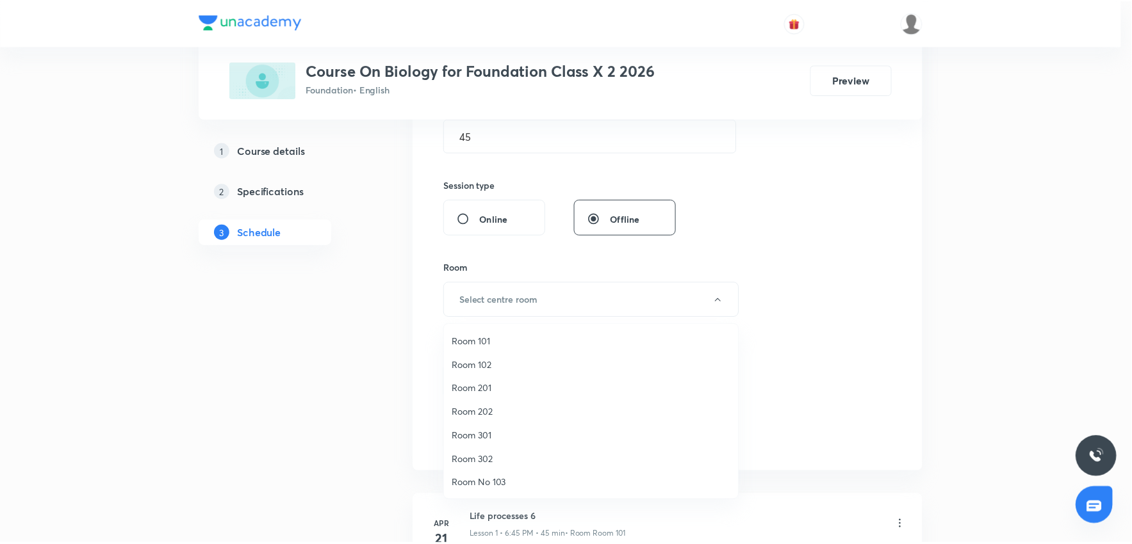
scroll to position [95, 0]
click at [510, 480] on span "Room No 002" at bounding box center [594, 483] width 281 height 13
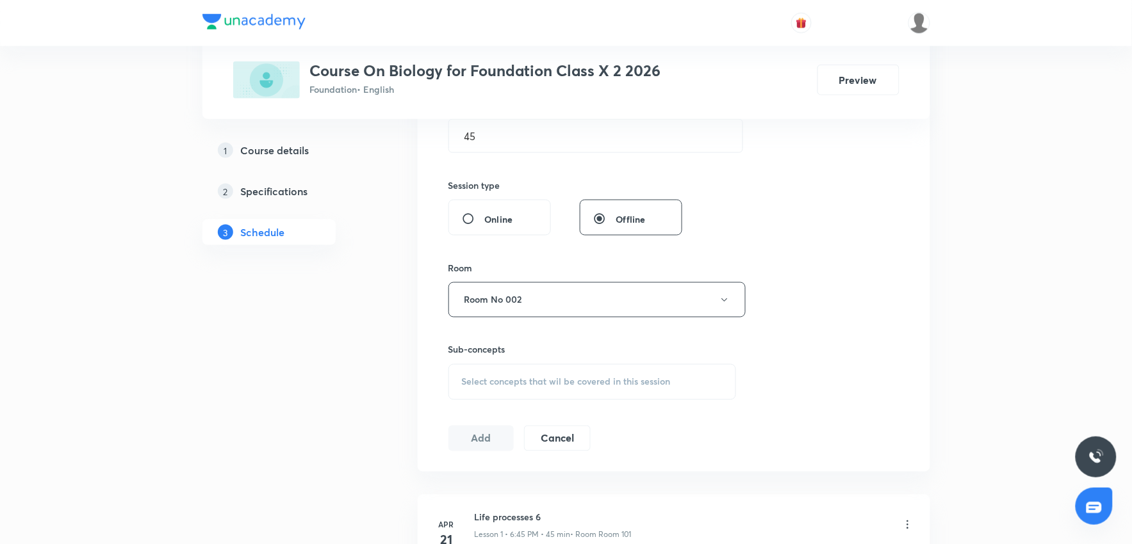
click at [521, 380] on span "Select concepts that wil be covered in this session" at bounding box center [566, 382] width 209 height 10
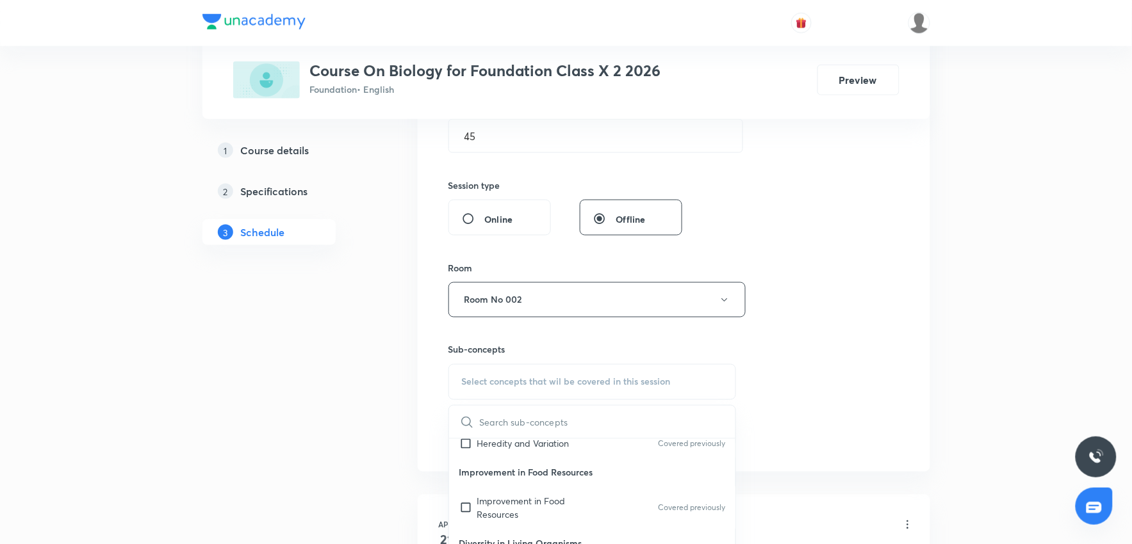
scroll to position [284, 0]
click at [468, 440] on input "checkbox" at bounding box center [468, 442] width 18 height 13
checkbox input "true"
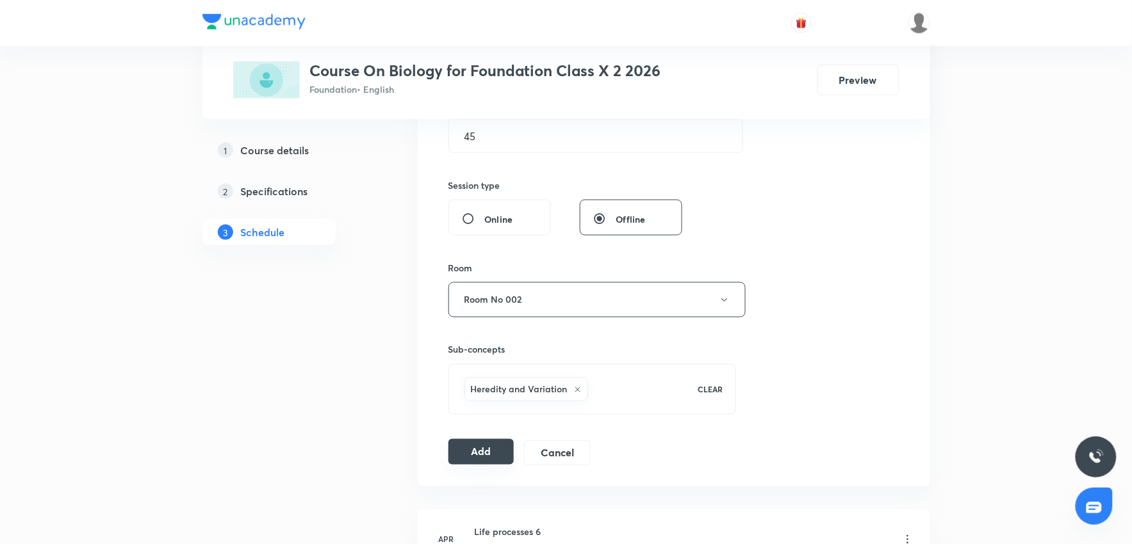
click at [476, 450] on button "Add" at bounding box center [481, 452] width 66 height 26
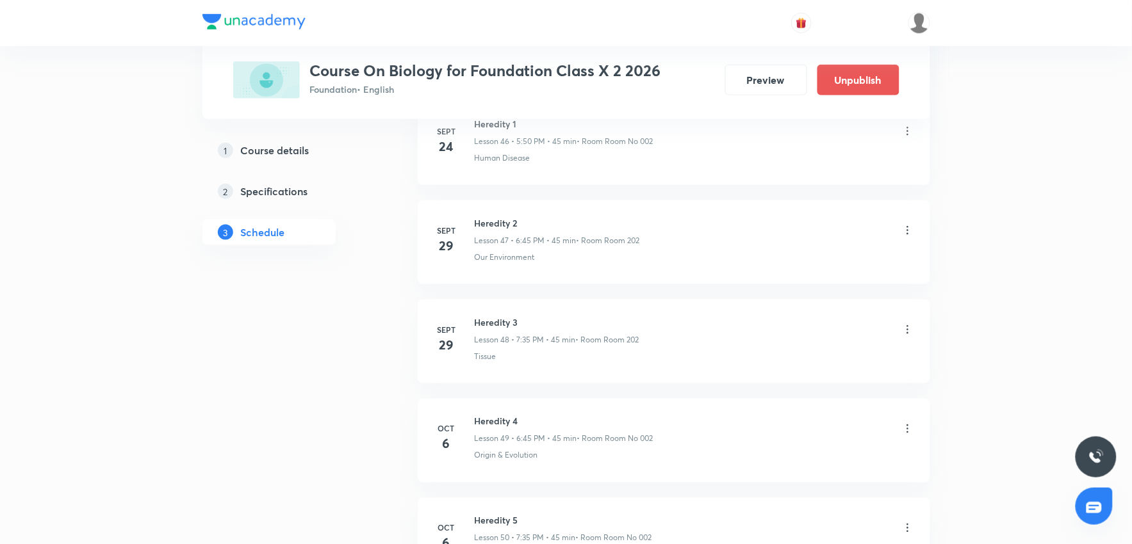
scroll to position [4863, 0]
